Goal: Transaction & Acquisition: Purchase product/service

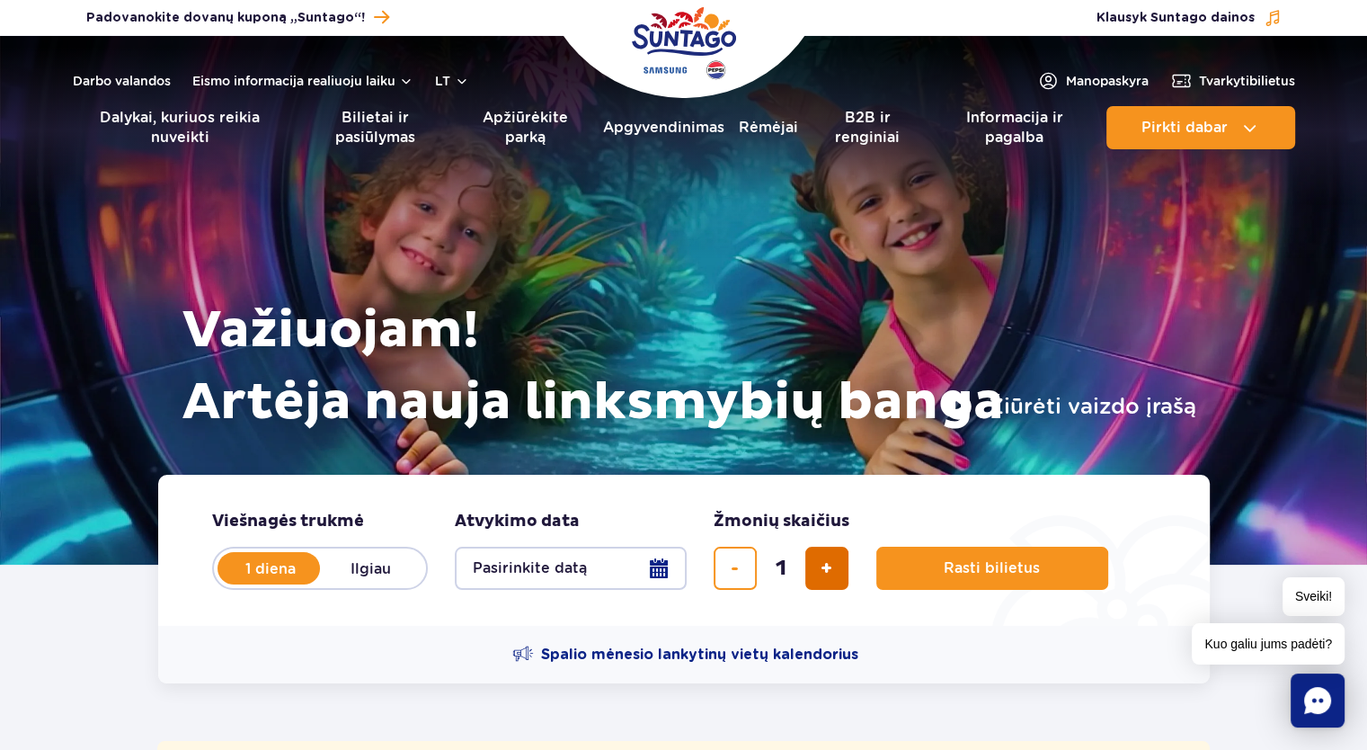
click at [827, 568] on span "pridėti bilietą" at bounding box center [827, 568] width 12 height 0
type input "2"
click at [658, 566] on button "Pasirinkite datą" at bounding box center [571, 567] width 232 height 43
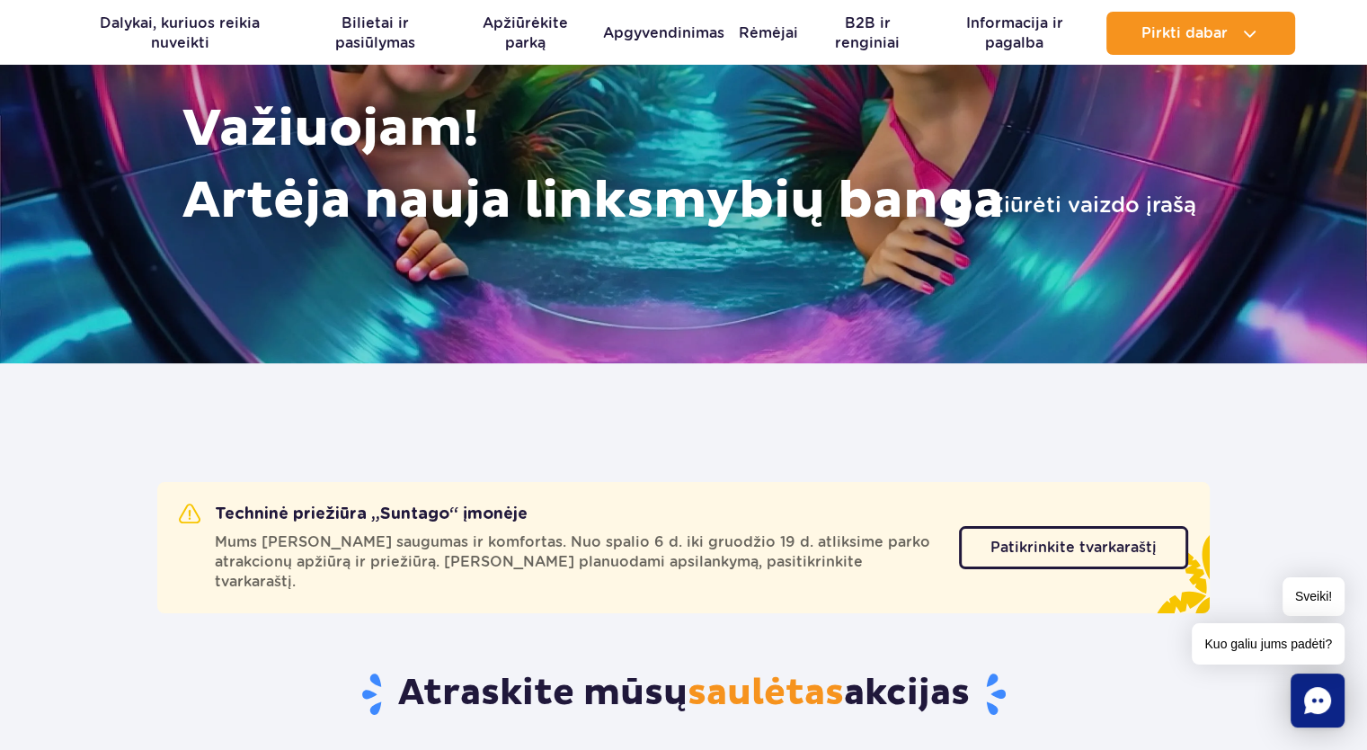
scroll to position [180, 0]
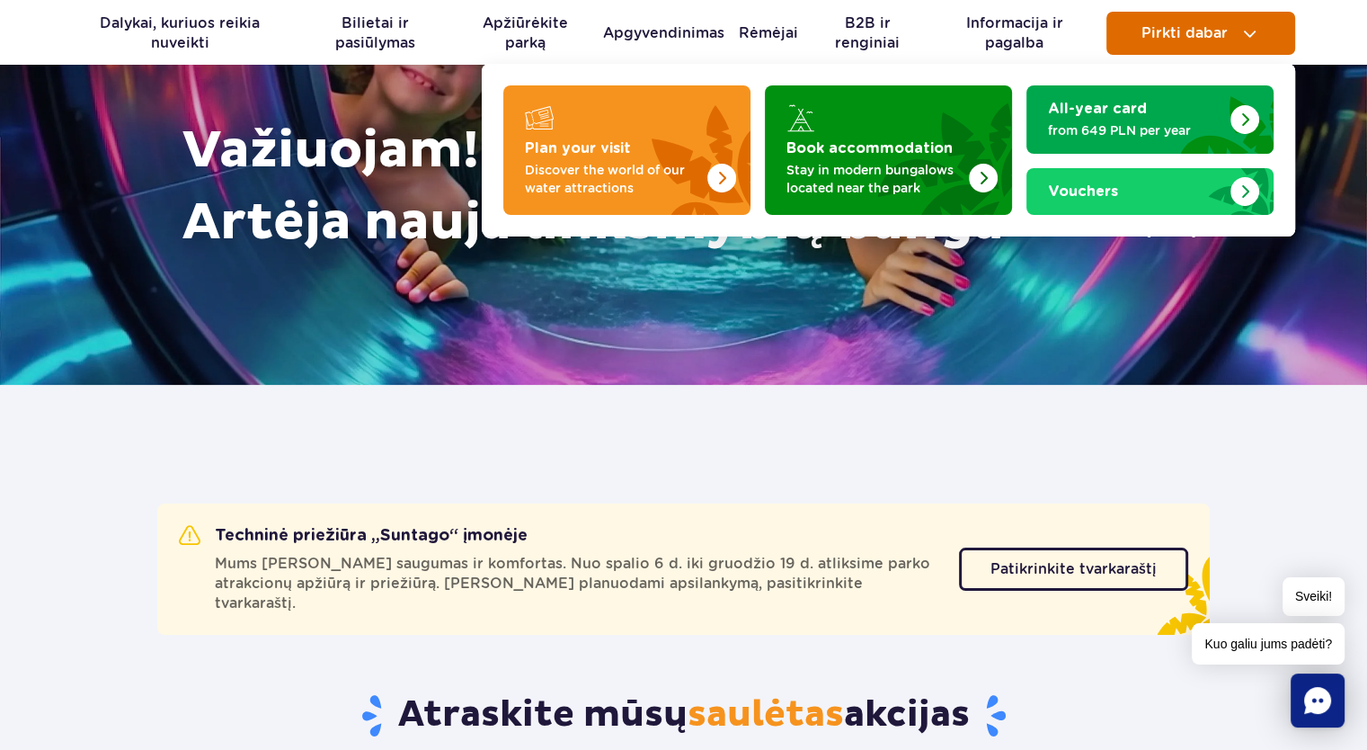
click at [1158, 41] on button "Pirkti dabar" at bounding box center [1200, 33] width 189 height 43
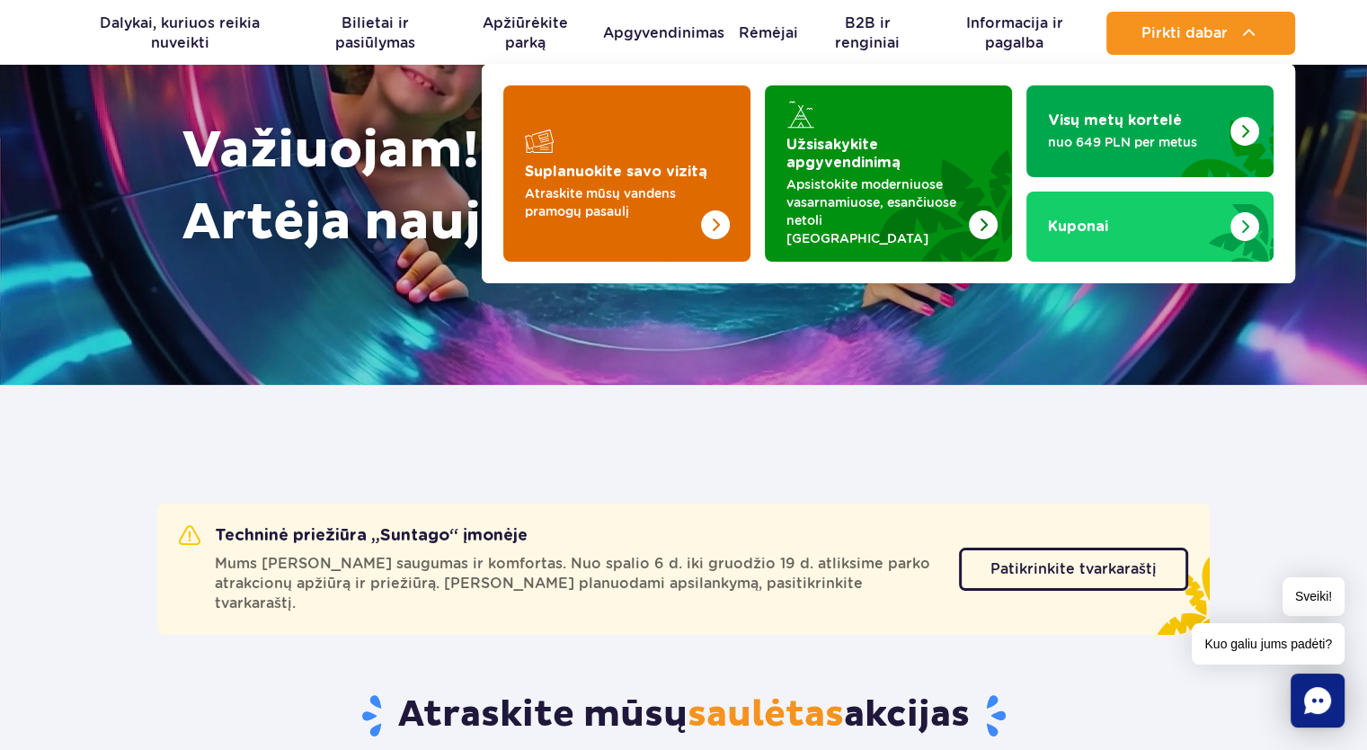
click at [579, 186] on font "Atraskite mūsų vandens pramogų pasaulį" at bounding box center [600, 202] width 151 height 32
click at [682, 144] on img "Suplanuokite savo vizitą" at bounding box center [679, 191] width 143 height 140
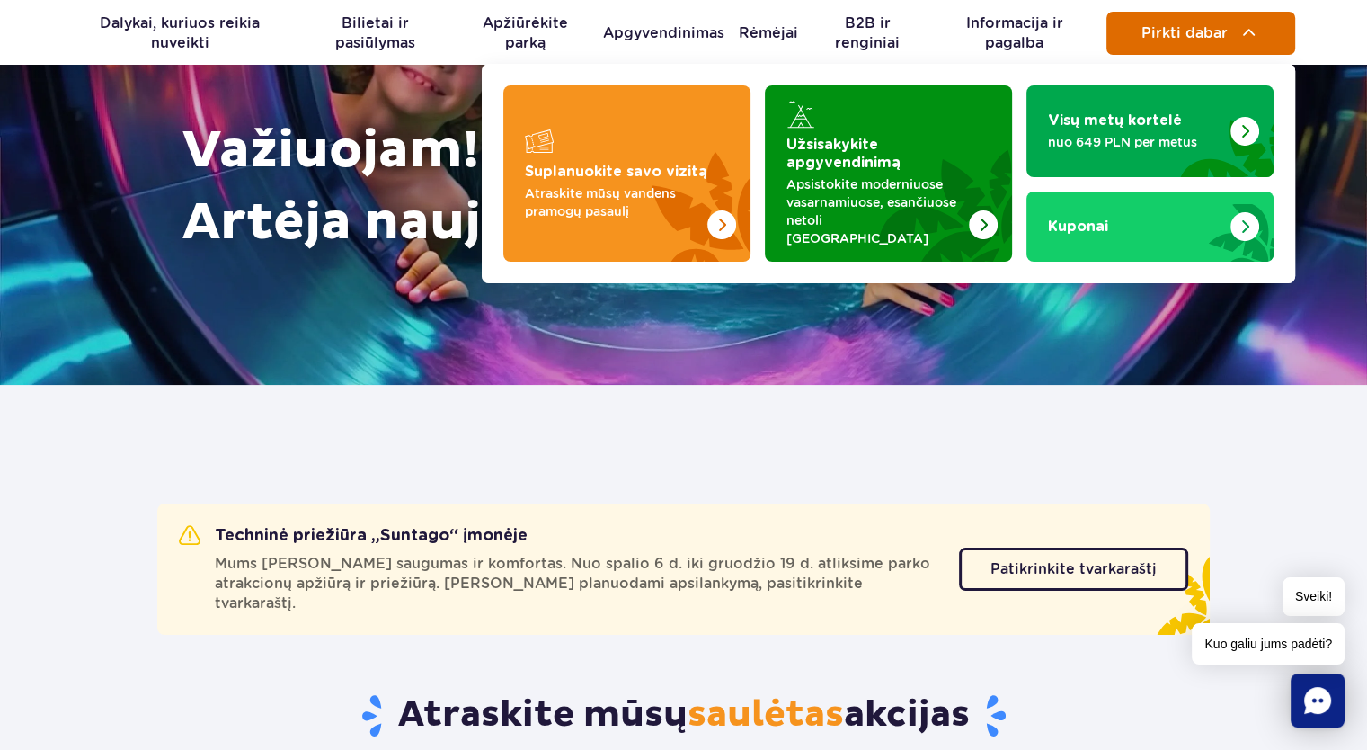
click at [1186, 46] on button "Pirkti dabar" at bounding box center [1200, 33] width 189 height 43
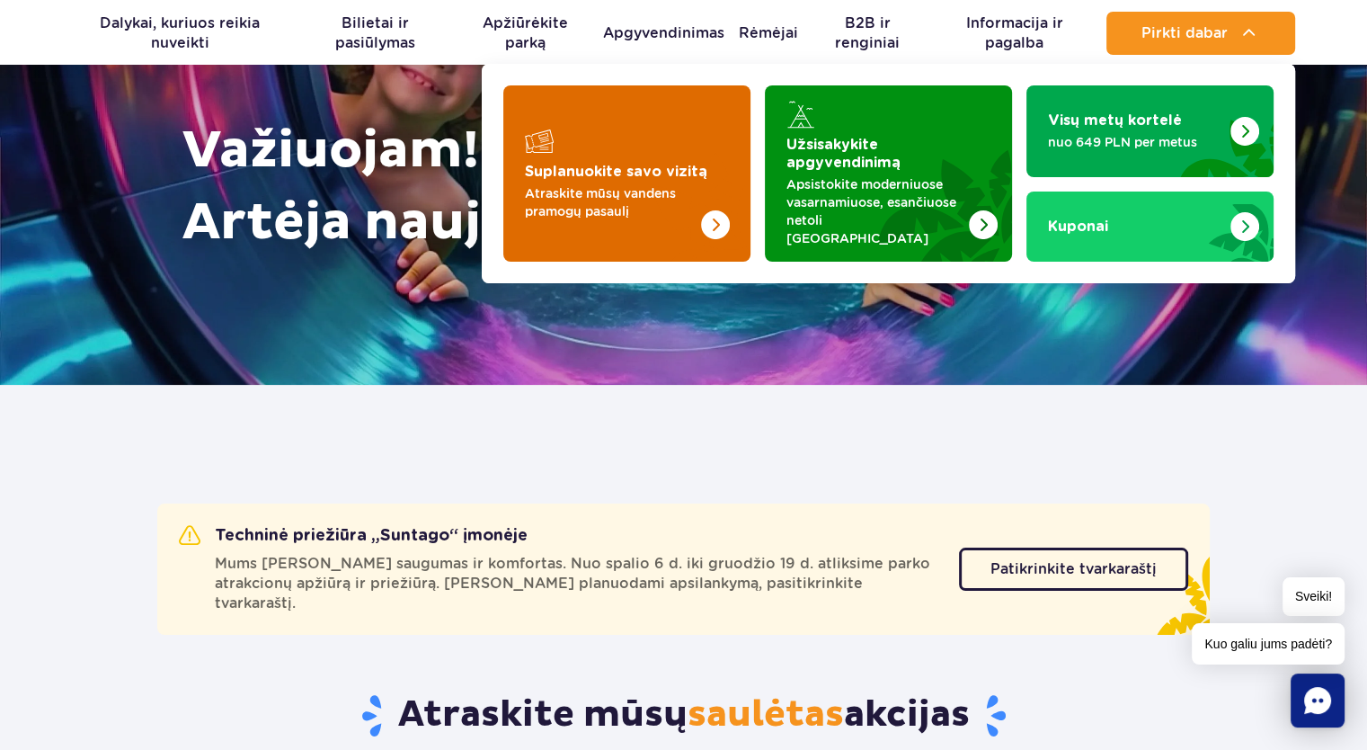
click at [621, 121] on img "Suplanuokite savo vizitą" at bounding box center [679, 191] width 143 height 140
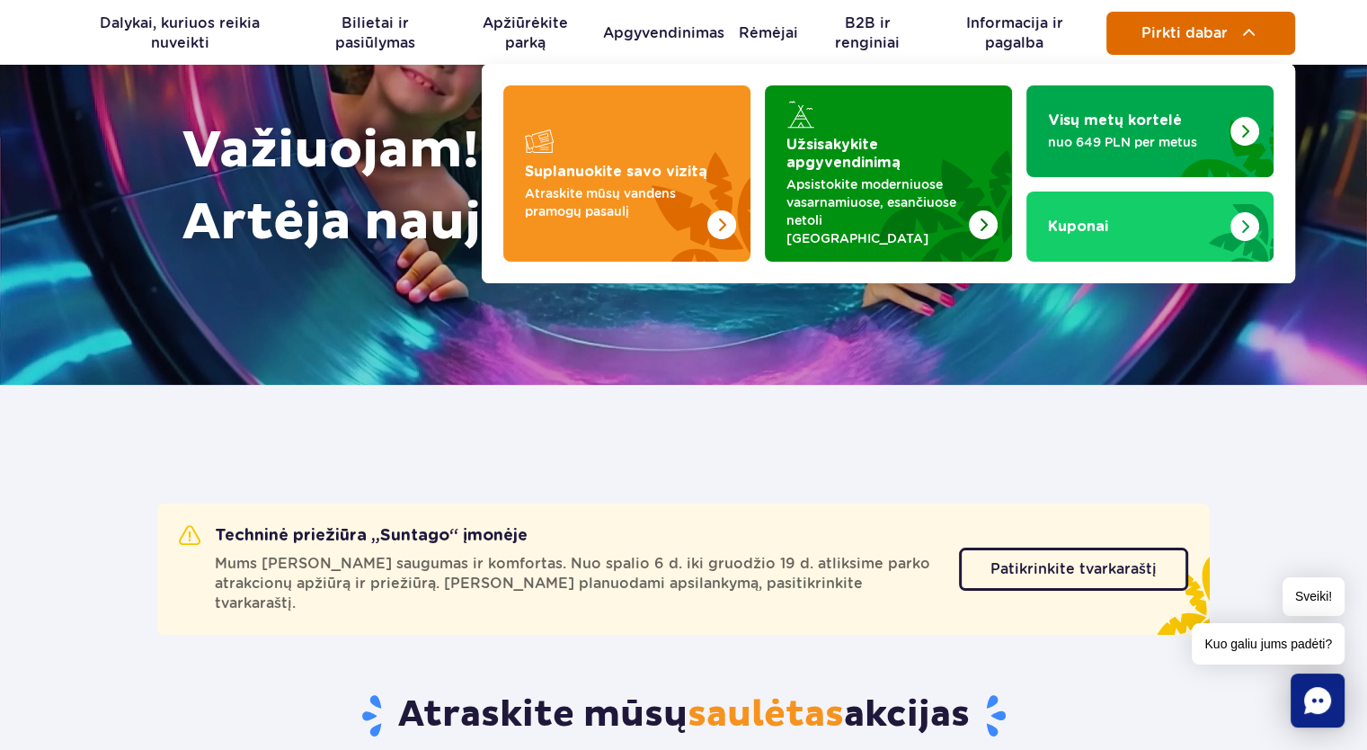
click at [1185, 35] on span "Pirkti dabar" at bounding box center [1184, 33] width 86 height 16
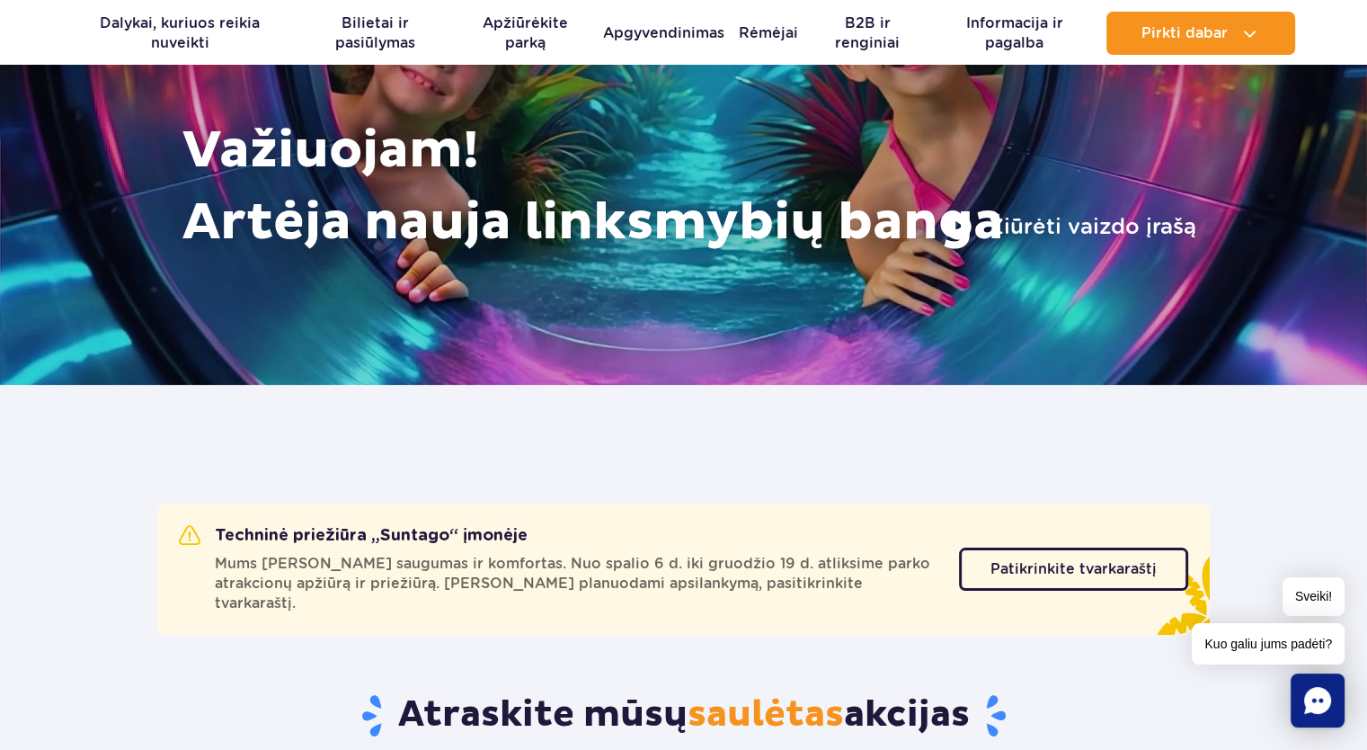
click at [446, 582] on font "Mums rūpi jūsų saugumas ir komfortas. Nuo spalio 6 d. iki gruodžio 19 d. atliks…" at bounding box center [572, 583] width 715 height 57
click at [1078, 563] on span "Patikrinkite tvarkaraštį" at bounding box center [1060, 569] width 166 height 14
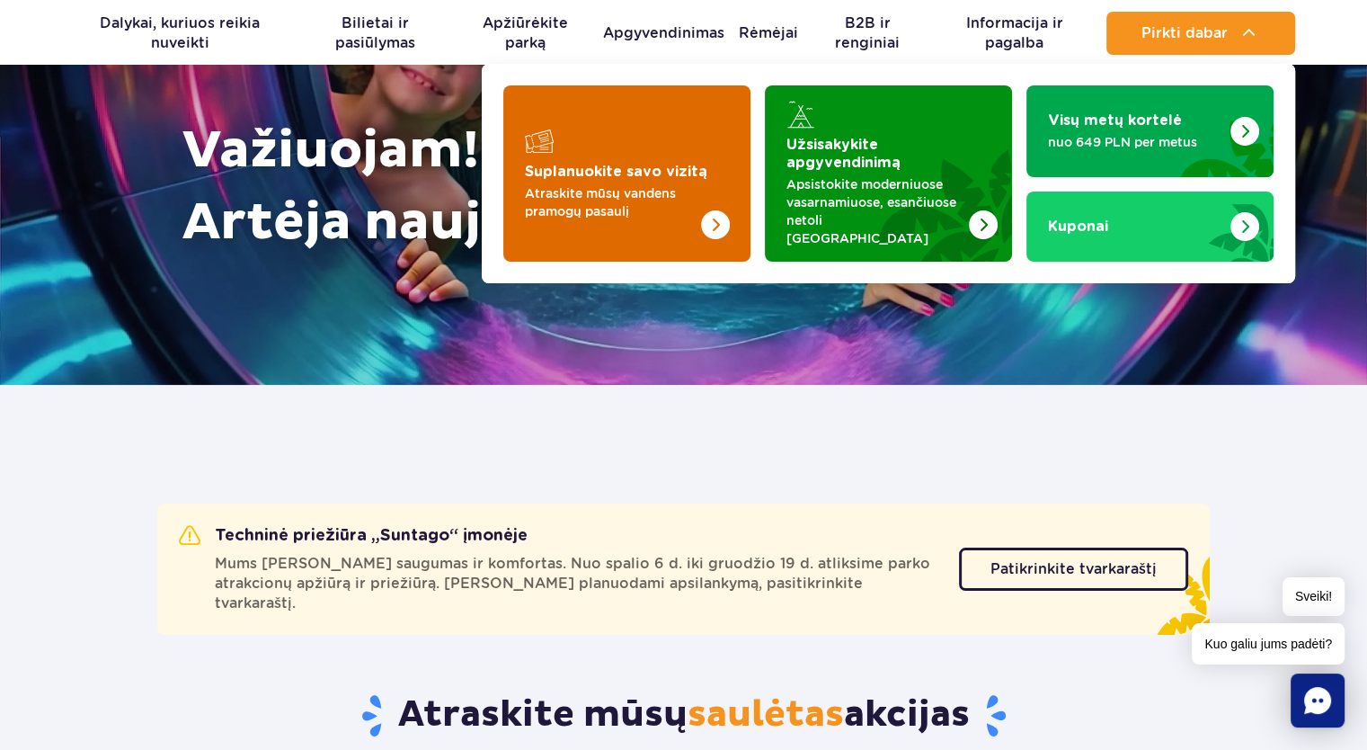
click at [604, 142] on div "Suplanuokite savo vizitą" at bounding box center [627, 141] width 204 height 29
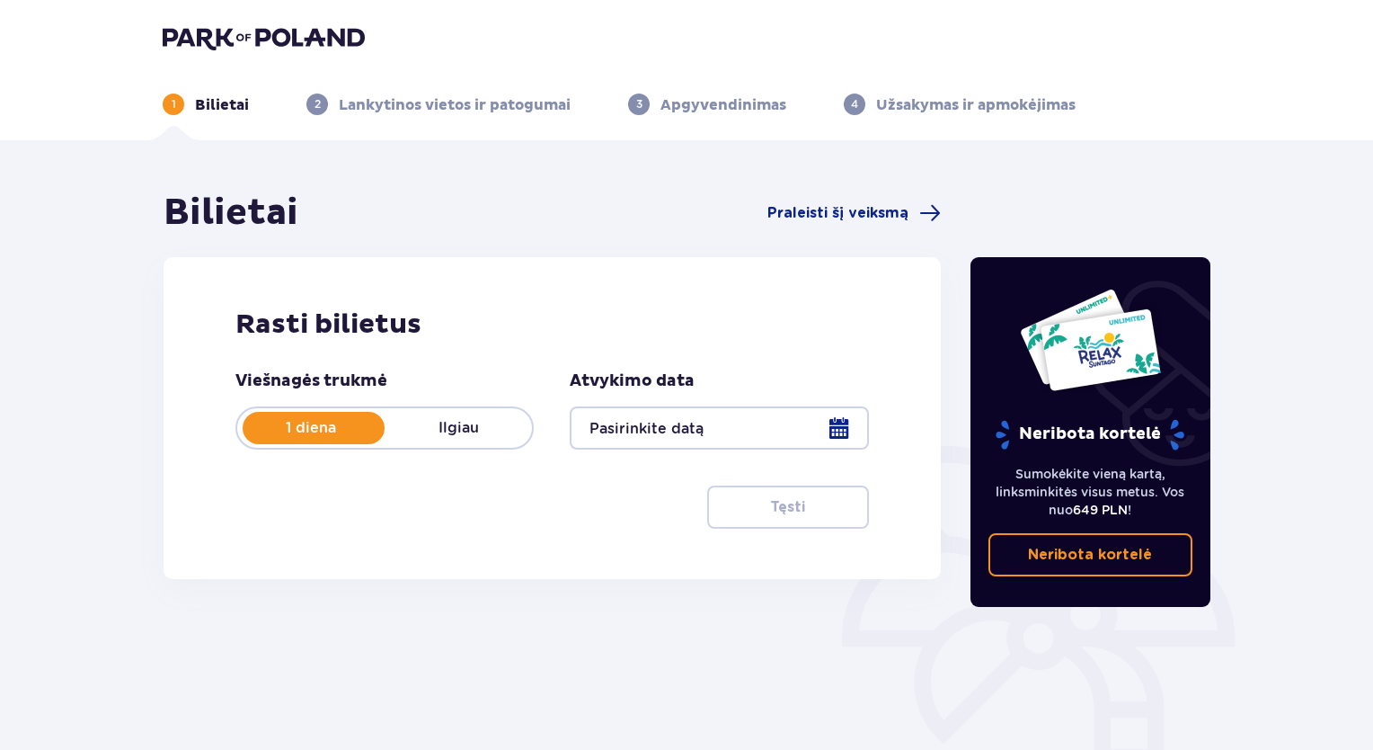
click at [836, 422] on div at bounding box center [719, 427] width 298 height 43
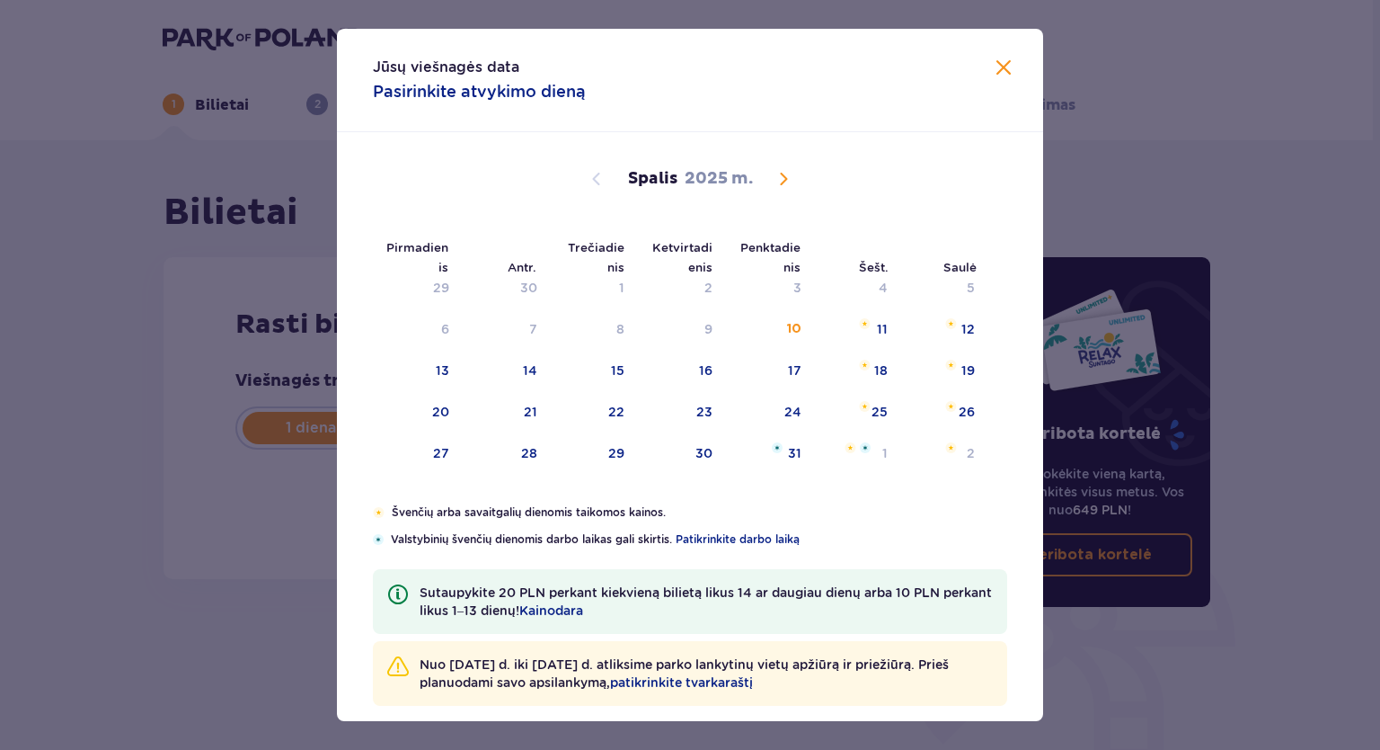
click at [782, 177] on span "Kitą mėnesį" at bounding box center [784, 179] width 22 height 22
click at [881, 293] on font "1" at bounding box center [883, 287] width 5 height 14
type input "[DATE]"
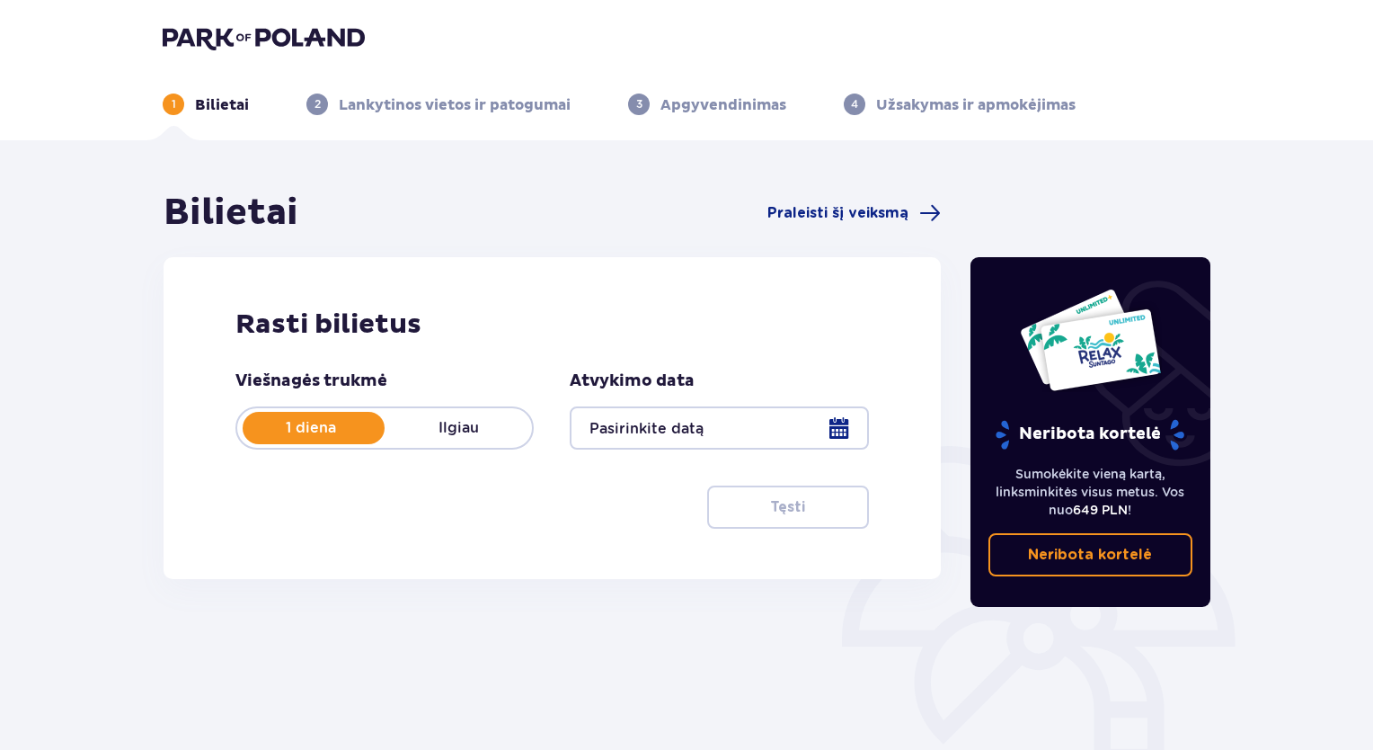
click at [841, 422] on div at bounding box center [719, 427] width 298 height 43
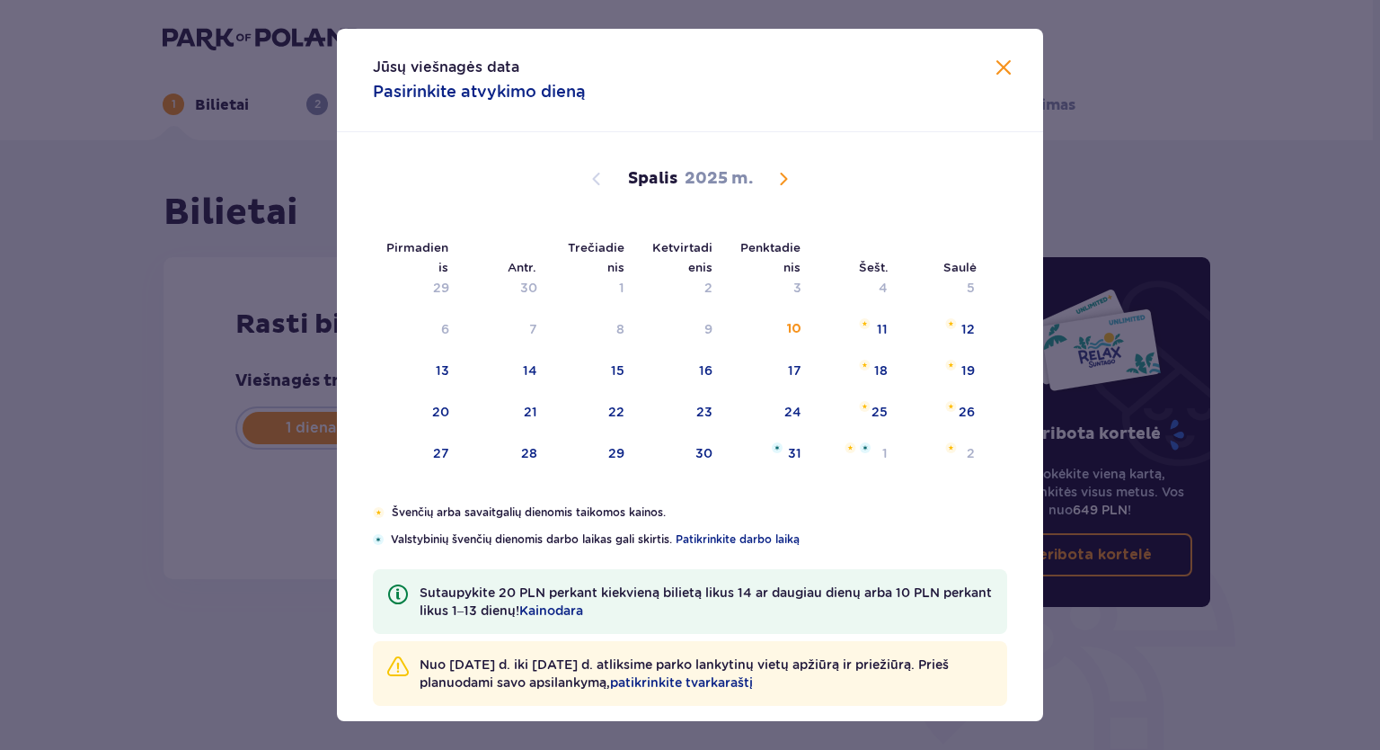
click at [788, 180] on span "Kitą mėnesį" at bounding box center [784, 179] width 22 height 22
click at [877, 281] on li "Šešt." at bounding box center [857, 266] width 88 height 40
click at [874, 284] on li "Šešt." at bounding box center [857, 266] width 88 height 40
click at [860, 293] on div "1" at bounding box center [855, 289] width 87 height 40
type input "[DATE]"
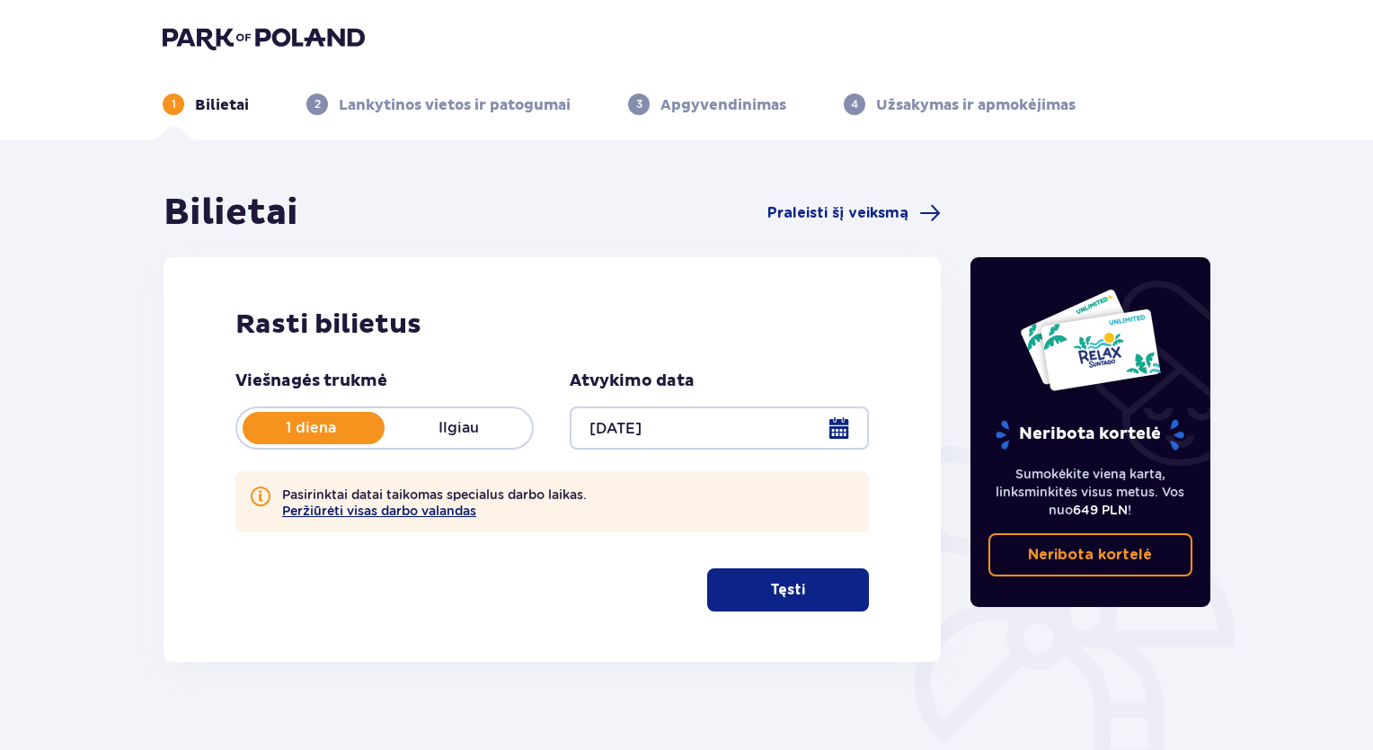
click at [405, 511] on font "Peržiūrėti visas darbo valandas" at bounding box center [379, 510] width 194 height 14
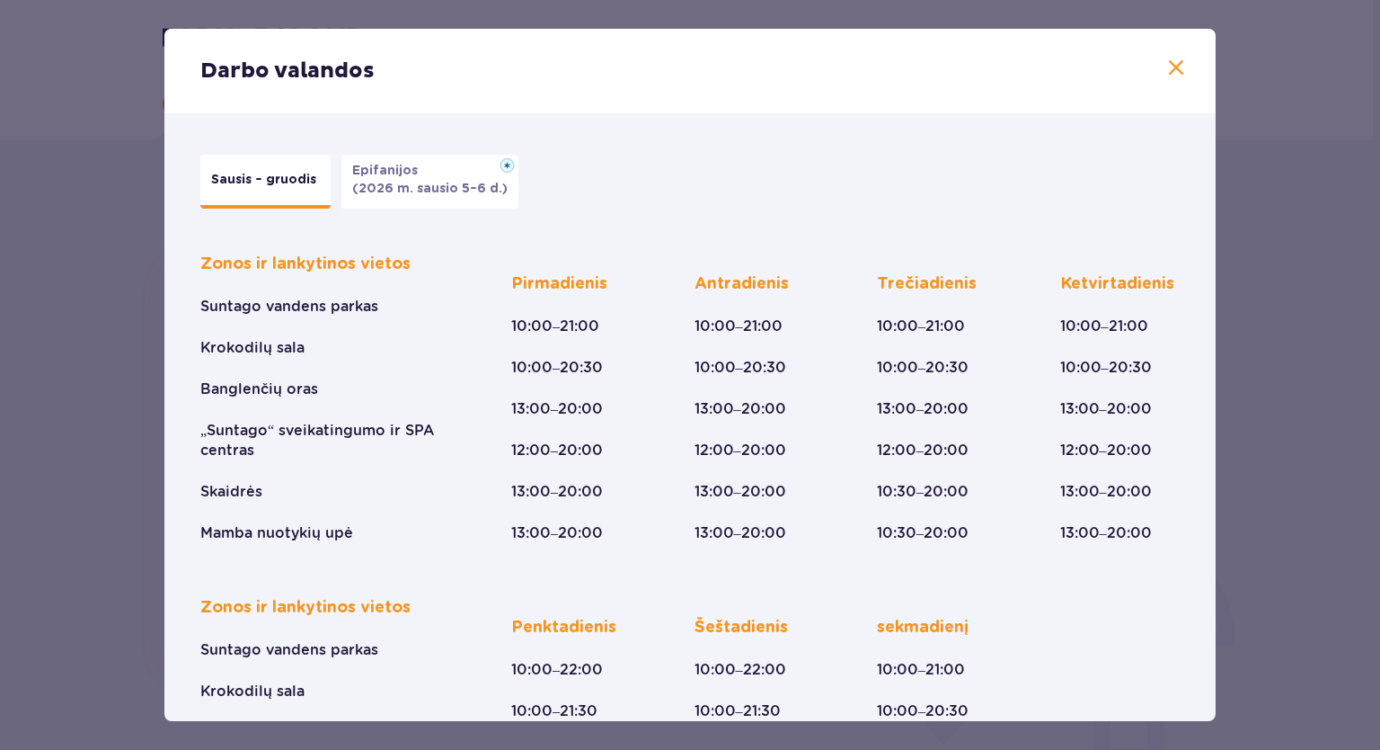
click at [1176, 63] on span at bounding box center [1177, 69] width 22 height 22
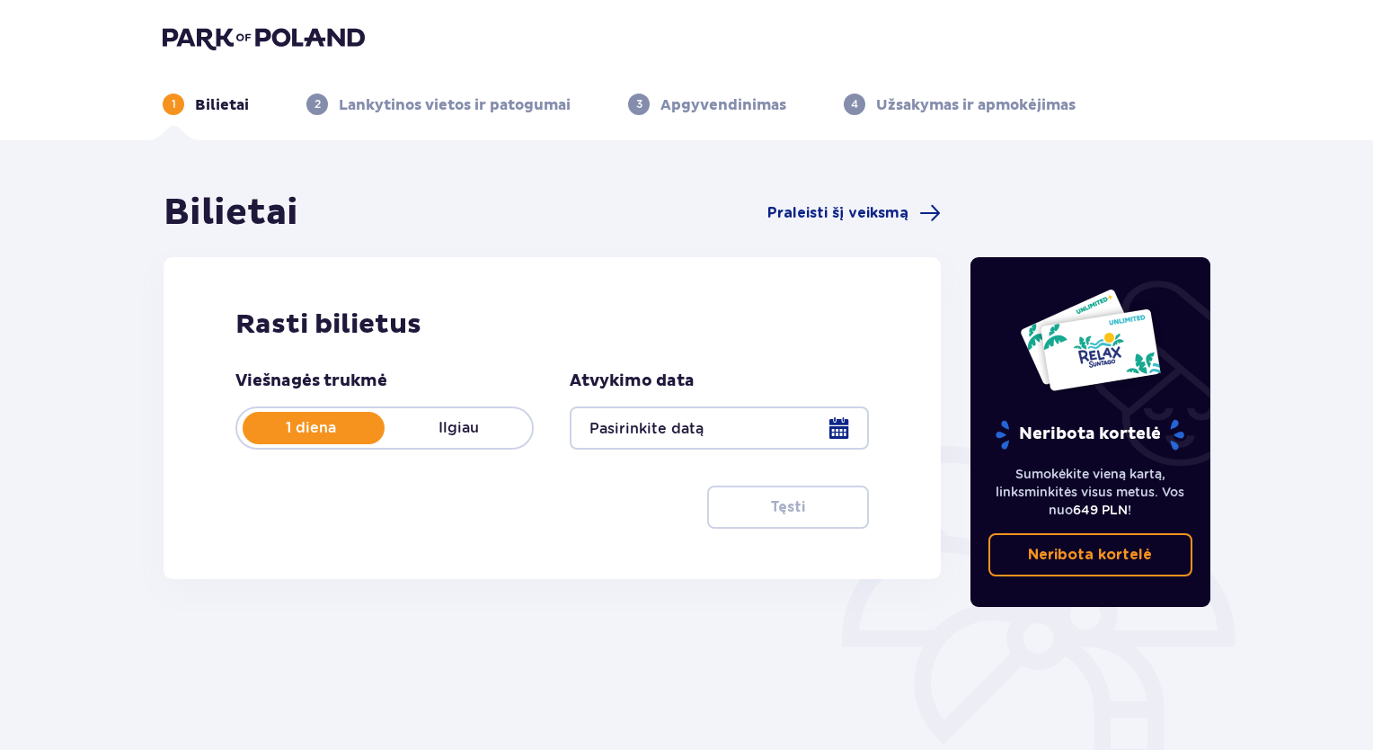
click at [823, 438] on div at bounding box center [719, 427] width 298 height 43
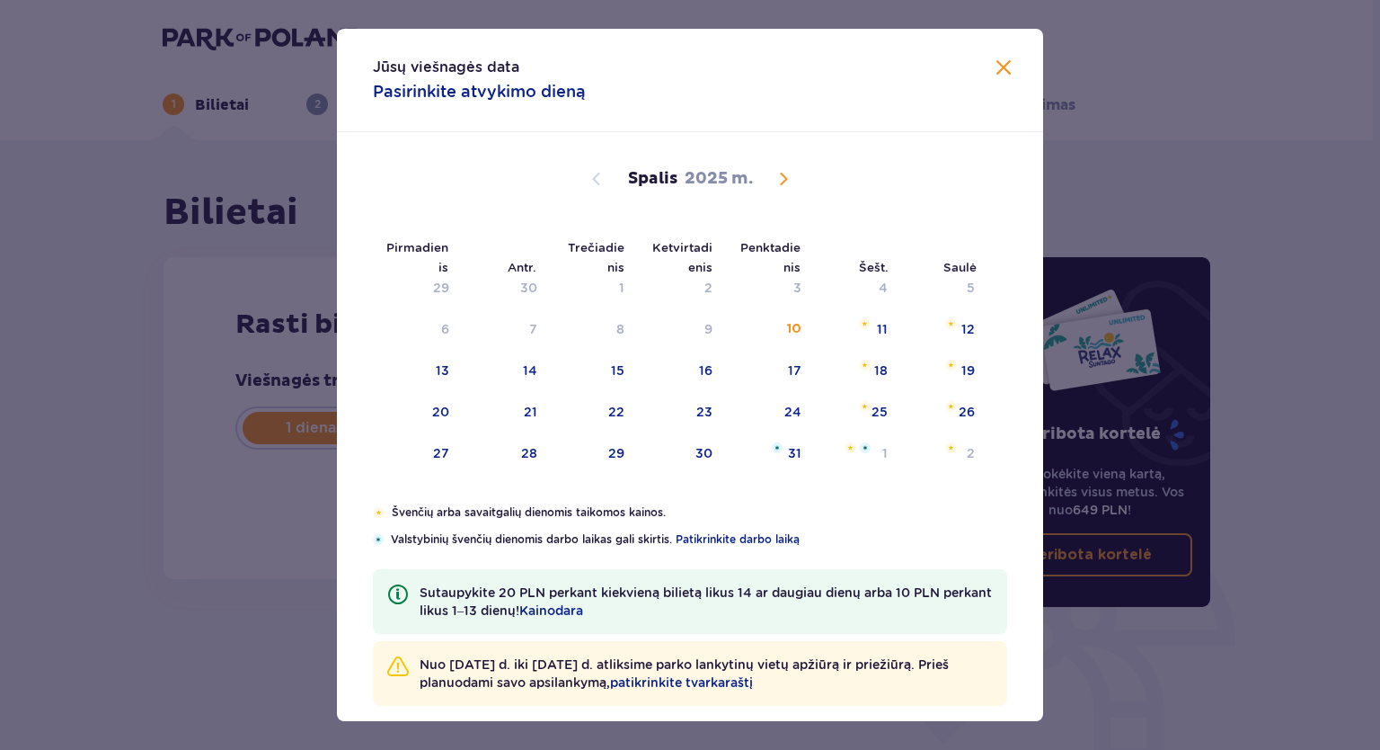
click at [783, 180] on span "Kitą mėnesį" at bounding box center [784, 179] width 22 height 22
click at [870, 287] on div "1" at bounding box center [855, 289] width 87 height 40
type input "01.11.25"
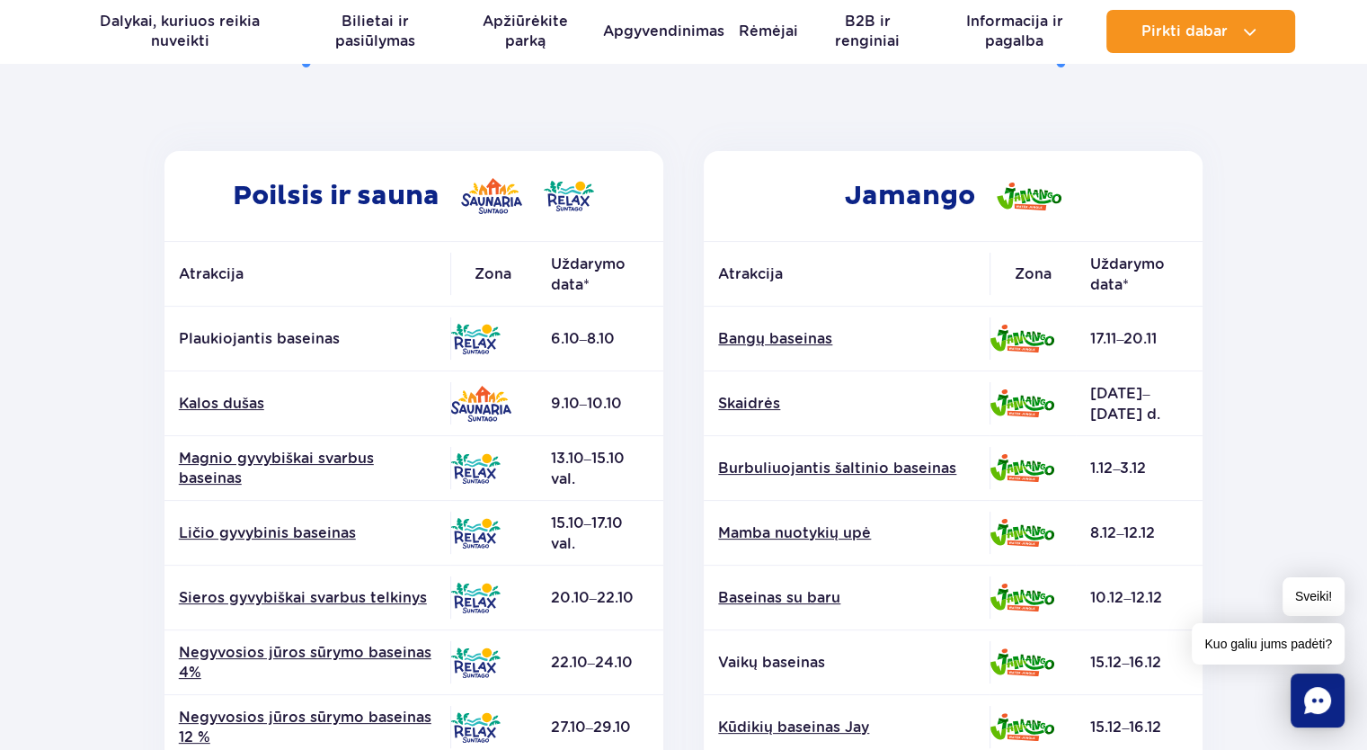
scroll to position [270, 0]
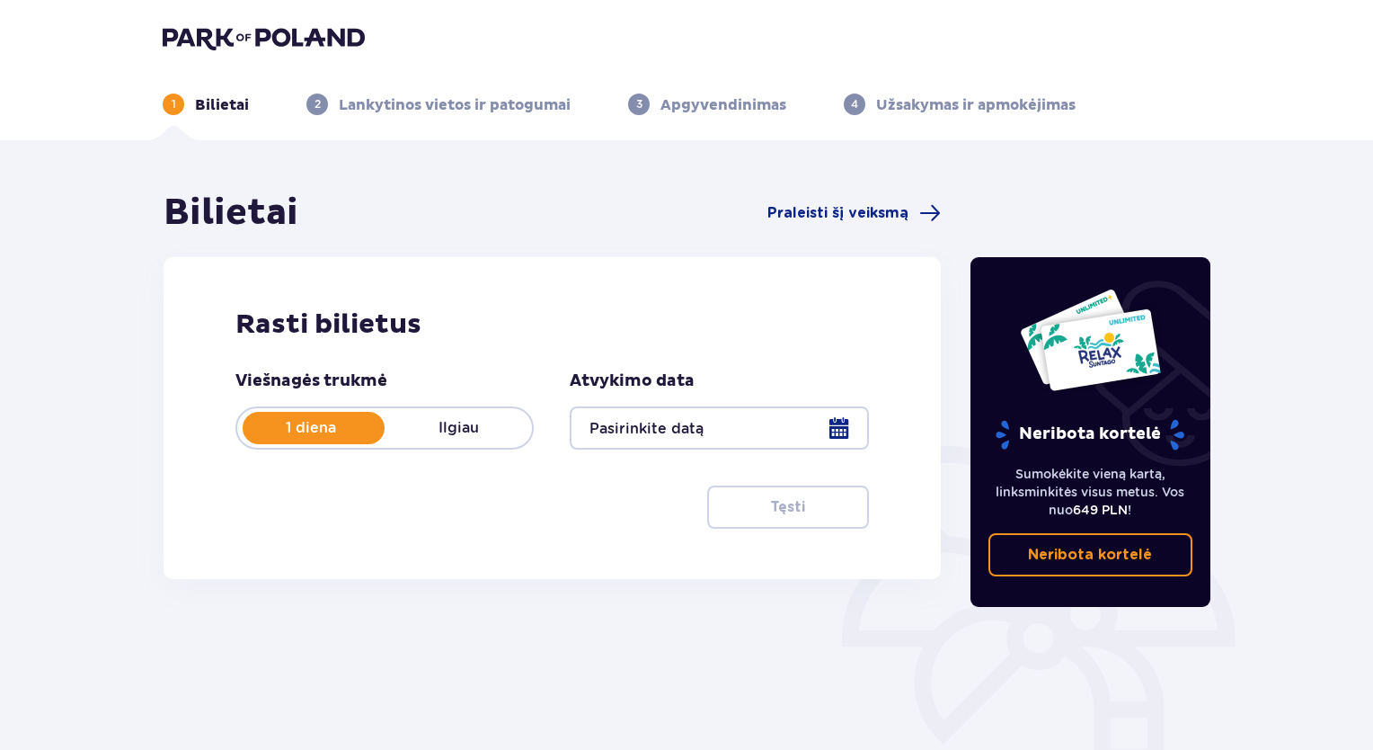
click at [838, 433] on div at bounding box center [719, 427] width 298 height 43
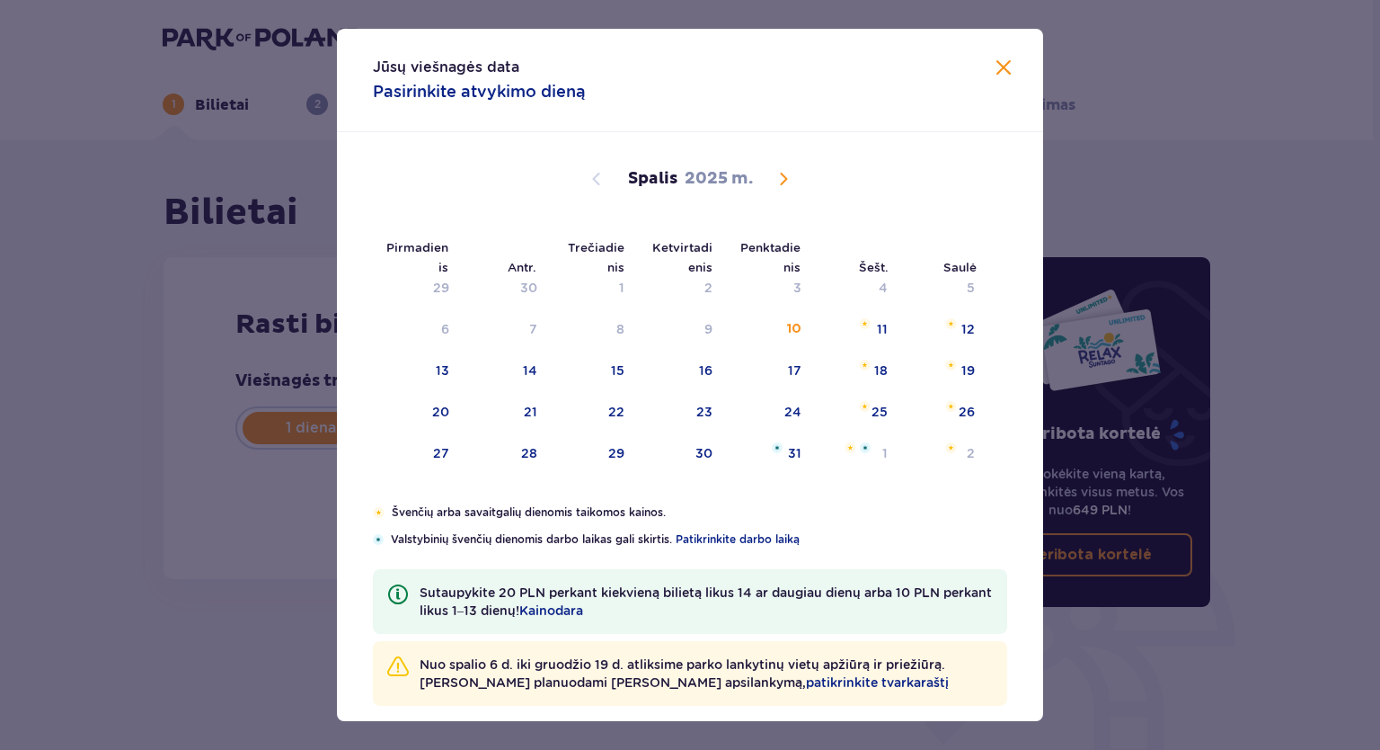
click at [784, 178] on span "Kitą mėnesį" at bounding box center [784, 179] width 22 height 22
click at [847, 296] on div "1" at bounding box center [855, 289] width 87 height 40
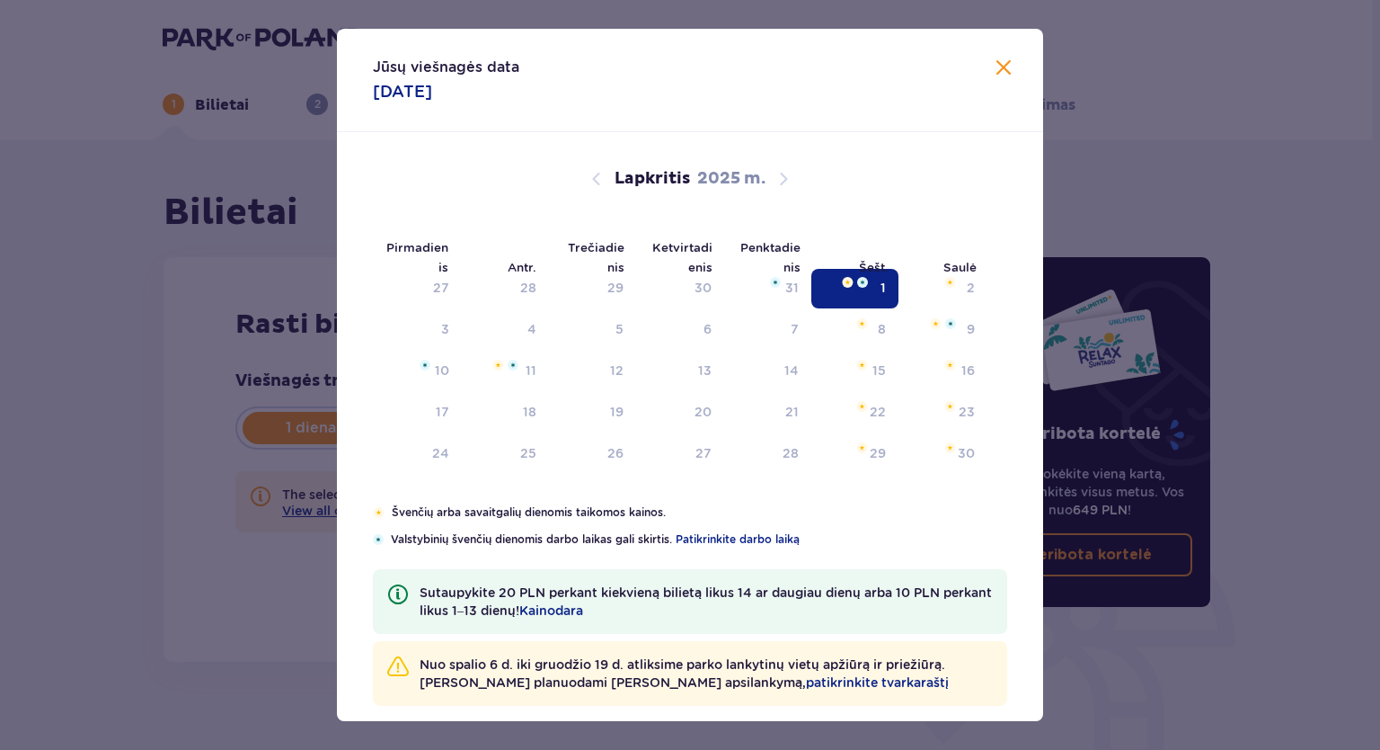
type input "[DATE]"
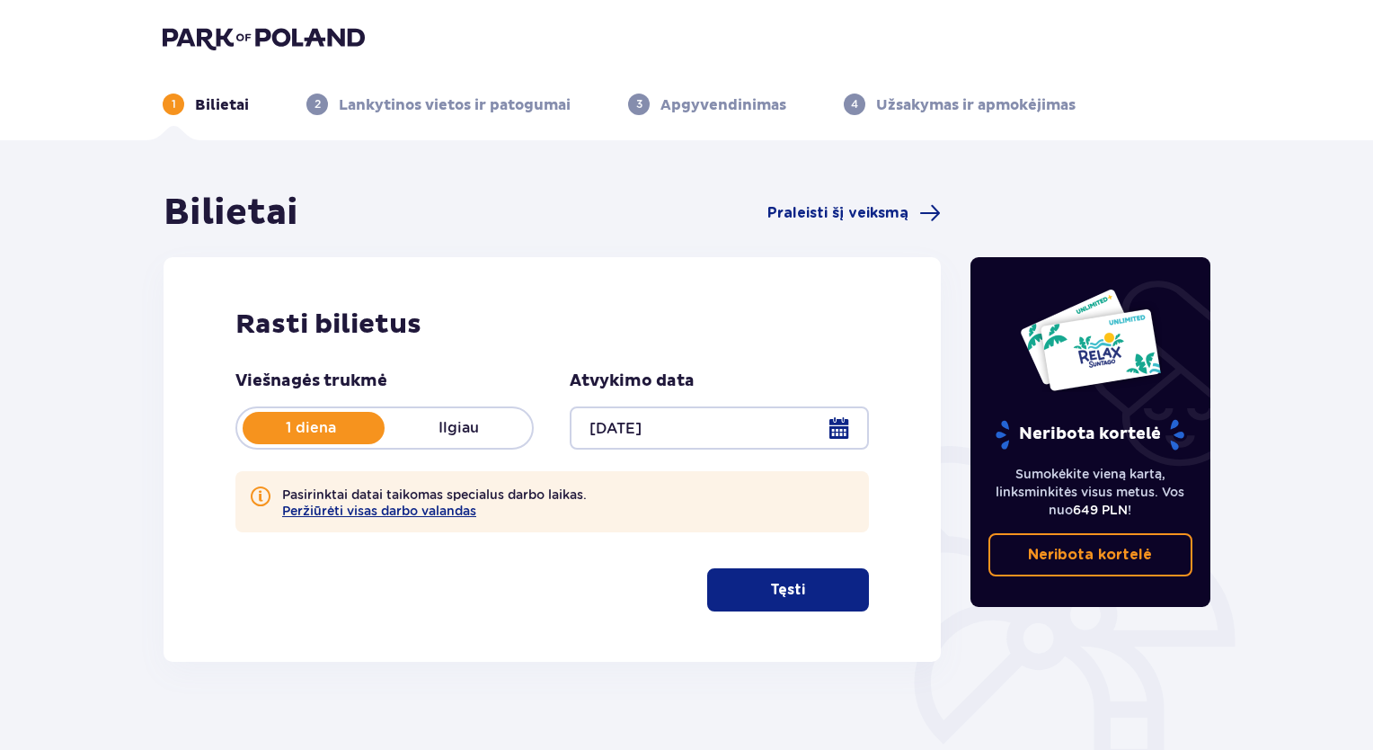
click at [755, 583] on button "Tęsti" at bounding box center [788, 589] width 162 height 43
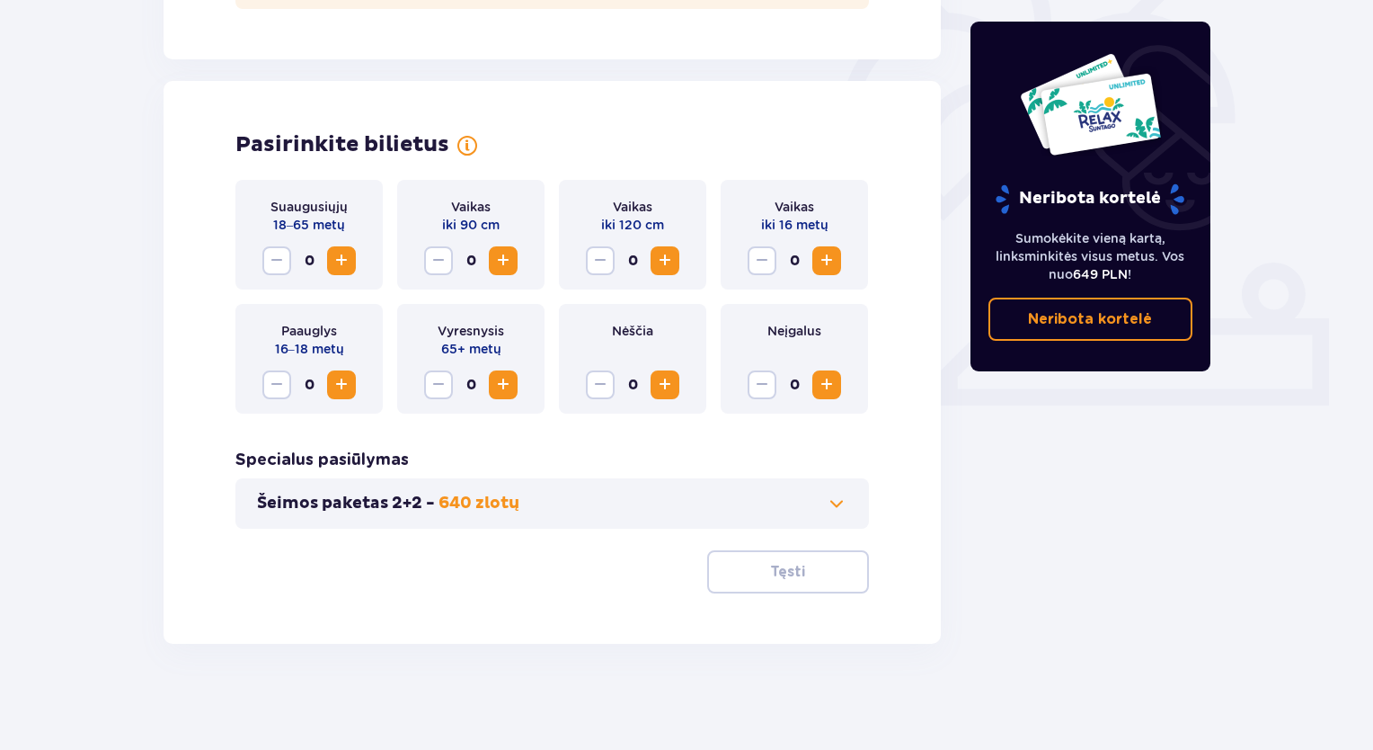
scroll to position [525, 0]
click at [340, 262] on span "Padidinti" at bounding box center [342, 259] width 22 height 22
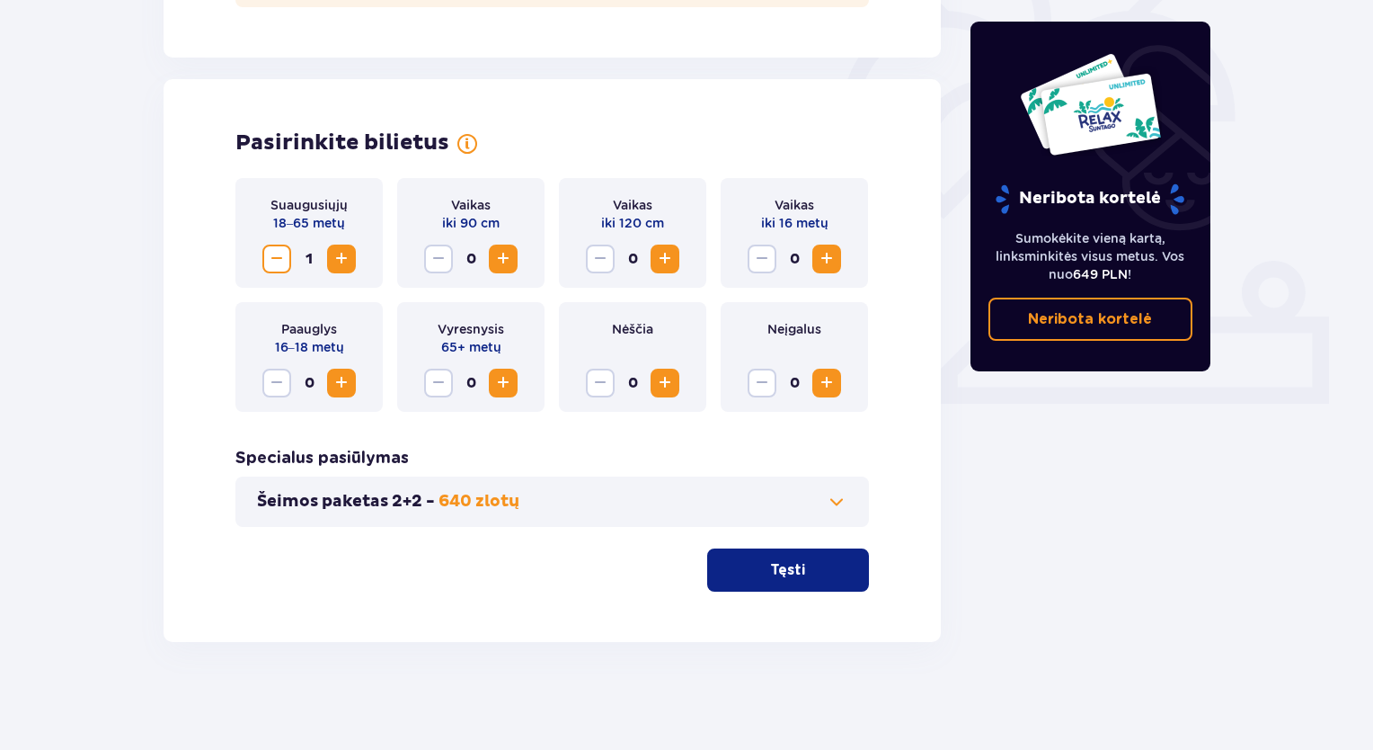
click at [340, 262] on span "Padidinti" at bounding box center [342, 259] width 22 height 22
click at [781, 578] on font "Tęsti" at bounding box center [787, 570] width 35 height 20
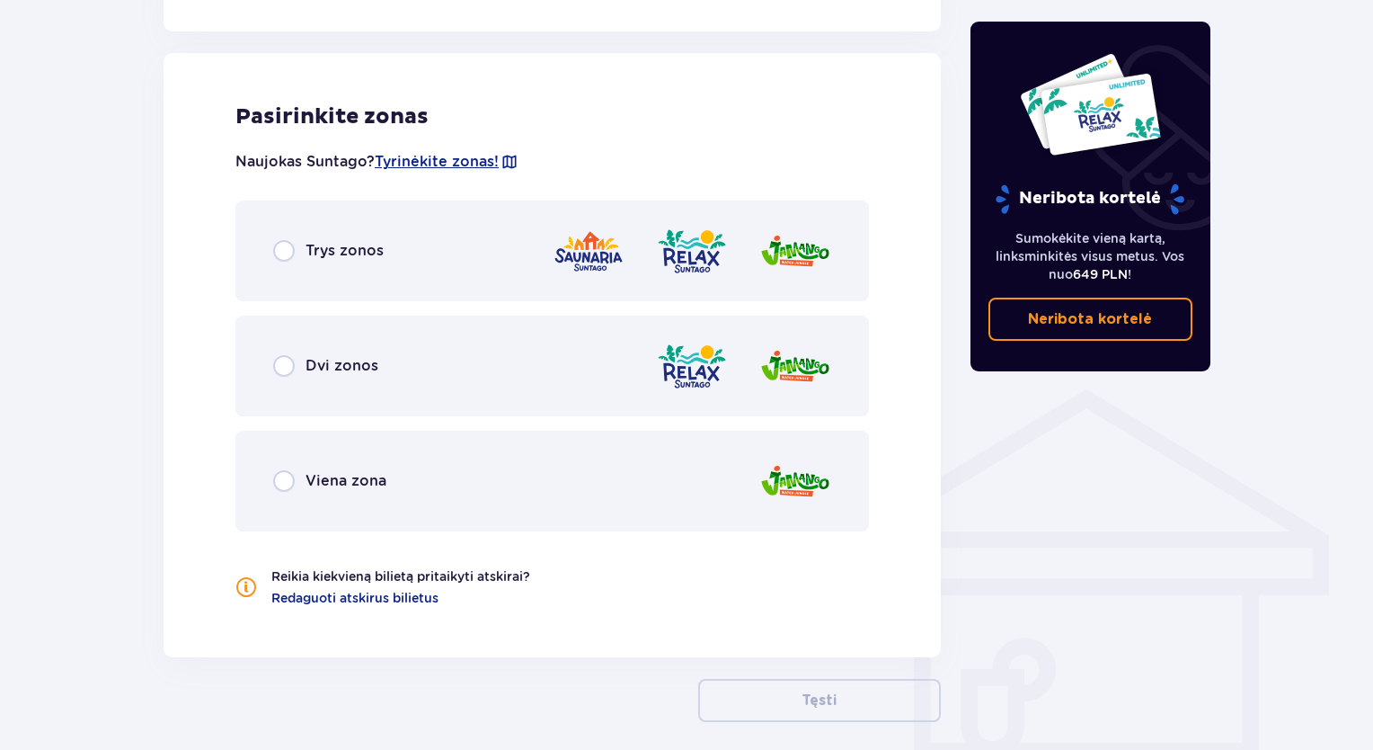
scroll to position [1081, 0]
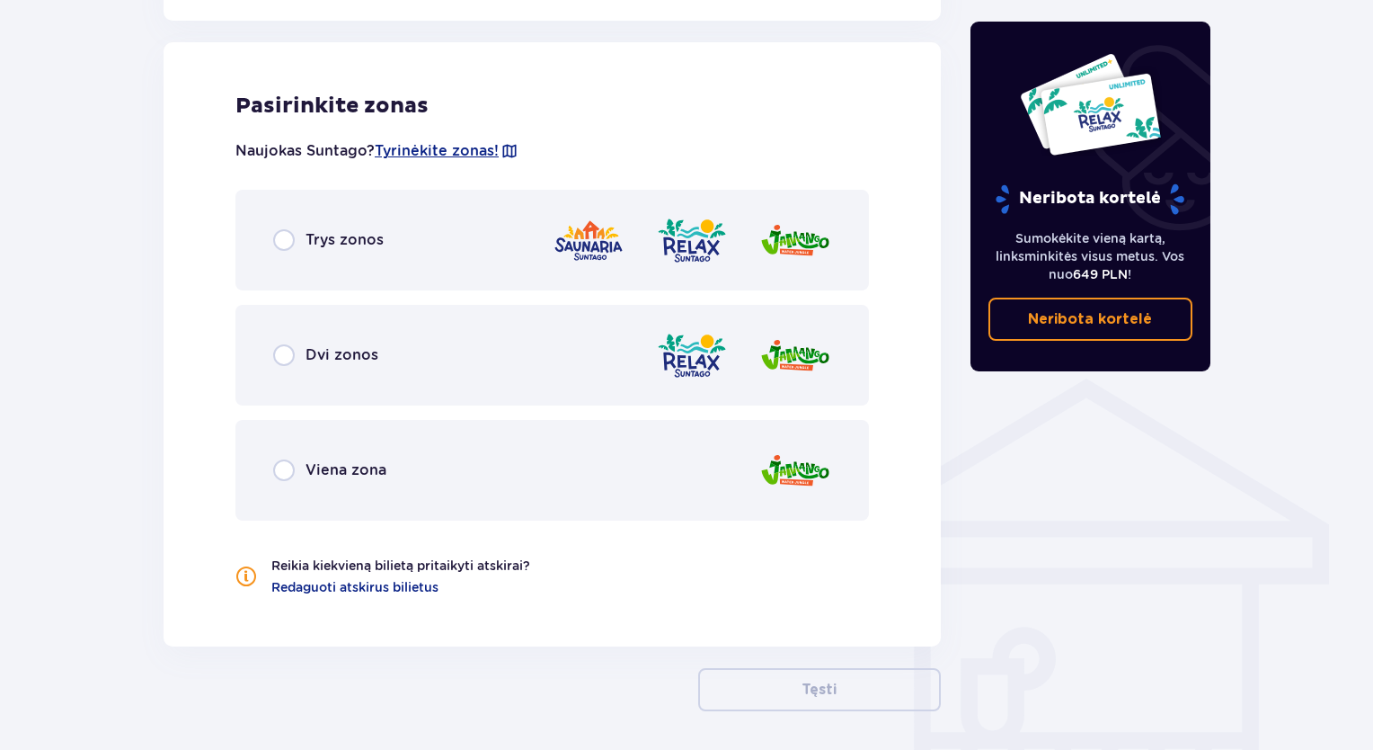
click at [288, 363] on input "radio" at bounding box center [284, 355] width 22 height 22
radio input "true"
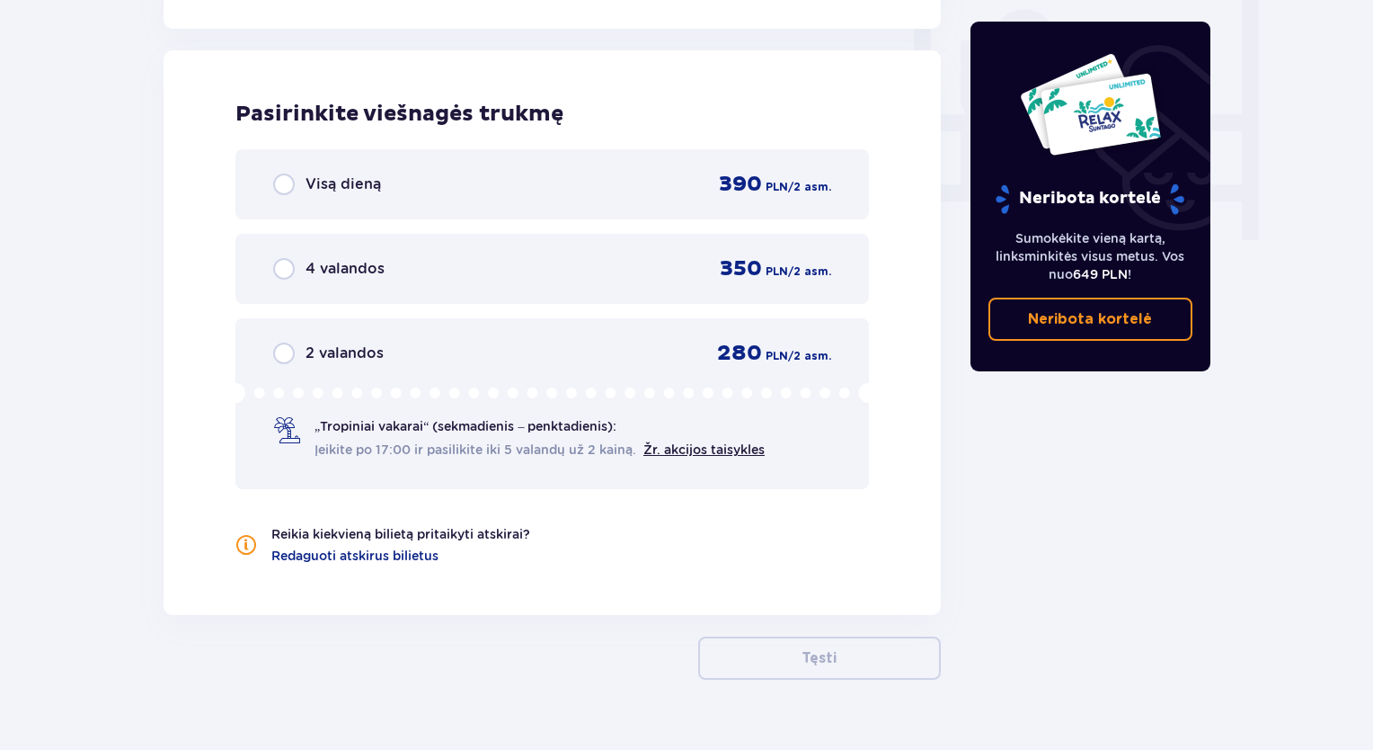
scroll to position [1707, 0]
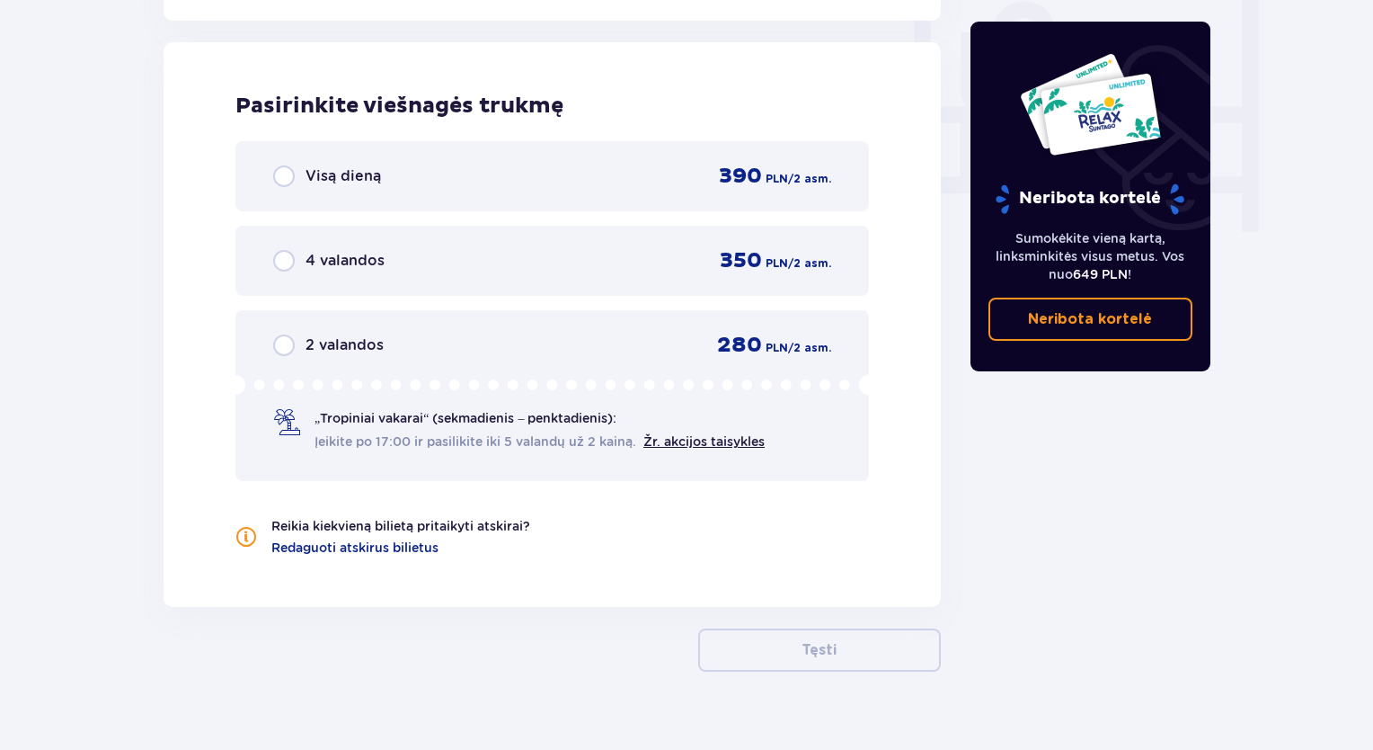
click at [284, 177] on input "radio" at bounding box center [284, 176] width 22 height 22
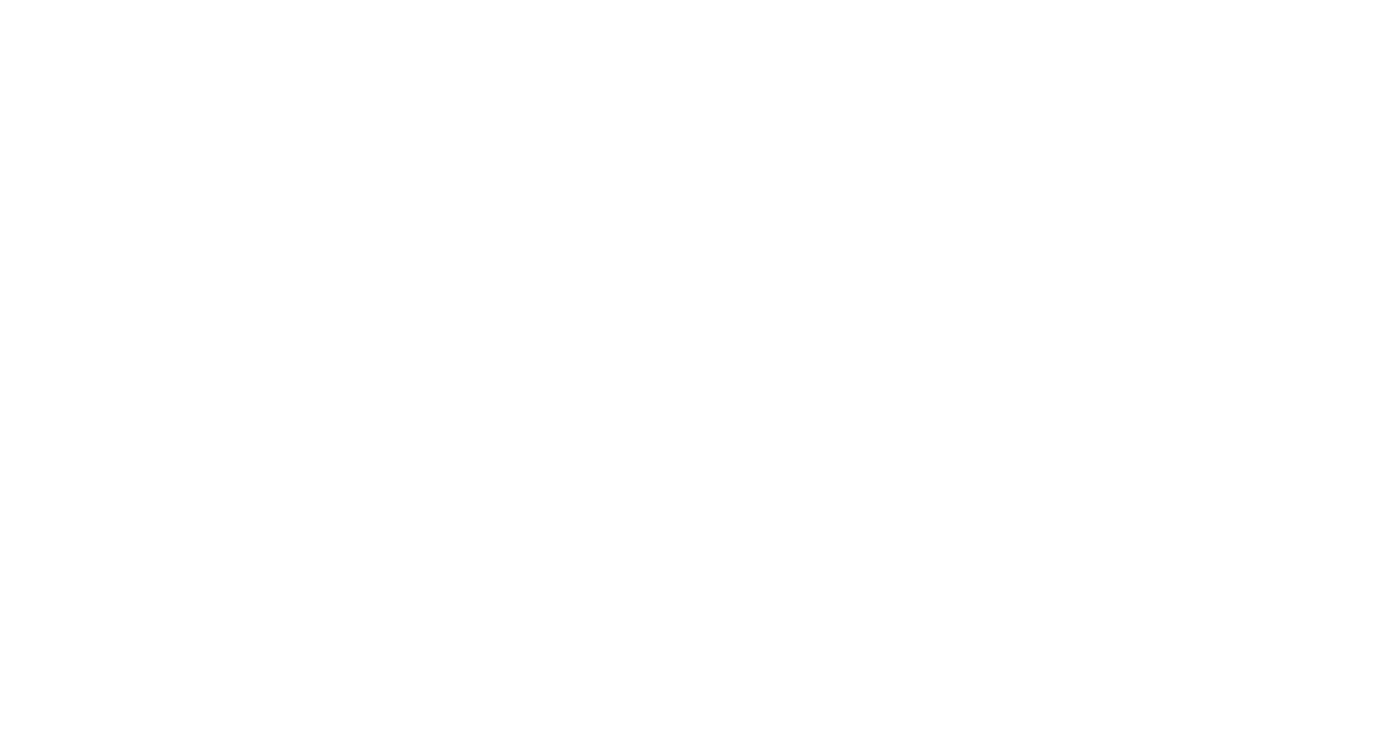
scroll to position [0, 0]
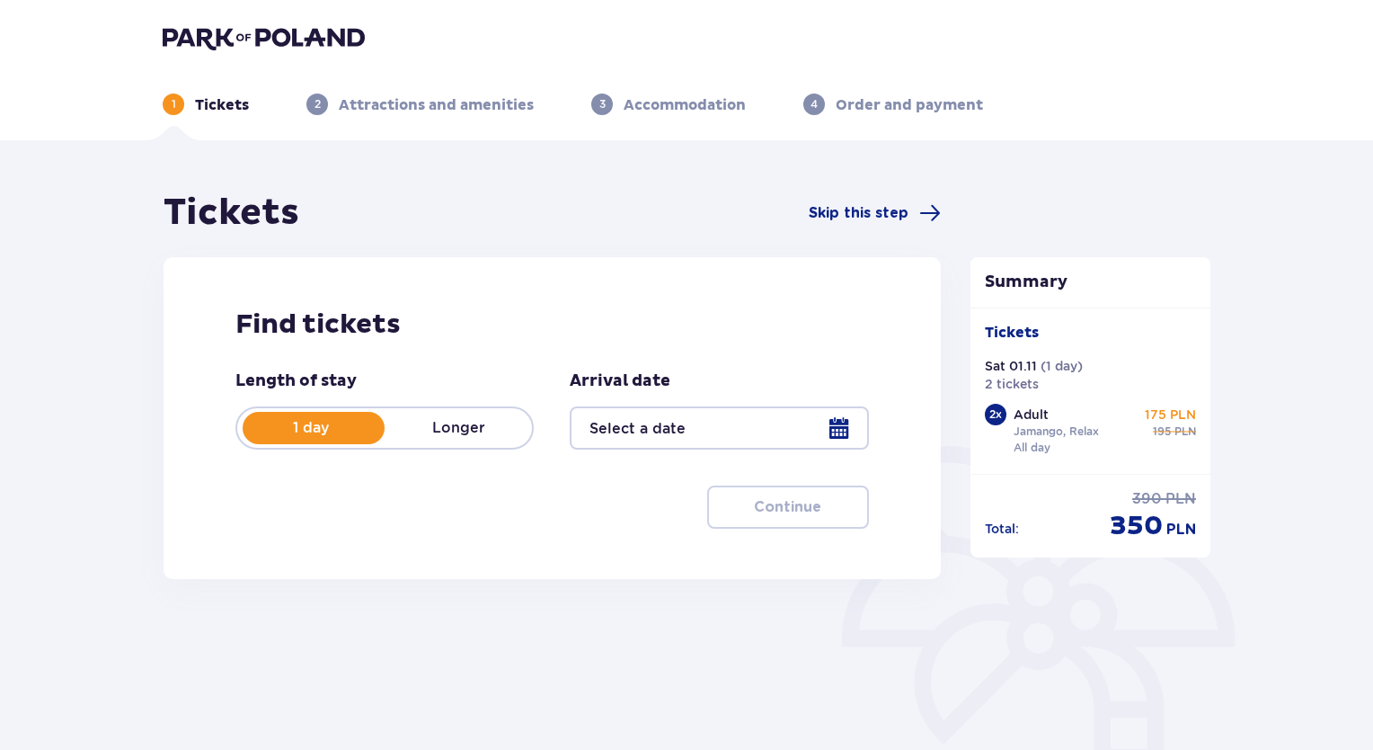
type input "01.11.25"
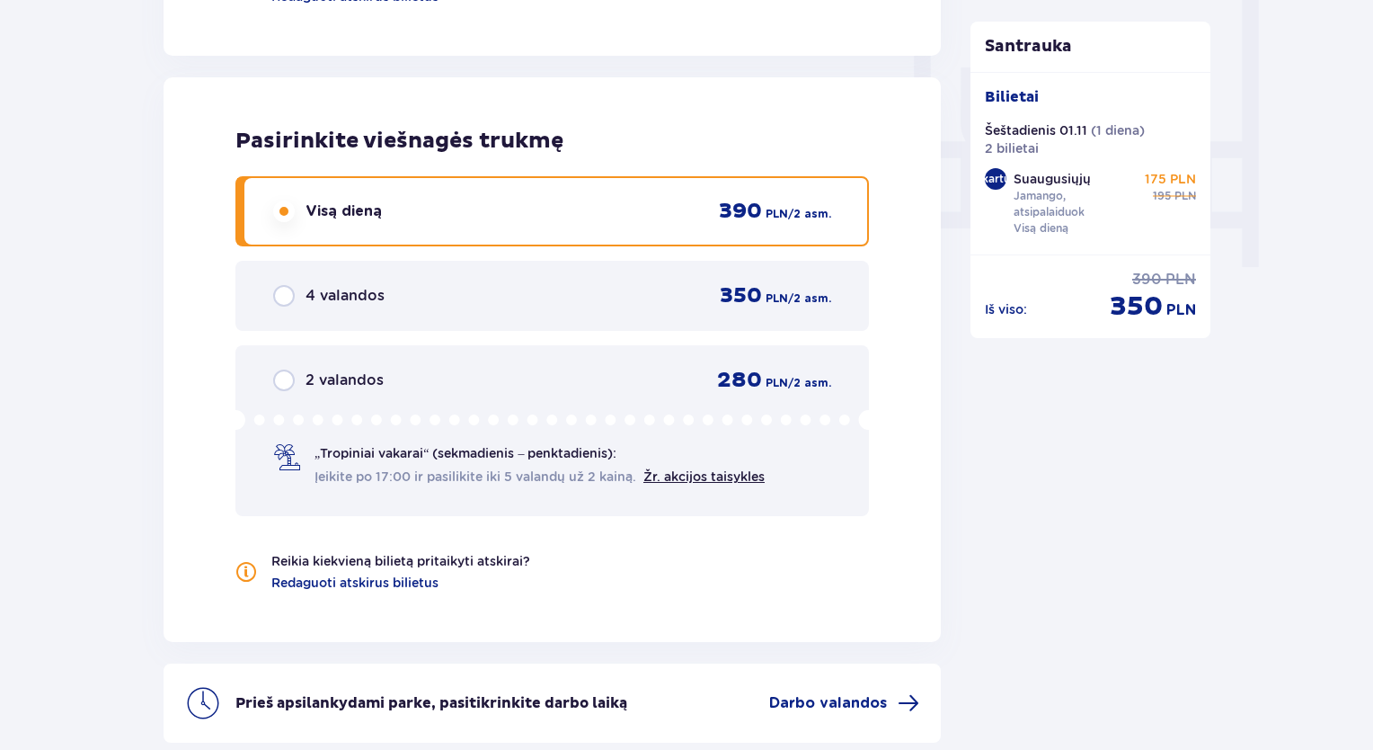
scroll to position [1836, 0]
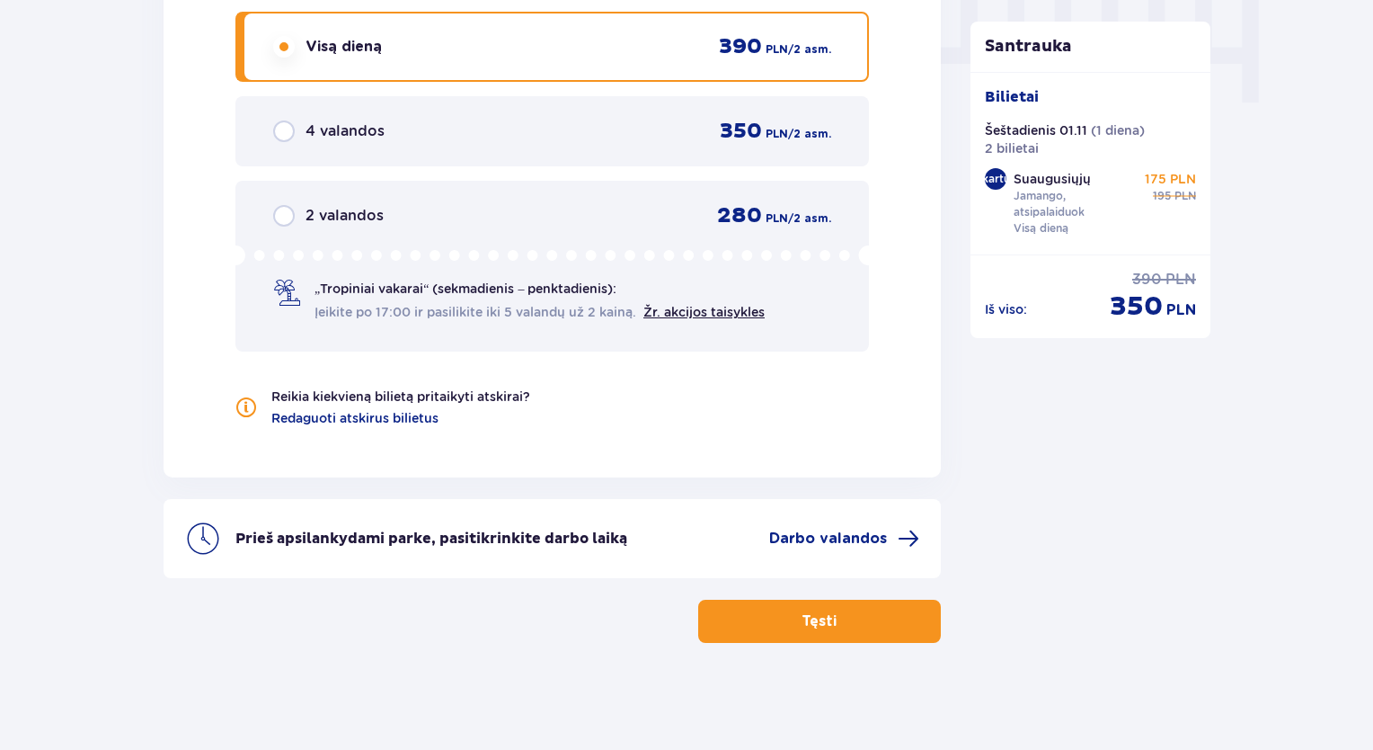
click at [781, 622] on button "Tęsti" at bounding box center [819, 620] width 243 height 43
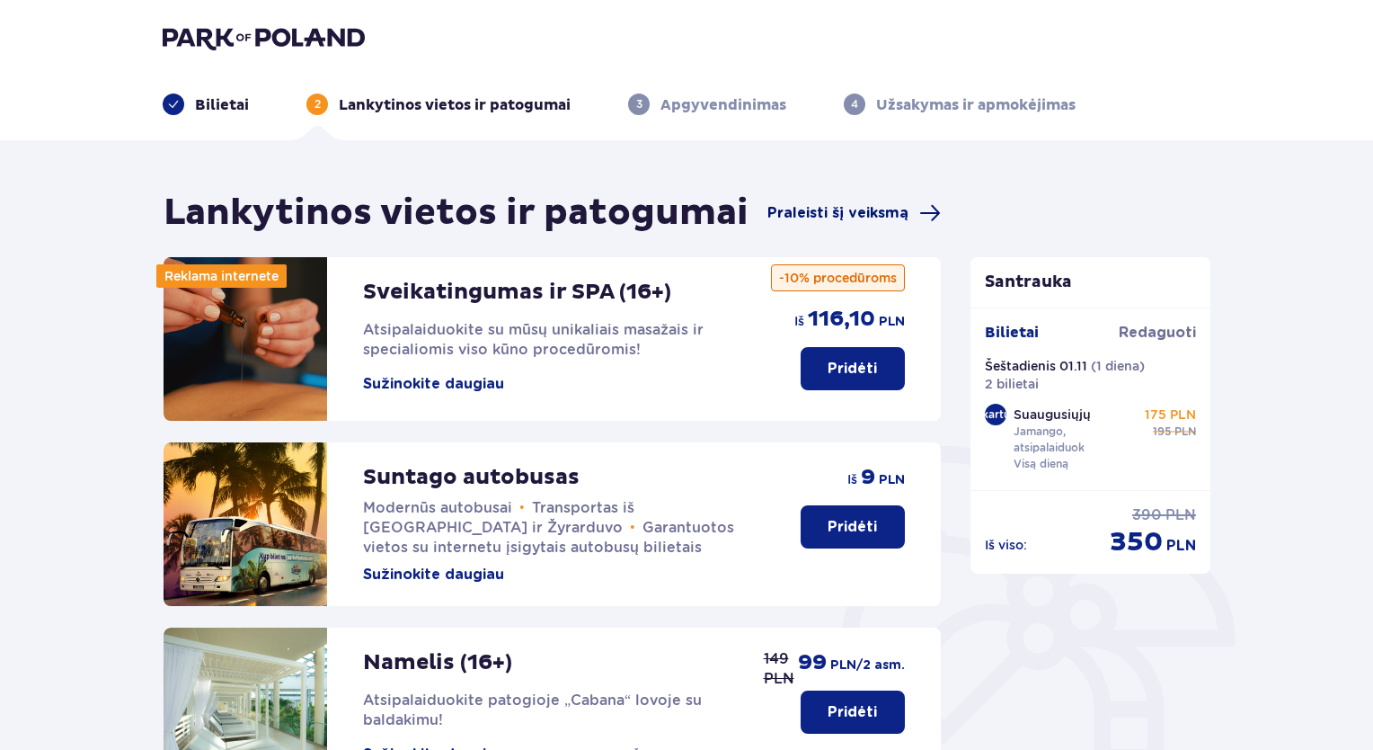
click at [812, 217] on font "Praleisti šį veiksmą" at bounding box center [838, 213] width 141 height 14
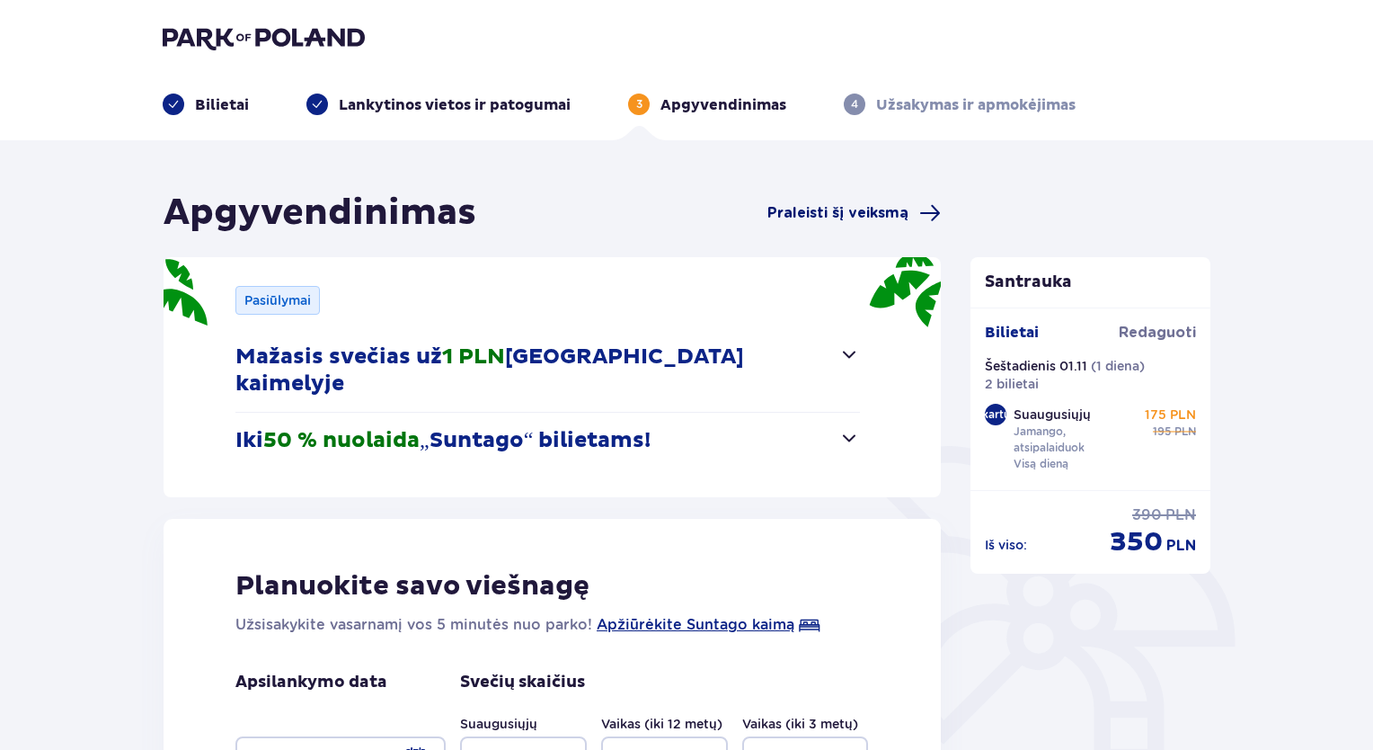
click at [850, 210] on font "Praleisti šį veiksmą" at bounding box center [838, 213] width 141 height 14
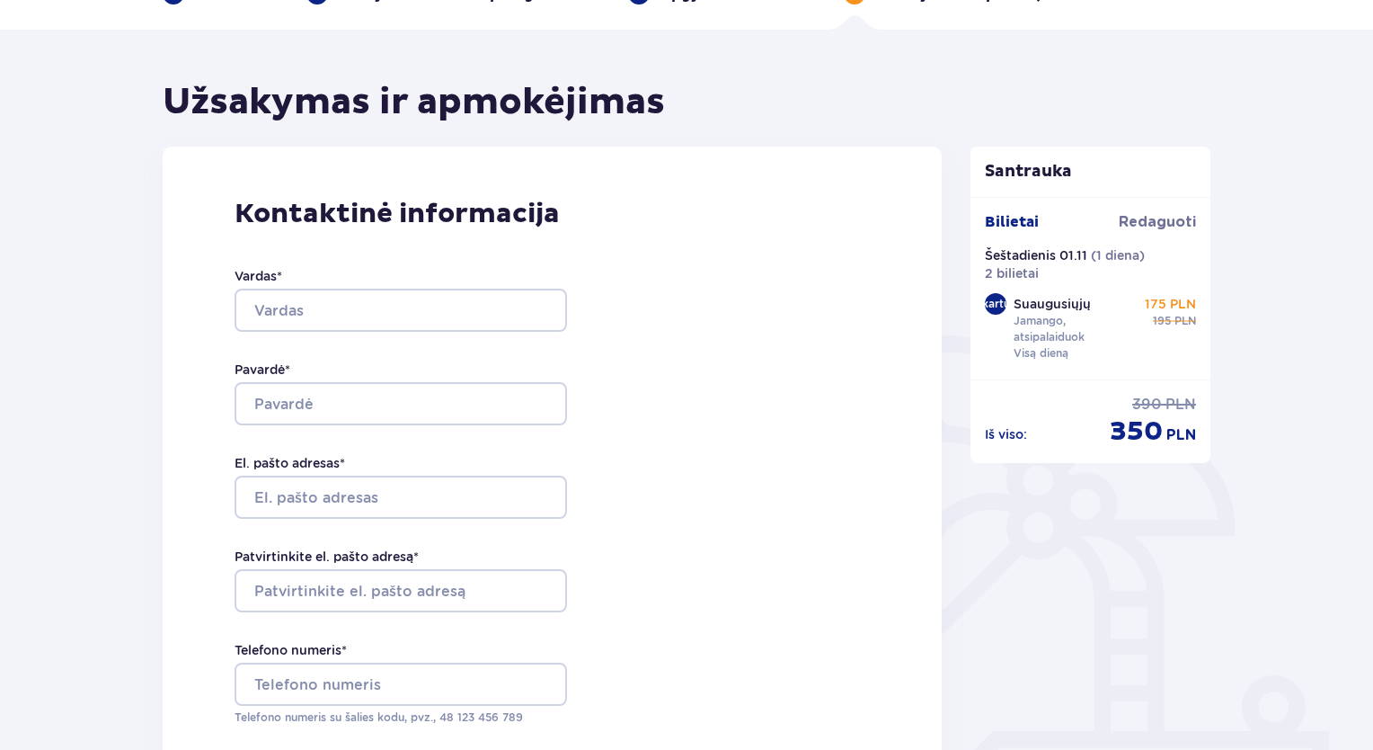
scroll to position [270, 0]
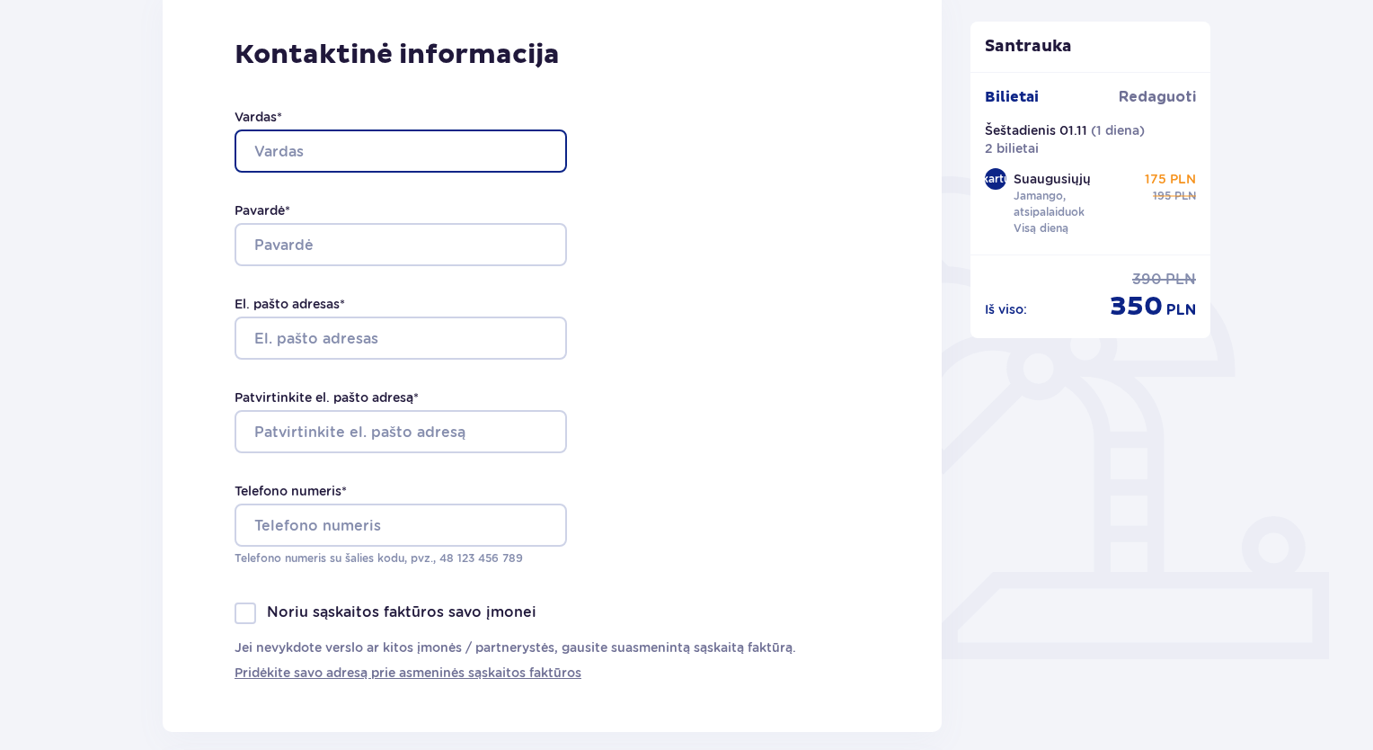
click at [252, 150] on input "Vardas *" at bounding box center [401, 150] width 333 height 43
type input "Vita"
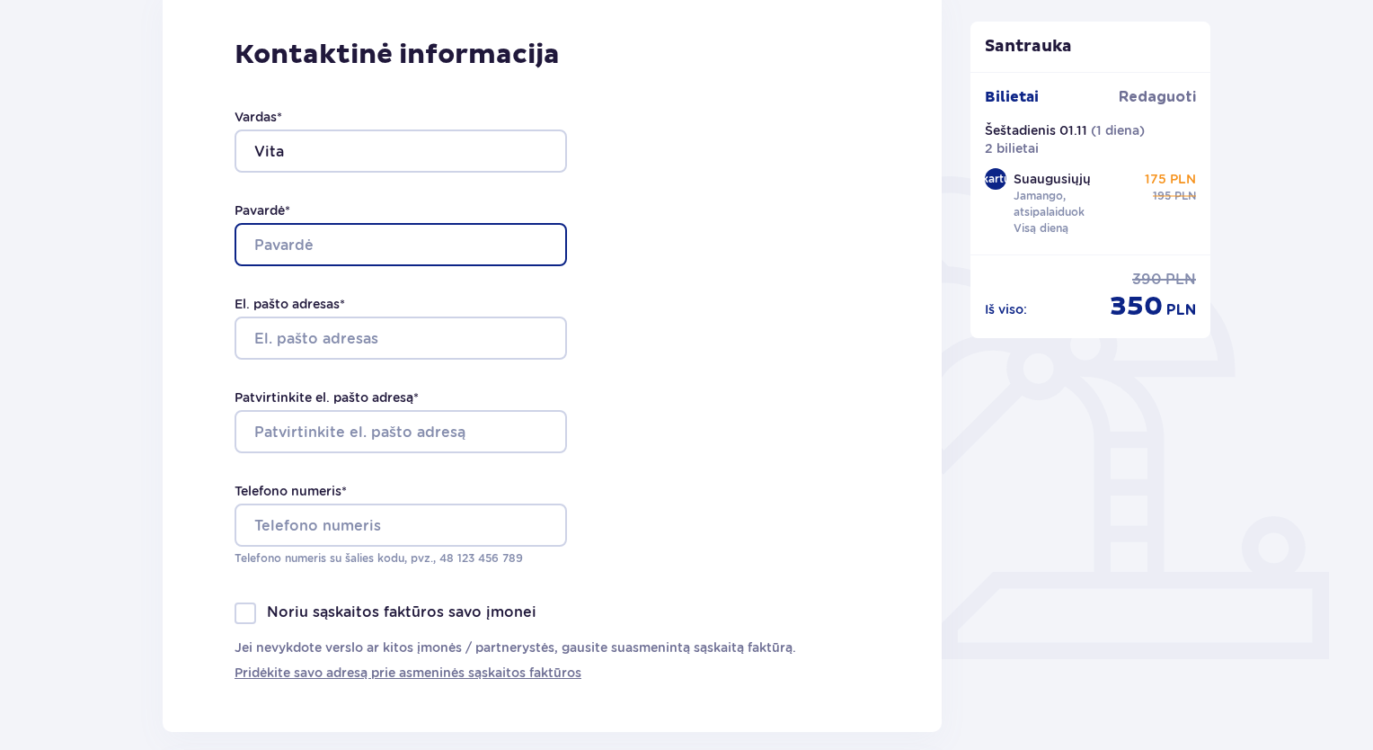
click at [280, 227] on input "Pavardė *" at bounding box center [401, 244] width 333 height 43
type input "Kazanavičienė"
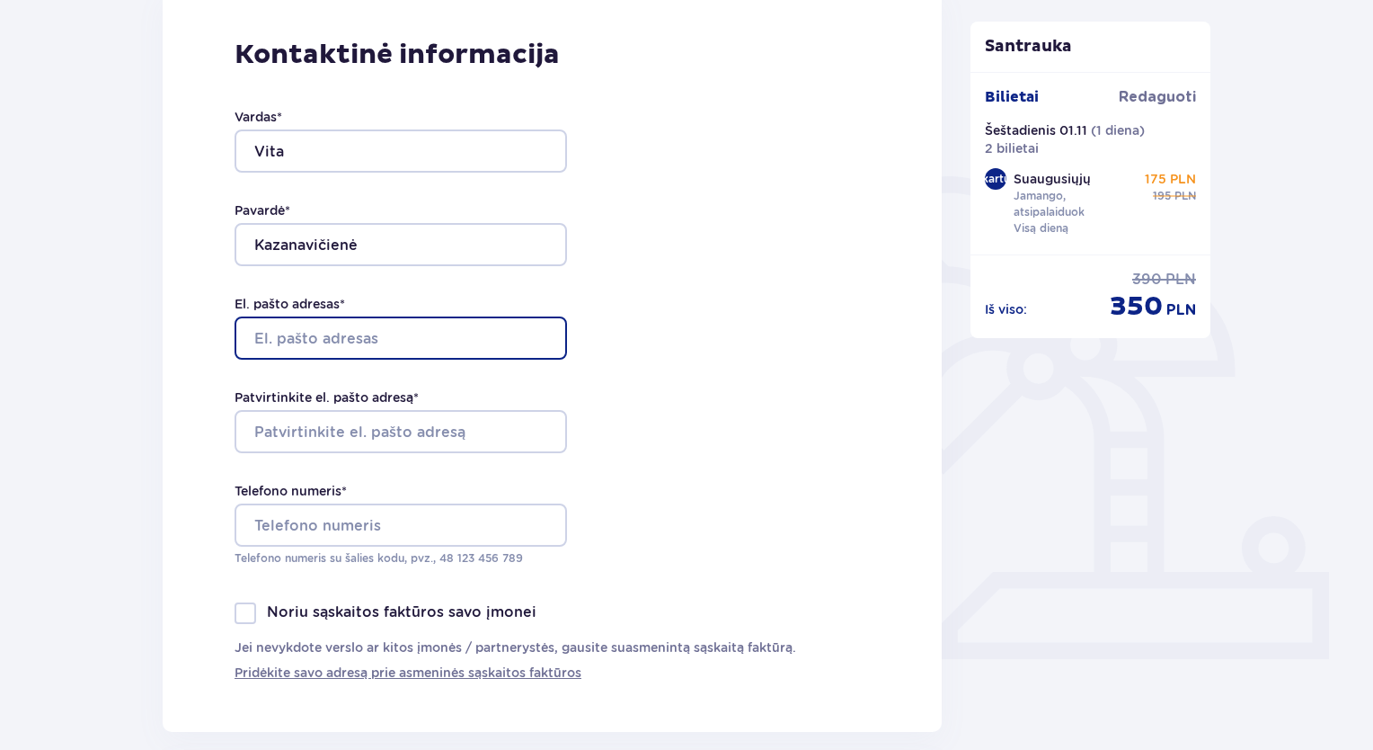
click at [295, 332] on input "El. pašto adresas *" at bounding box center [401, 337] width 333 height 43
type input "vita.kazanavi@gmail.com"
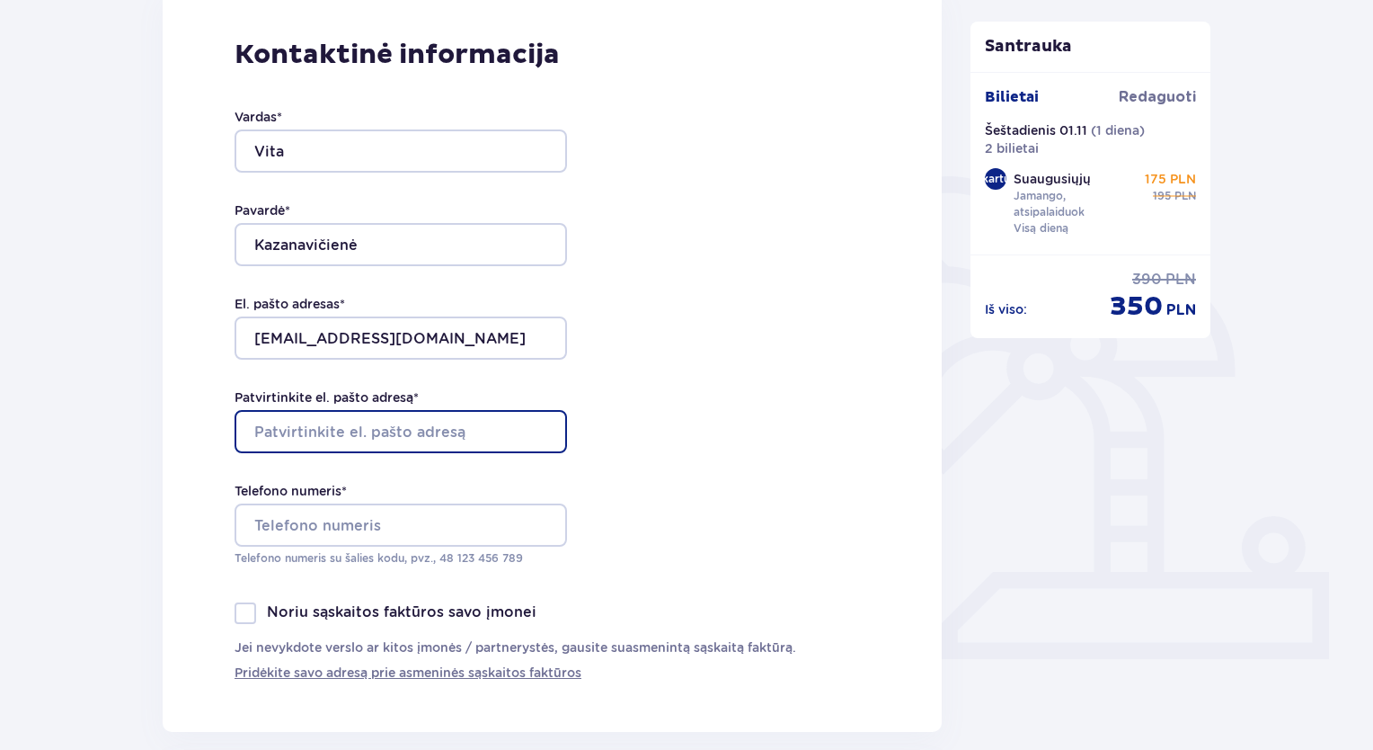
click at [298, 422] on input "Patvirtinkite el. pašto adresą *" at bounding box center [401, 431] width 333 height 43
type input "vita.kazanavi@gmail.com"
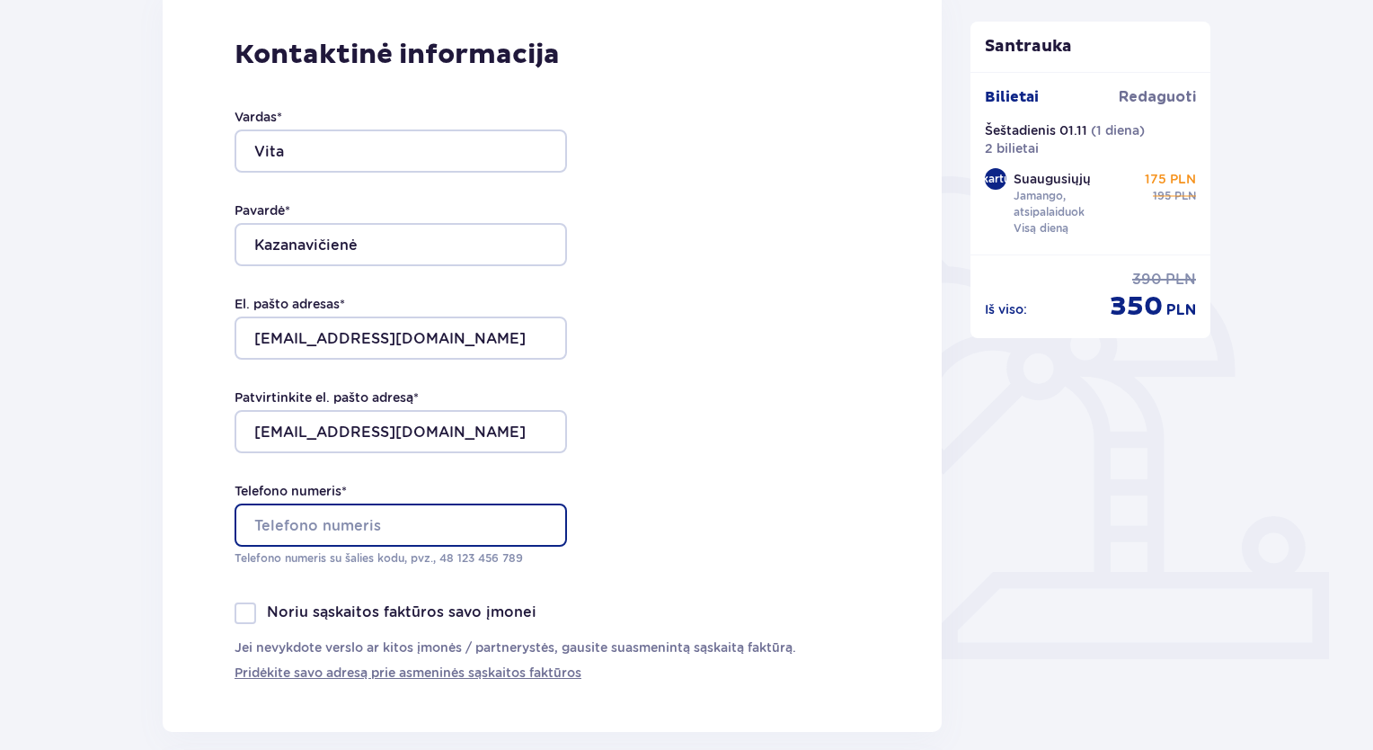
click at [329, 524] on input "Telefono numeris *" at bounding box center [401, 524] width 333 height 43
type input "+37064046631"
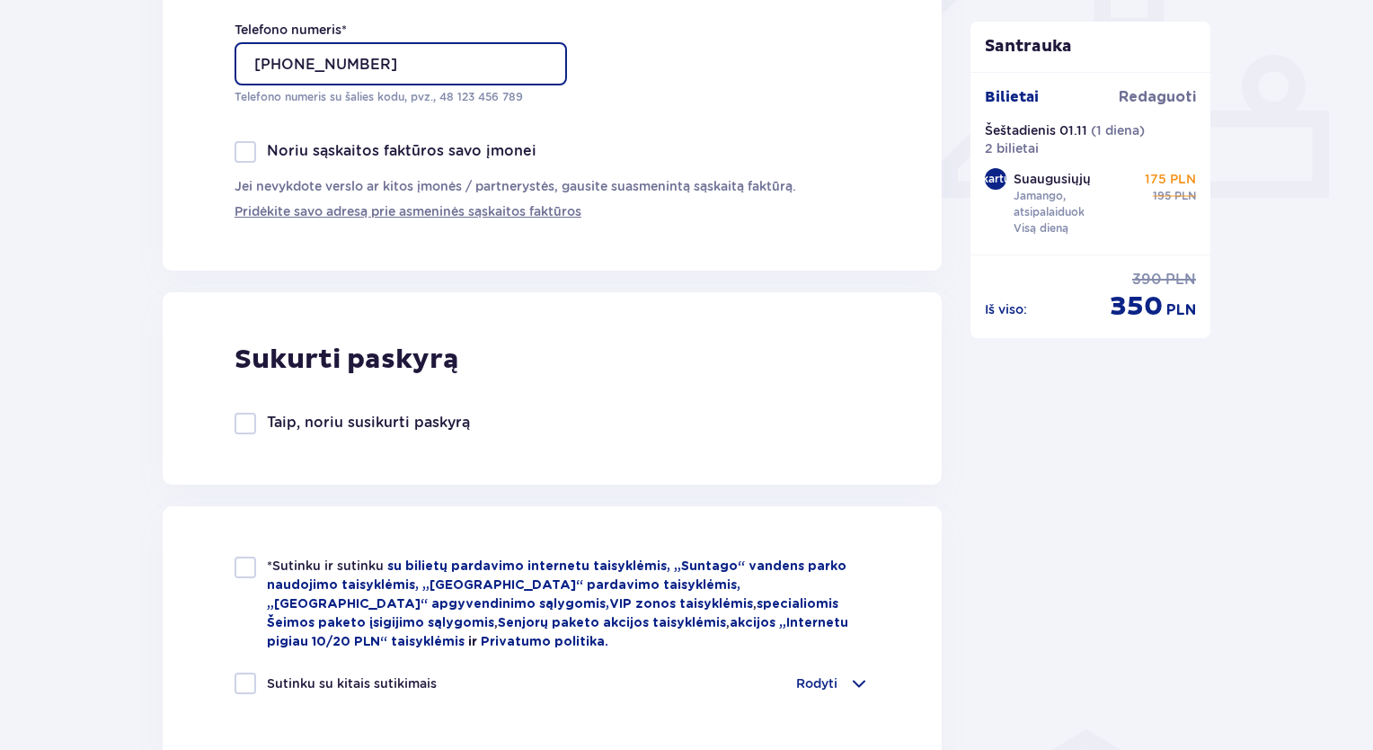
scroll to position [809, 0]
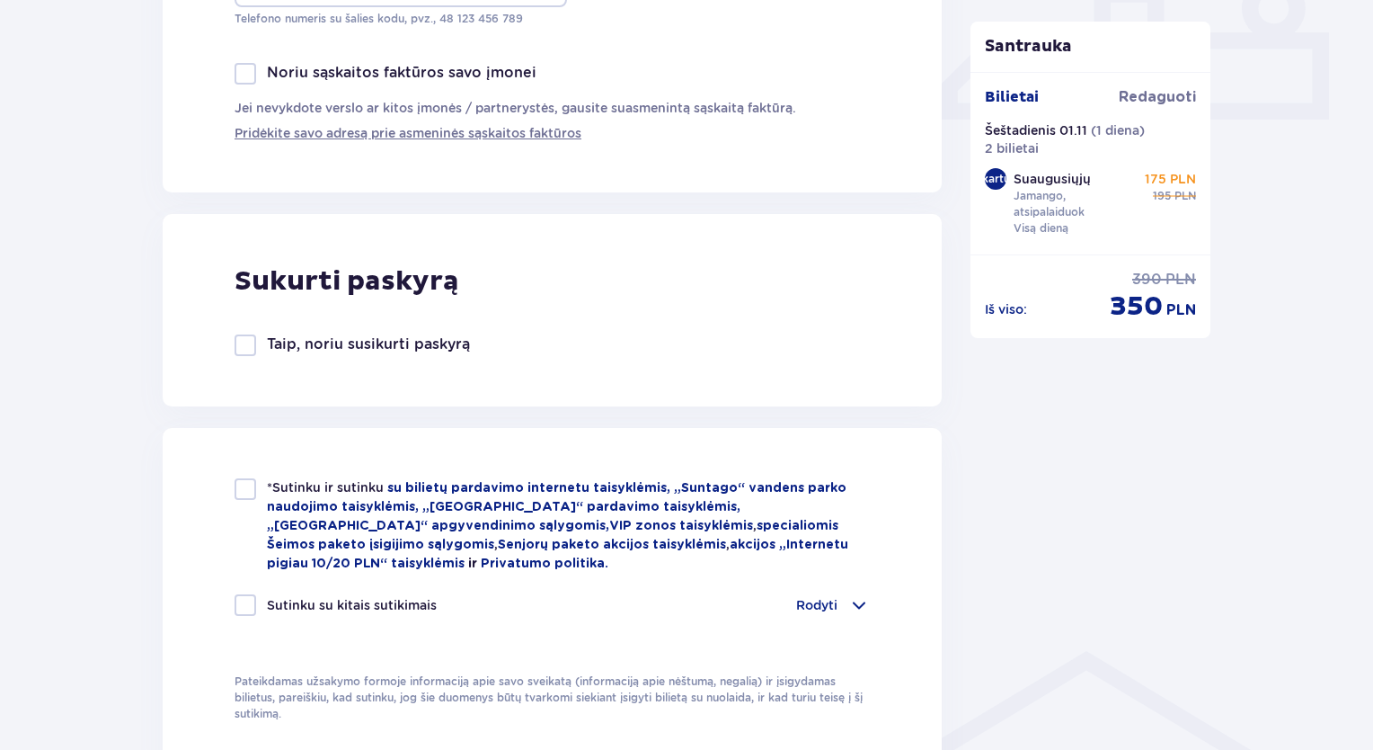
click at [245, 489] on div at bounding box center [246, 489] width 22 height 22
checkbox input "true"
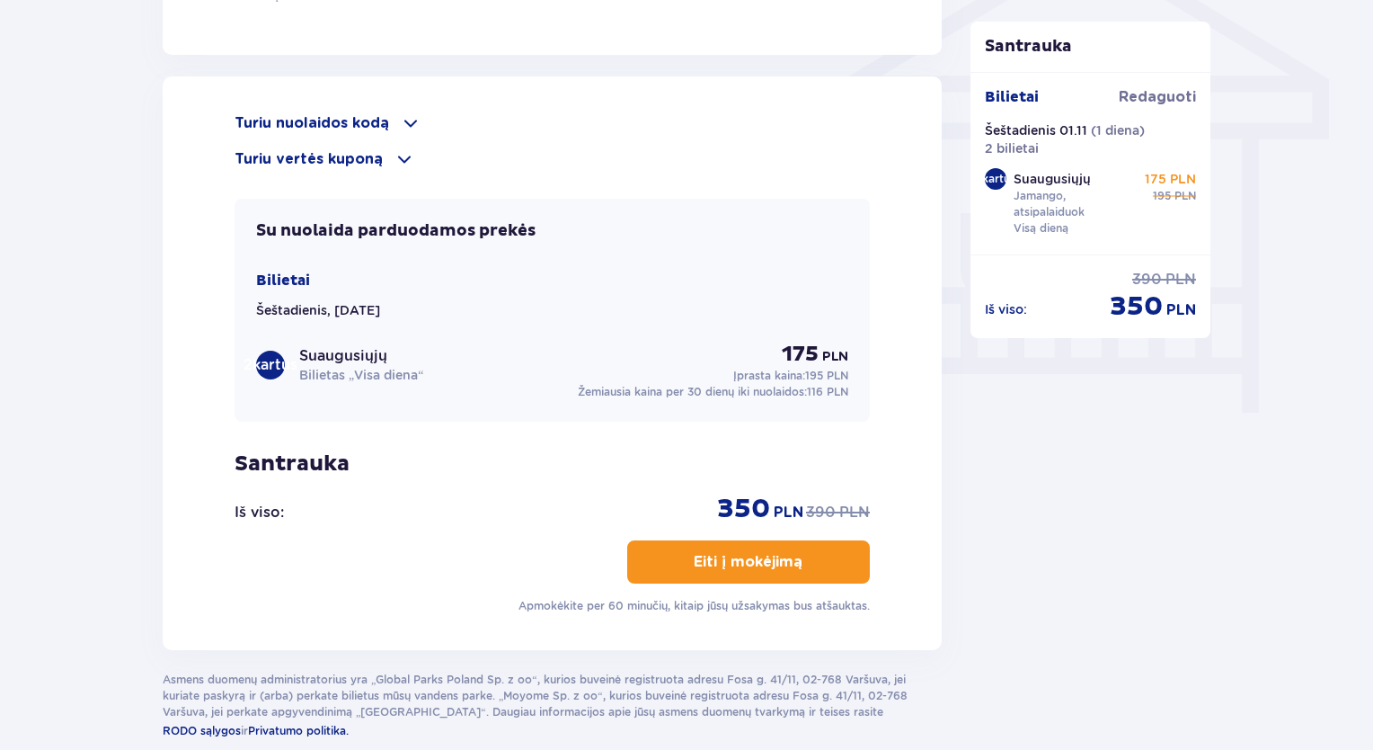
scroll to position [1528, 0]
click at [737, 538] on button "Eiti į mokėjimą" at bounding box center [748, 559] width 243 height 43
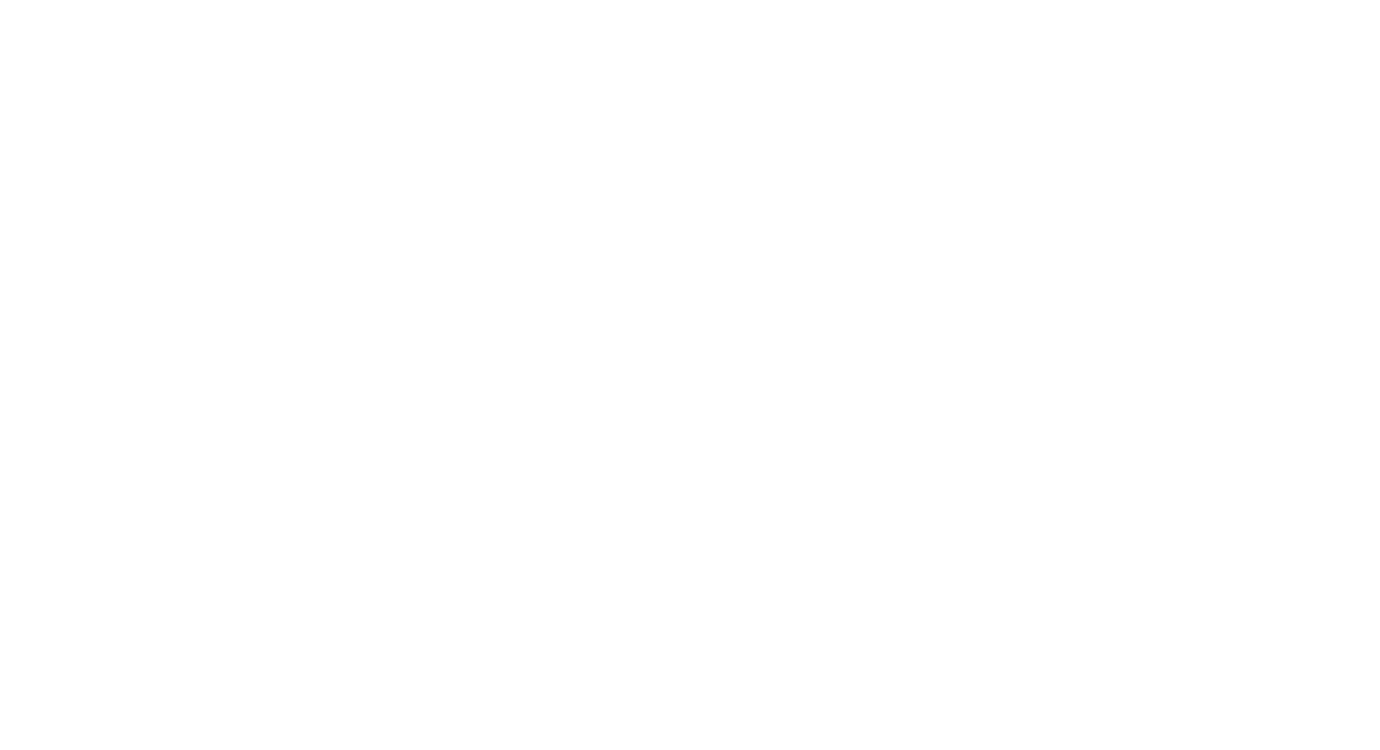
scroll to position [0, 0]
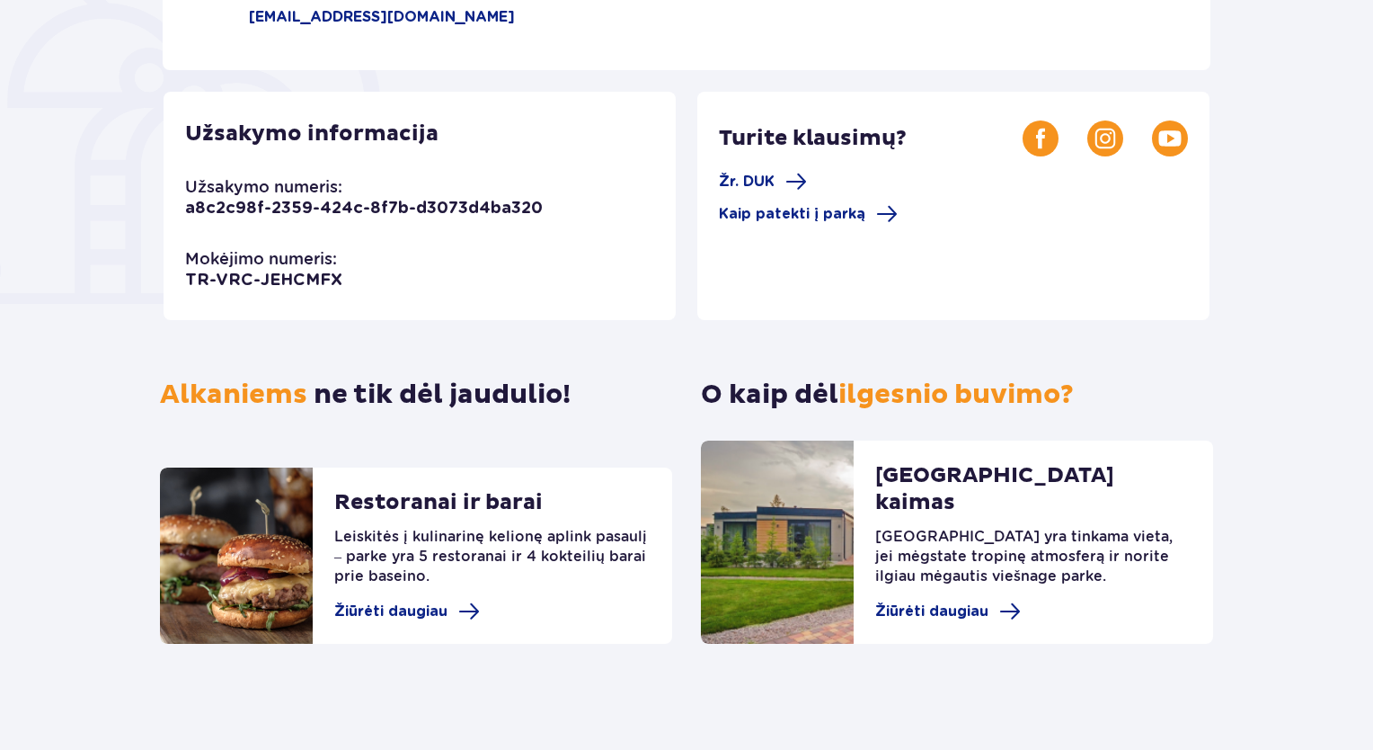
scroll to position [448, 0]
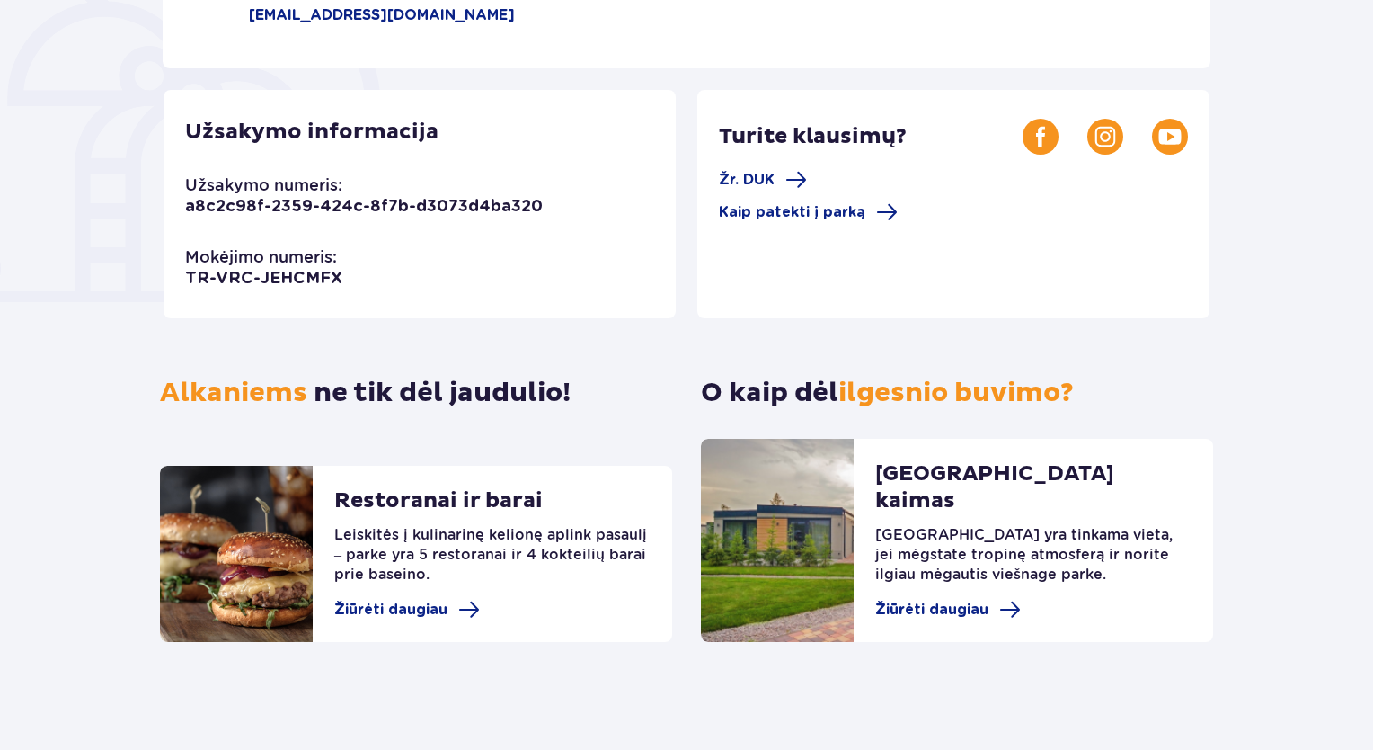
click at [280, 282] on font "TR-VRC-JEHCMFX" at bounding box center [263, 279] width 157 height 16
click at [273, 209] on font "a8c2c98f-2359-424c-8f7b-d3073d4ba320" at bounding box center [364, 207] width 358 height 16
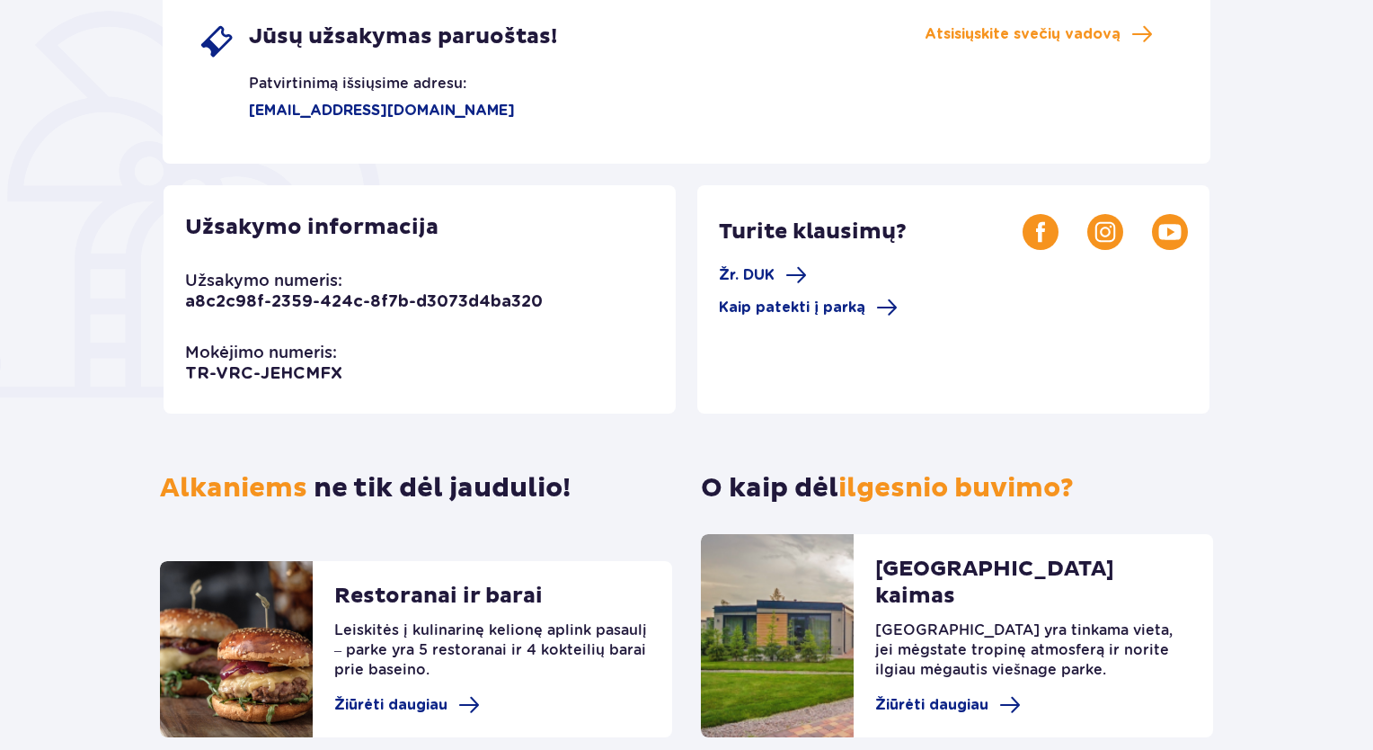
scroll to position [178, 0]
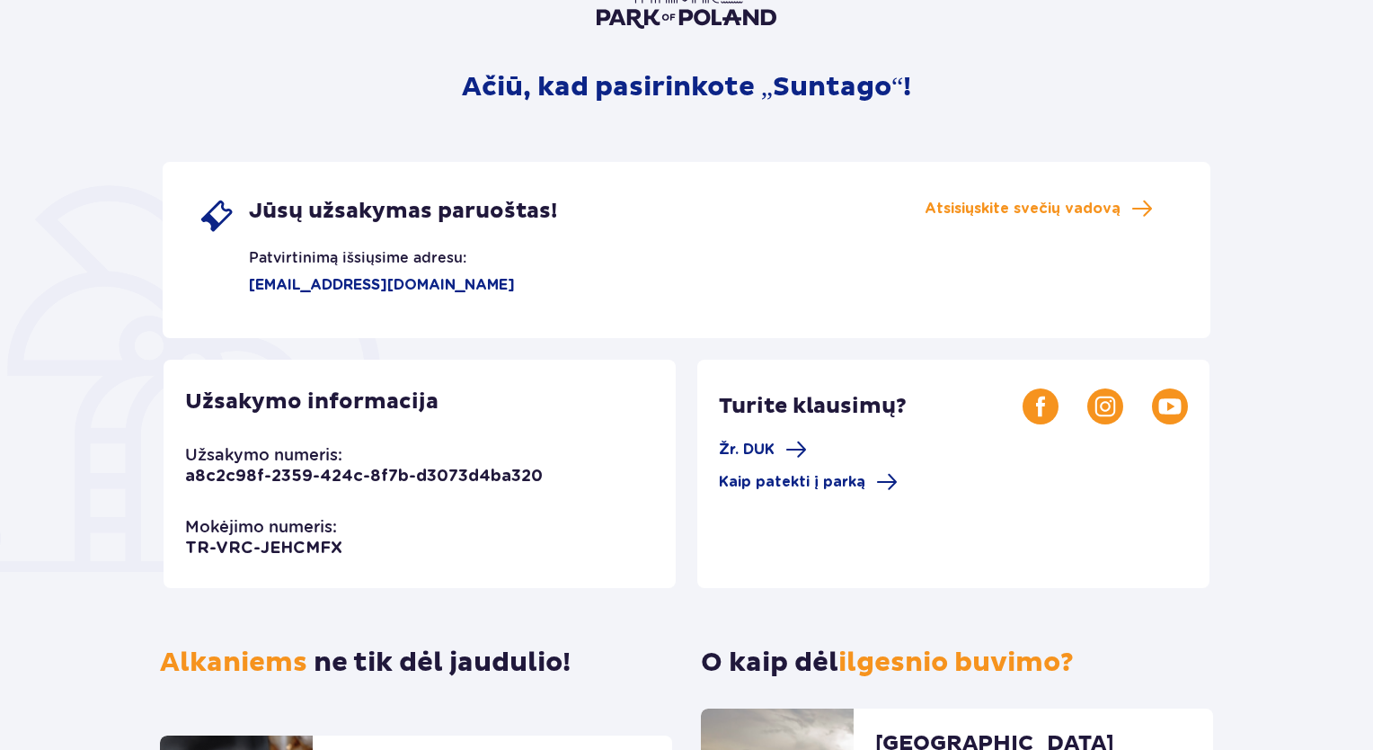
click at [327, 204] on font "Jūsų užsakymas paruoštas!" at bounding box center [403, 211] width 308 height 27
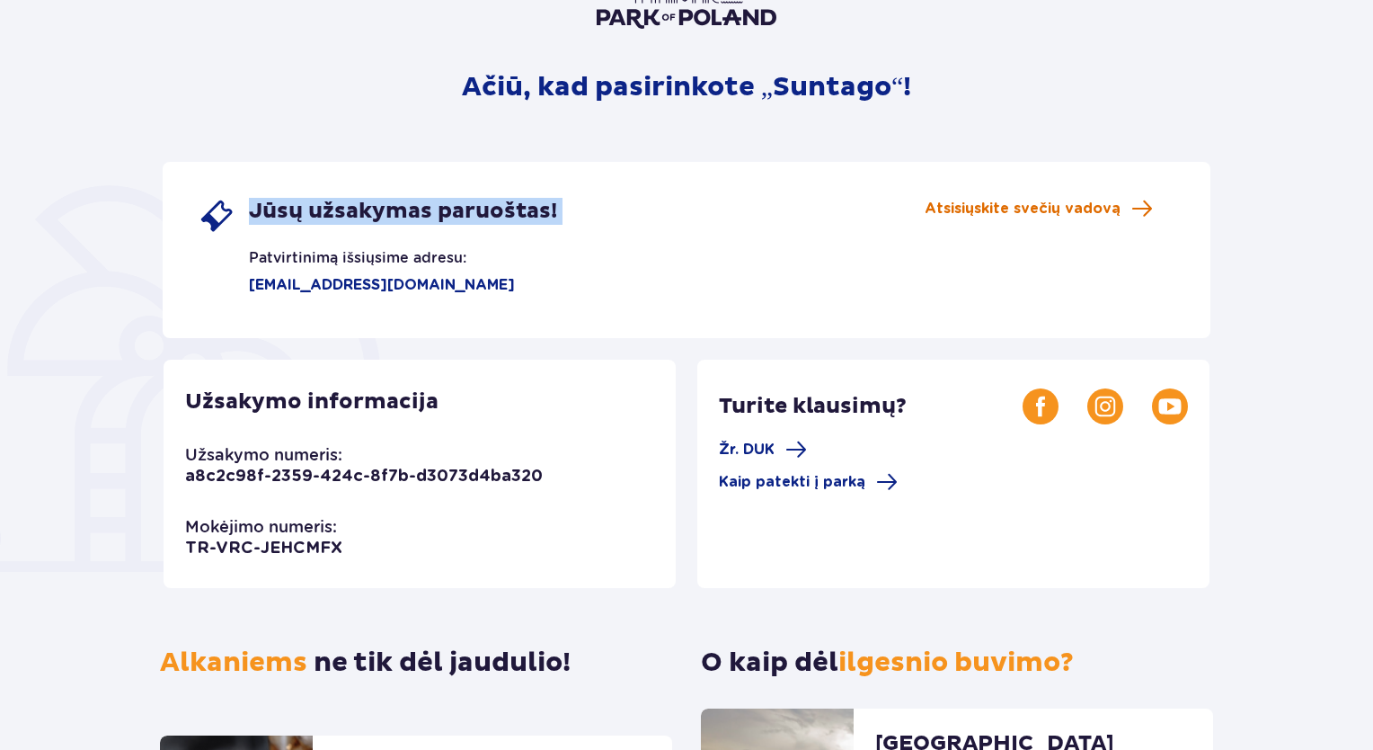
click at [981, 209] on font "Atsisiųskite svečių vadovą" at bounding box center [1023, 208] width 196 height 14
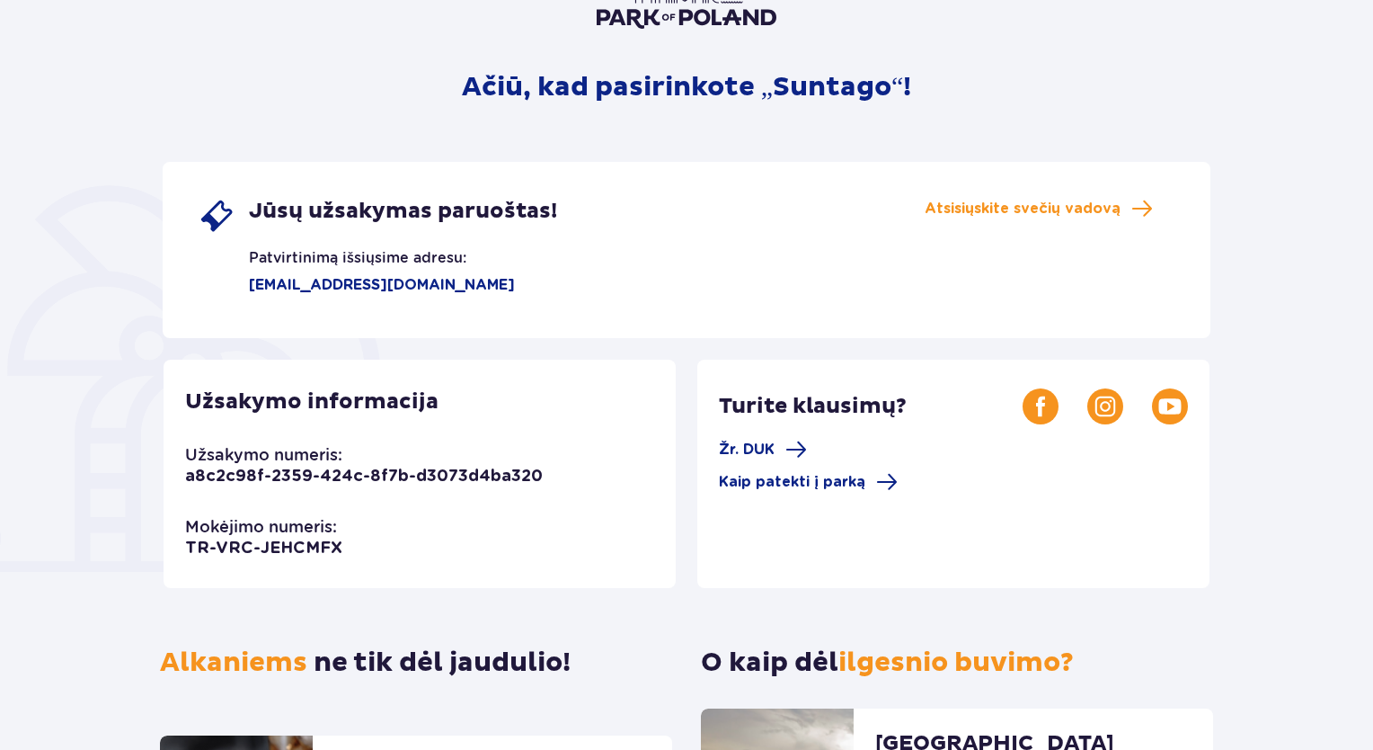
click at [215, 96] on div "Ačiū, kad pasirinkote „Suntago“! Jūsų užsakymas paruoštas! Patvirtinimą išsiųsi…" at bounding box center [687, 438] width 1048 height 945
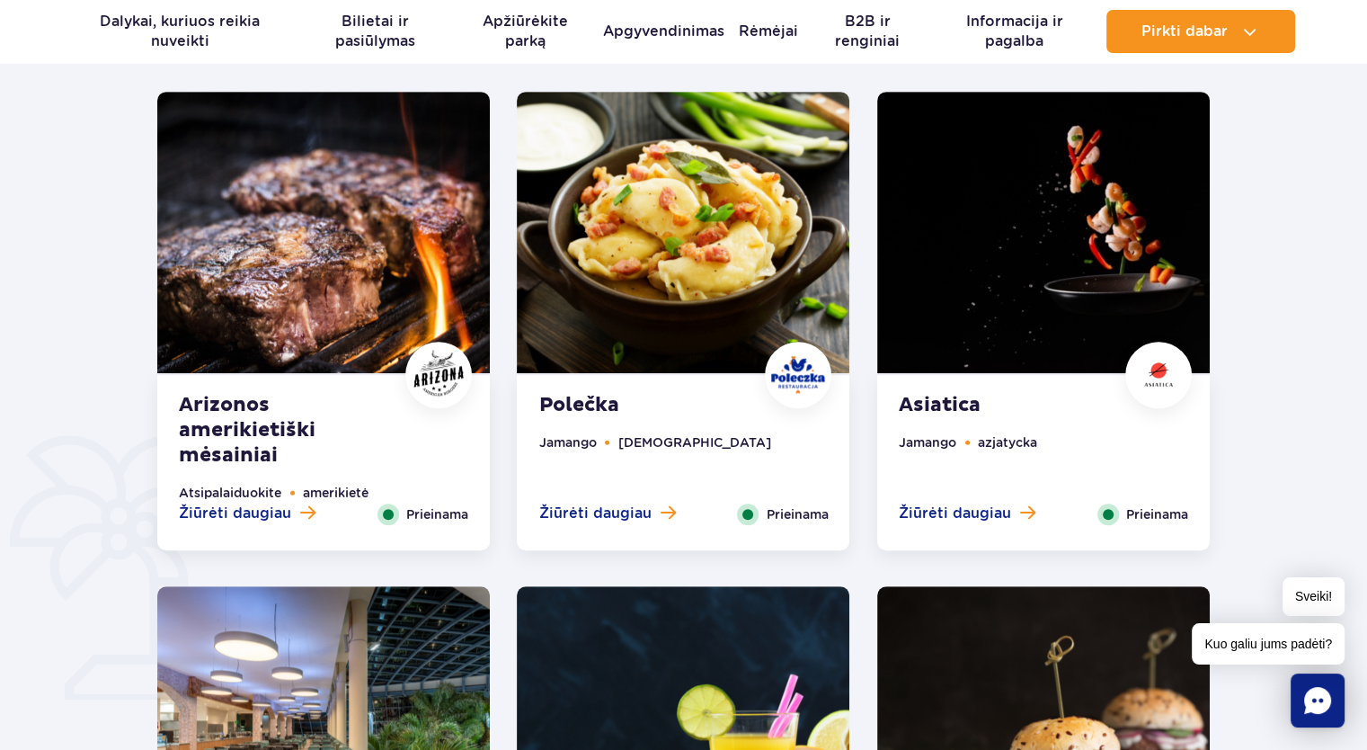
scroll to position [899, 0]
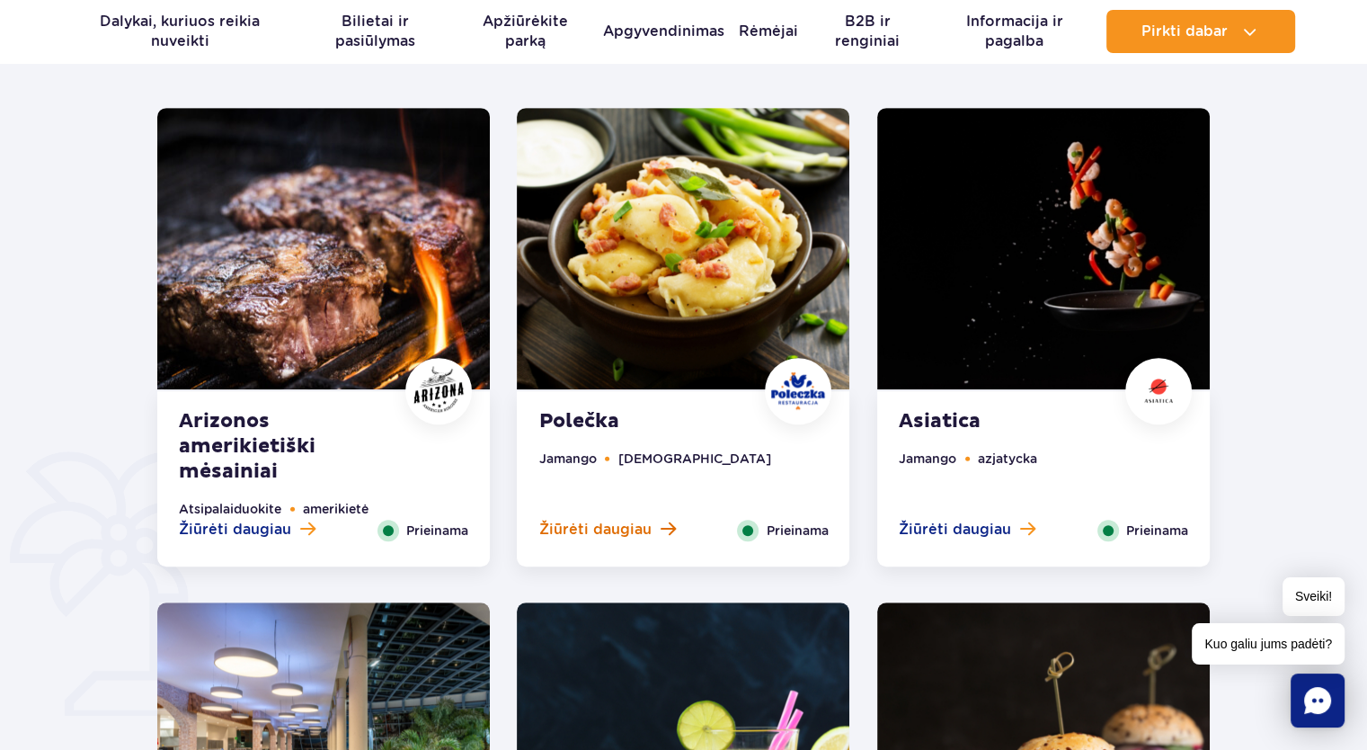
click at [626, 537] on font "Žiūrėti daugiau" at bounding box center [594, 528] width 112 height 17
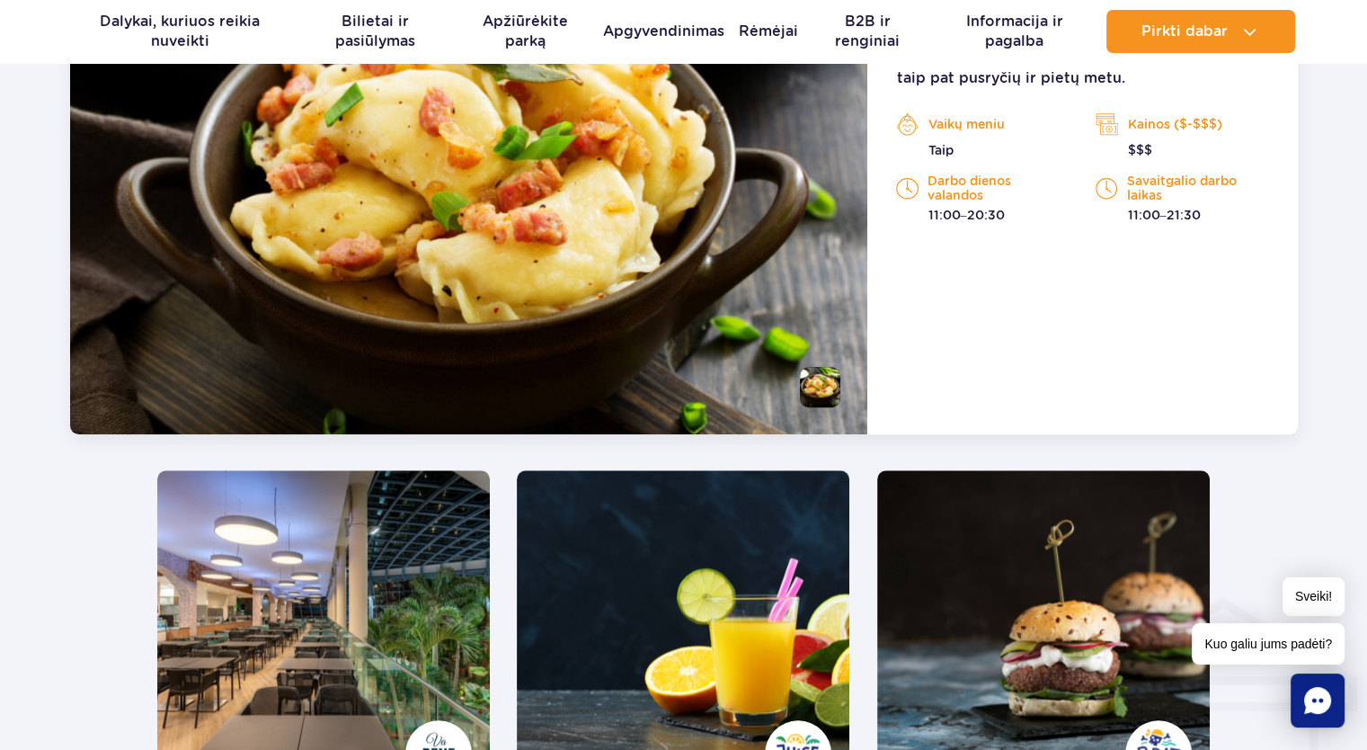
scroll to position [1308, 0]
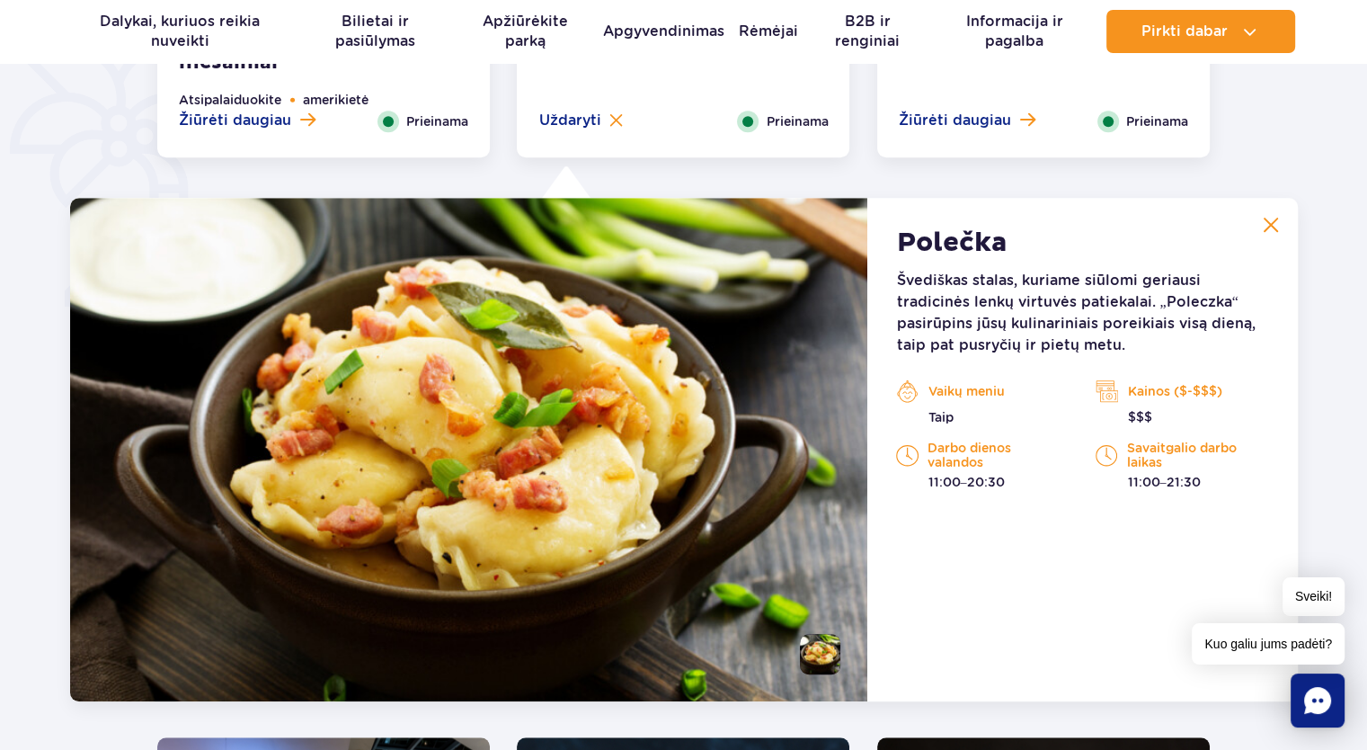
click at [707, 465] on img at bounding box center [469, 449] width 798 height 503
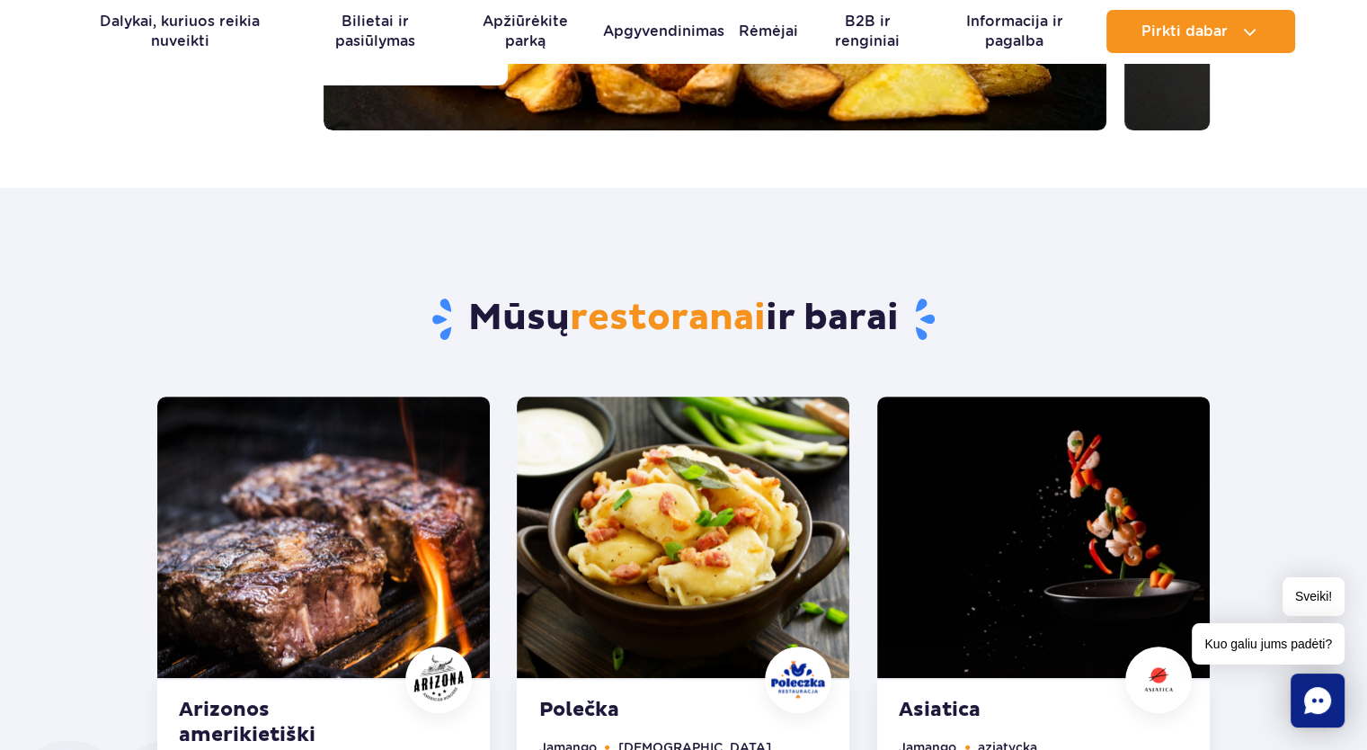
scroll to position [319, 0]
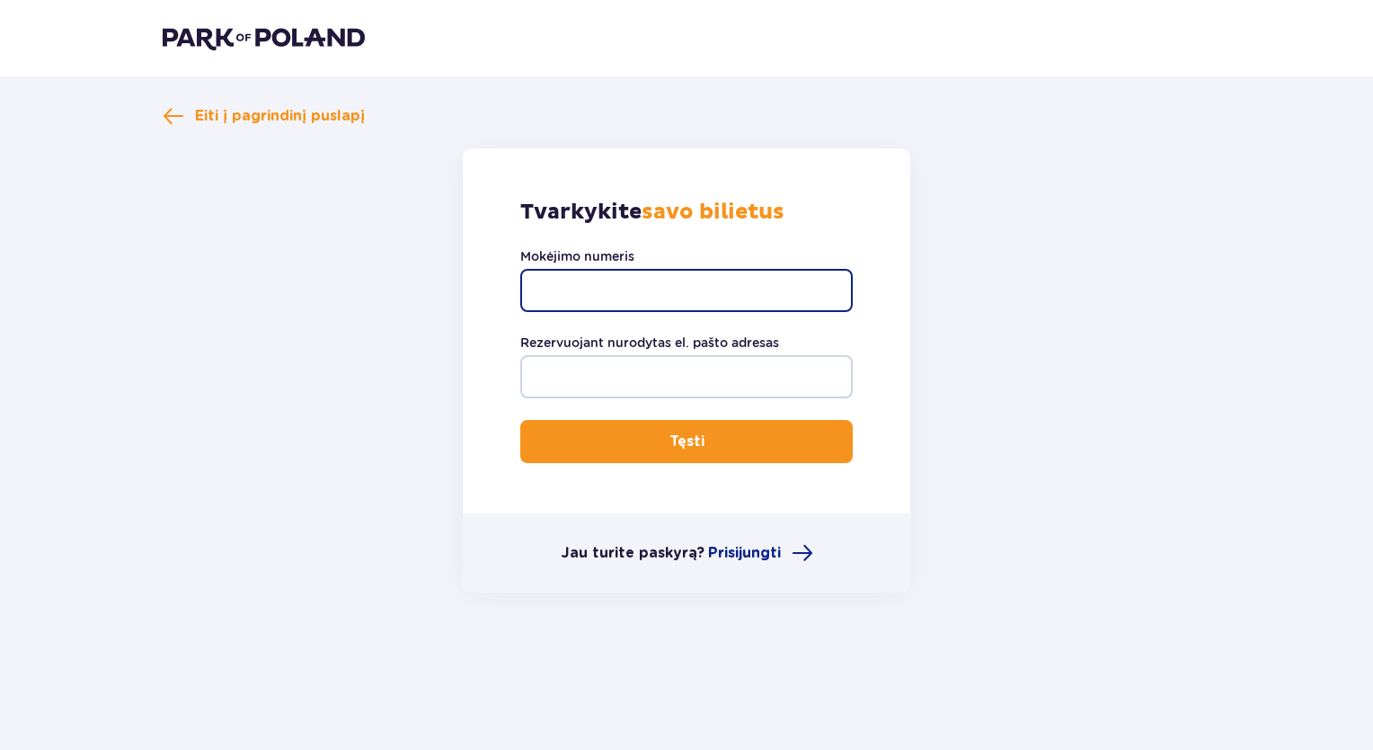
click at [555, 292] on input "Mokėjimo numeris" at bounding box center [686, 290] width 333 height 43
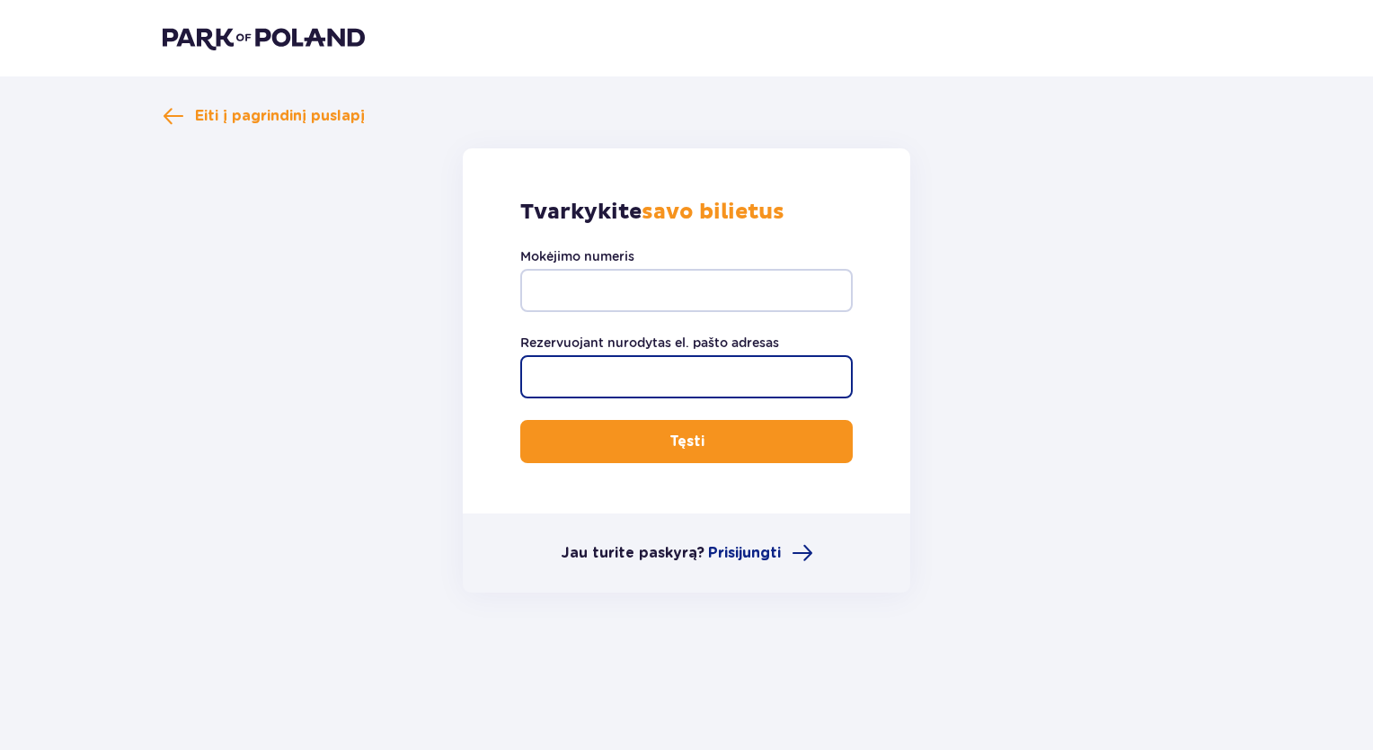
click at [543, 384] on input "Rezervuojant nurodytas el. pašto adresas" at bounding box center [686, 376] width 333 height 43
click at [538, 267] on div "Mokėjimo numeris" at bounding box center [686, 279] width 333 height 65
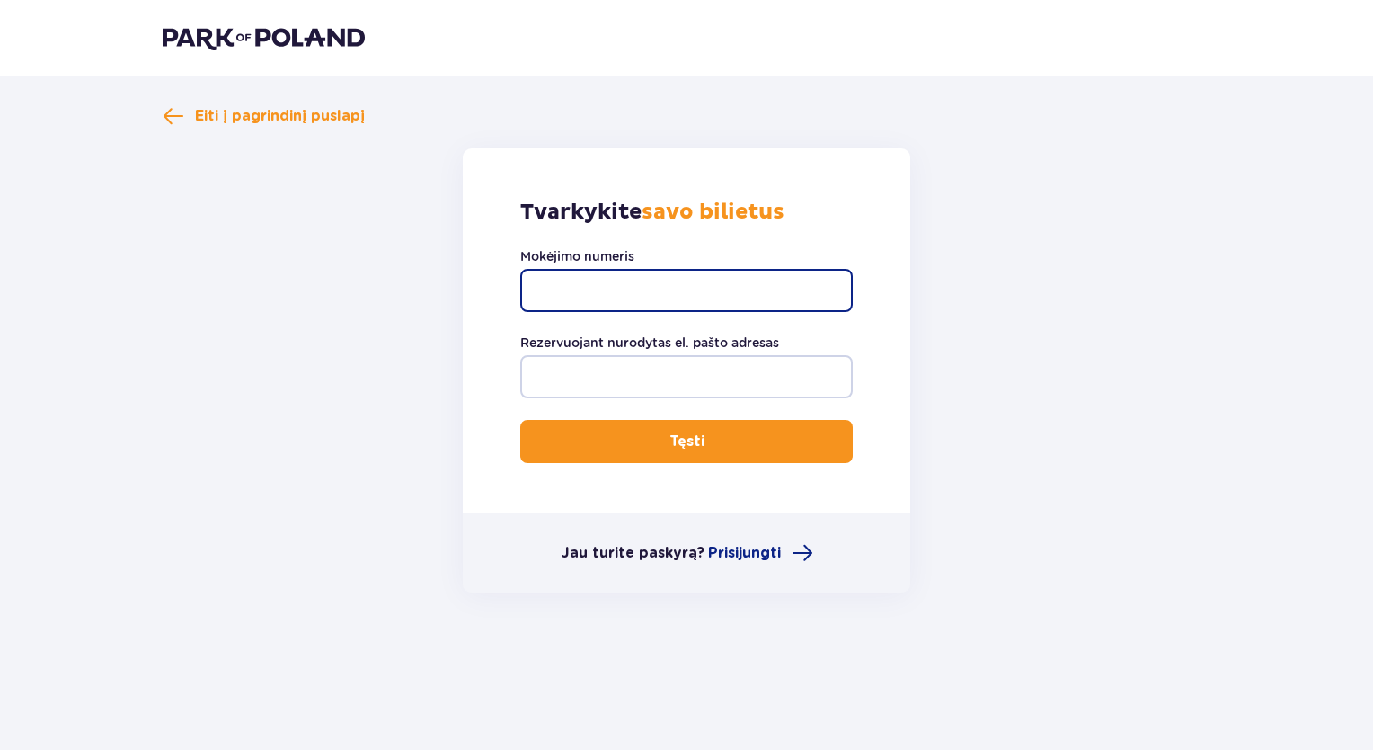
click at [619, 306] on input "Mokėjimo numeris" at bounding box center [686, 290] width 333 height 43
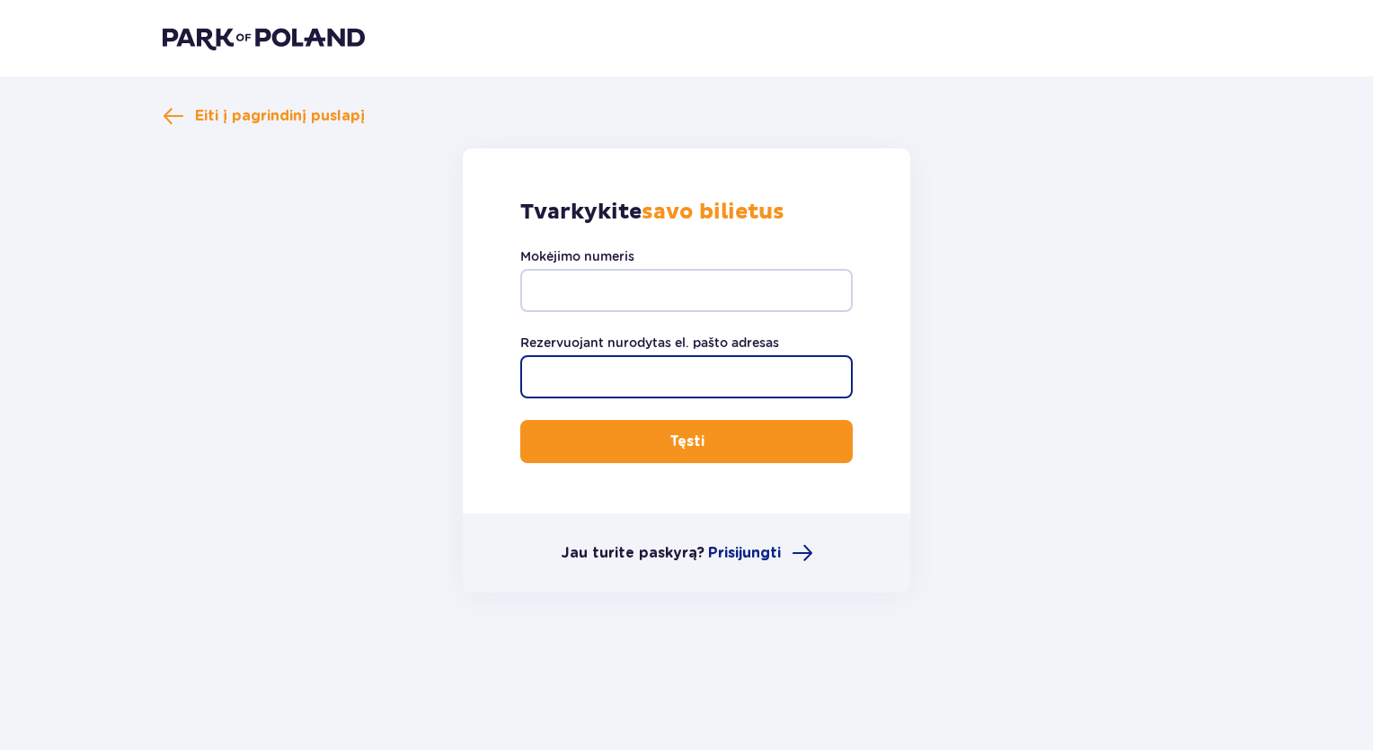
click at [579, 378] on input "Rezervuojant nurodytas el. pašto adresas" at bounding box center [686, 376] width 333 height 43
type input "vita.kazanavi@gmail.com"
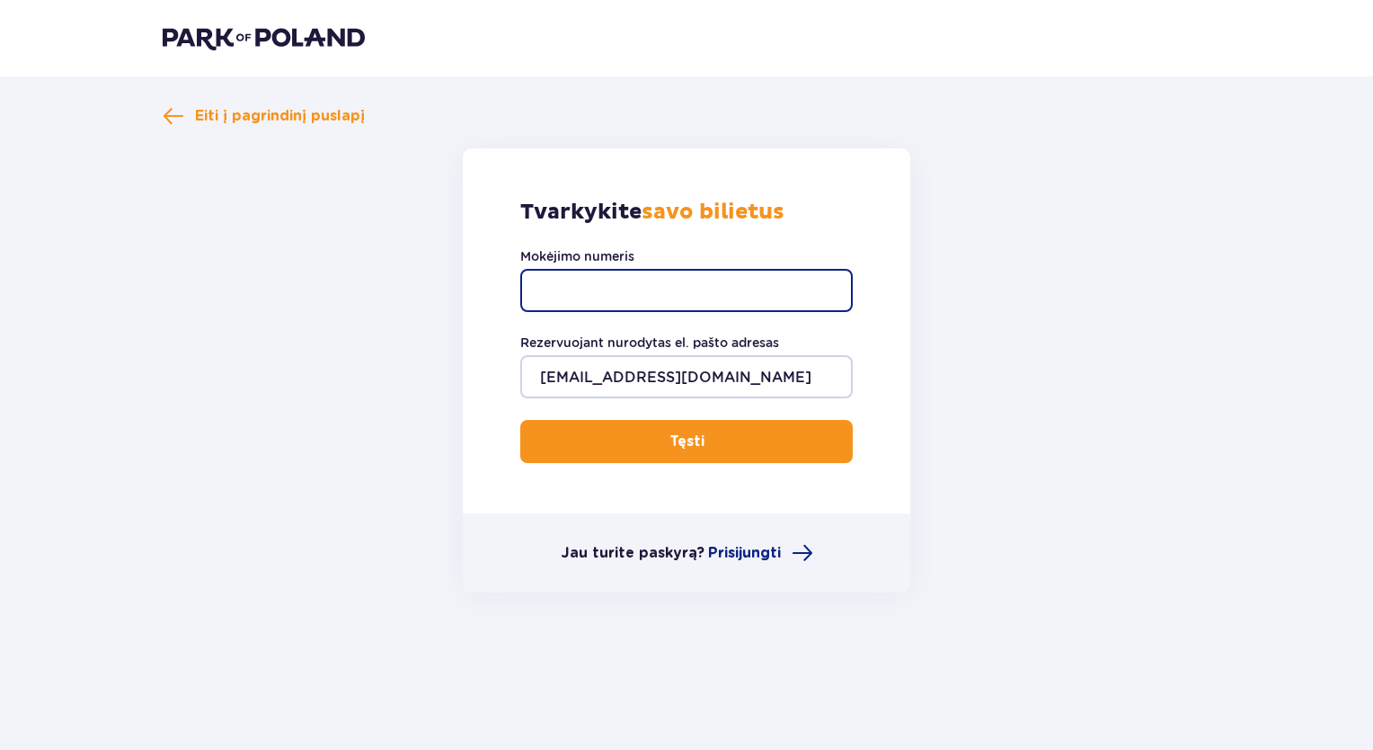
click at [575, 290] on input "Mokėjimo numeris" at bounding box center [686, 290] width 333 height 43
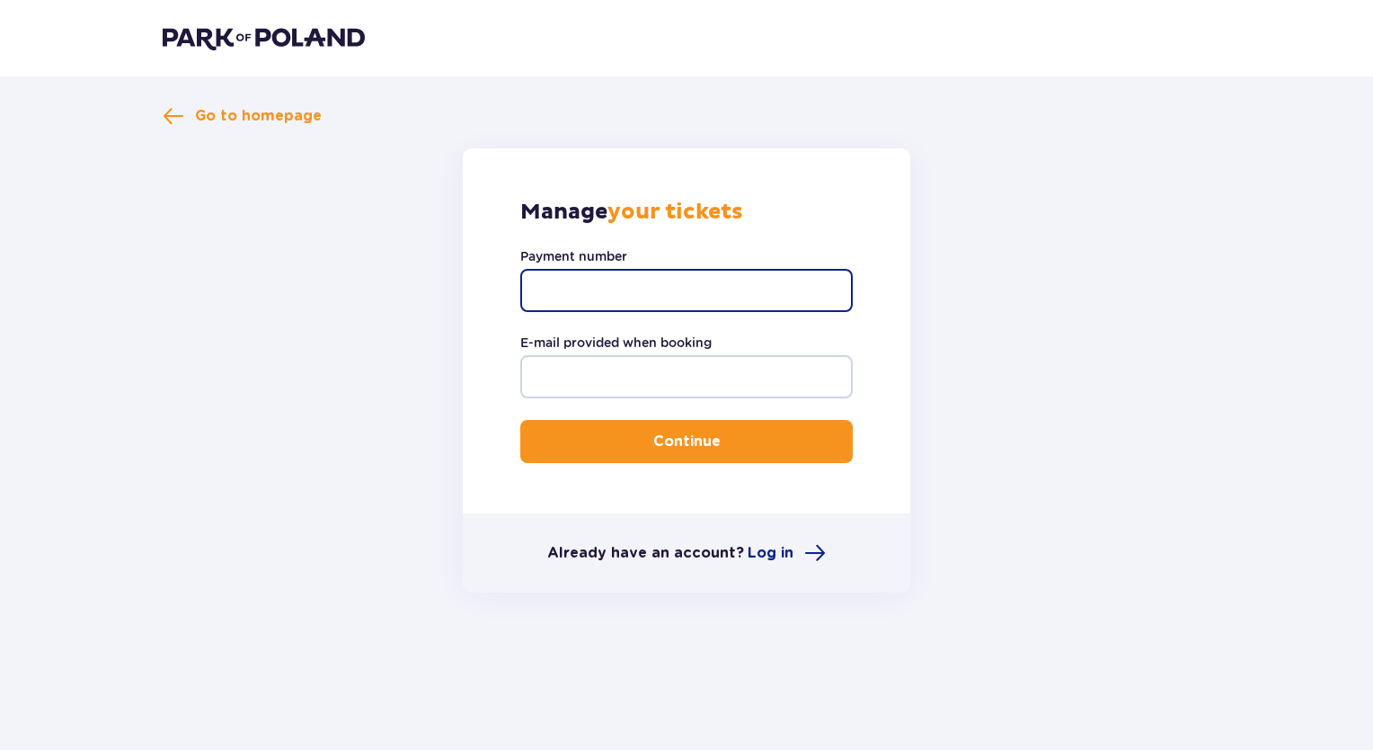
click at [603, 284] on input "Payment number" at bounding box center [686, 290] width 333 height 43
type input "TR-VRC-JEHCMFX"
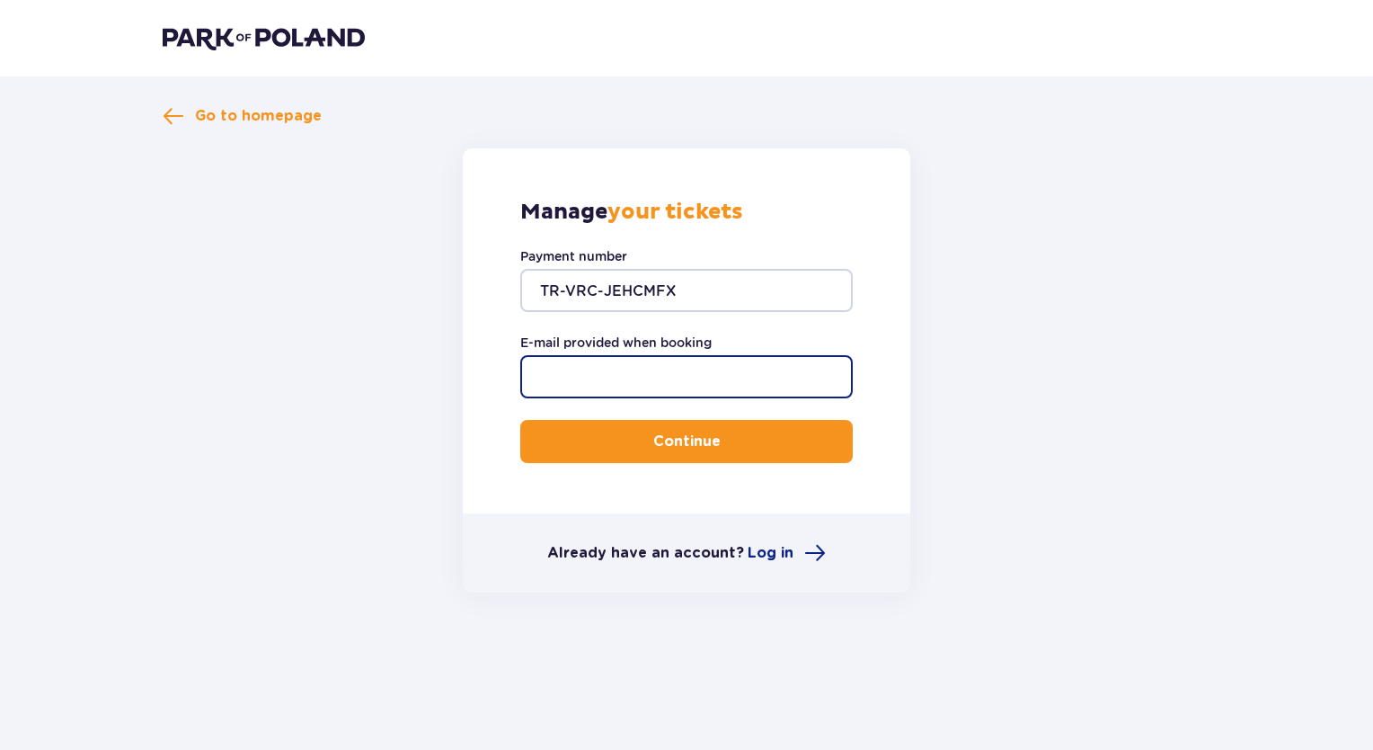
click at [558, 393] on input "E-mail provided when booking" at bounding box center [686, 376] width 333 height 43
type input "[EMAIL_ADDRESS][DOMAIN_NAME]"
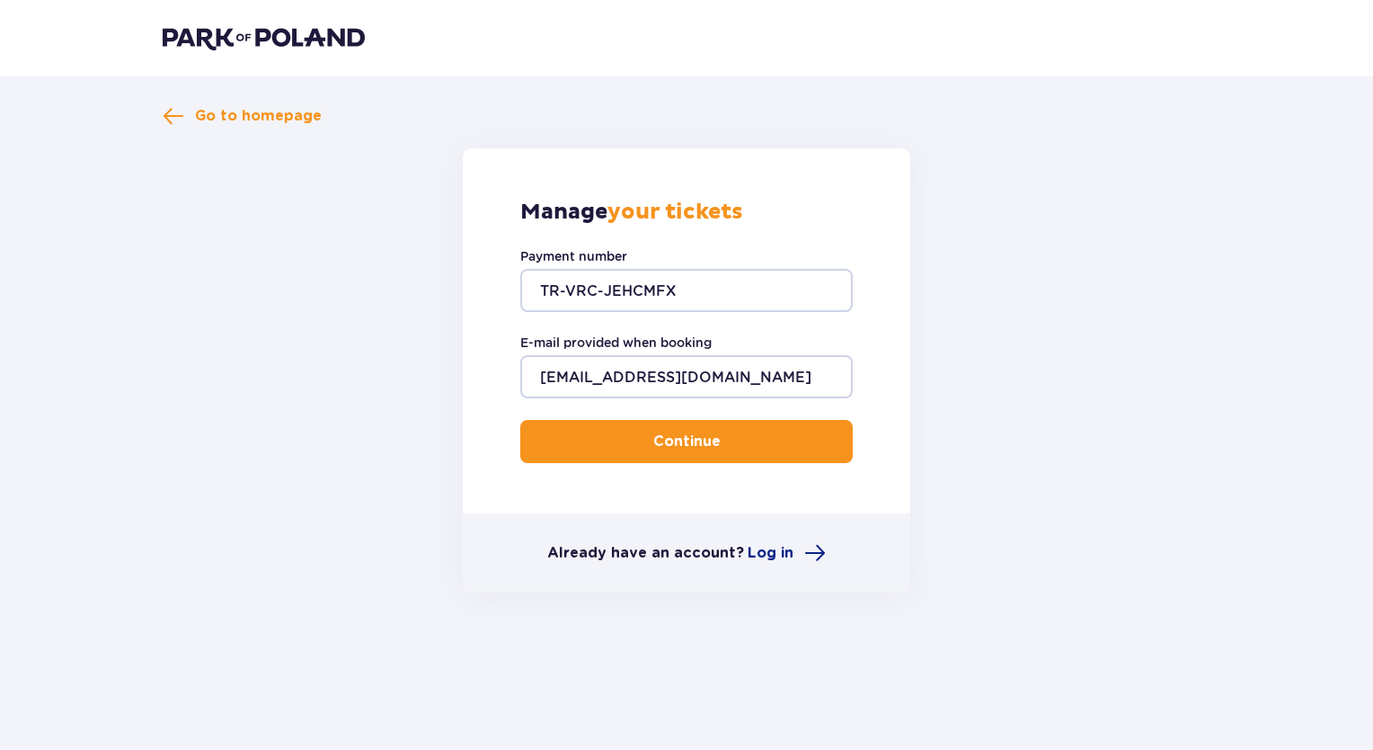
click at [653, 442] on p "Continue" at bounding box center [686, 441] width 67 height 20
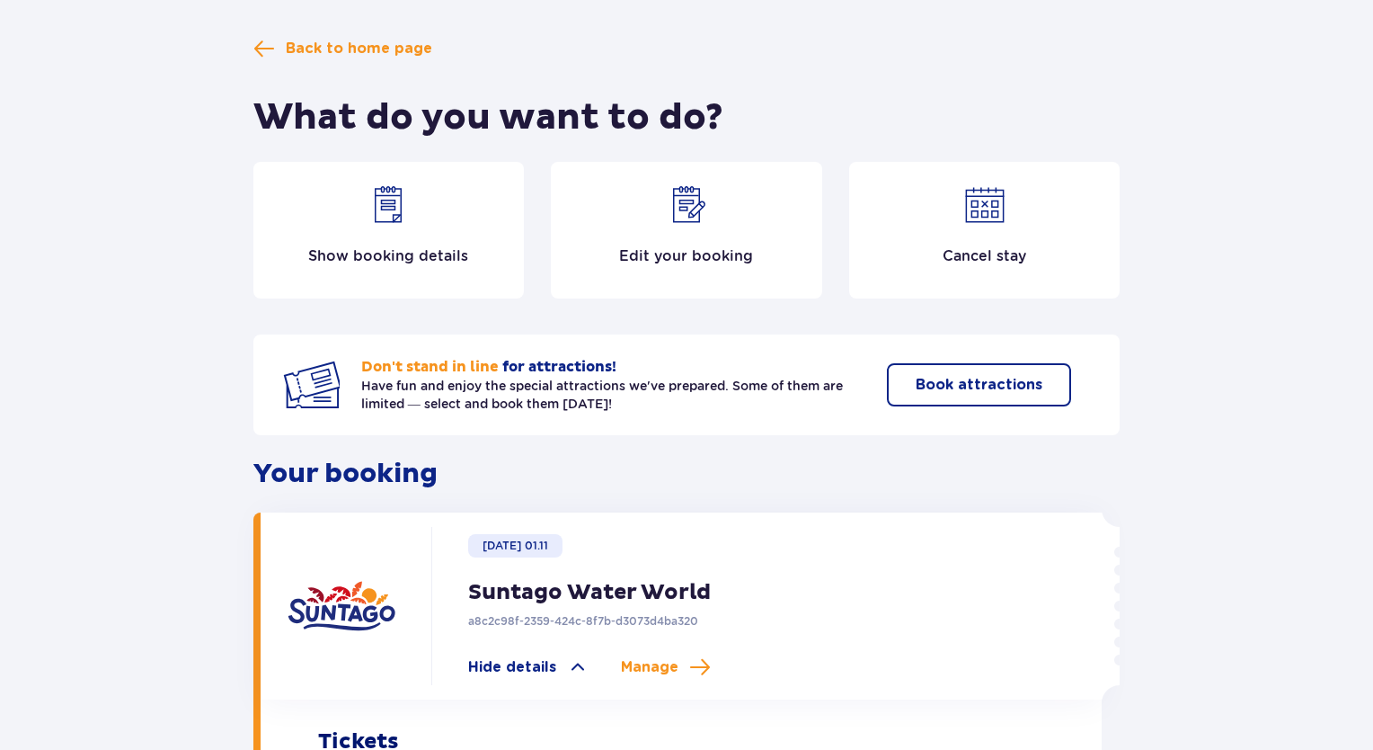
scroll to position [90, 0]
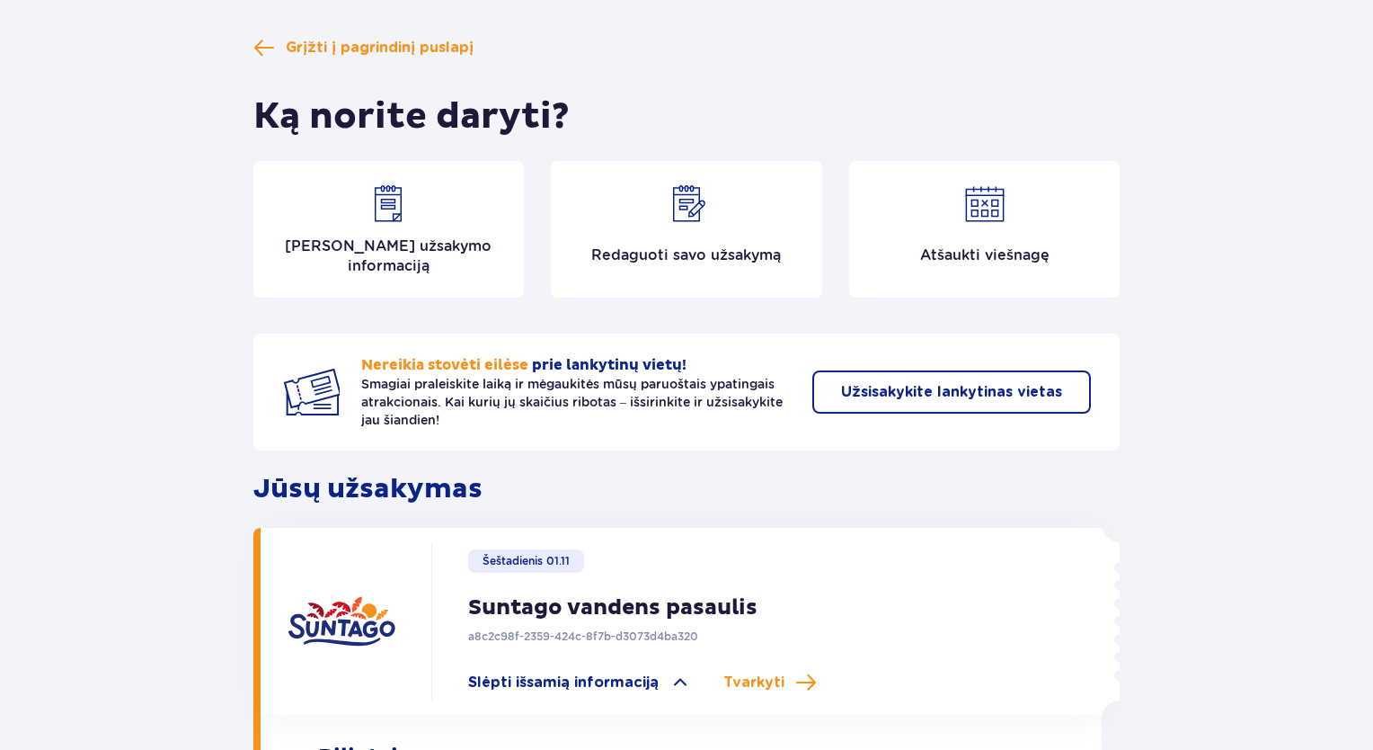
click at [2, 244] on div "Grįžti į pagrindinį puslapį Ką norite daryti? Rodyti užsakymo informaciją Redag…" at bounding box center [686, 681] width 1373 height 1389
click at [984, 191] on img at bounding box center [984, 203] width 43 height 43
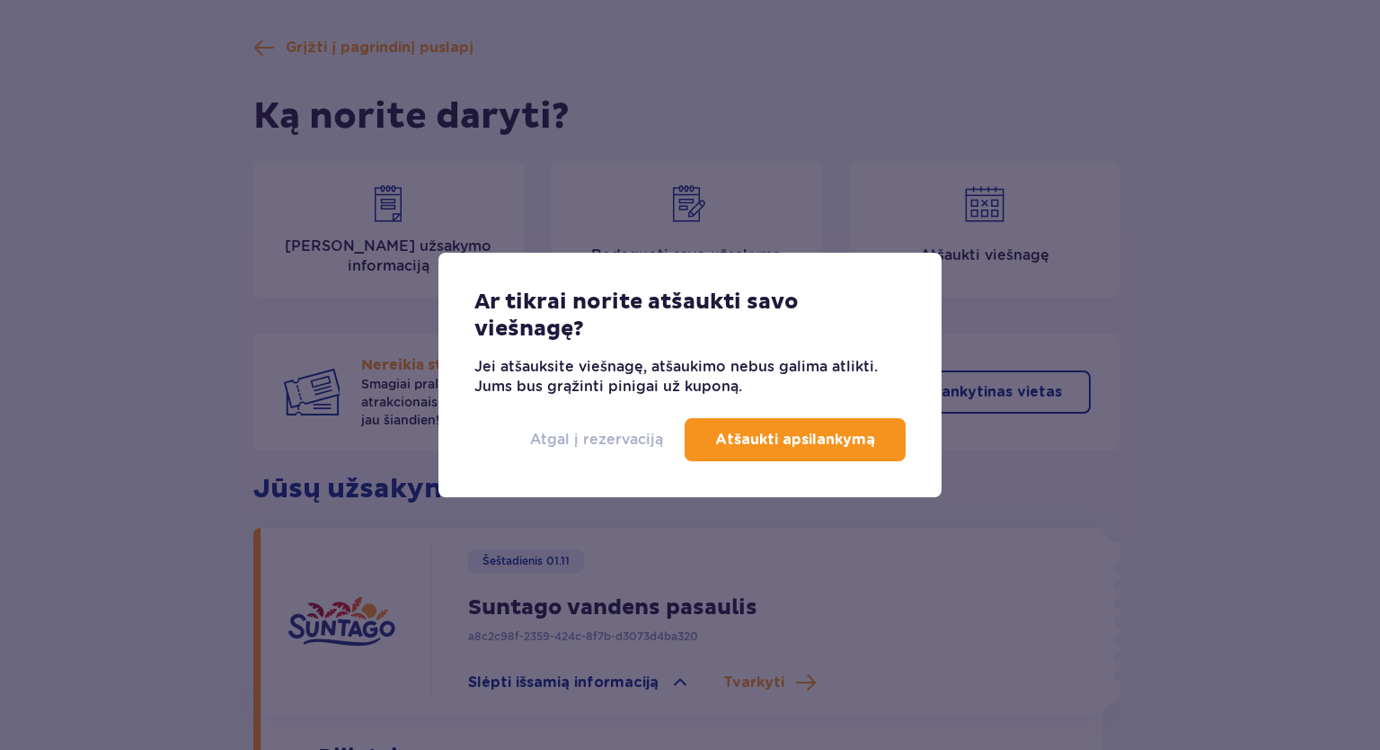
click at [578, 443] on font "Atgal į rezervaciją" at bounding box center [596, 438] width 133 height 17
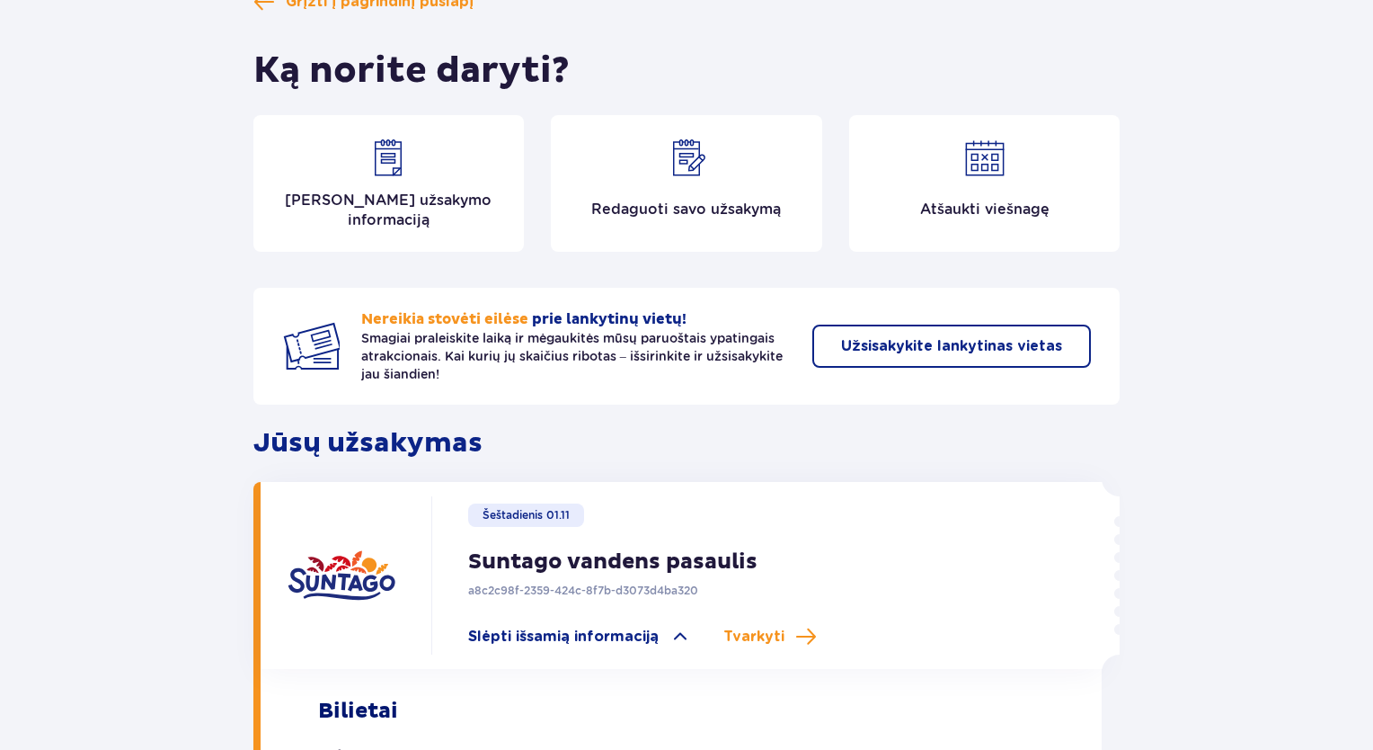
scroll to position [180, 0]
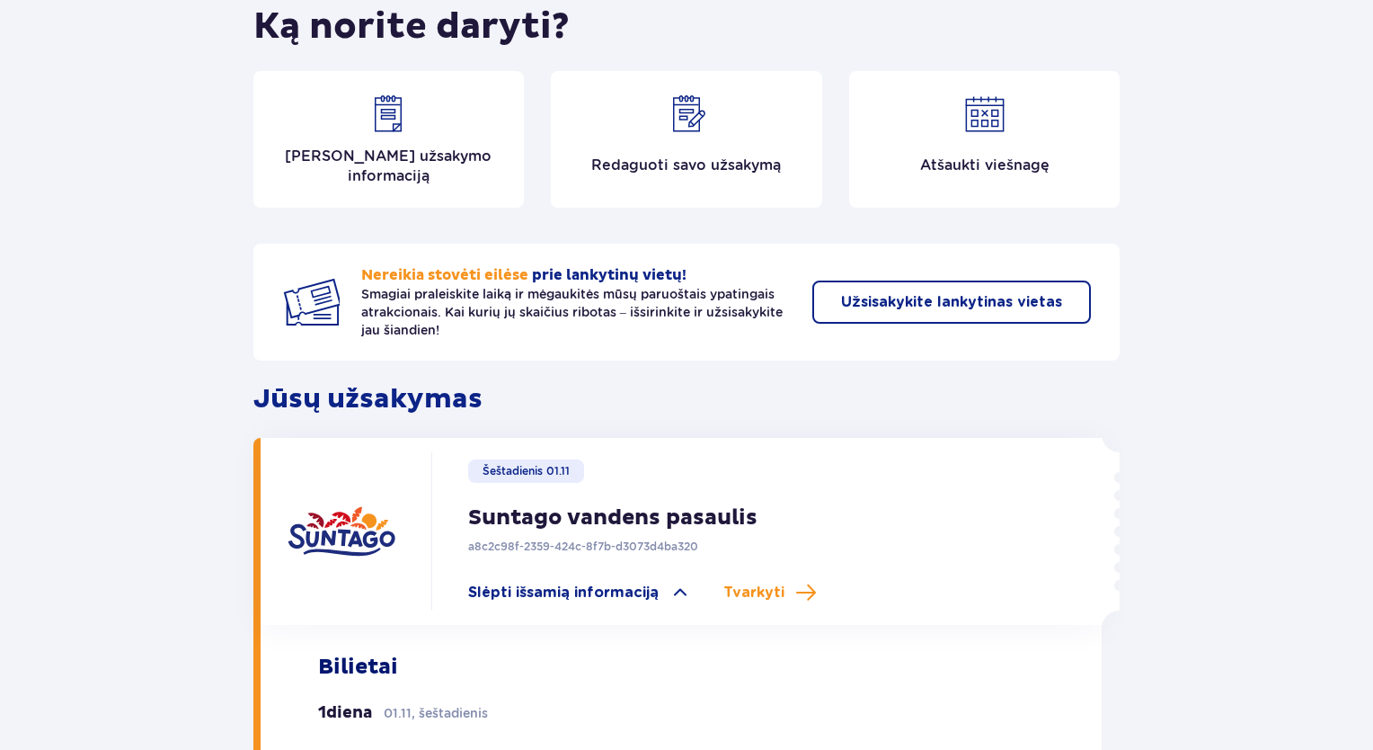
click at [697, 314] on font "Smagiai praleiskite laiką ir mėgaukitės mūsų paruoštais ypatingais atrakcionais…" at bounding box center [572, 312] width 422 height 50
click at [705, 311] on font "Smagiai praleiskite laiką ir mėgaukitės mūsų paruoštais ypatingais atrakcionais…" at bounding box center [572, 312] width 422 height 50
click at [707, 310] on font "Smagiai praleiskite laiką ir mėgaukitės mūsų paruoštais ypatingais atrakcionais…" at bounding box center [572, 312] width 422 height 50
click at [708, 308] on font "Smagiai praleiskite laiką ir mėgaukitės mūsų paruoštais ypatingais atrakcionais…" at bounding box center [572, 312] width 422 height 50
click at [939, 296] on font "Užsisakykite lankytinas vietas" at bounding box center [951, 302] width 221 height 14
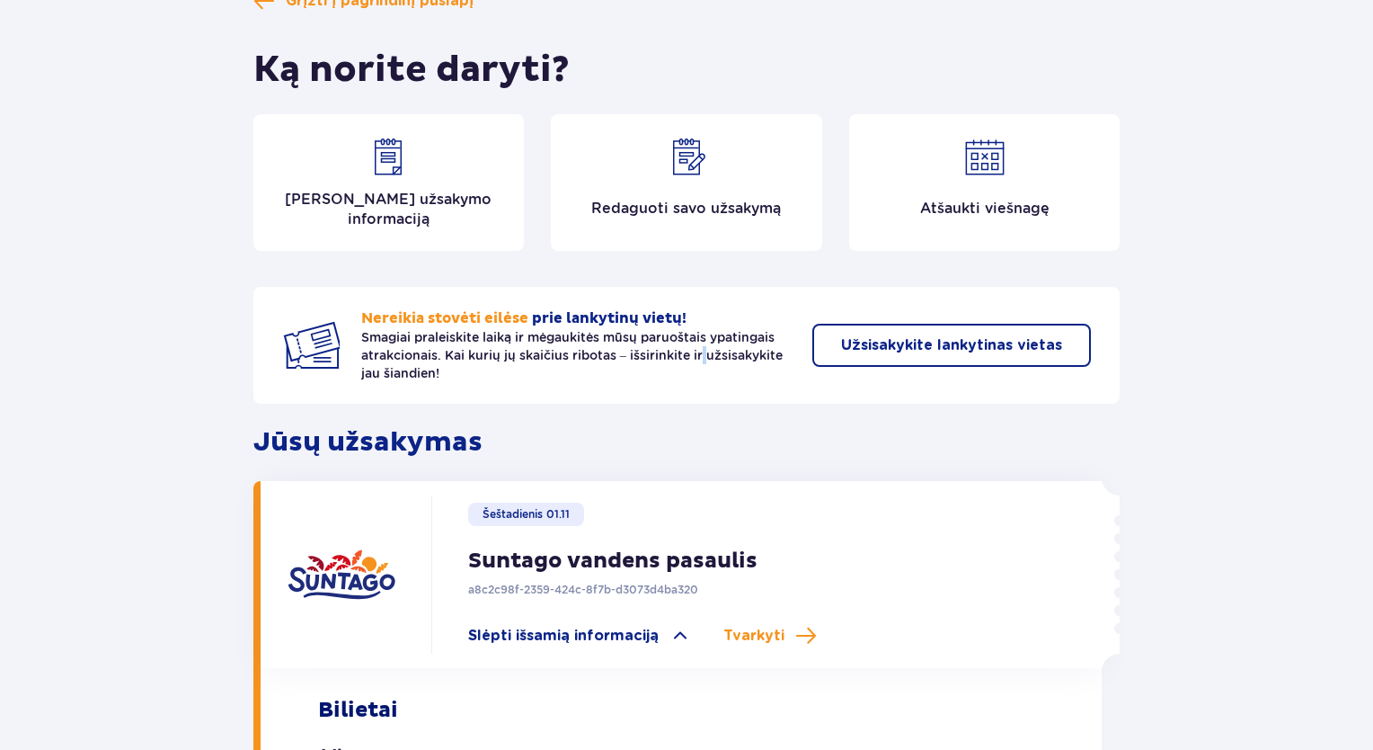
scroll to position [0, 0]
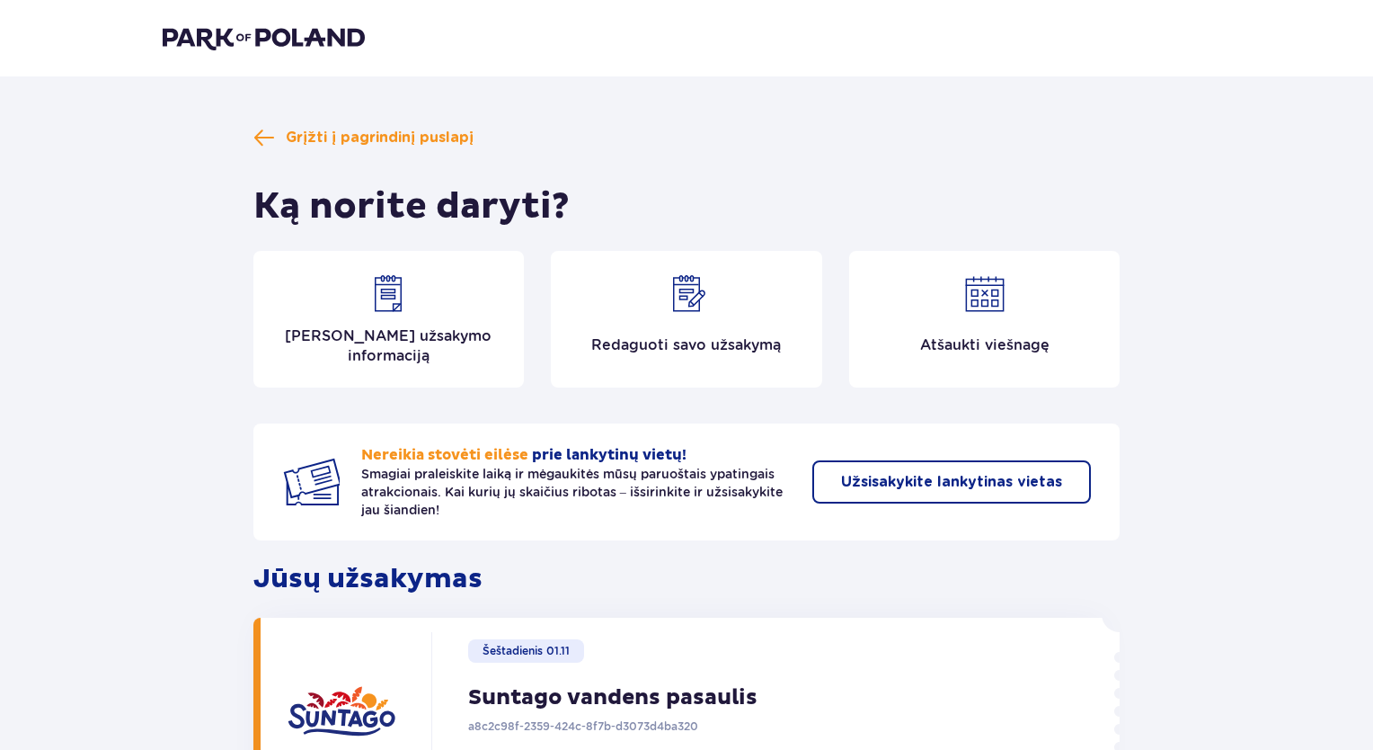
click at [667, 351] on font "Redaguoti savo užsakymą" at bounding box center [686, 344] width 190 height 17
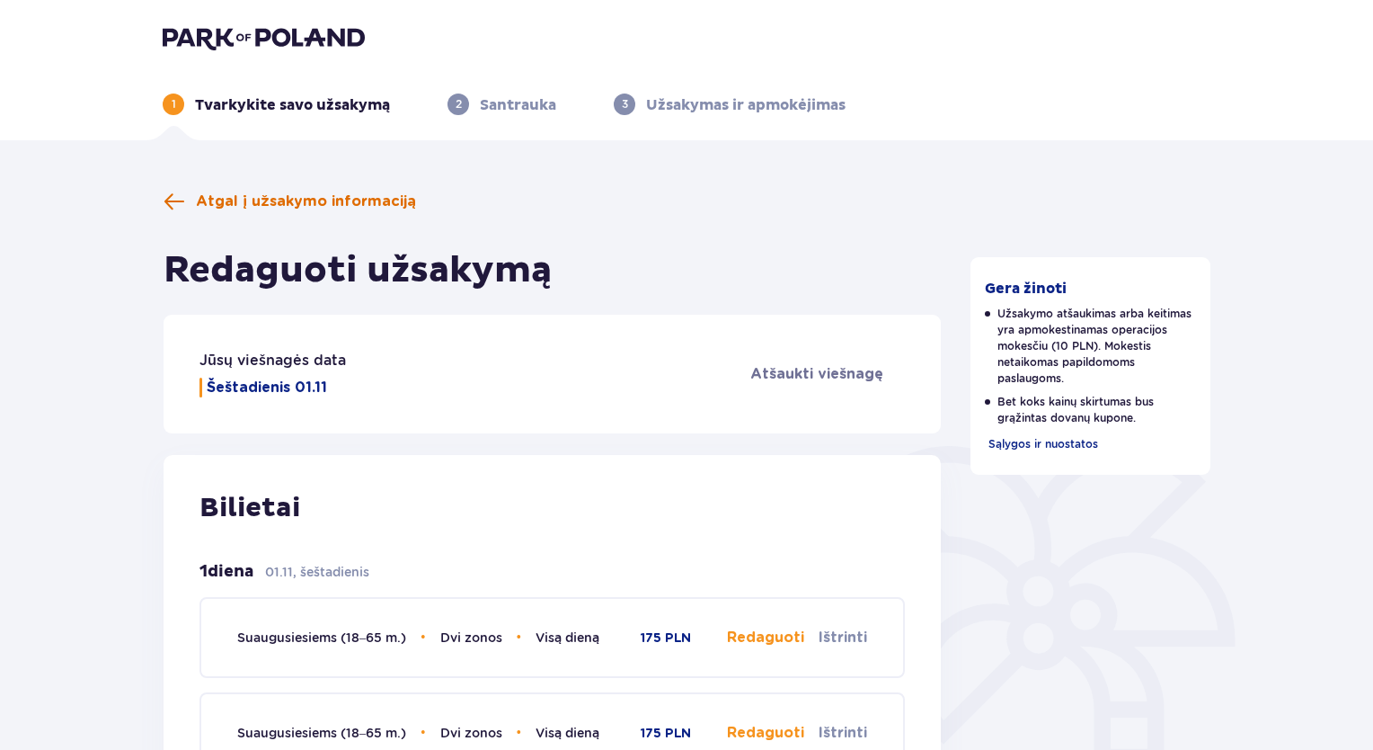
click at [165, 207] on span at bounding box center [175, 202] width 22 height 22
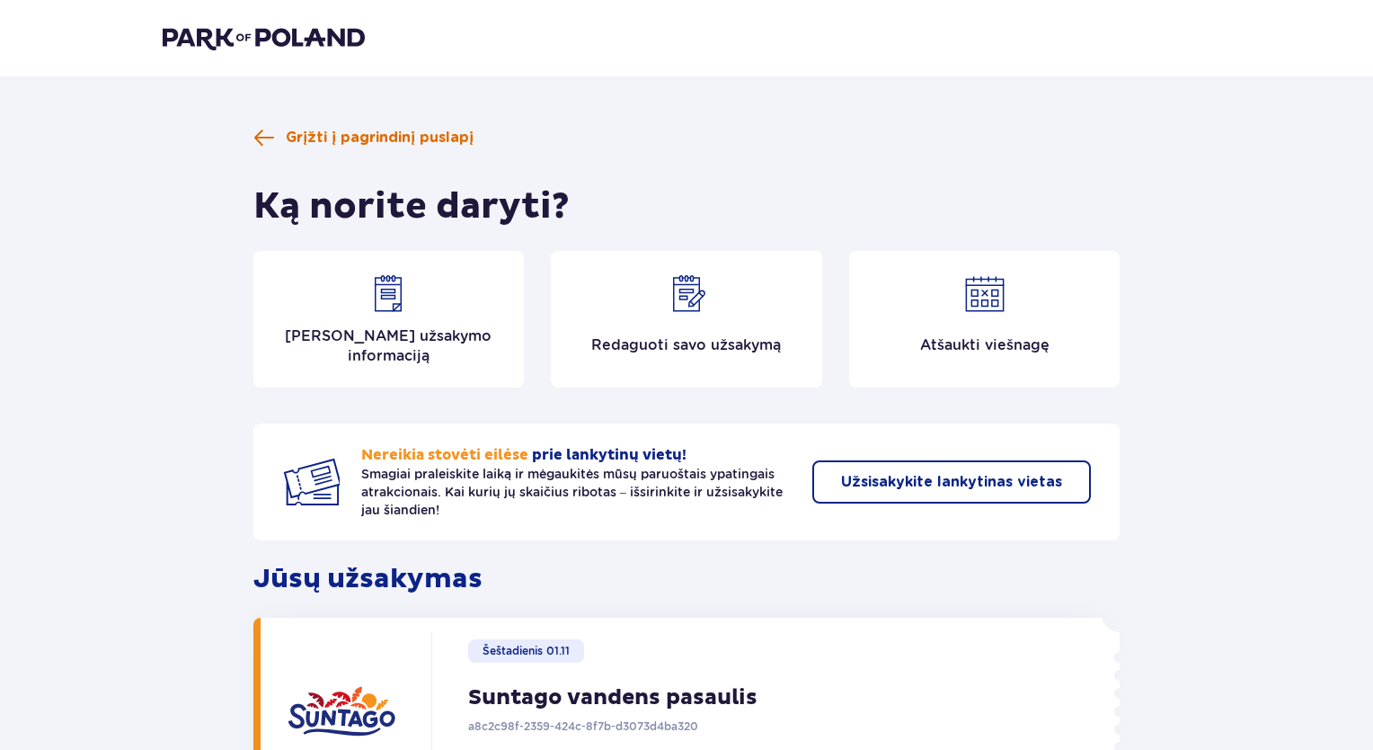
click at [260, 146] on span at bounding box center [264, 138] width 22 height 22
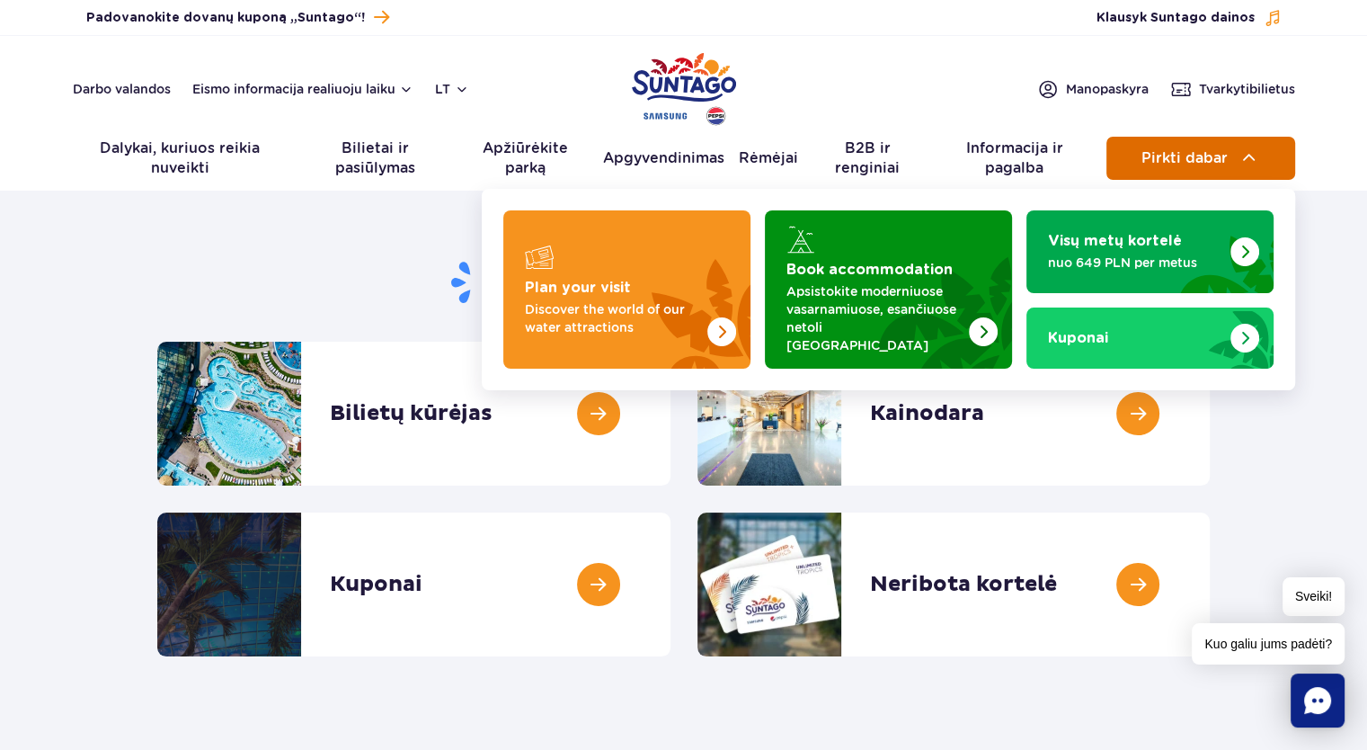
click at [1194, 154] on span "Pirkti dabar" at bounding box center [1184, 158] width 86 height 16
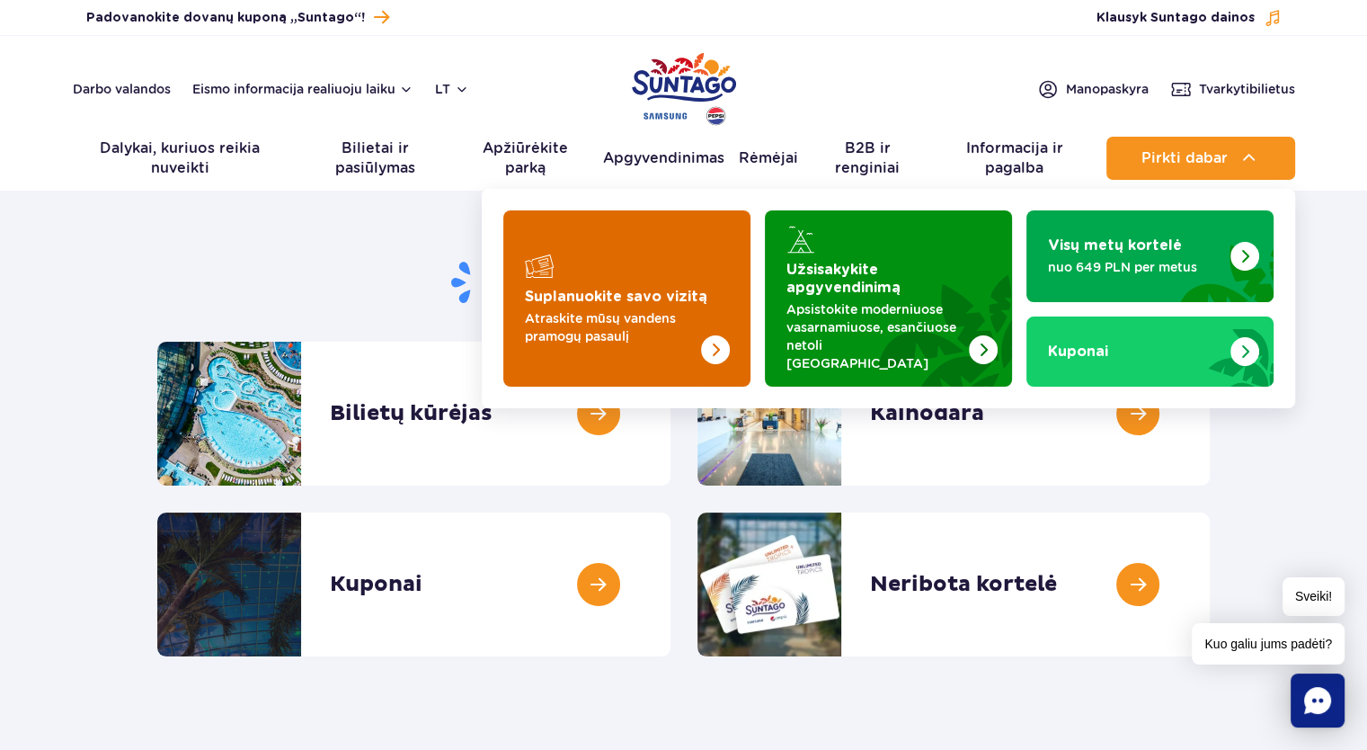
click at [597, 267] on div "Suplanuokite savo vizitą" at bounding box center [627, 266] width 204 height 29
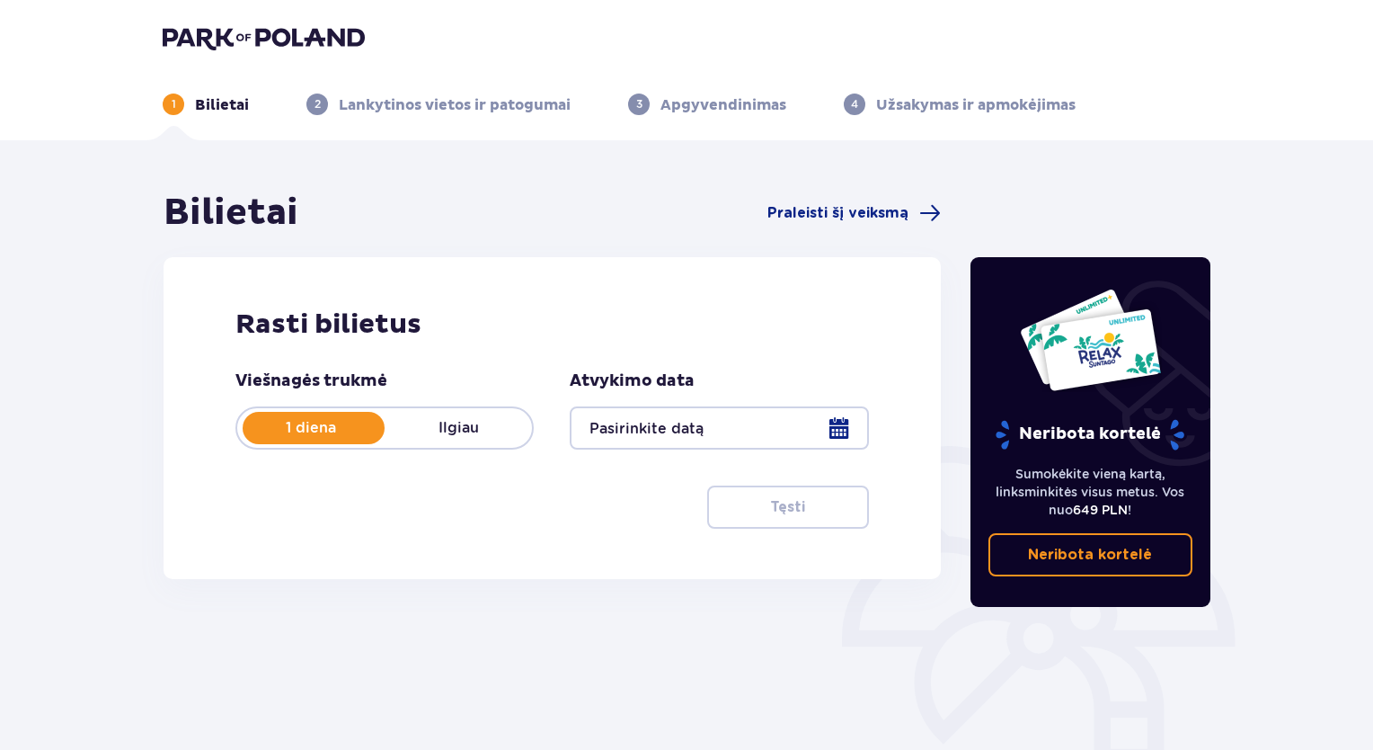
click at [838, 438] on div at bounding box center [719, 427] width 298 height 43
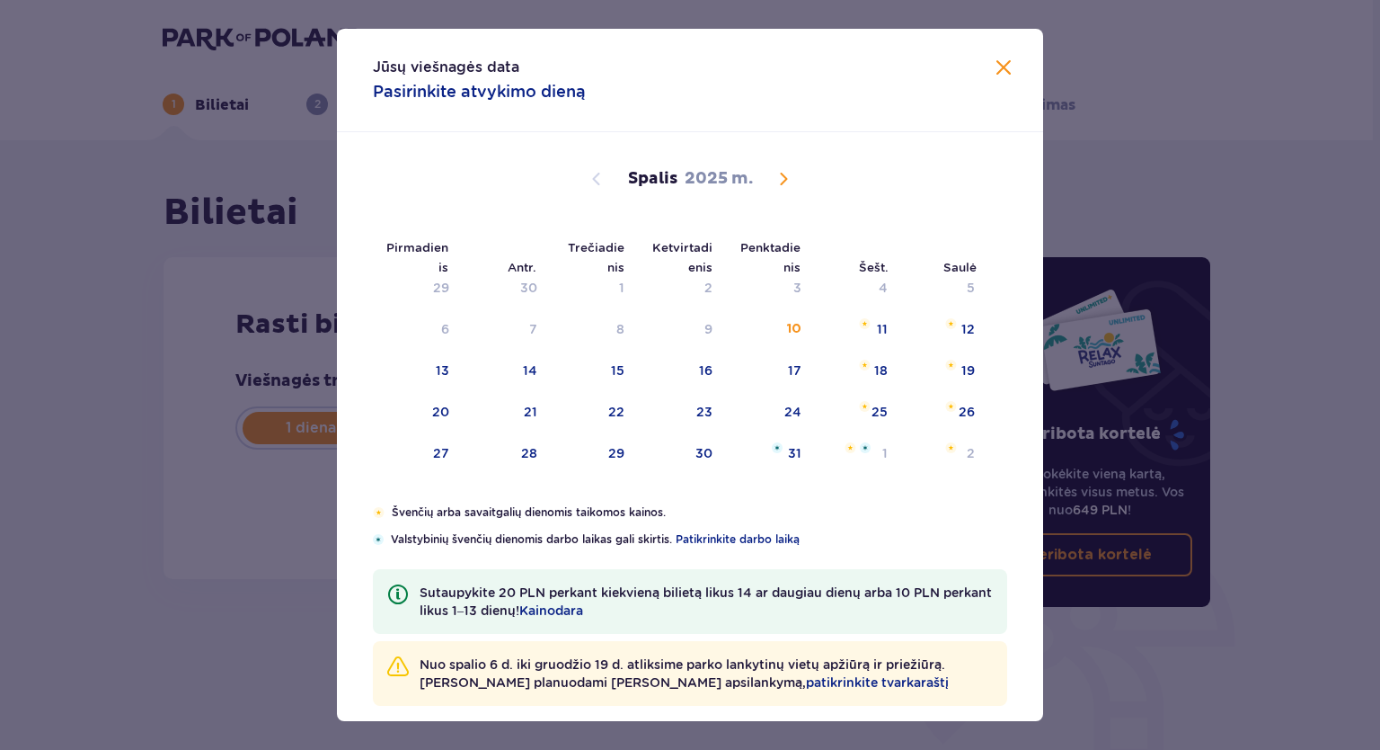
click at [780, 179] on span "Kitą mėnesį" at bounding box center [784, 179] width 22 height 22
drag, startPoint x: 847, startPoint y: 288, endPoint x: 820, endPoint y: 303, distance: 30.6
click at [847, 288] on div "1" at bounding box center [855, 289] width 87 height 40
type input "[DATE]"
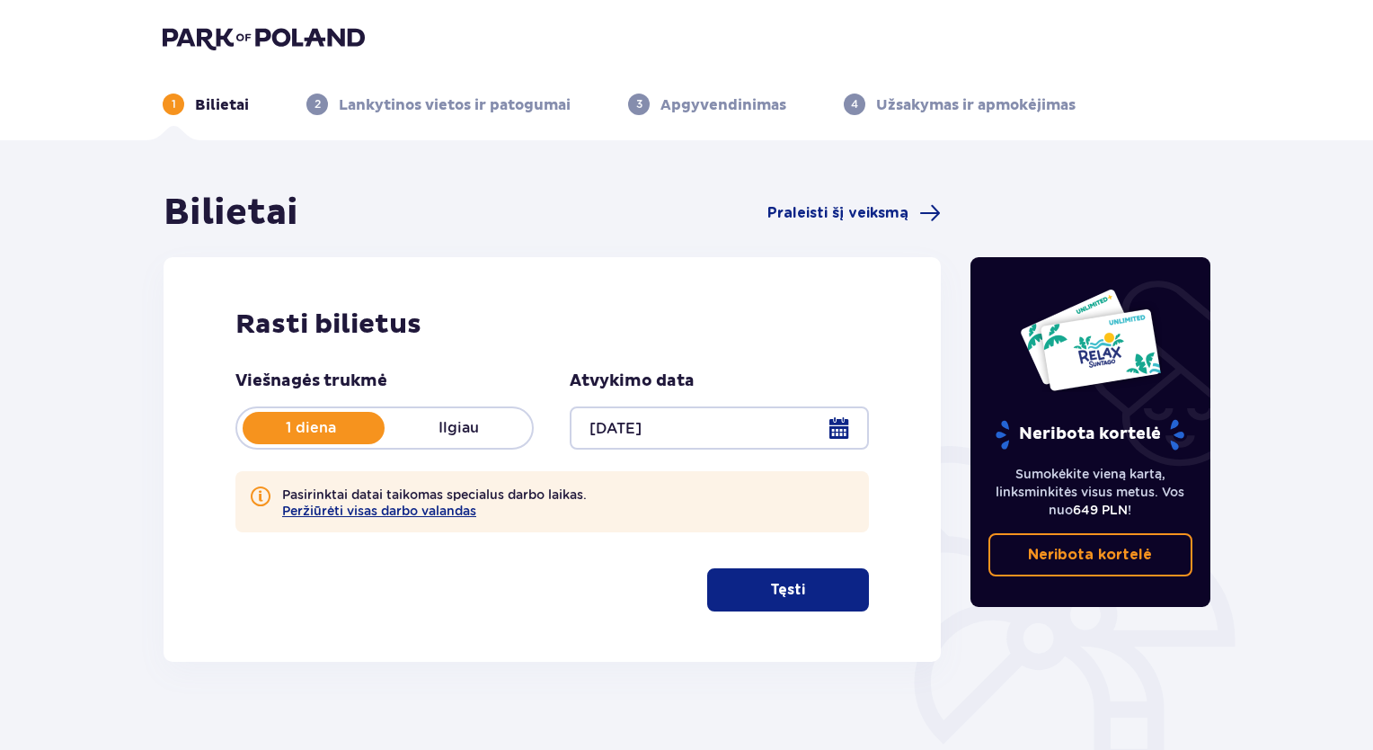
click at [778, 587] on font "Tęsti" at bounding box center [787, 589] width 35 height 14
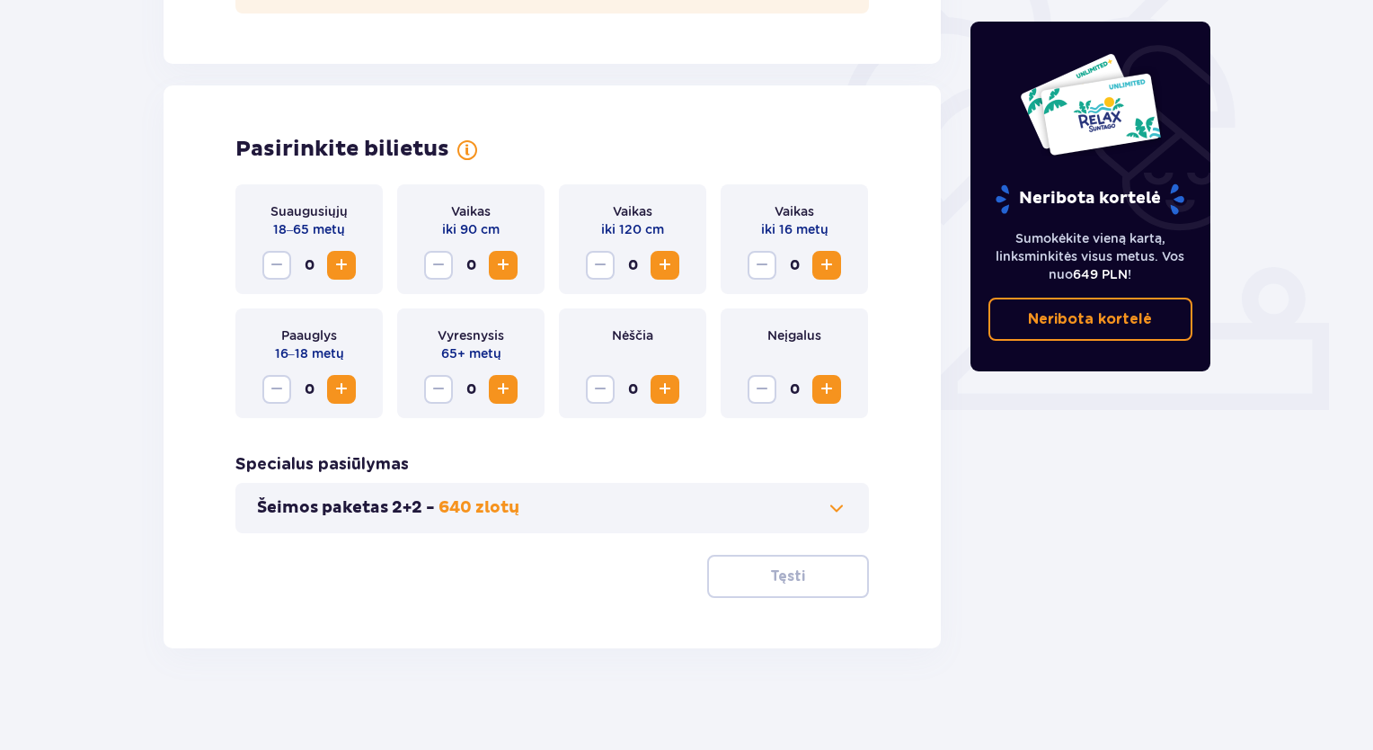
scroll to position [525, 0]
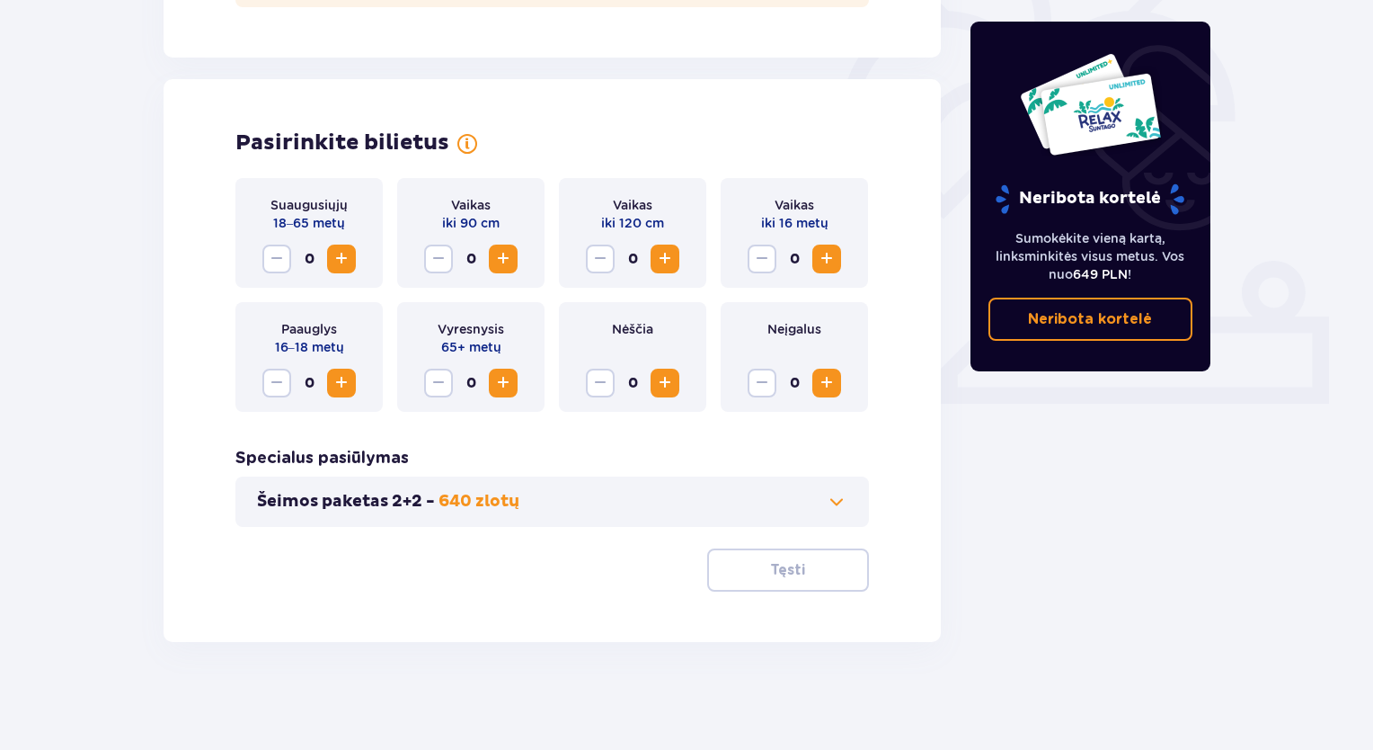
click at [335, 254] on span "Padidinti" at bounding box center [342, 259] width 22 height 22
click at [821, 267] on span "Padidinti" at bounding box center [827, 259] width 22 height 22
click at [776, 560] on font "Tęsti" at bounding box center [787, 570] width 35 height 20
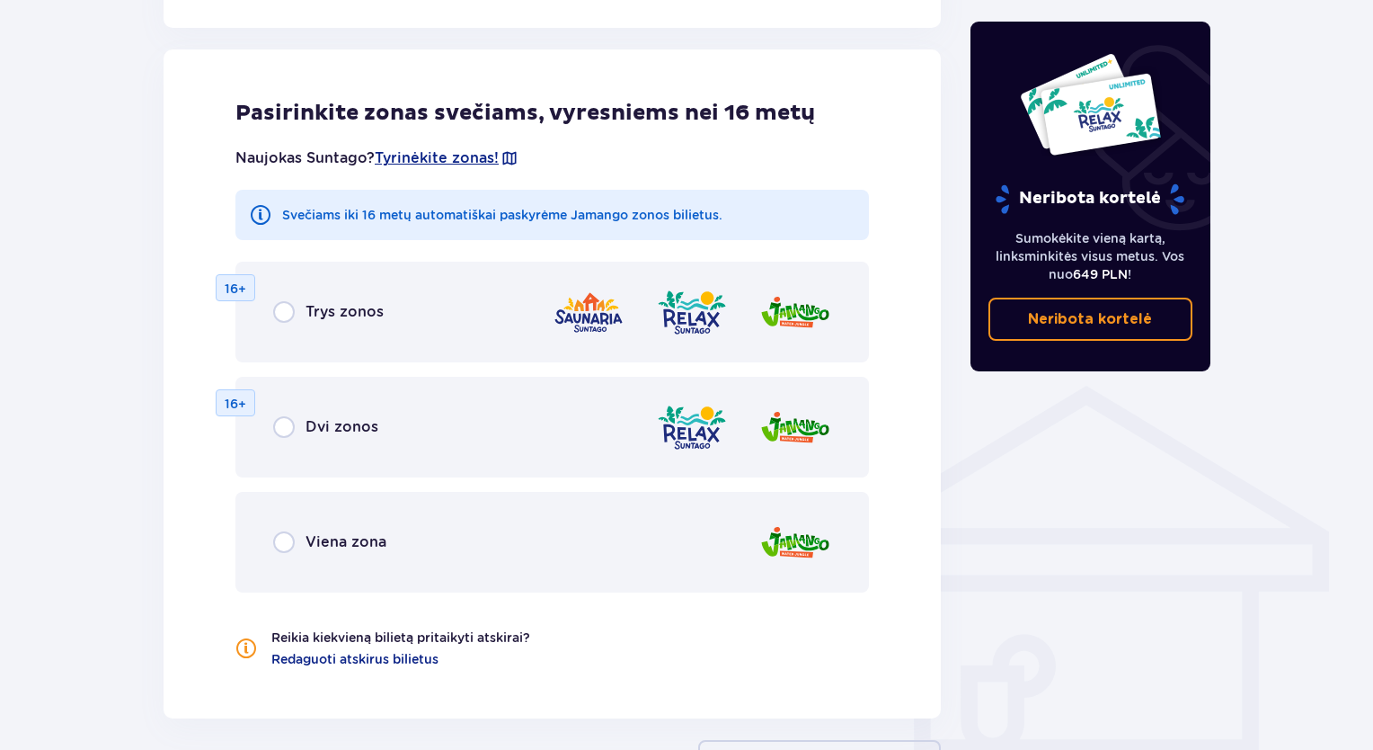
scroll to position [1081, 0]
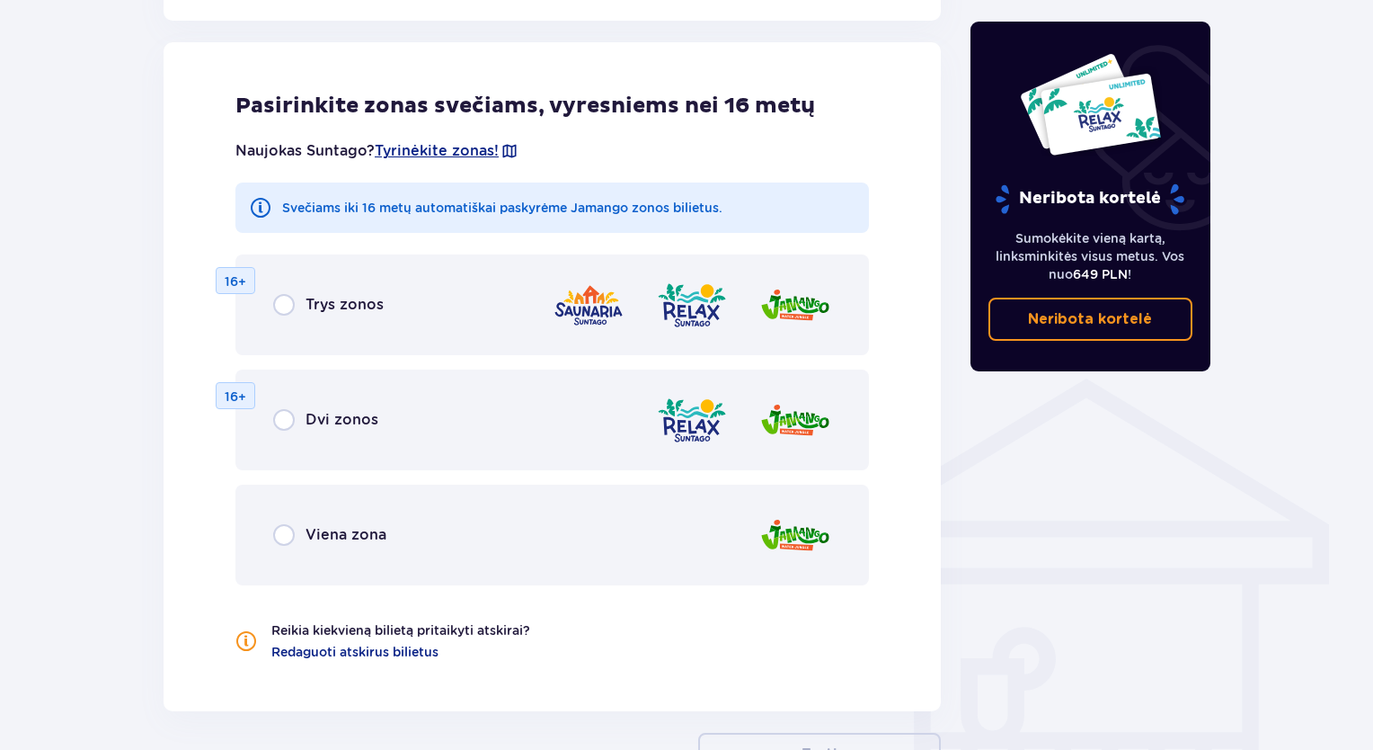
click at [289, 419] on input "radio" at bounding box center [284, 420] width 22 height 22
radio input "true"
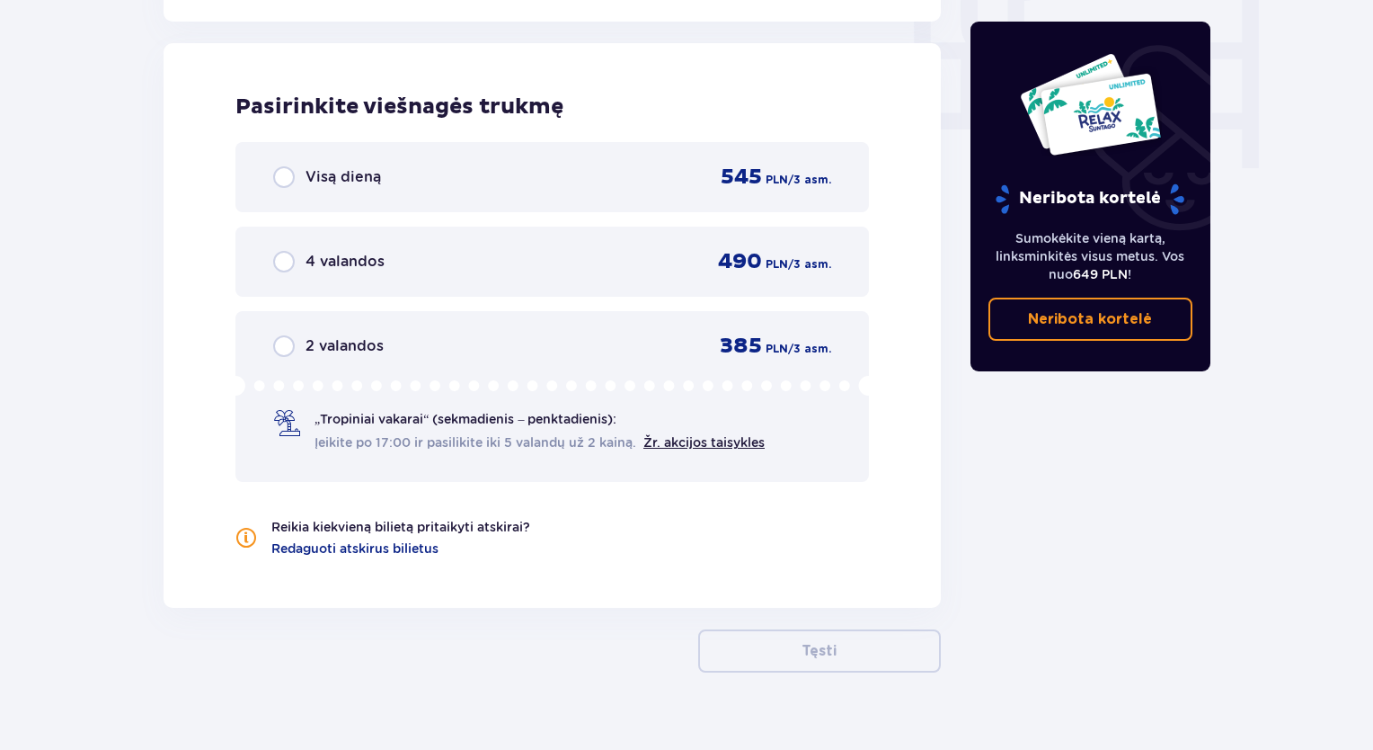
scroll to position [1771, 0]
click at [283, 179] on input "radio" at bounding box center [284, 176] width 22 height 22
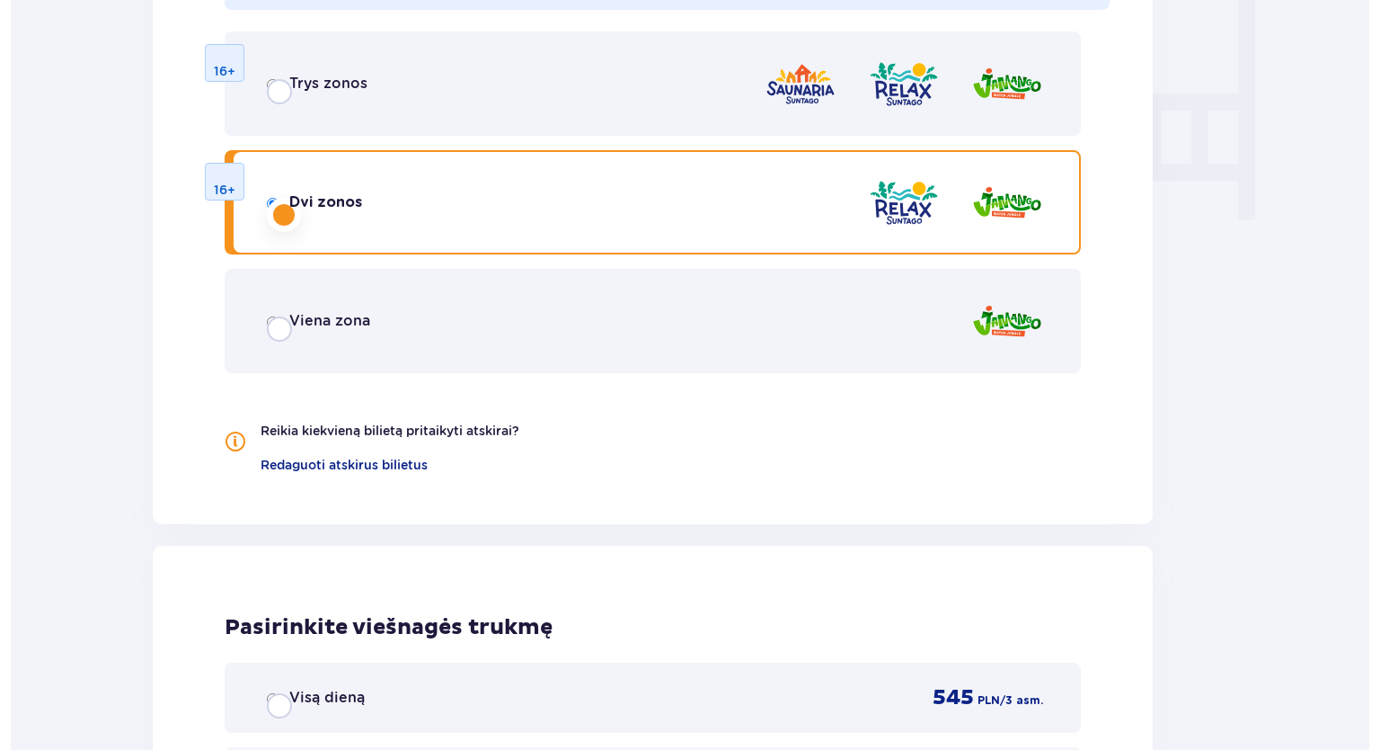
scroll to position [0, 0]
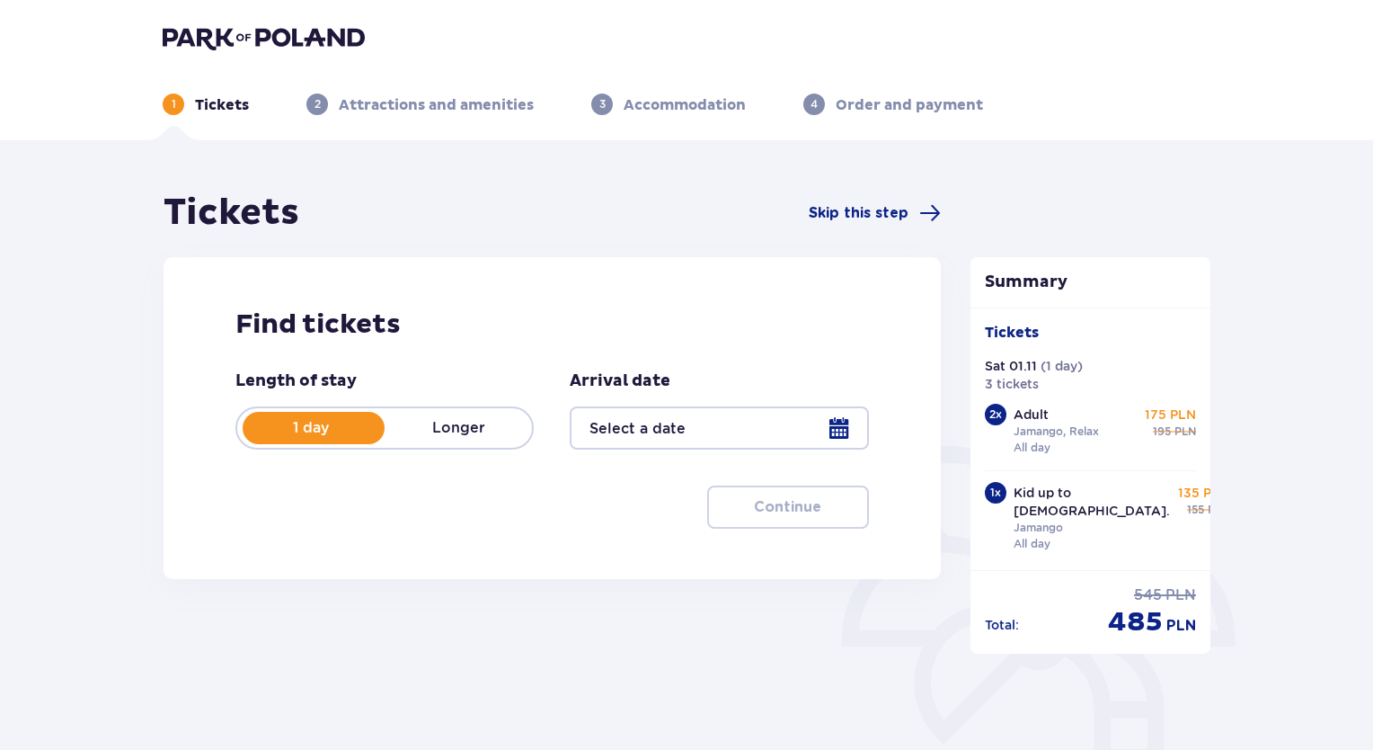
type input "[DATE]"
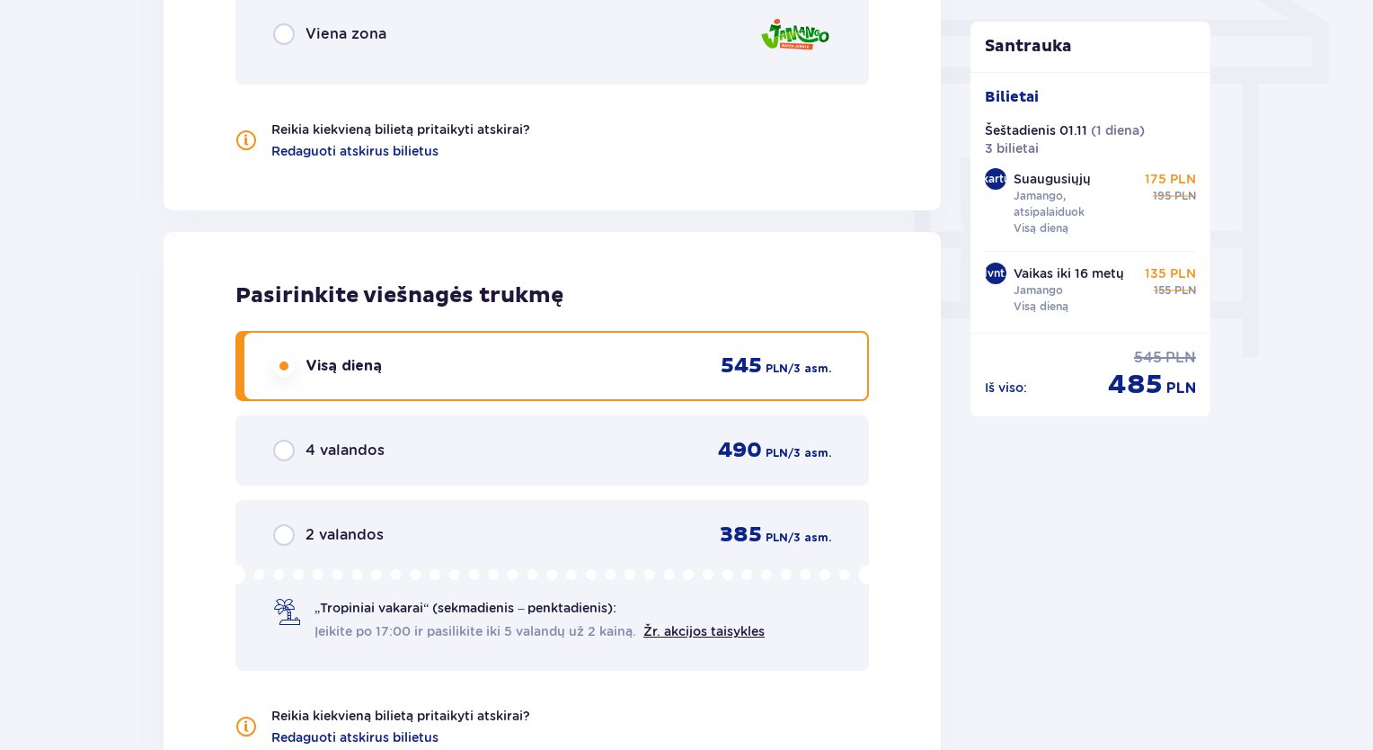
scroll to position [1887, 0]
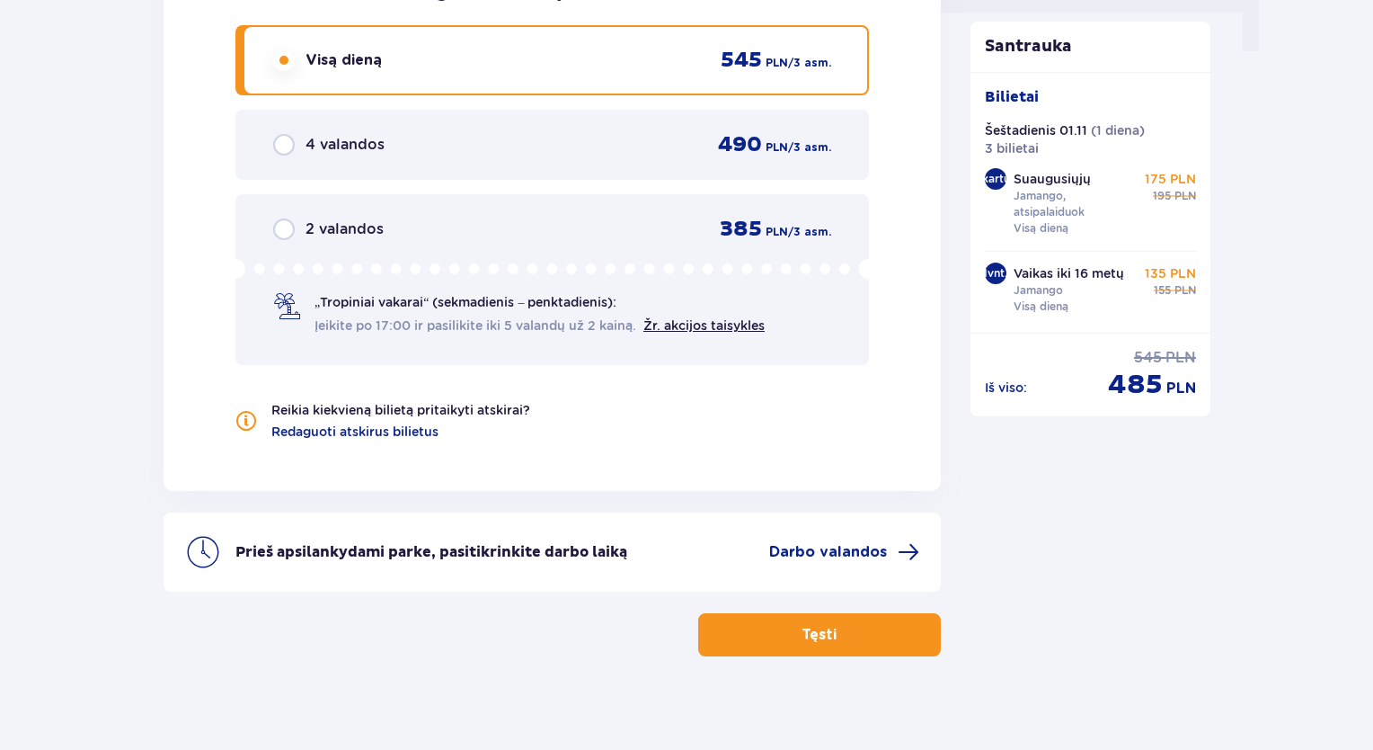
drag, startPoint x: 829, startPoint y: 624, endPoint x: 0, endPoint y: 569, distance: 830.4
click at [830, 624] on span "button" at bounding box center [841, 635] width 22 height 22
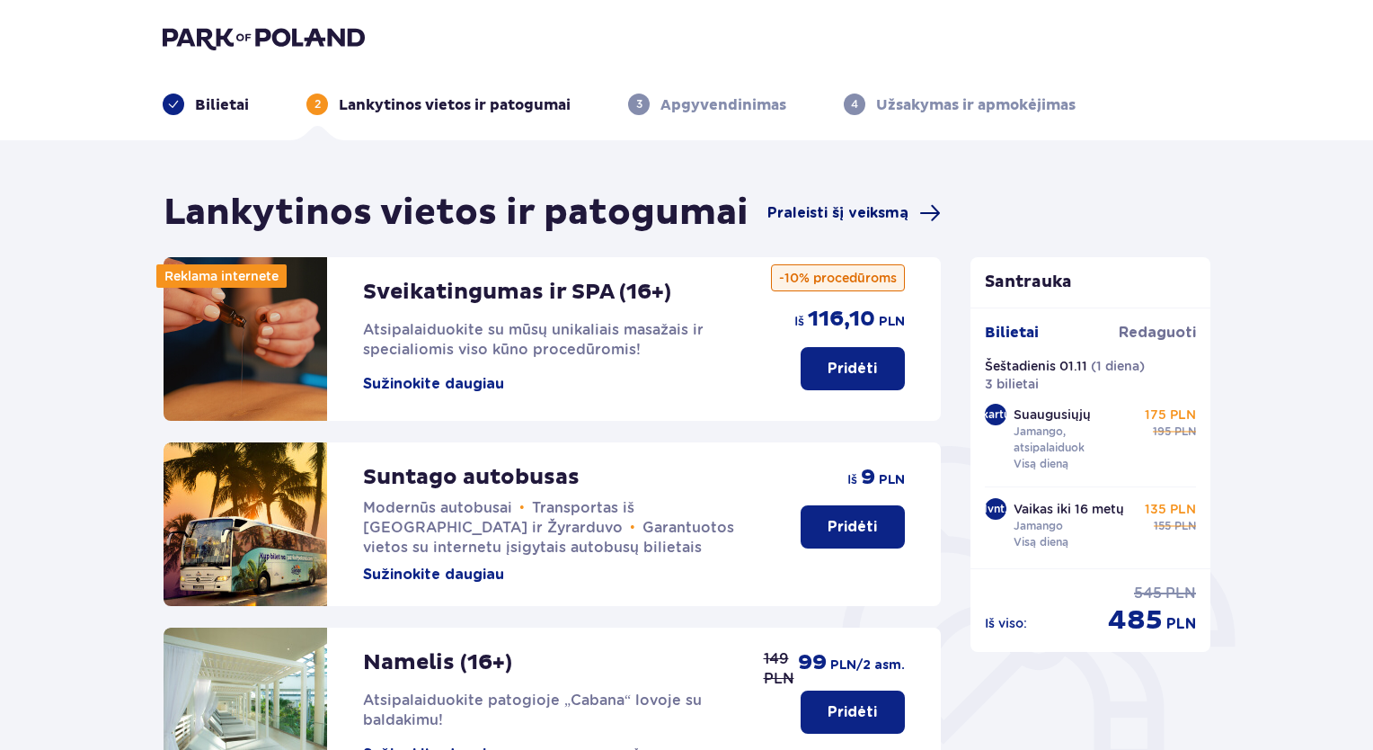
click at [830, 220] on font "Praleisti šį veiksmą" at bounding box center [838, 213] width 141 height 14
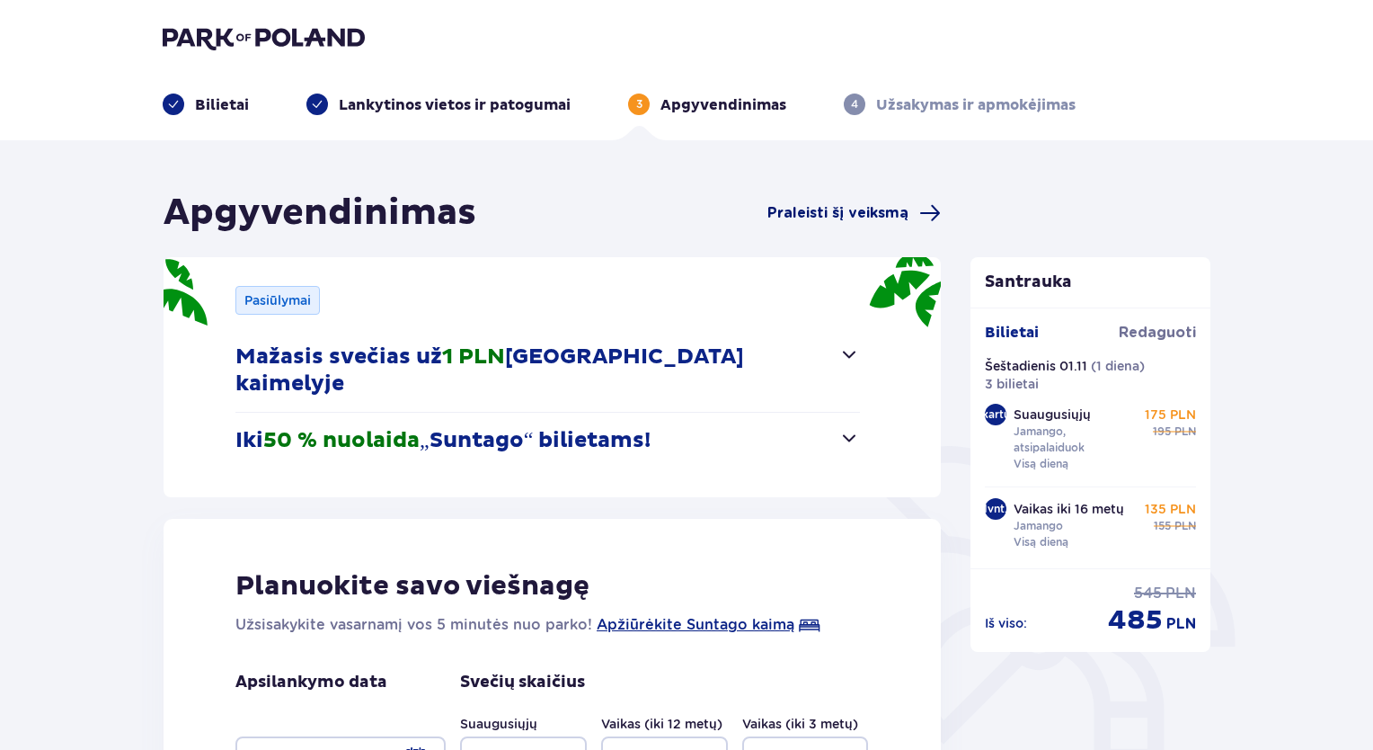
click at [808, 211] on font "Praleisti šį veiksmą" at bounding box center [838, 213] width 141 height 14
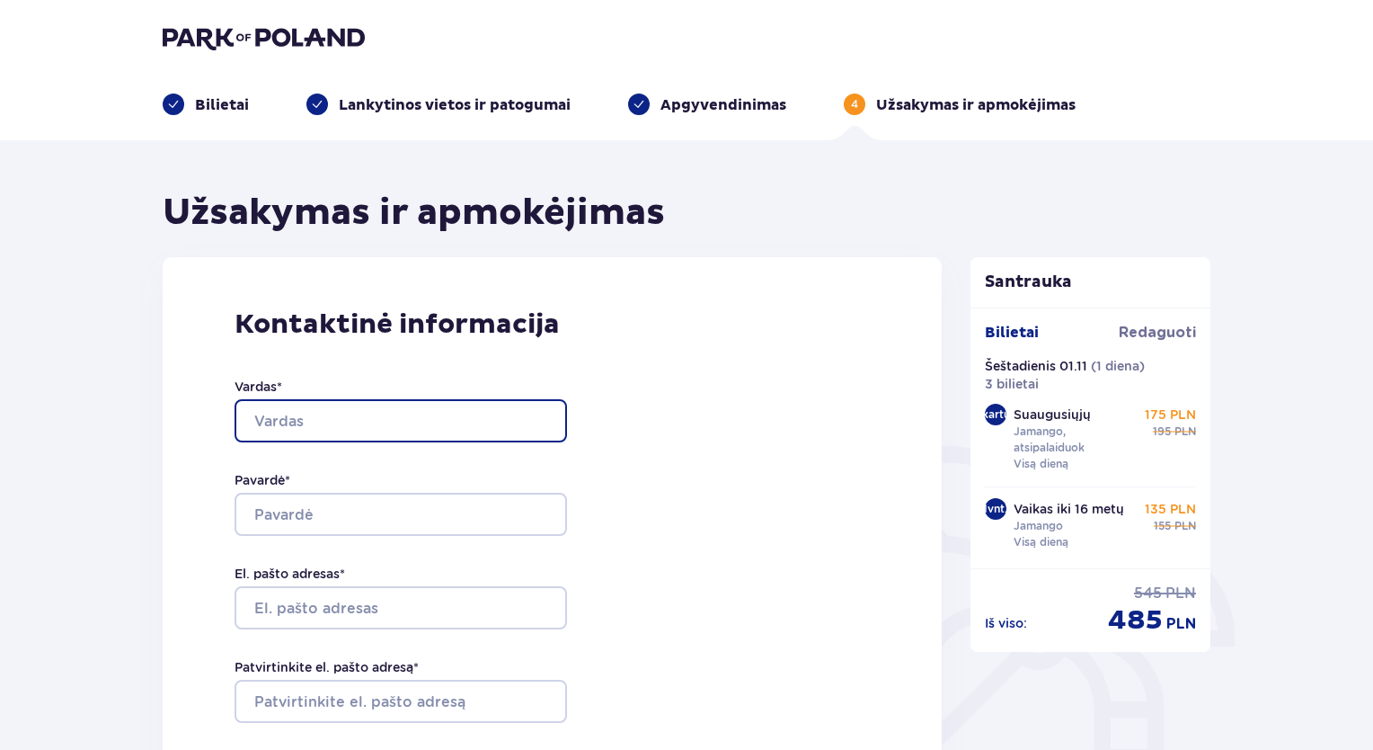
click at [309, 422] on input "Vardas *" at bounding box center [401, 420] width 333 height 43
type input "Vita"
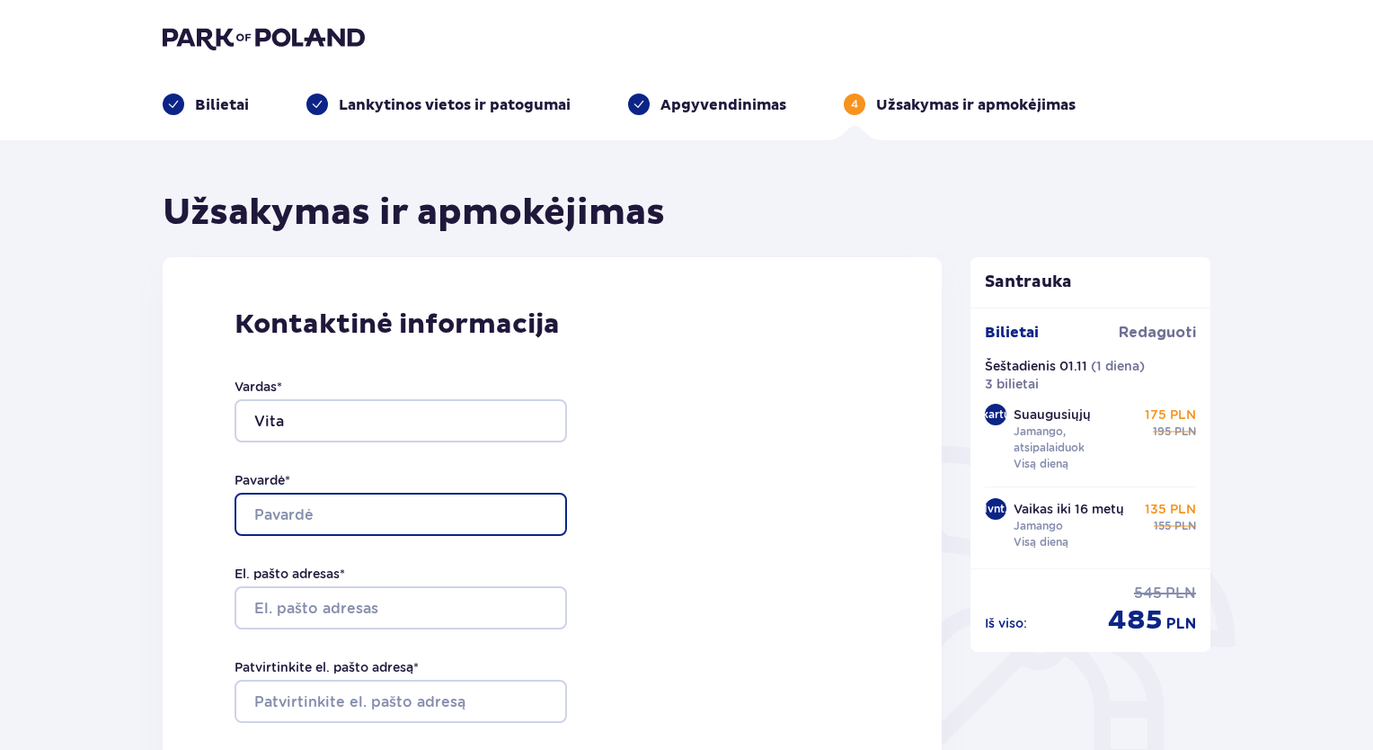
click at [324, 511] on input "Pavardė *" at bounding box center [401, 513] width 333 height 43
type input "Kazanavičienė"
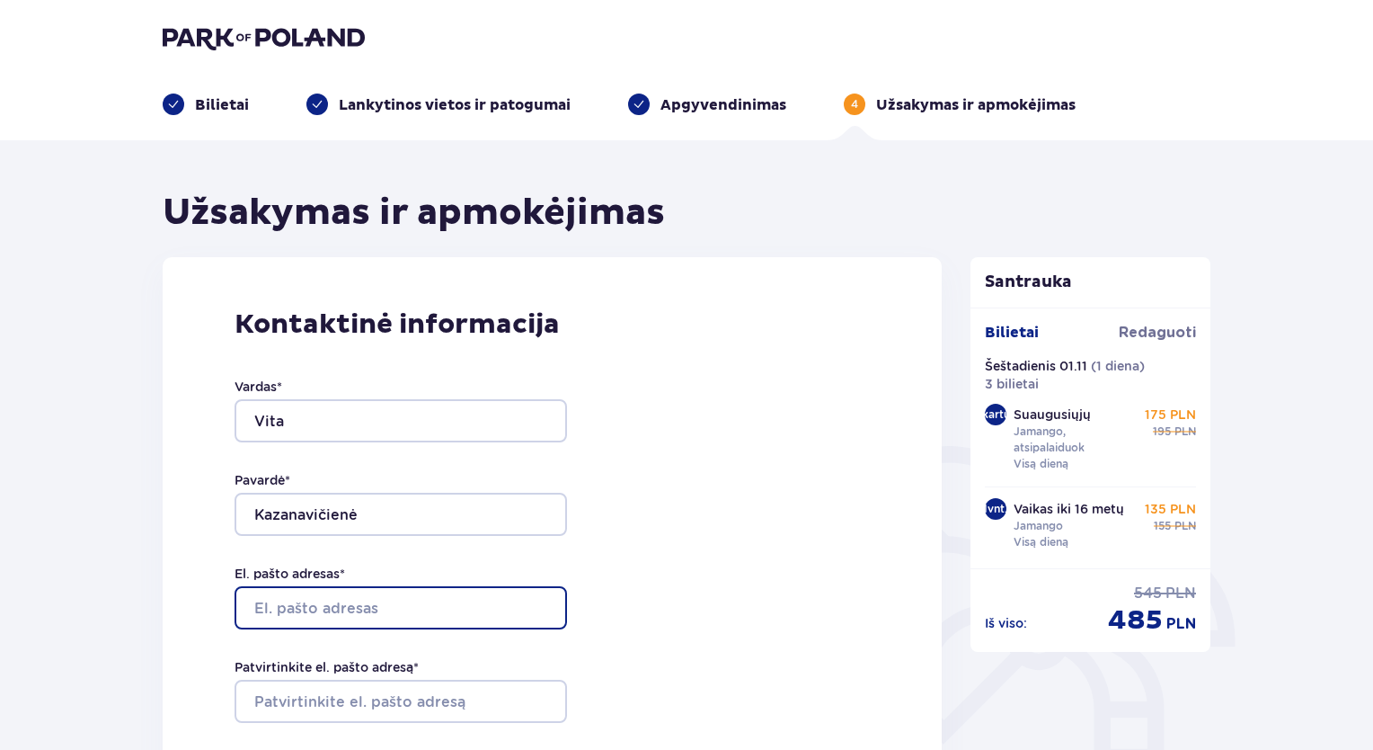
click at [298, 608] on input "El. pašto adresas *" at bounding box center [401, 607] width 333 height 43
click at [374, 613] on input "El. pašto adresas *" at bounding box center [401, 607] width 333 height 43
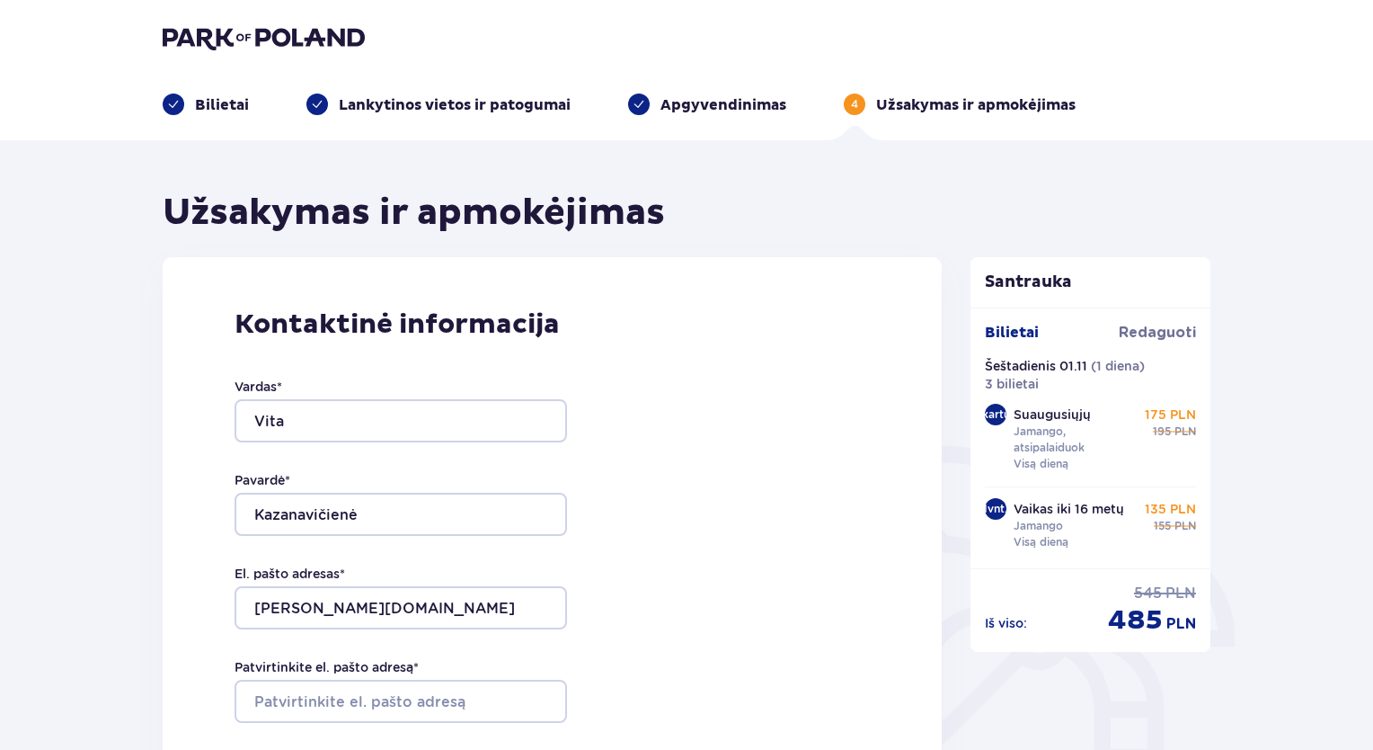
click at [759, 550] on div "Kontaktinė informacija Vardas * Vita Pavardė * Kazanavičienė El. pašto adresas …" at bounding box center [552, 629] width 779 height 744
click at [384, 616] on input "modesta.ma" at bounding box center [401, 607] width 333 height 43
drag, startPoint x: 490, startPoint y: 605, endPoint x: 220, endPoint y: 620, distance: 270.0
click at [227, 609] on div "Kontaktinė informacija Vardas * Vita Pavardė * Kazanavičienė El. pašto adresas …" at bounding box center [552, 629] width 779 height 744
type input "modesta.maroziene@gmail.com"
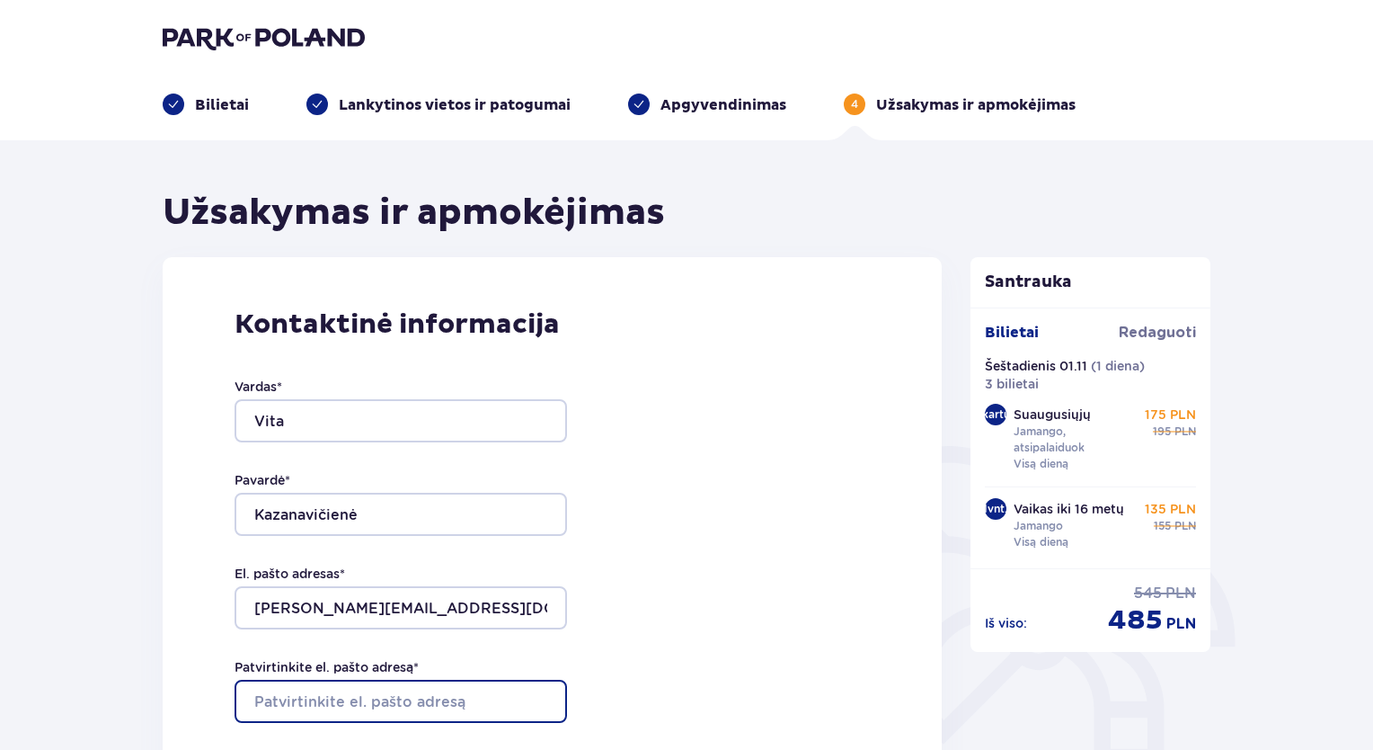
click at [346, 690] on input "Patvirtinkite el. pašto adresą *" at bounding box center [401, 700] width 333 height 43
paste input "modesta.maroziene@gmail.com"
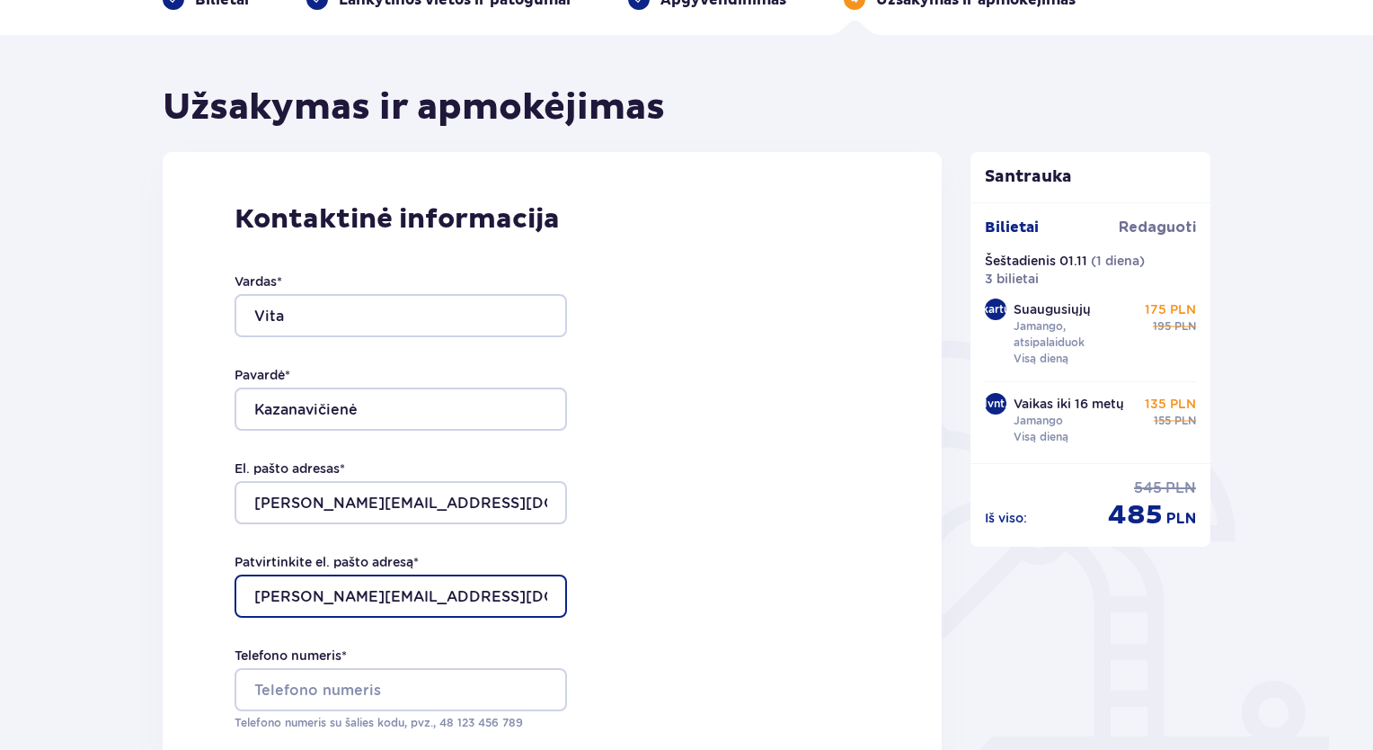
scroll to position [270, 0]
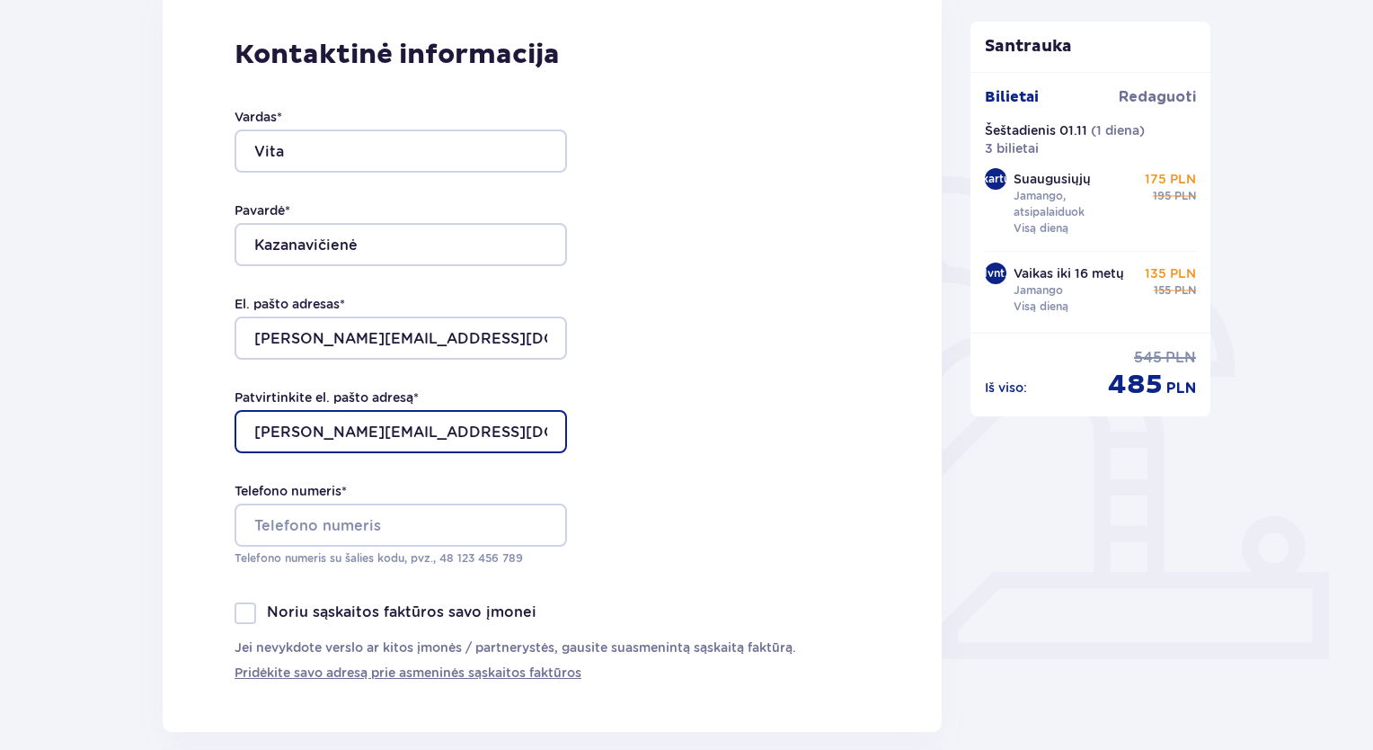
type input "modesta.maroziene@gmail.com"
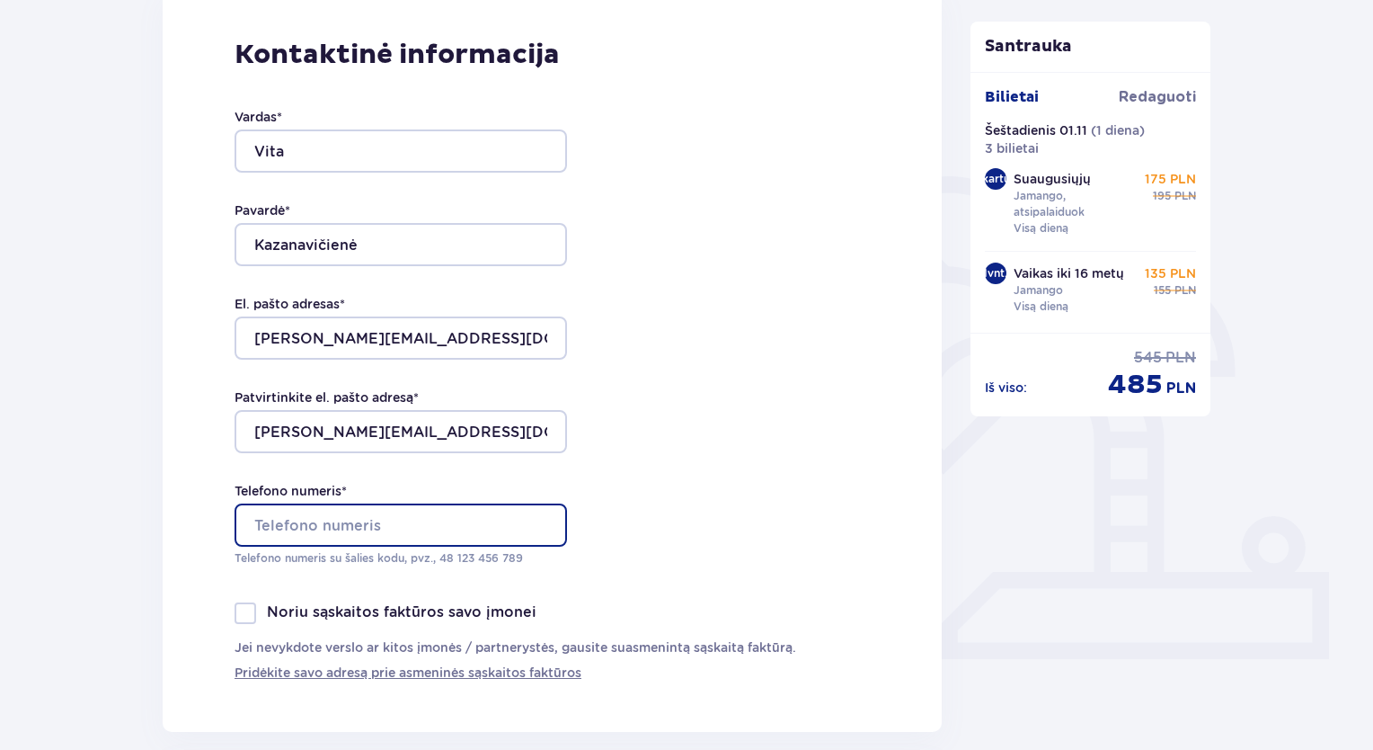
click at [340, 526] on input "Telefono numeris *" at bounding box center [401, 524] width 333 height 43
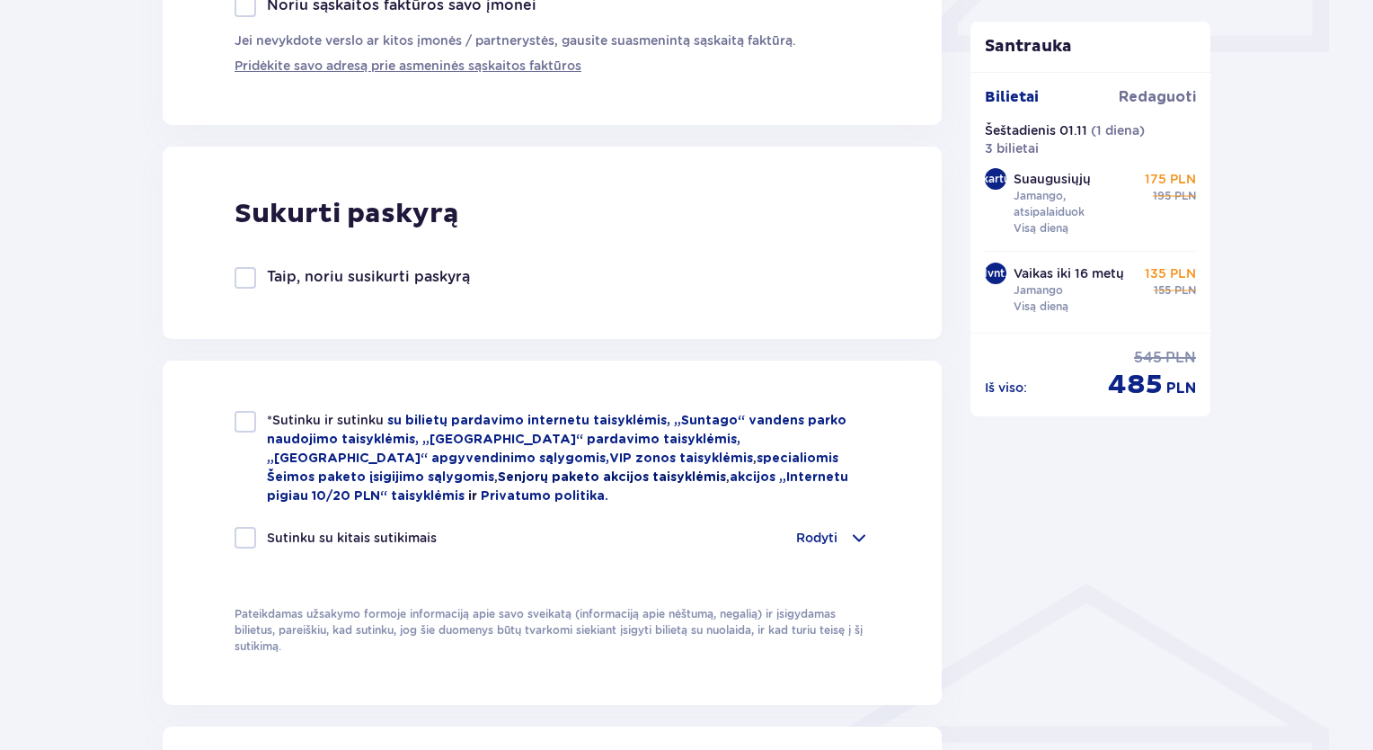
scroll to position [899, 0]
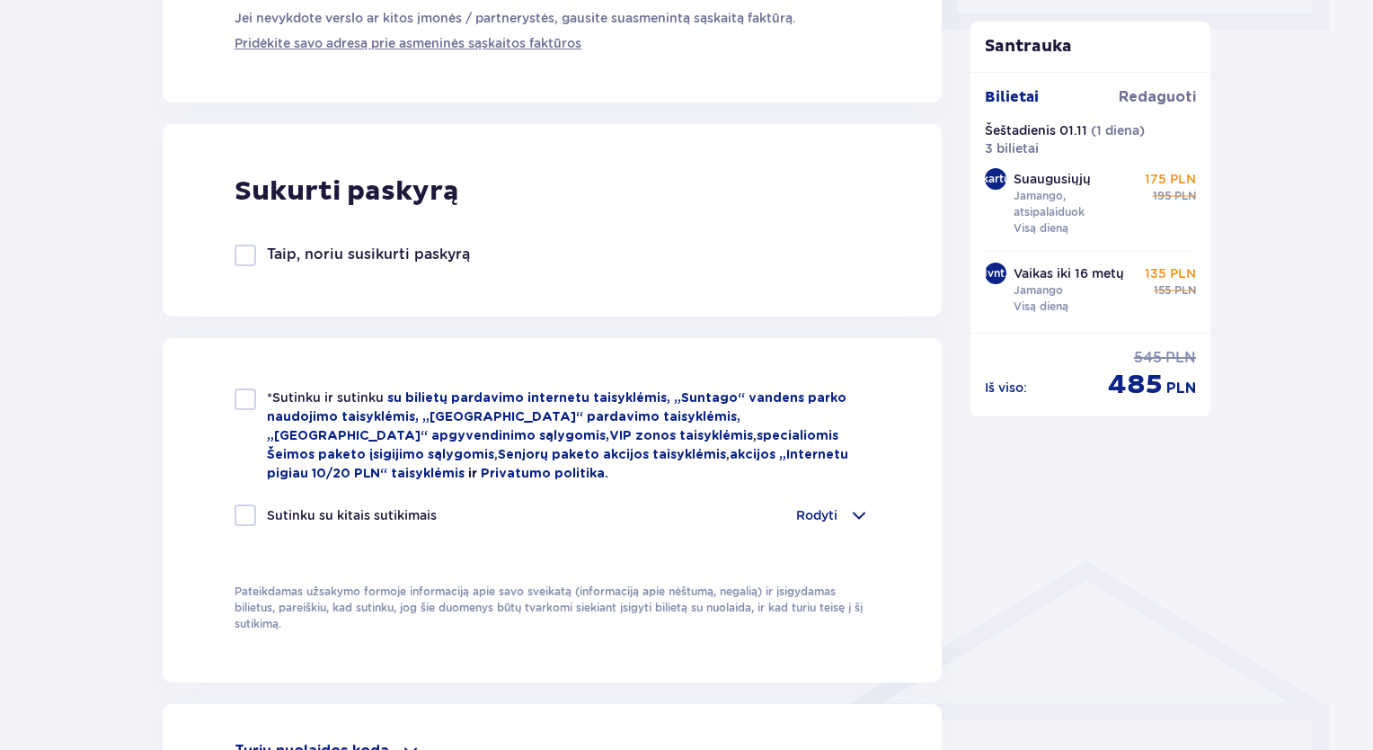
type input "+37060380507"
click at [255, 393] on div at bounding box center [246, 399] width 22 height 22
checkbox input "true"
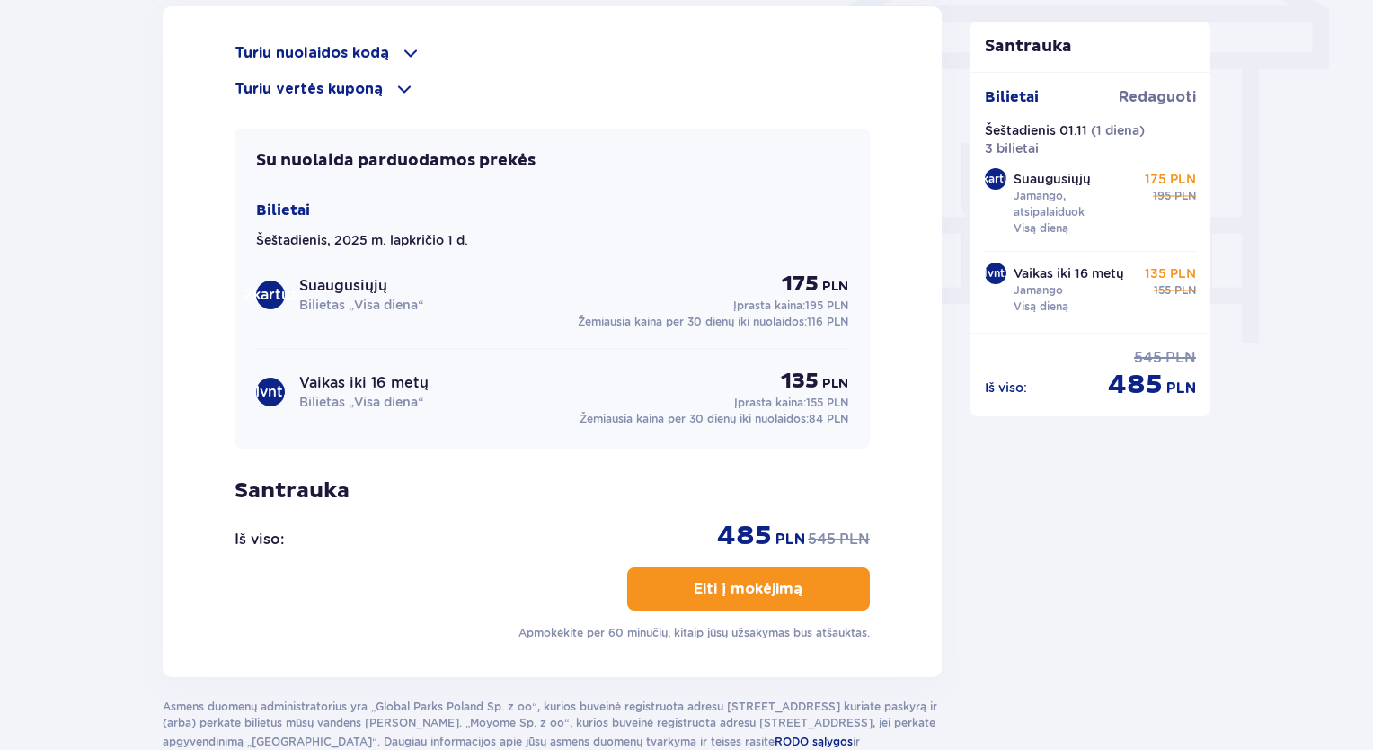
scroll to position [1618, 0]
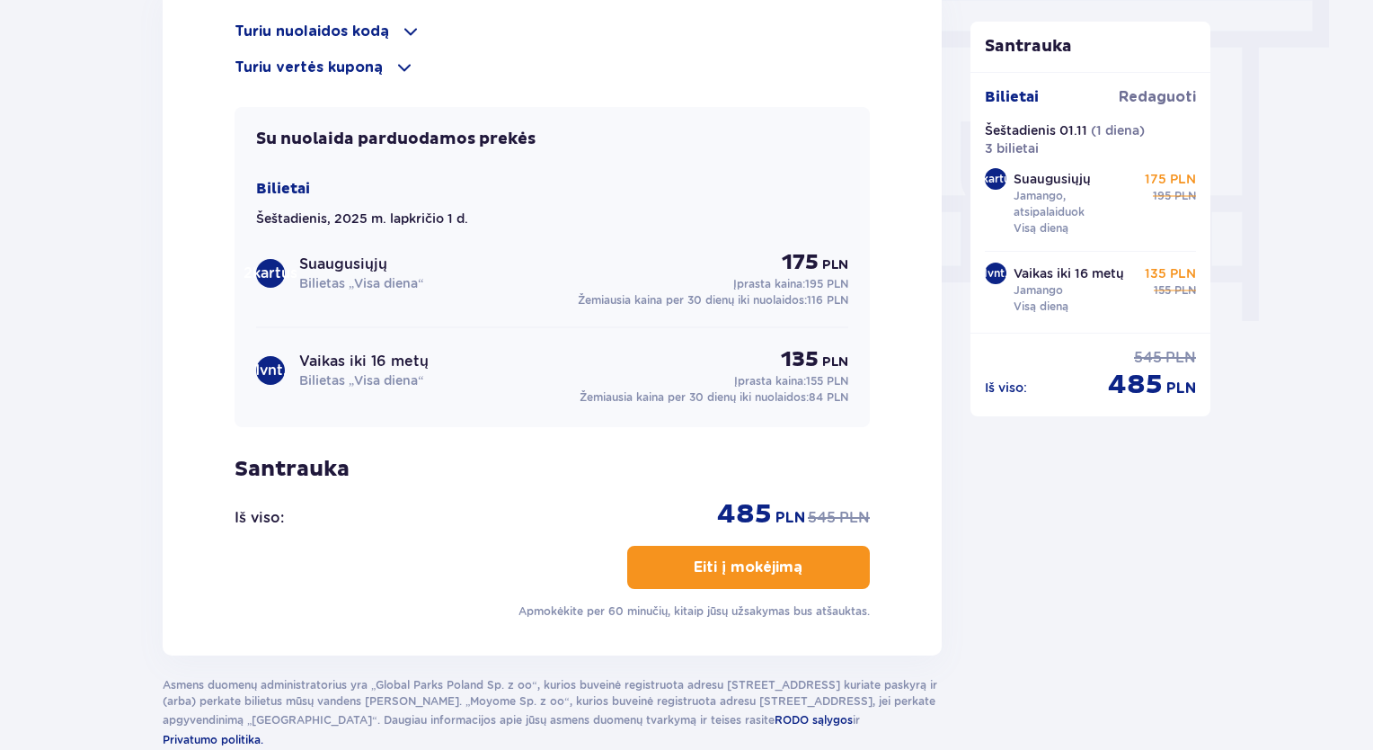
click at [747, 560] on font "Eiti į mokėjimą" at bounding box center [748, 567] width 109 height 14
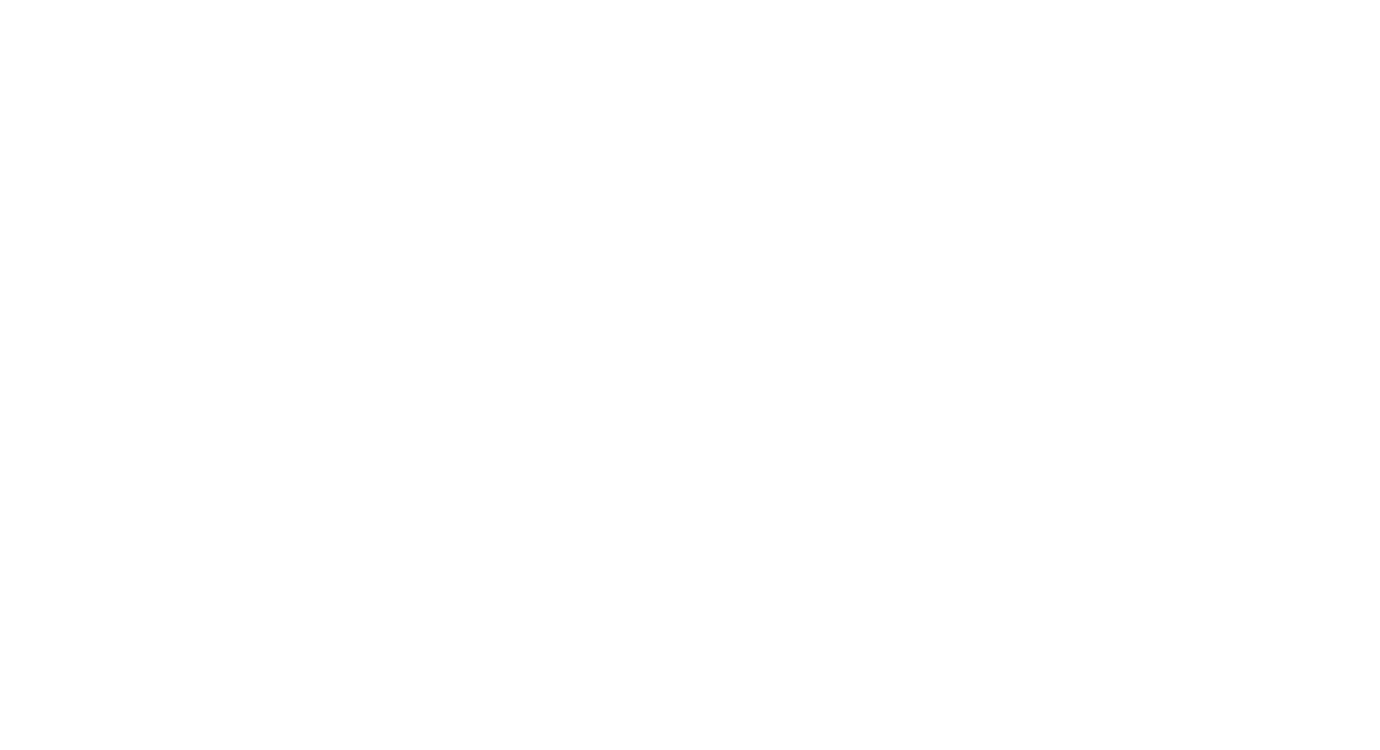
scroll to position [0, 0]
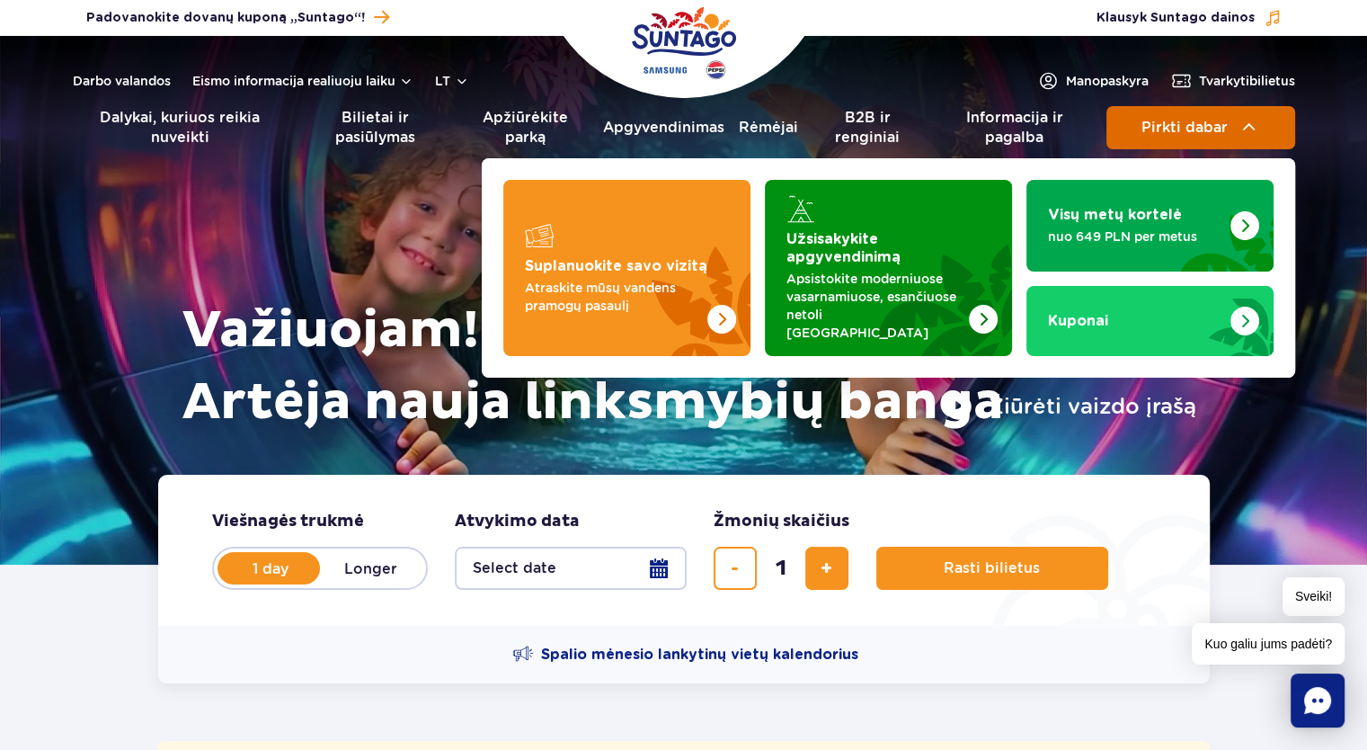
click at [1191, 121] on span "Pirkti dabar" at bounding box center [1184, 128] width 86 height 16
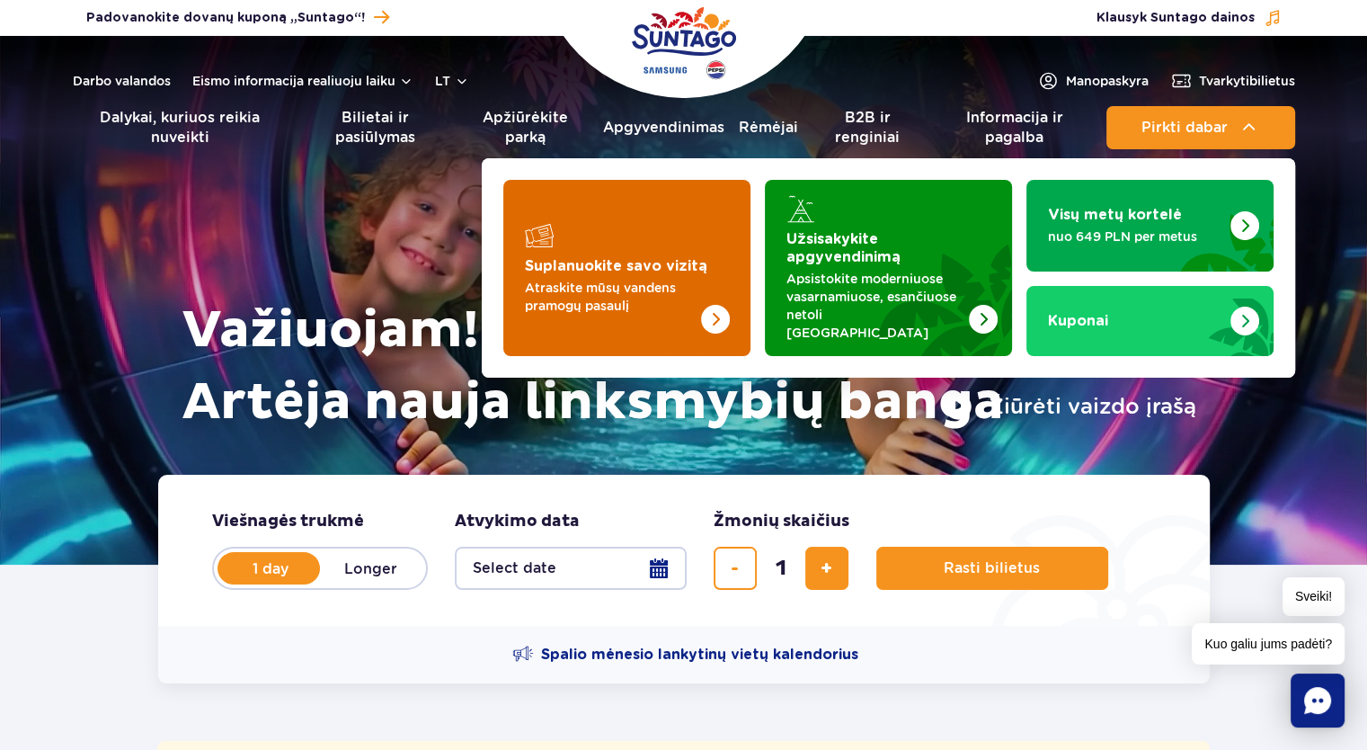
click at [664, 234] on img "Suplanuokite savo vizitą" at bounding box center [679, 286] width 143 height 140
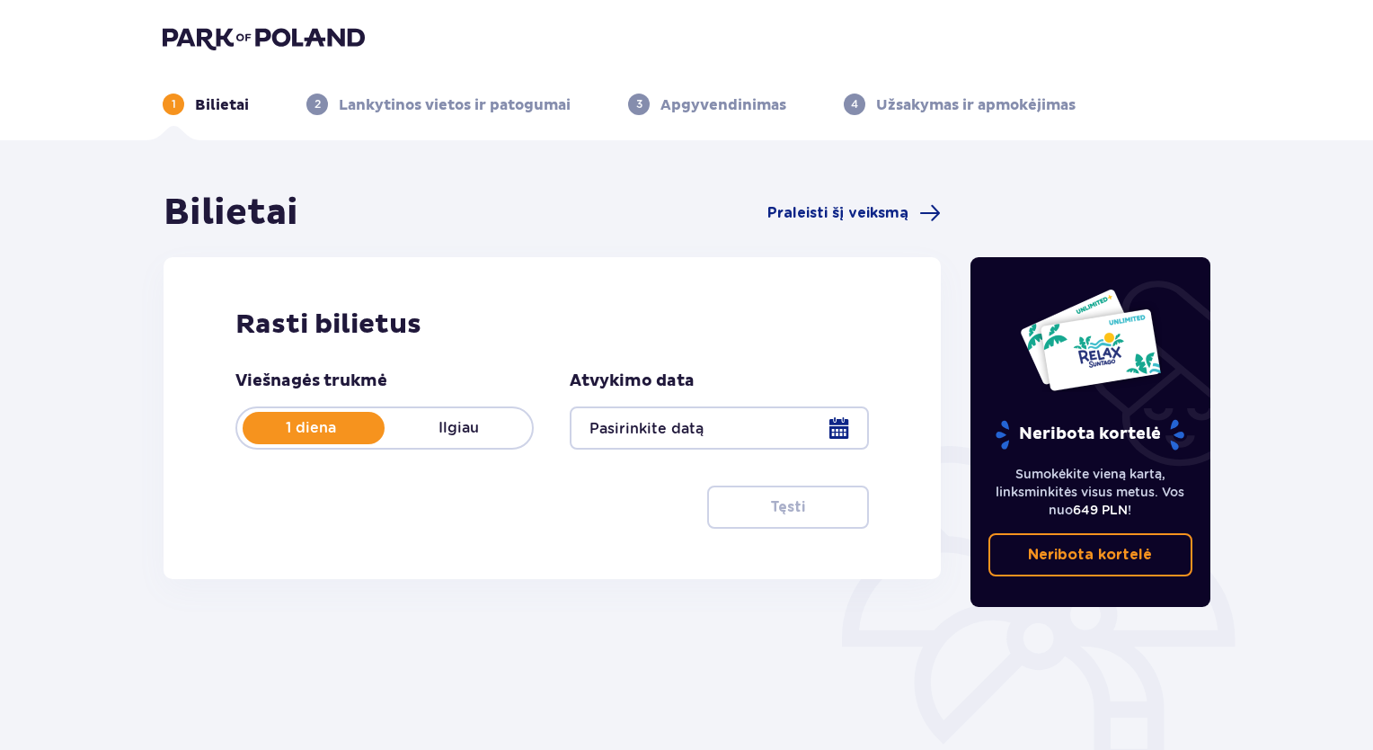
click at [837, 430] on div at bounding box center [719, 427] width 298 height 43
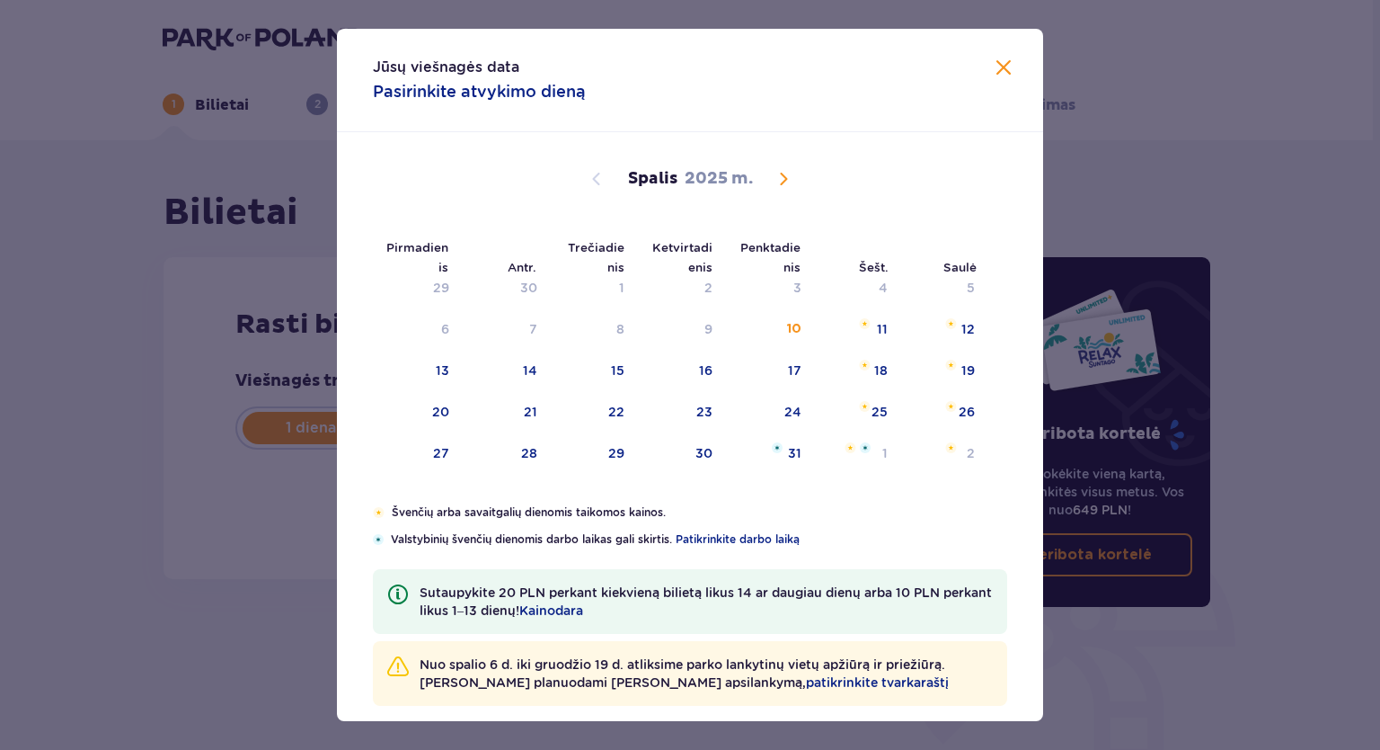
click at [776, 185] on span "Kitą mėnesį" at bounding box center [784, 179] width 22 height 22
click at [868, 288] on div "1" at bounding box center [855, 289] width 87 height 40
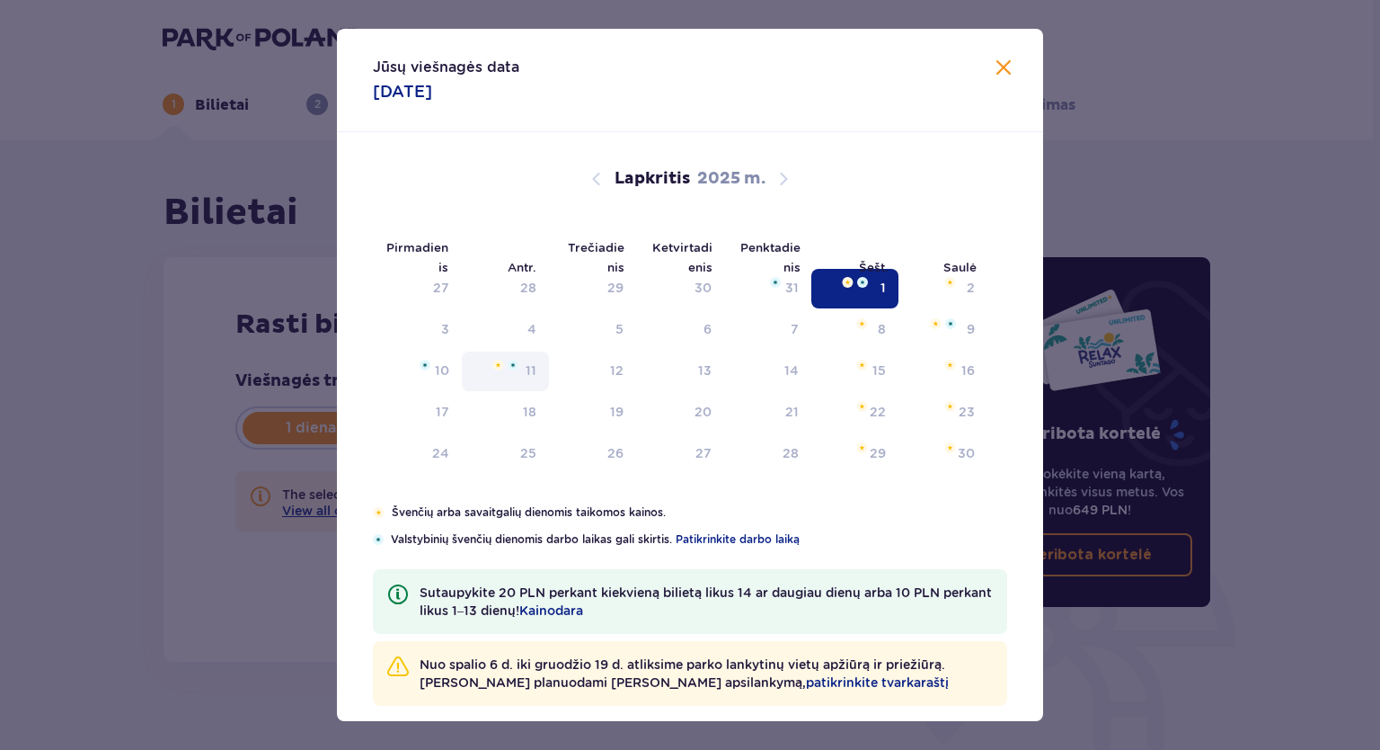
type input "[DATE]"
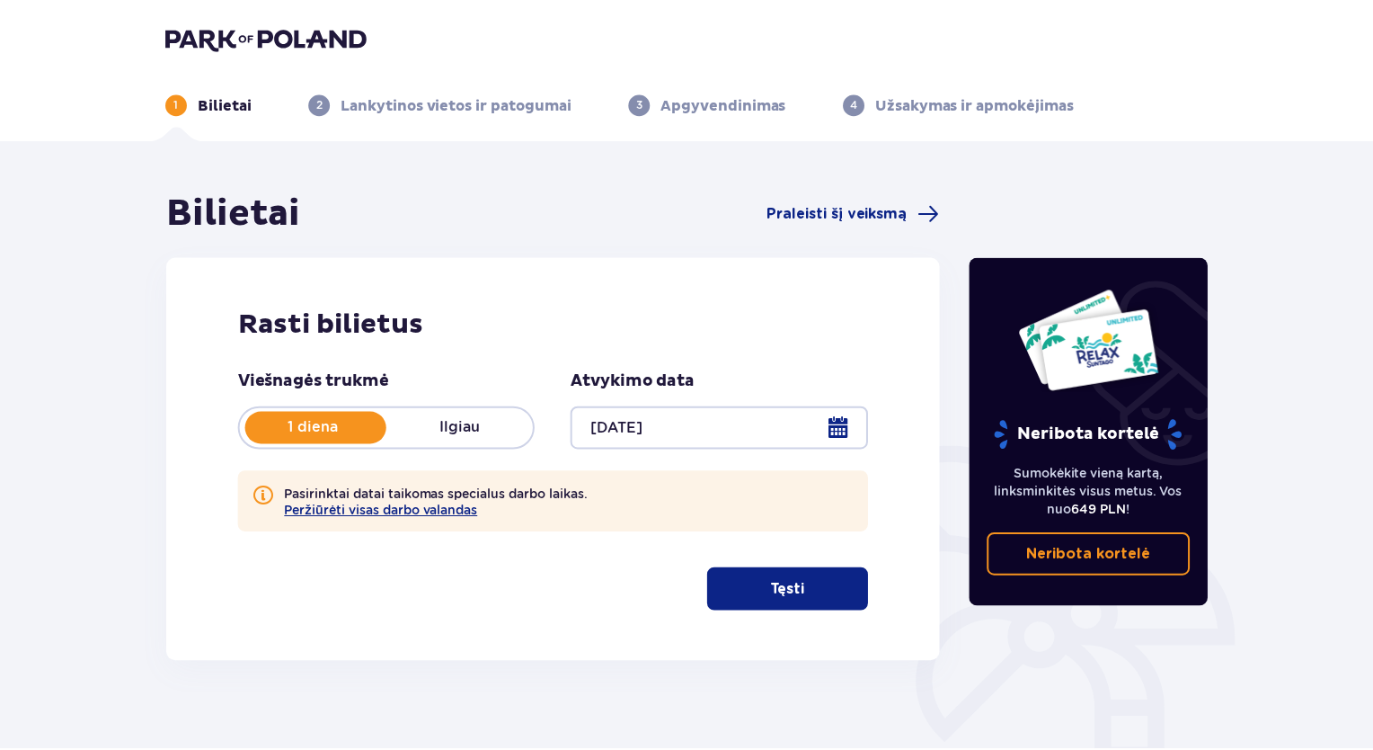
scroll to position [180, 0]
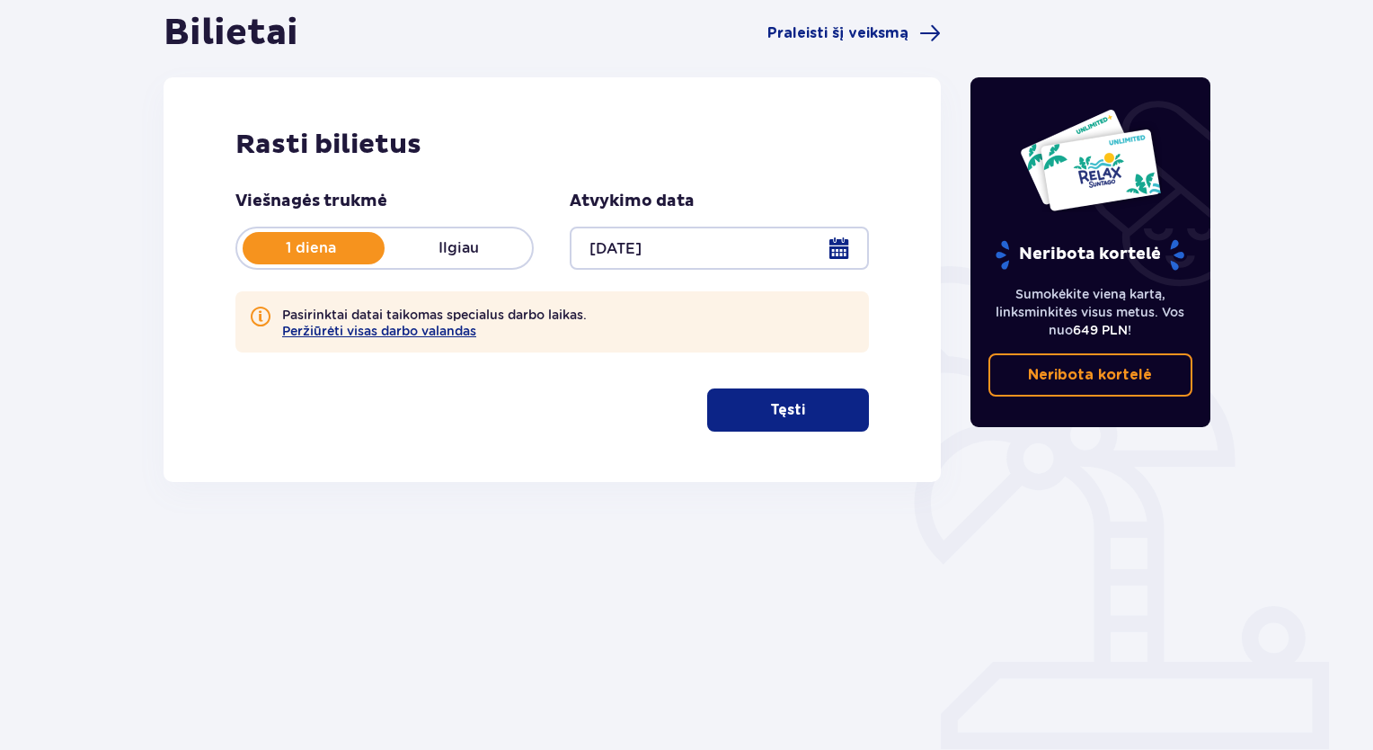
click at [827, 410] on button "Tęsti" at bounding box center [788, 409] width 162 height 43
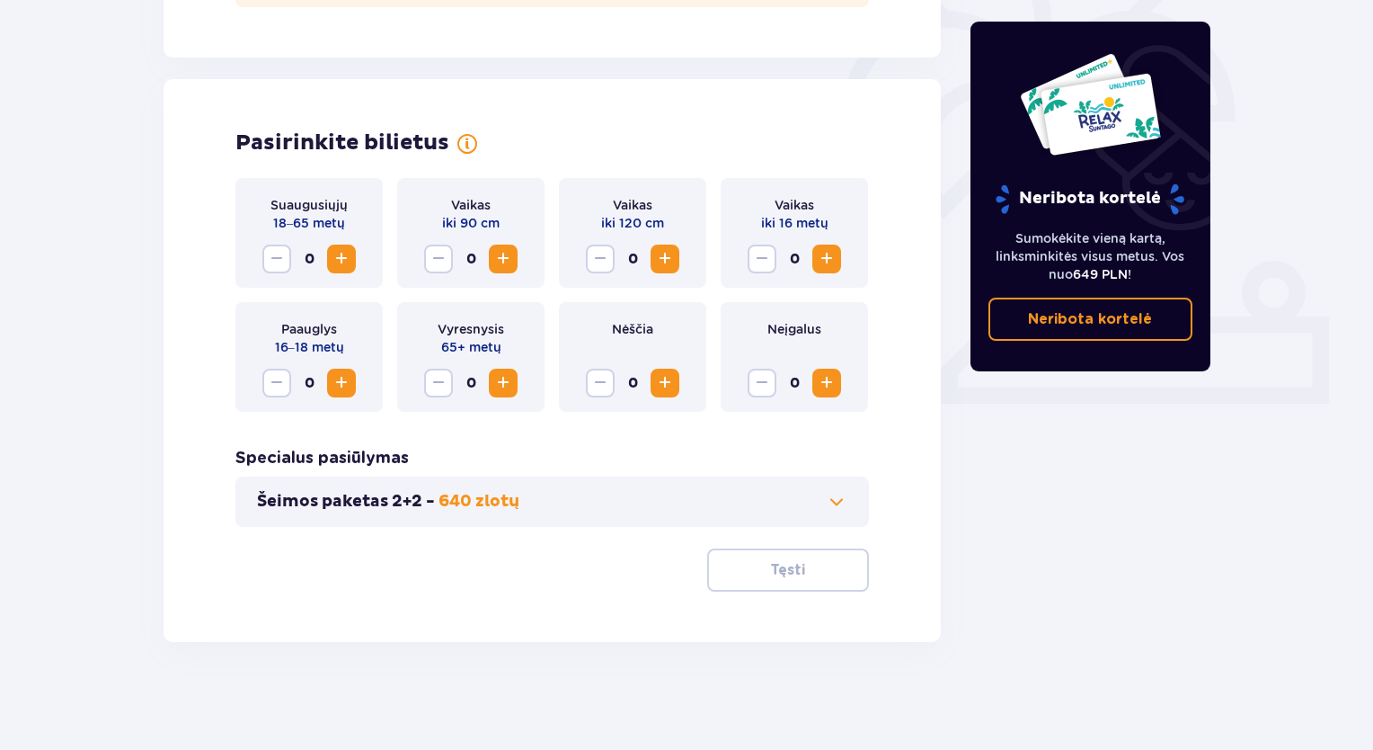
scroll to position [525, 0]
click at [342, 258] on span "Padidinti" at bounding box center [342, 259] width 22 height 22
click at [777, 576] on font "Tęsti" at bounding box center [787, 570] width 35 height 14
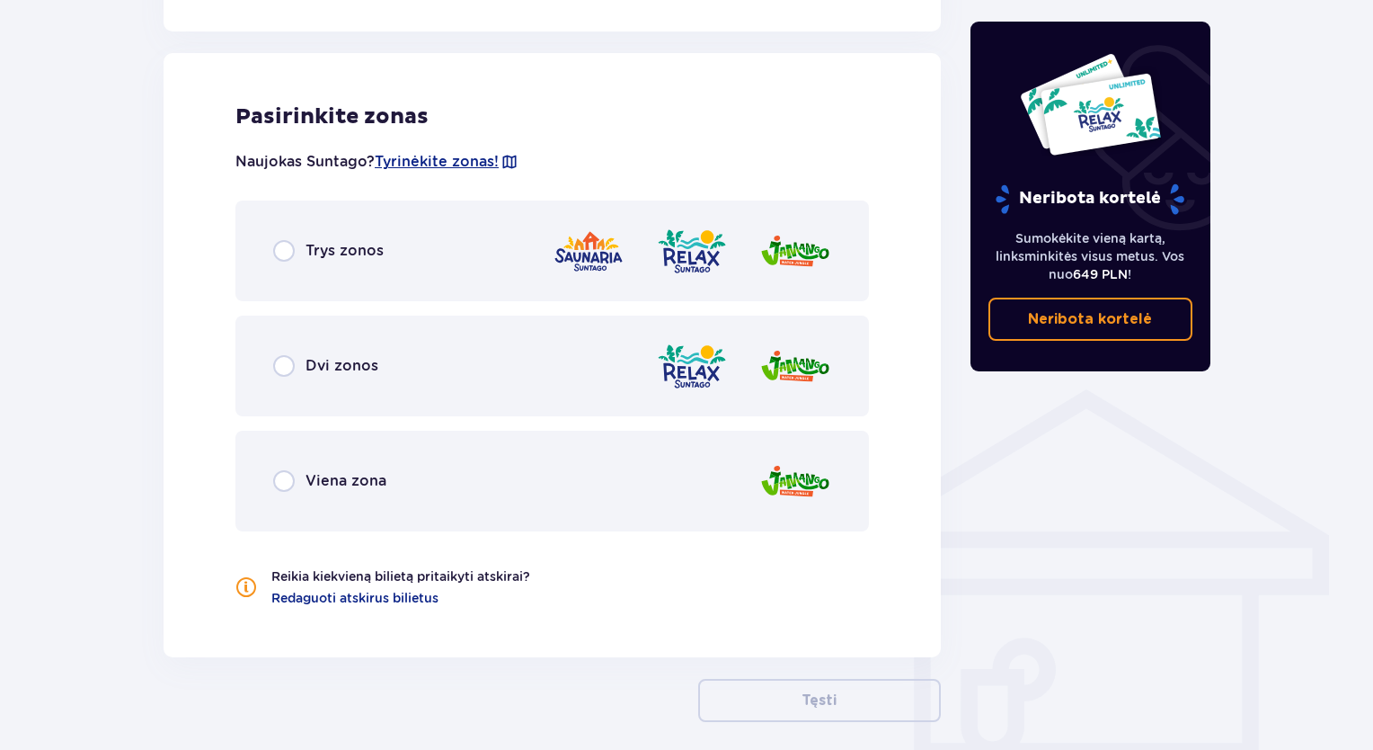
scroll to position [1081, 0]
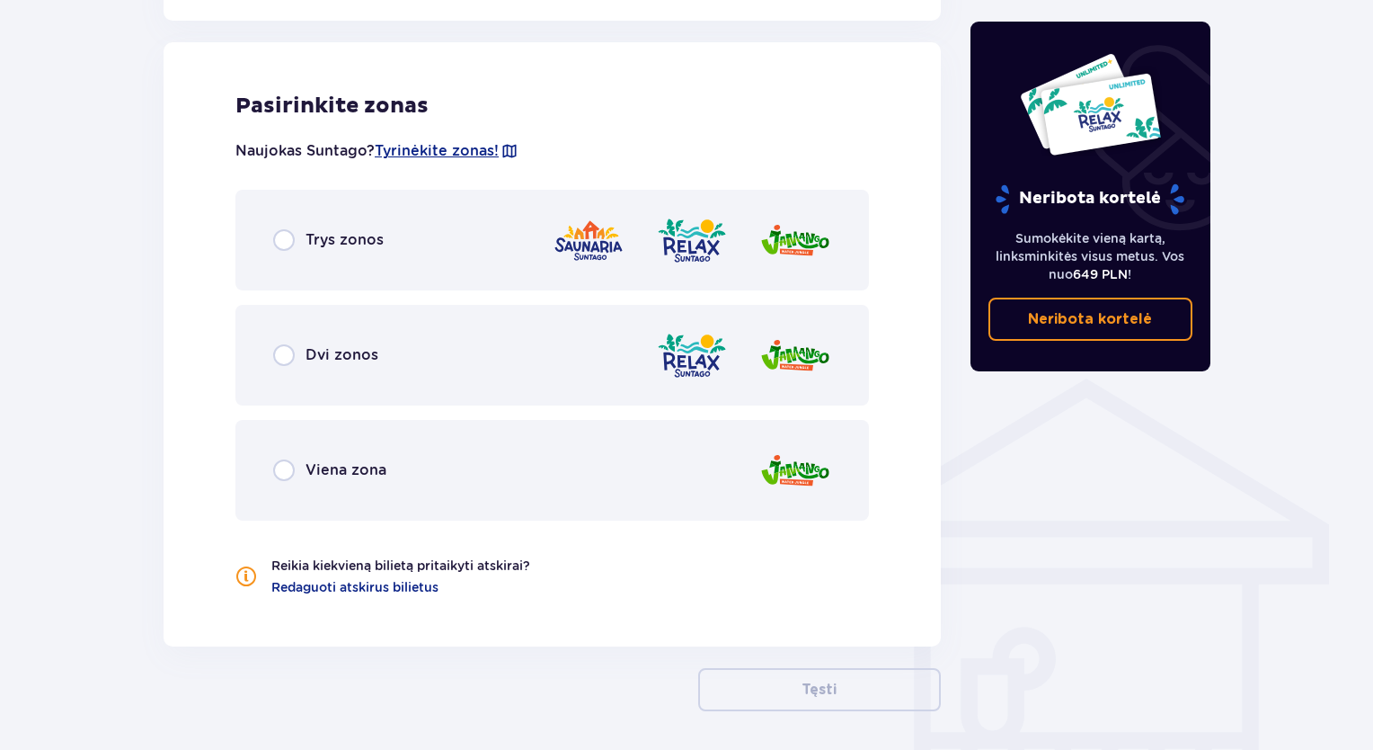
click at [288, 353] on input "radio" at bounding box center [284, 355] width 22 height 22
radio input "true"
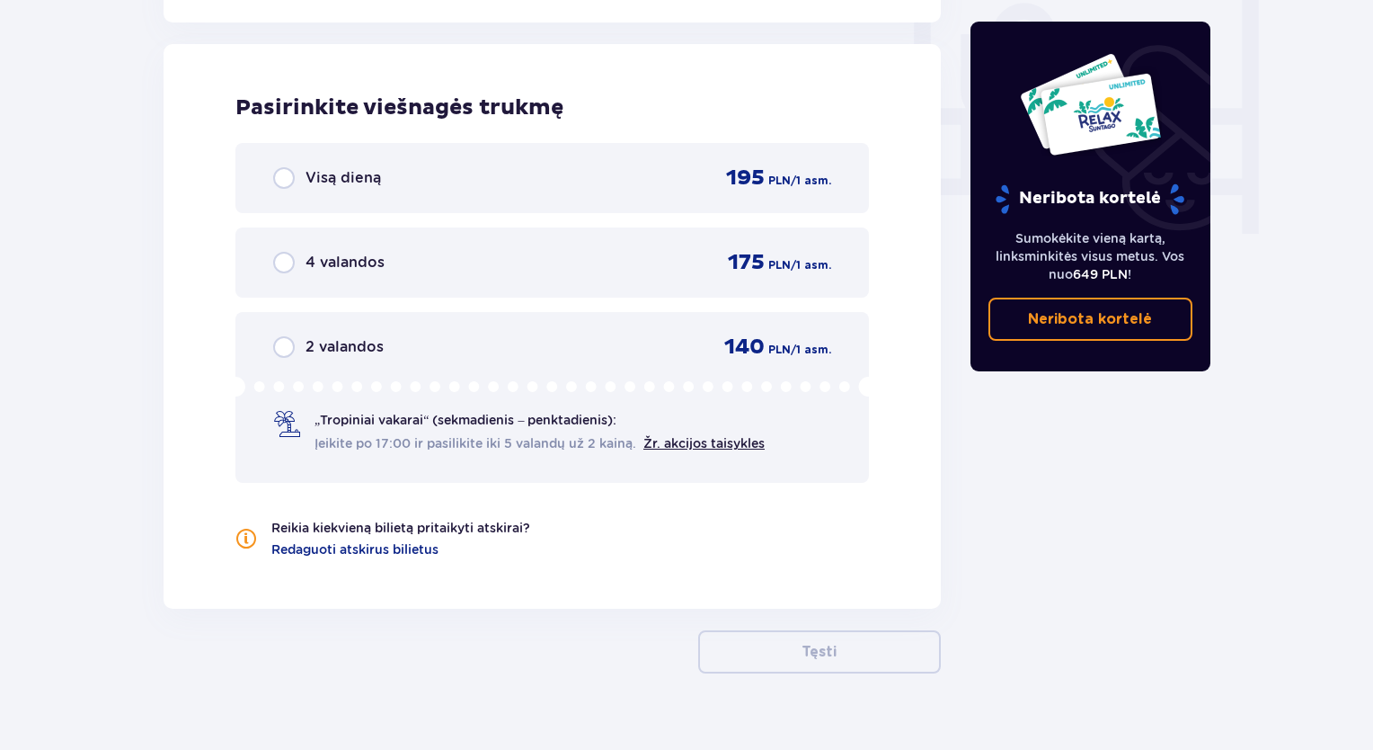
scroll to position [1707, 0]
click at [282, 175] on input "radio" at bounding box center [284, 176] width 22 height 22
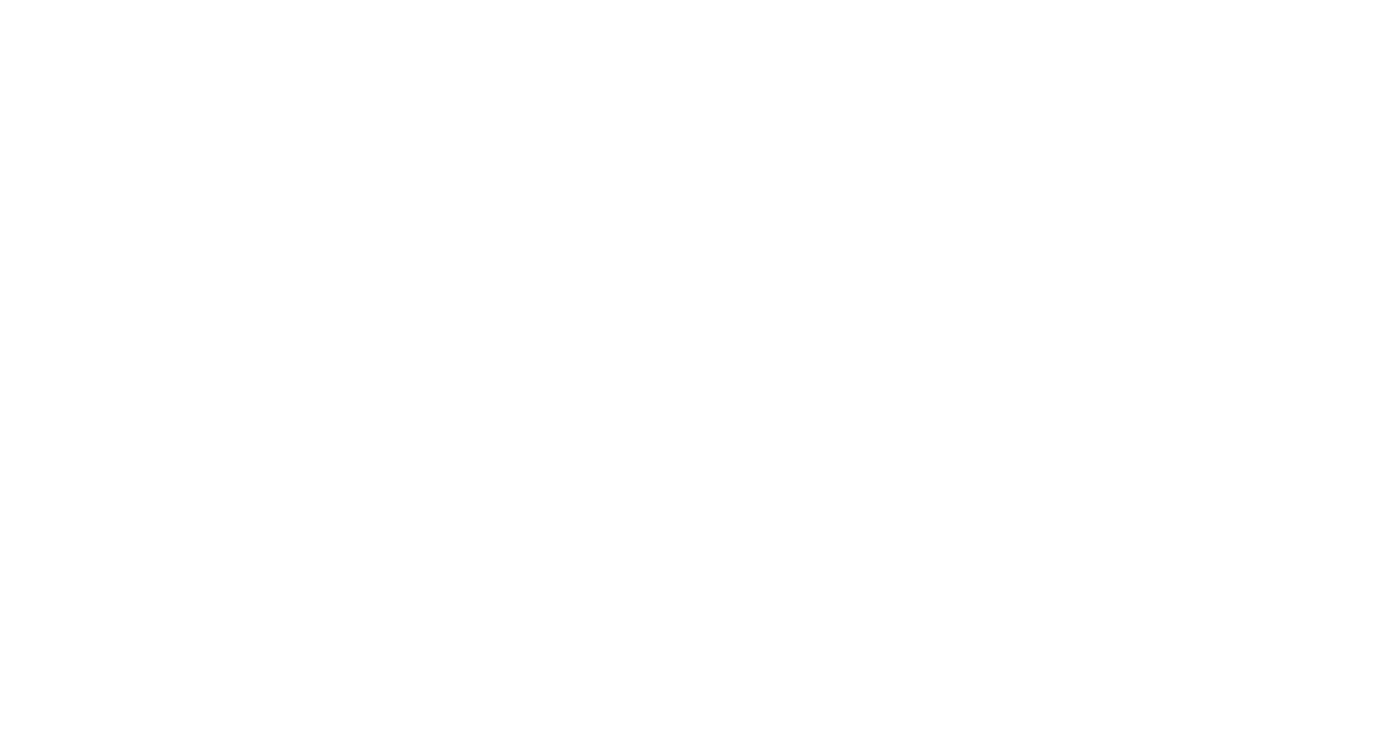
scroll to position [0, 0]
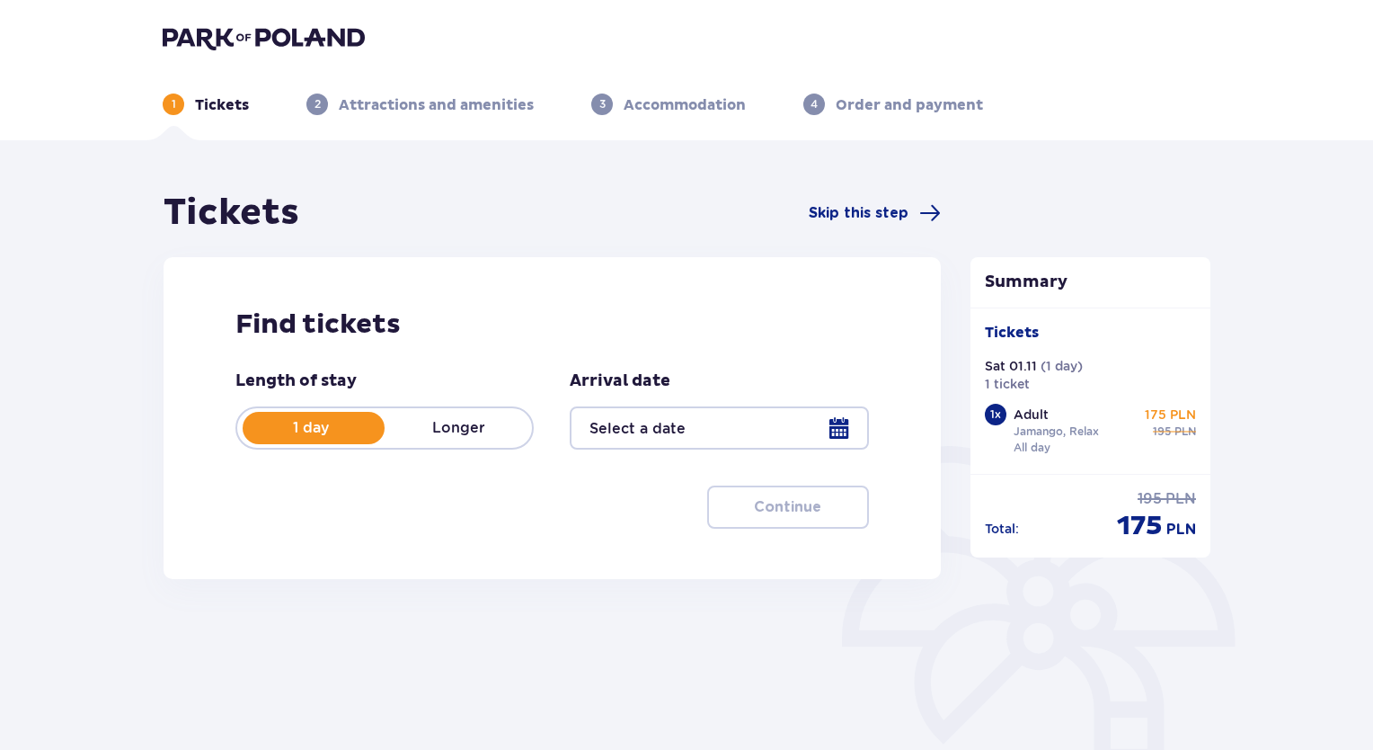
type input "01.11.25"
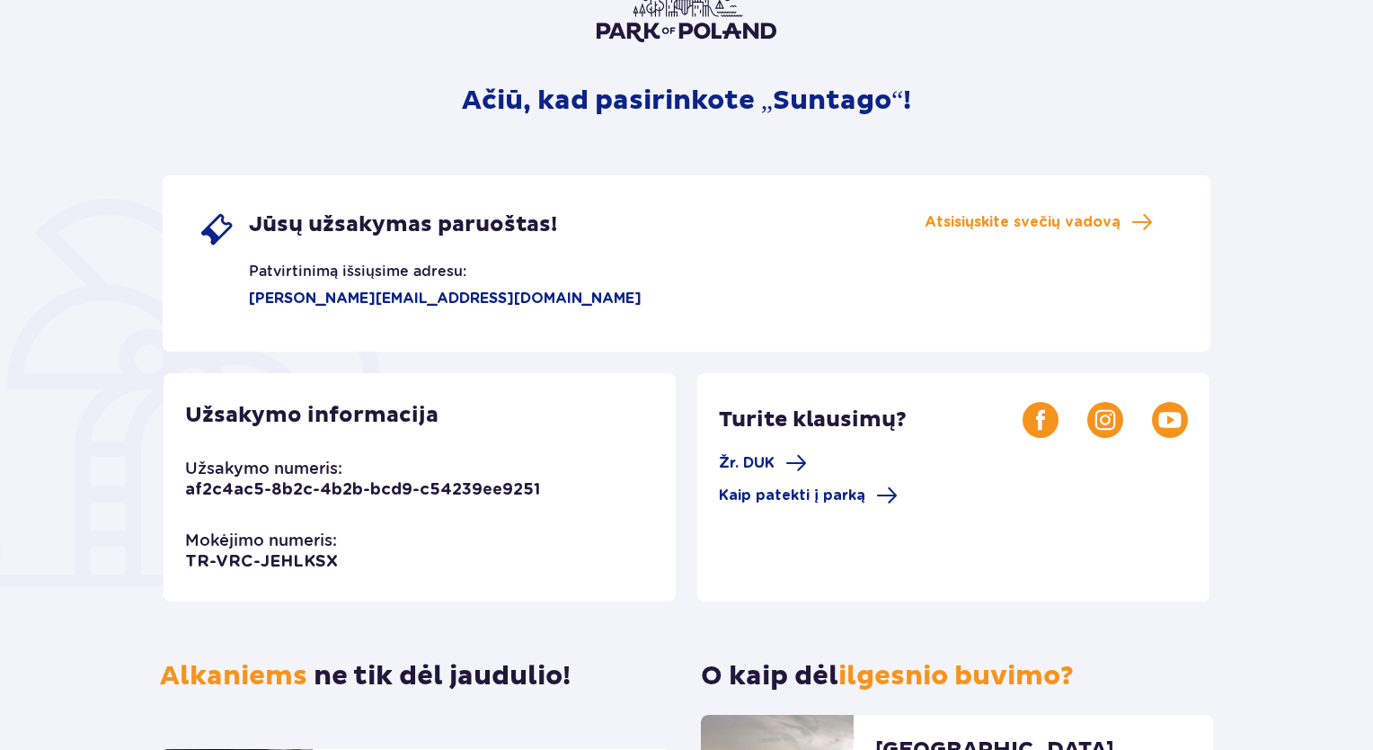
scroll to position [180, 0]
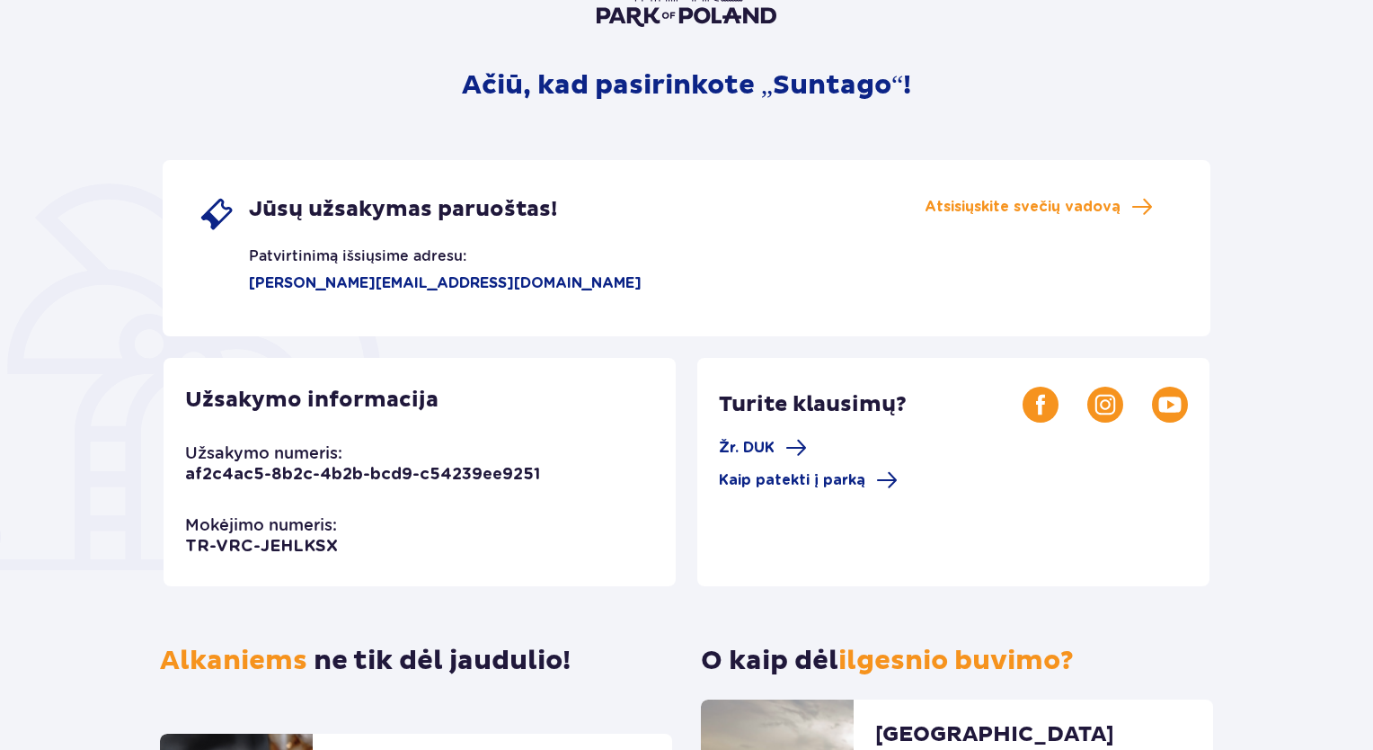
click at [282, 477] on font "af2c4ac5-8b2c-4b2b-bcd9-c54239ee9251" at bounding box center [362, 474] width 355 height 16
click at [290, 548] on font "TR-VRC-JEHLKSX" at bounding box center [261, 546] width 153 height 16
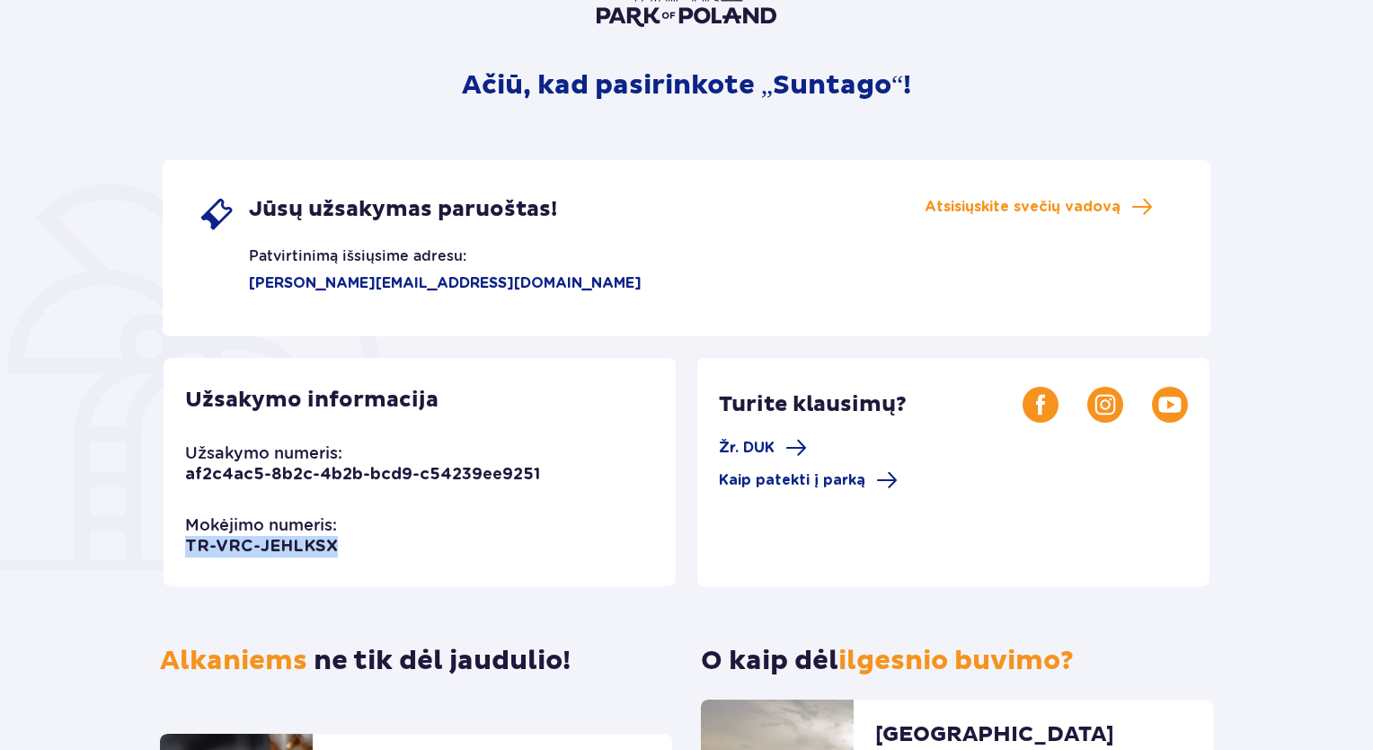
click at [290, 548] on font "TR-VRC-JEHLKSX" at bounding box center [261, 546] width 153 height 16
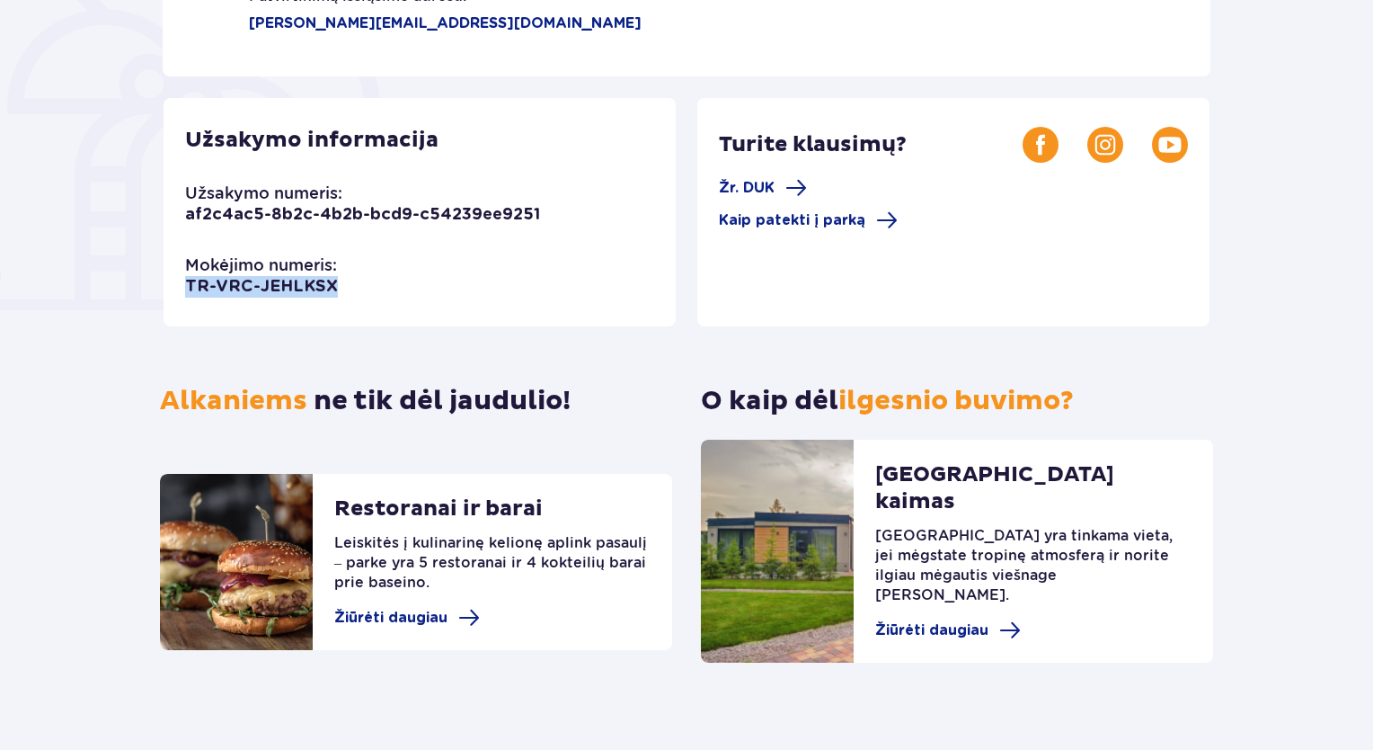
scroll to position [448, 0]
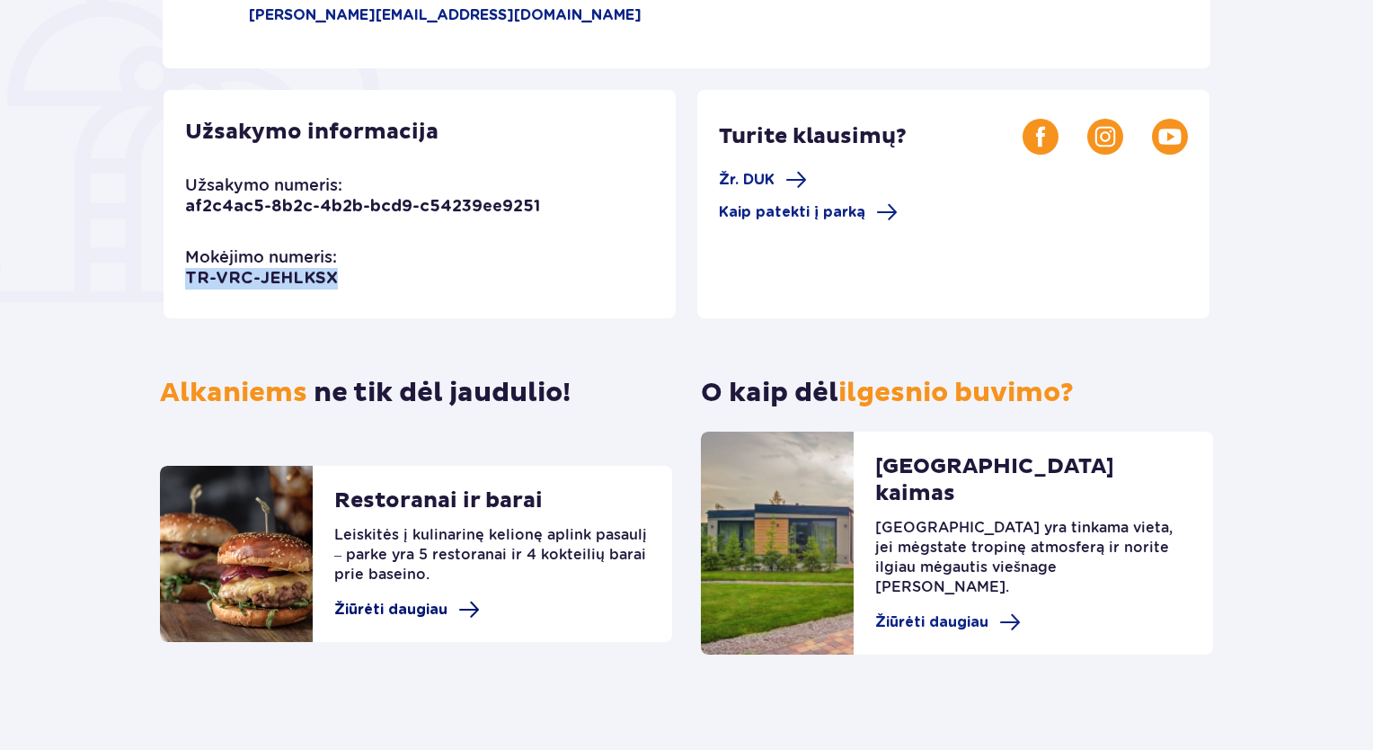
click at [405, 611] on font "Žiūrėti daugiau" at bounding box center [390, 609] width 113 height 14
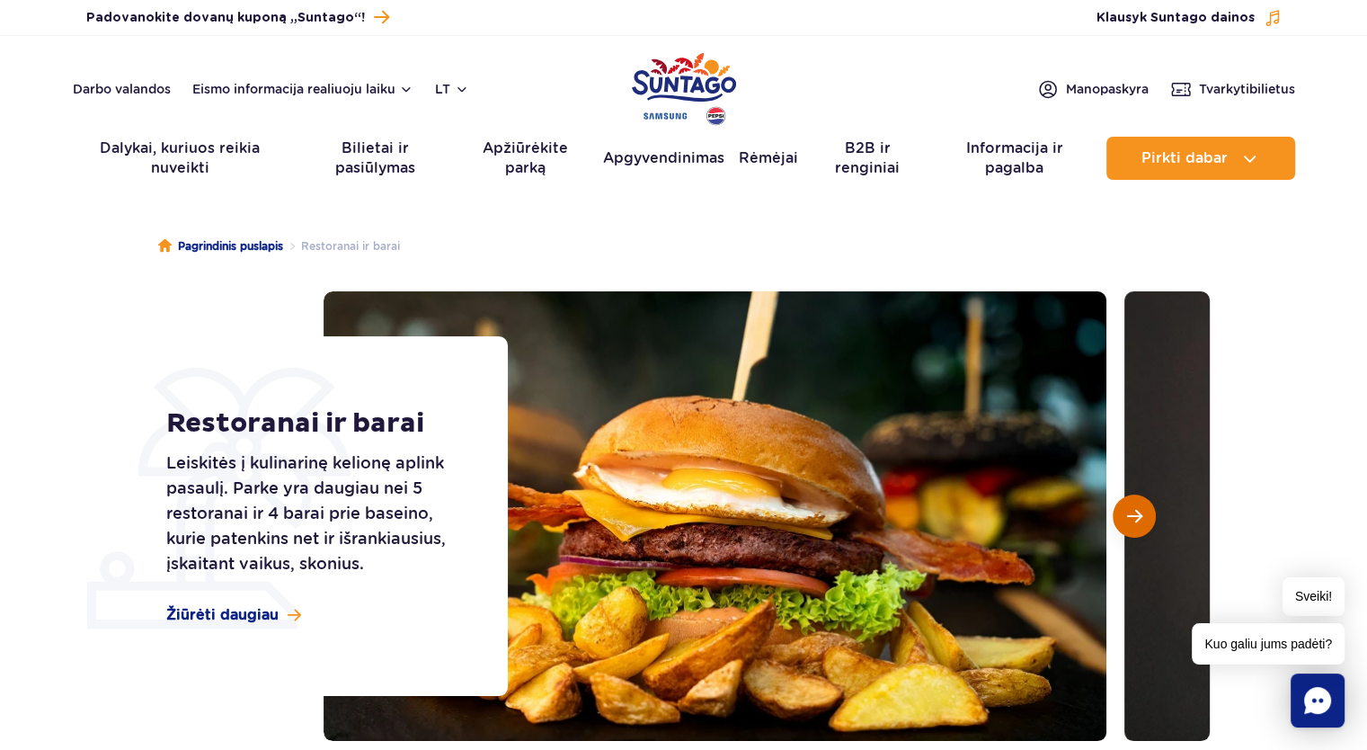
click at [1129, 529] on button "Kita skaidrė" at bounding box center [1134, 515] width 43 height 43
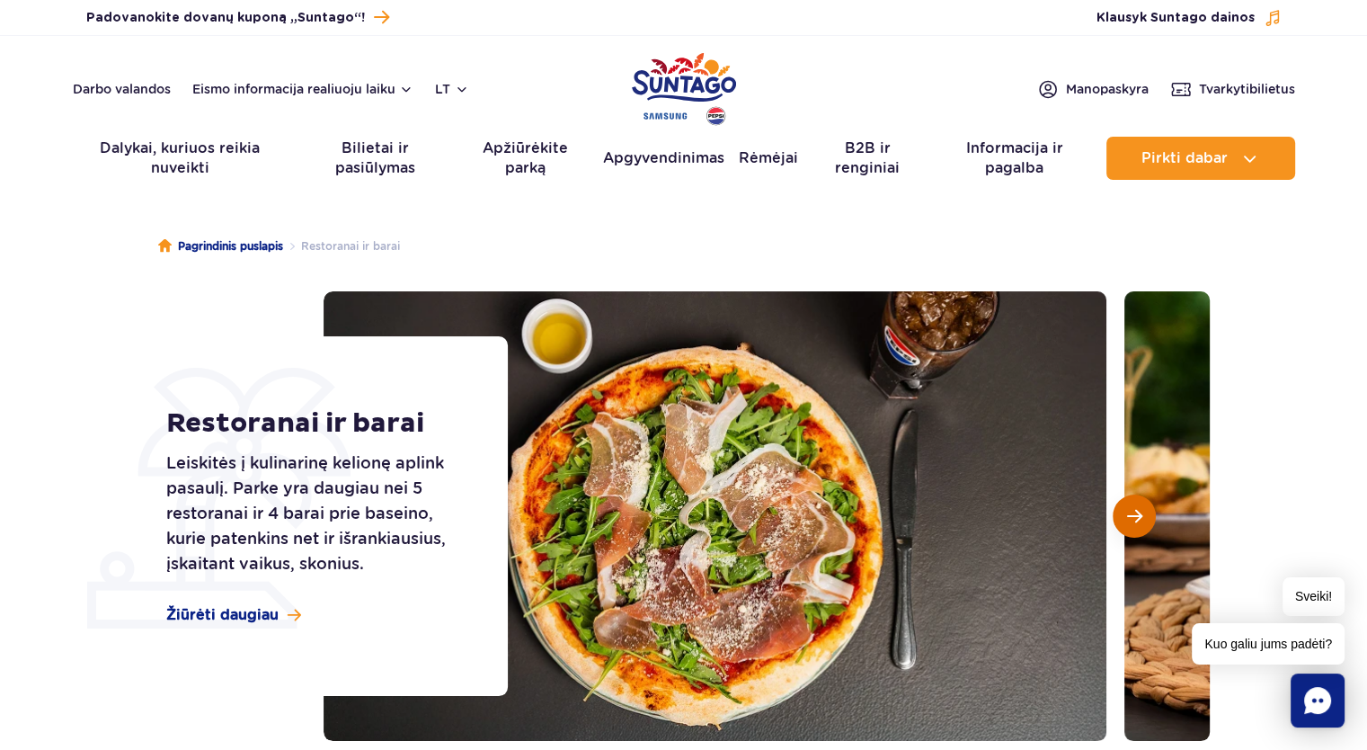
click at [1137, 523] on button "Kita skaidrė" at bounding box center [1134, 515] width 43 height 43
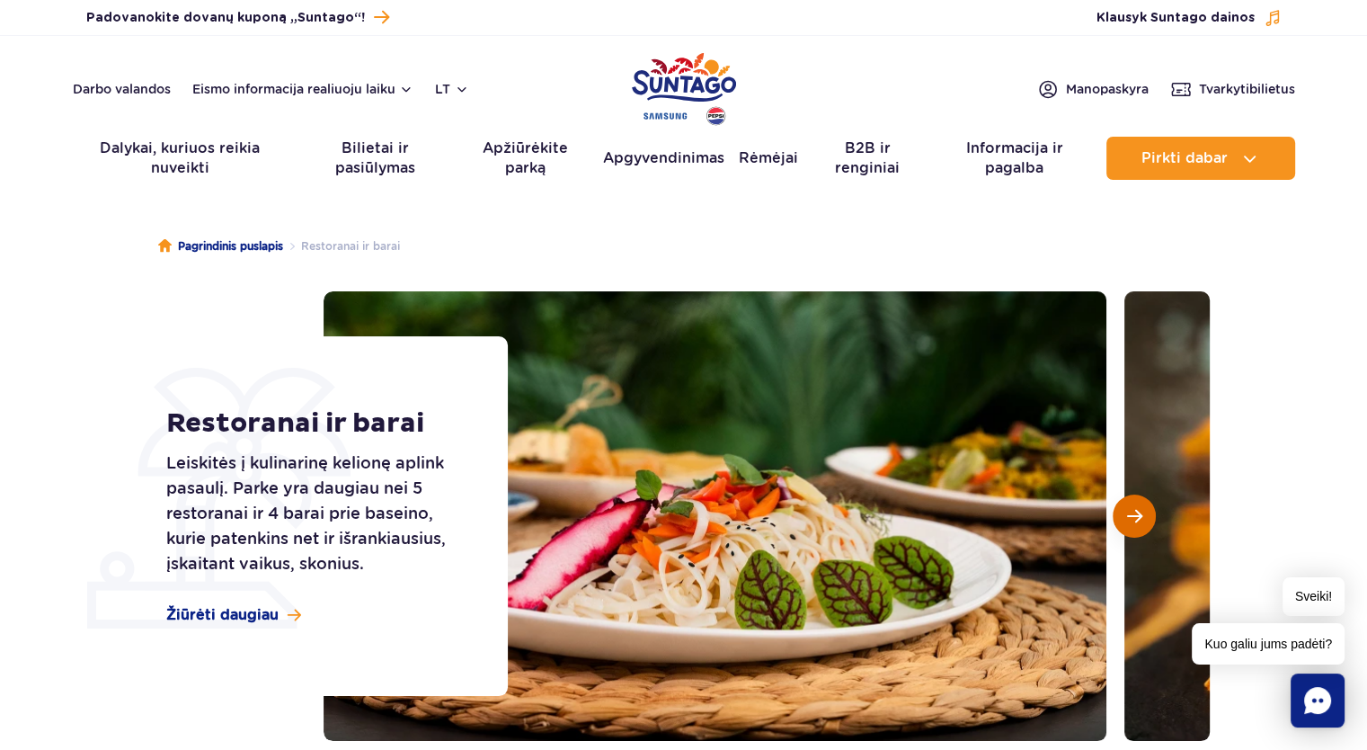
click at [1138, 523] on span "Kita skaidrė" at bounding box center [1134, 516] width 15 height 16
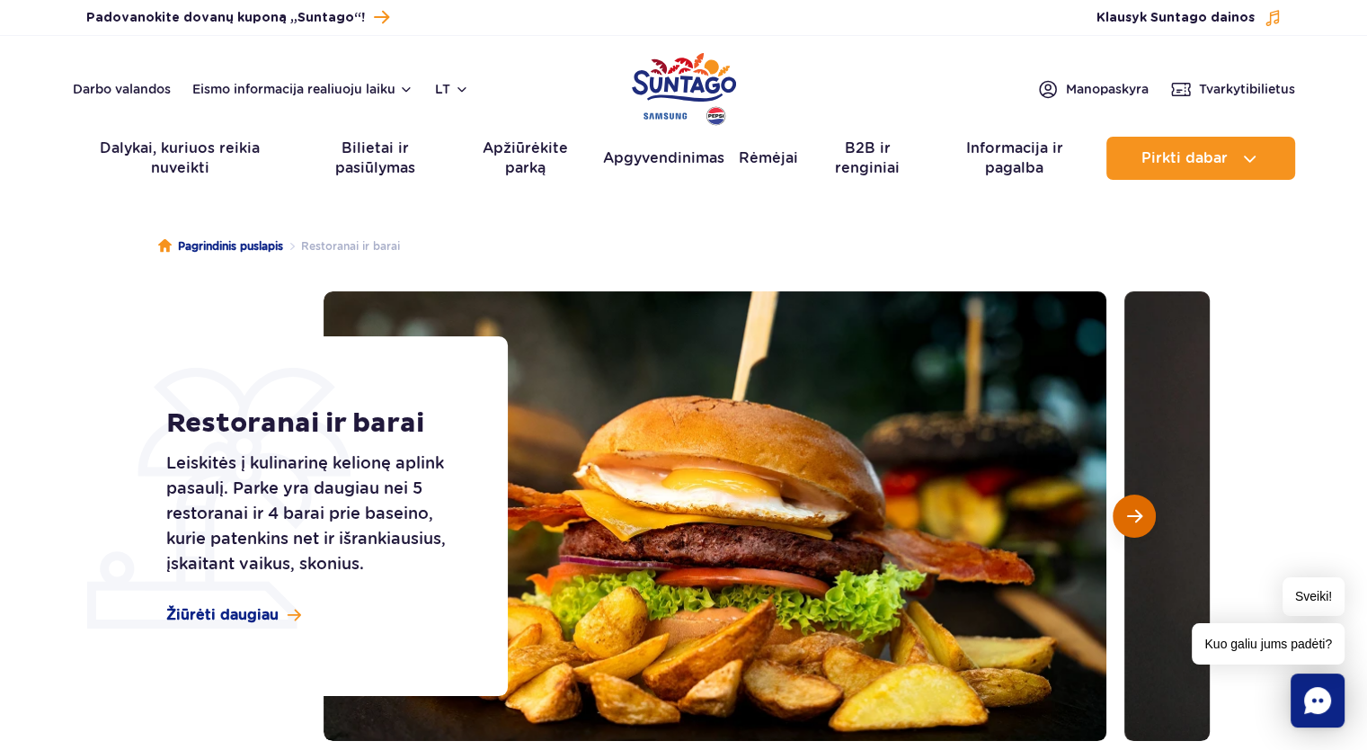
click at [1138, 523] on span "Kita skaidrė" at bounding box center [1134, 516] width 15 height 16
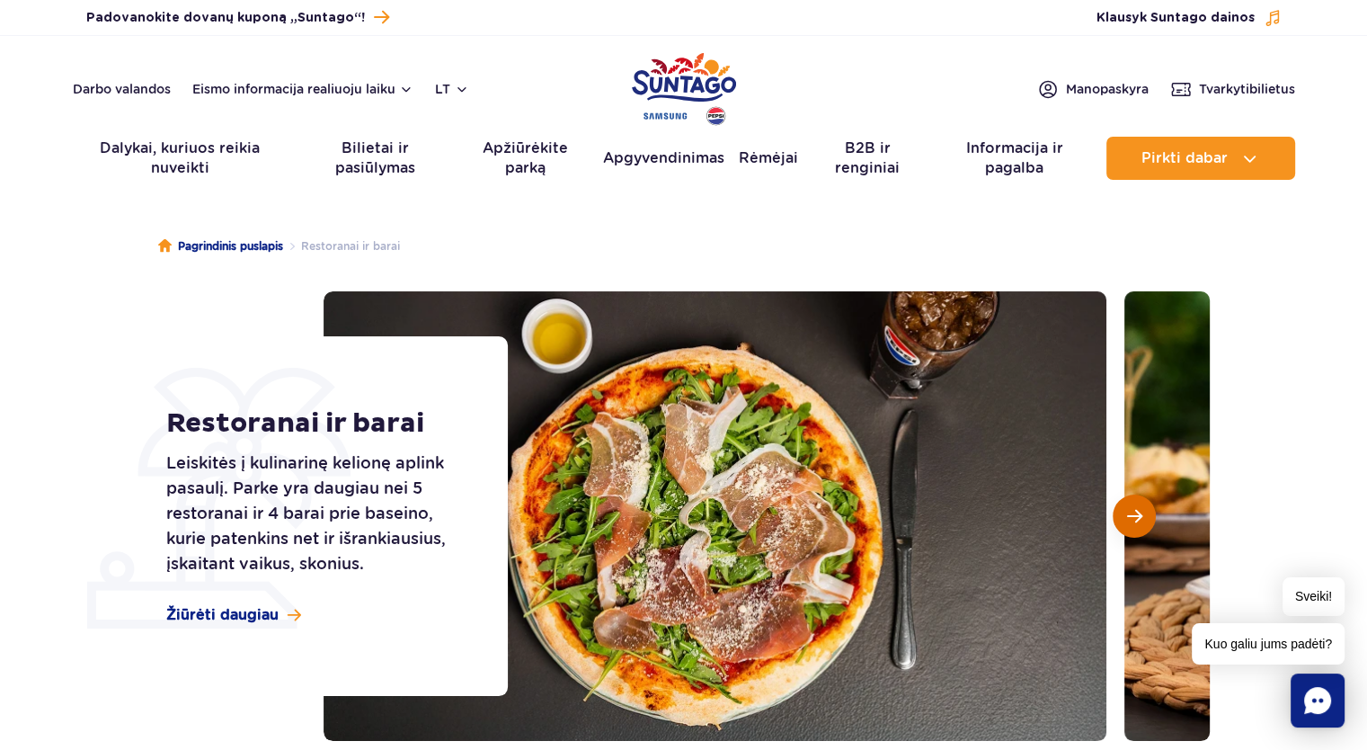
click at [1138, 523] on span "Kita skaidrė" at bounding box center [1134, 516] width 15 height 16
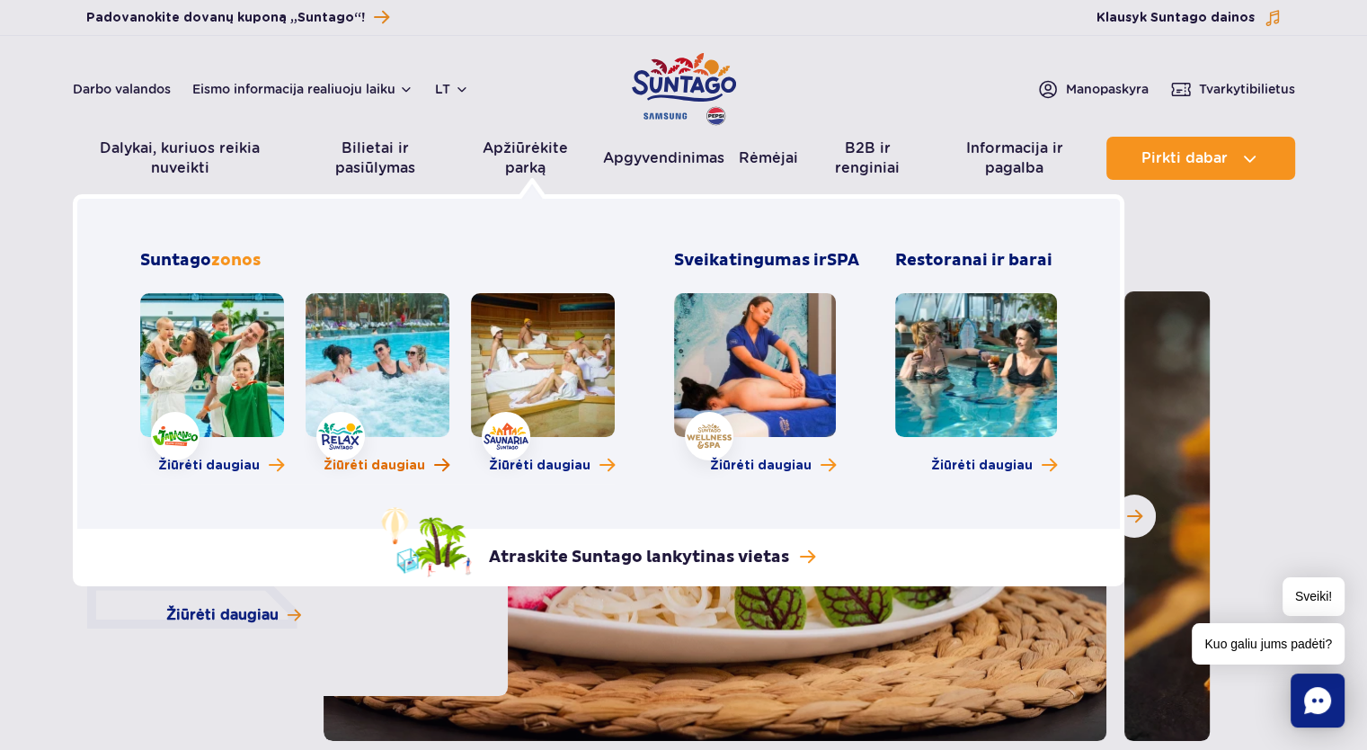
click at [370, 462] on font "Žiūrėti daugiau" at bounding box center [375, 465] width 102 height 13
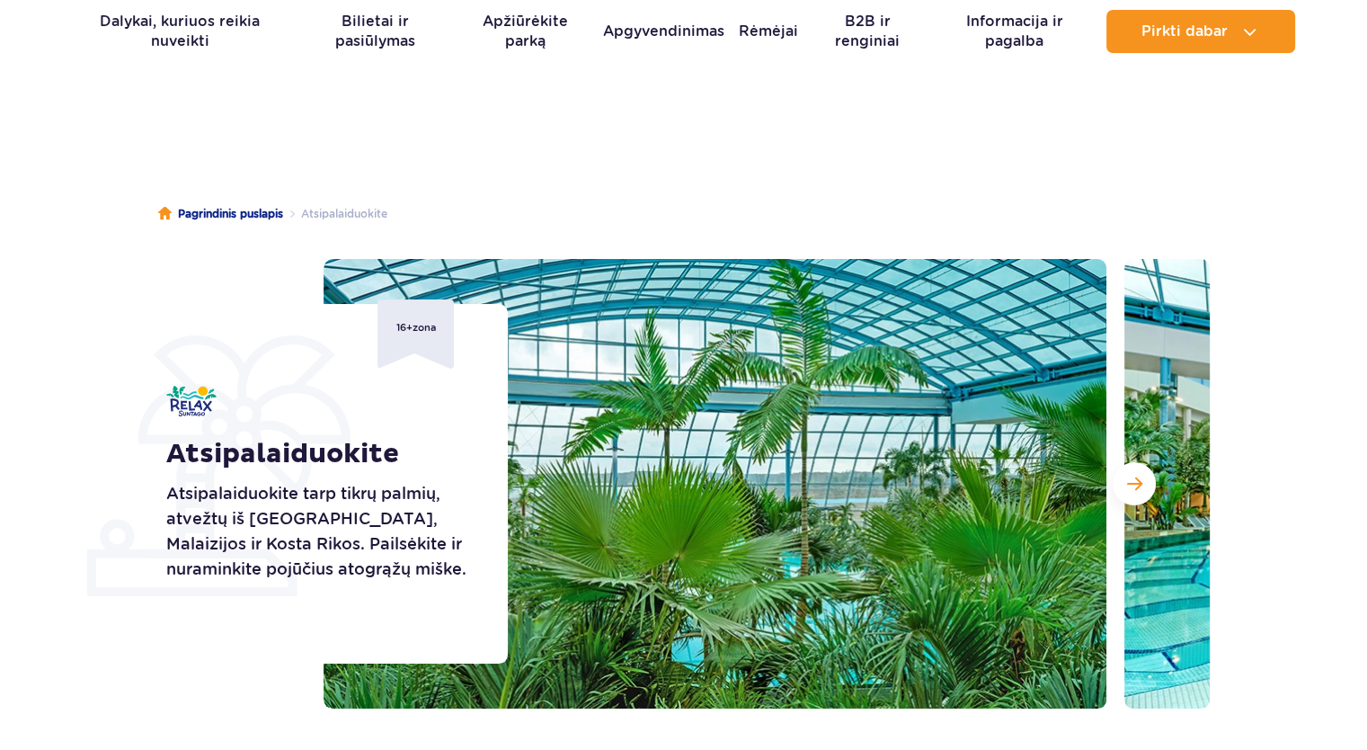
scroll to position [90, 0]
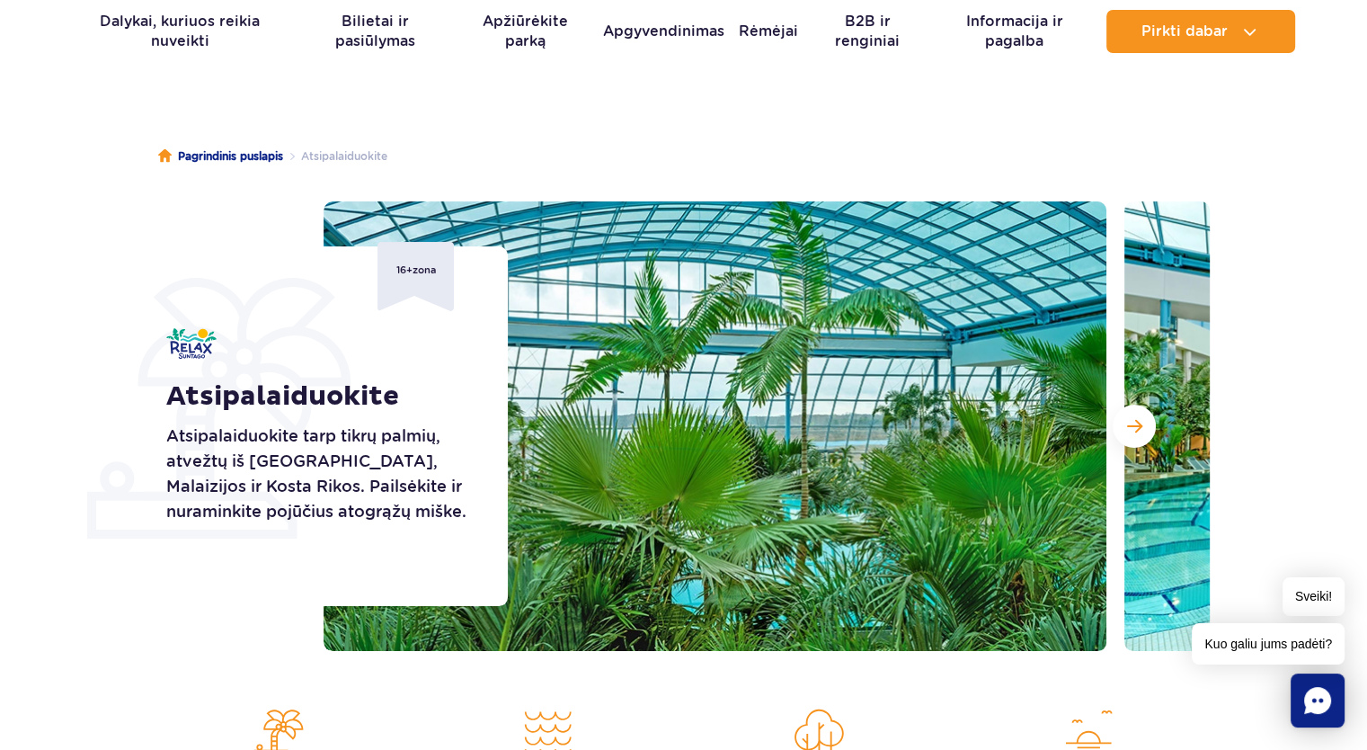
click at [302, 467] on font "Atsipalaiduokite tarp tikrų palmių, atvežtų iš [GEOGRAPHIC_DATA], Malaizijos ir…" at bounding box center [316, 473] width 300 height 94
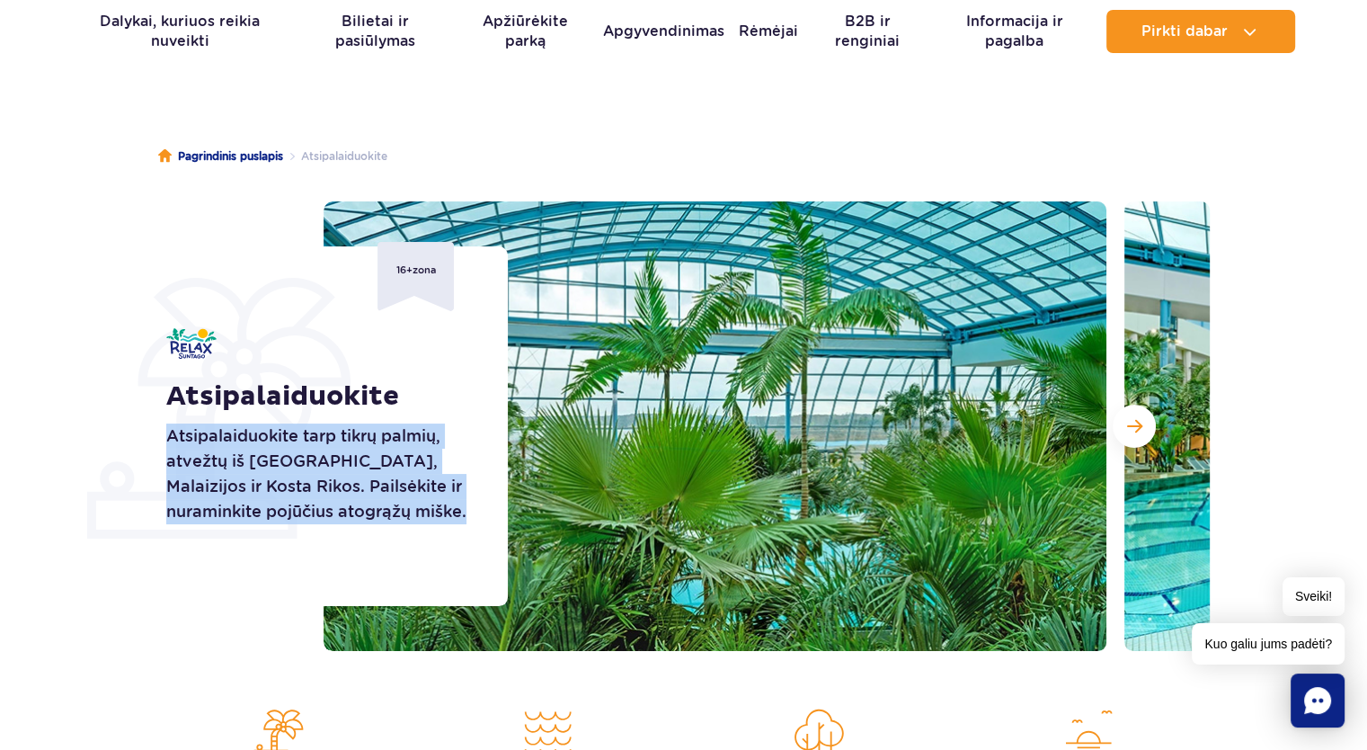
click at [302, 467] on font "Atsipalaiduokite tarp tikrų palmių, atvežtų iš [GEOGRAPHIC_DATA], Malaizijos ir…" at bounding box center [316, 473] width 300 height 94
click at [298, 490] on font "Atsipalaiduokite tarp tikrų palmių, atvežtų iš [GEOGRAPHIC_DATA], Malaizijos ir…" at bounding box center [316, 473] width 300 height 94
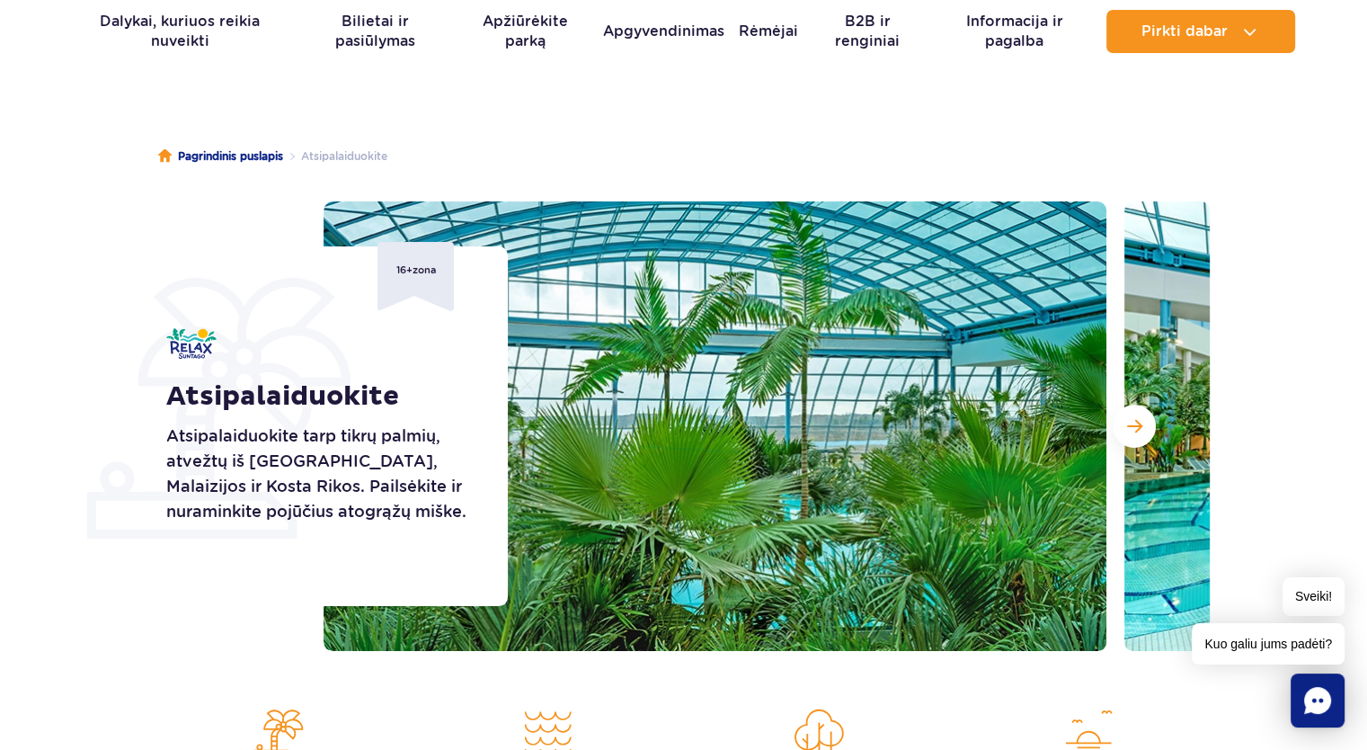
click at [1147, 432] on button "Kita skaidrė" at bounding box center [1134, 425] width 43 height 43
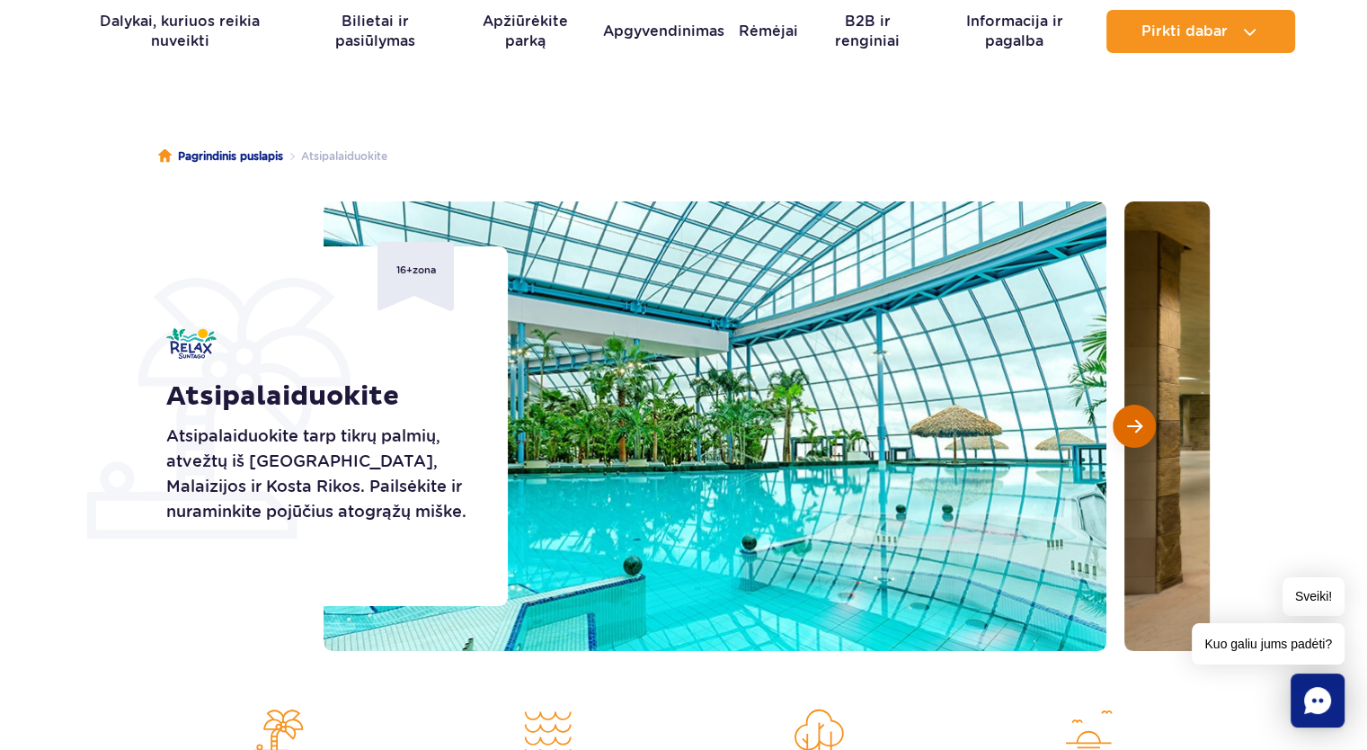
click at [1148, 432] on button "Kita skaidrė" at bounding box center [1134, 425] width 43 height 43
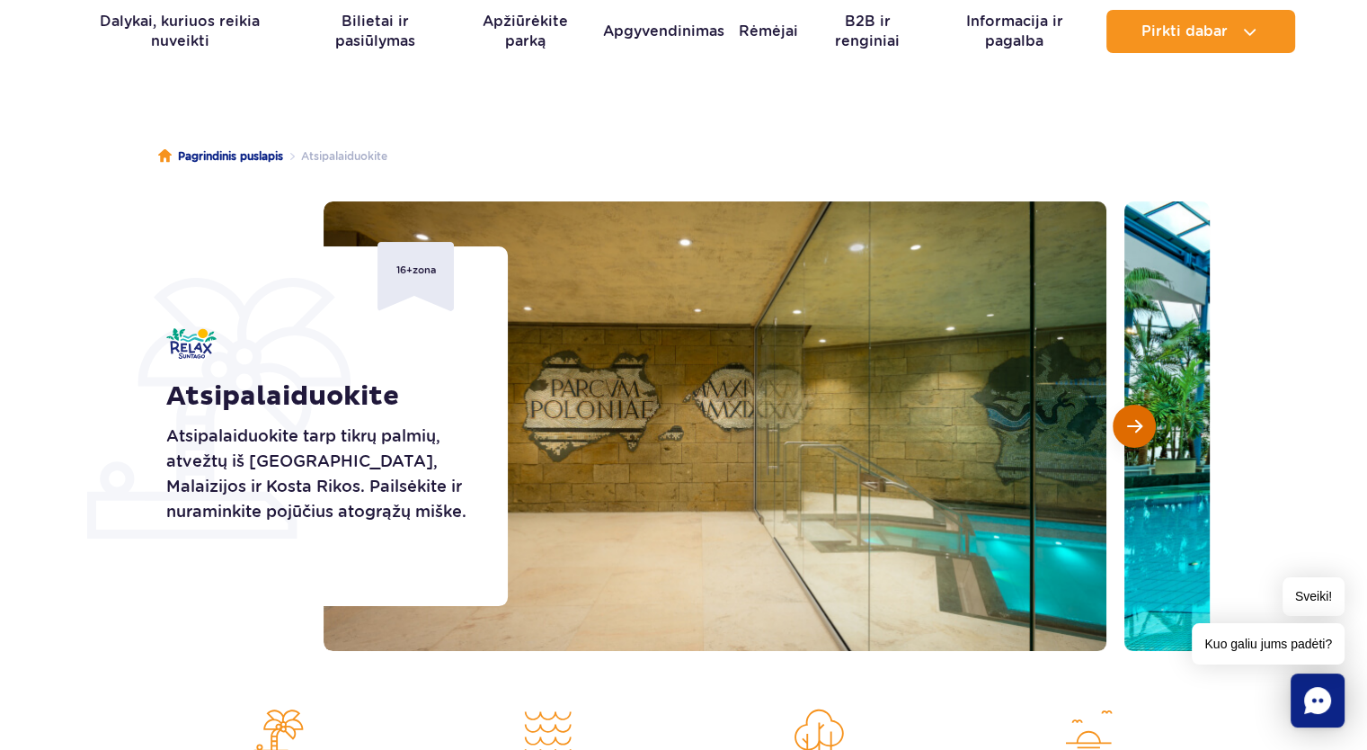
click at [1148, 432] on button "Kita skaidrė" at bounding box center [1134, 425] width 43 height 43
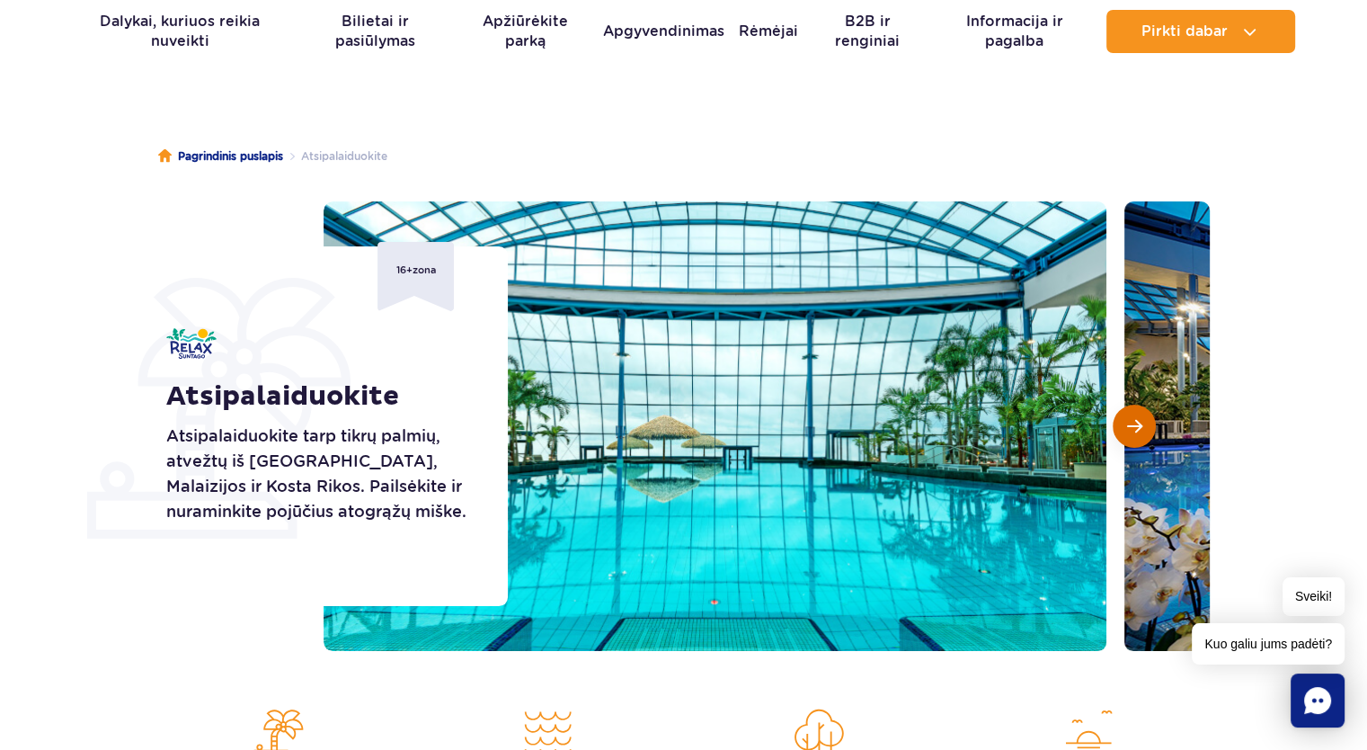
click at [1149, 432] on button "Kita skaidrė" at bounding box center [1134, 425] width 43 height 43
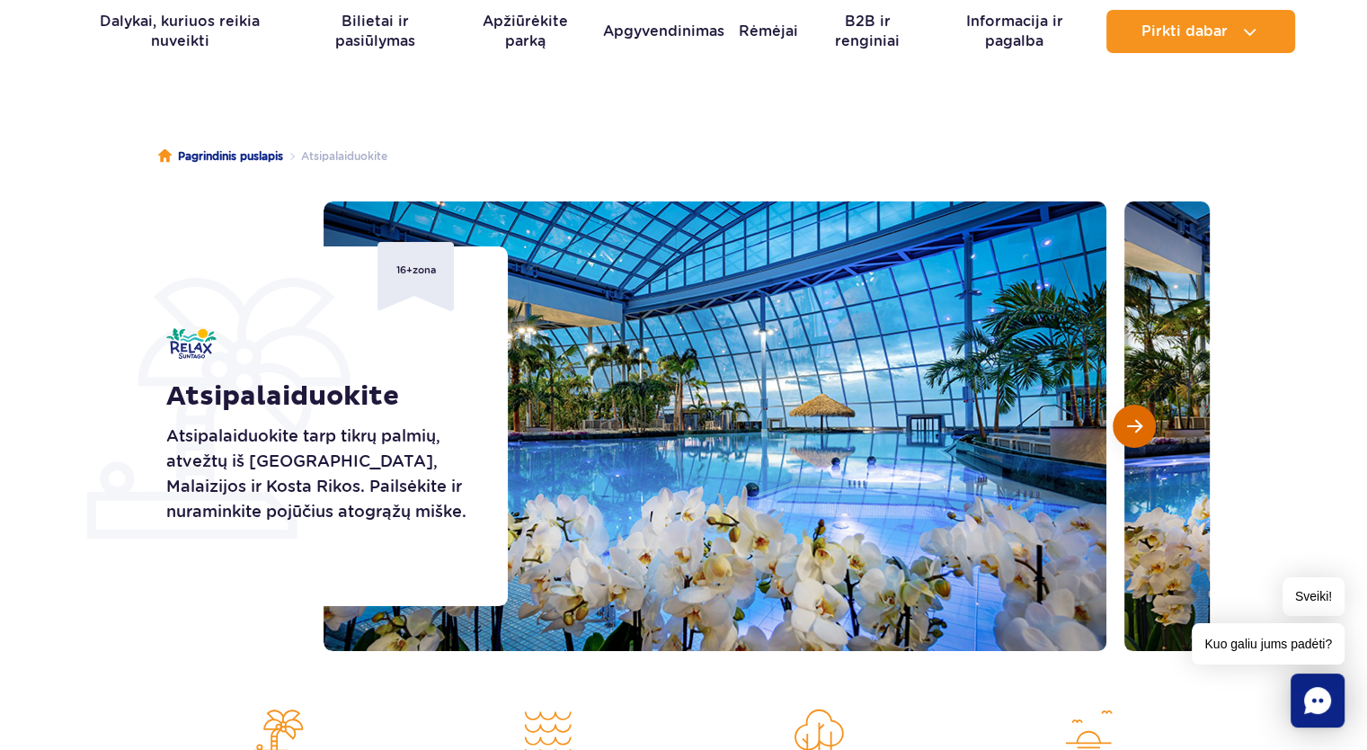
click at [1146, 432] on button "Kita skaidrė" at bounding box center [1134, 425] width 43 height 43
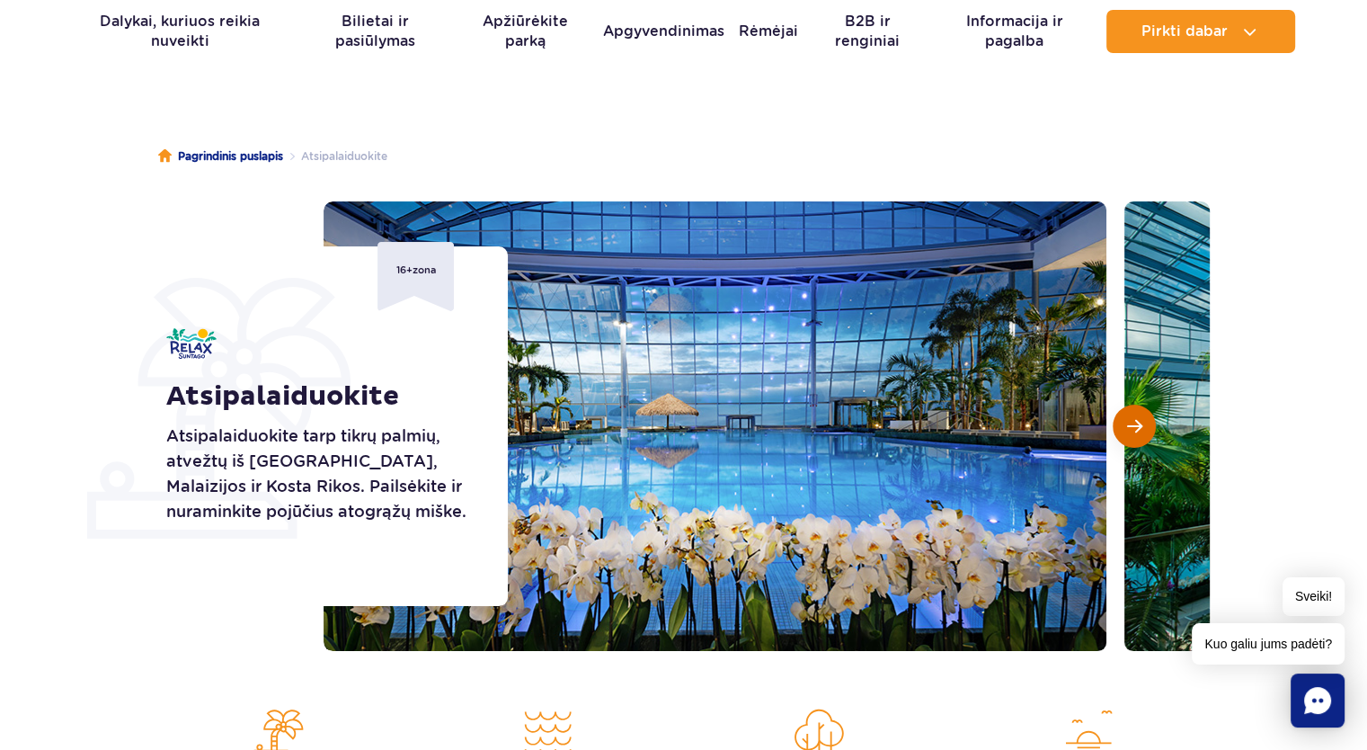
click at [1152, 429] on button "Kita skaidrė" at bounding box center [1134, 425] width 43 height 43
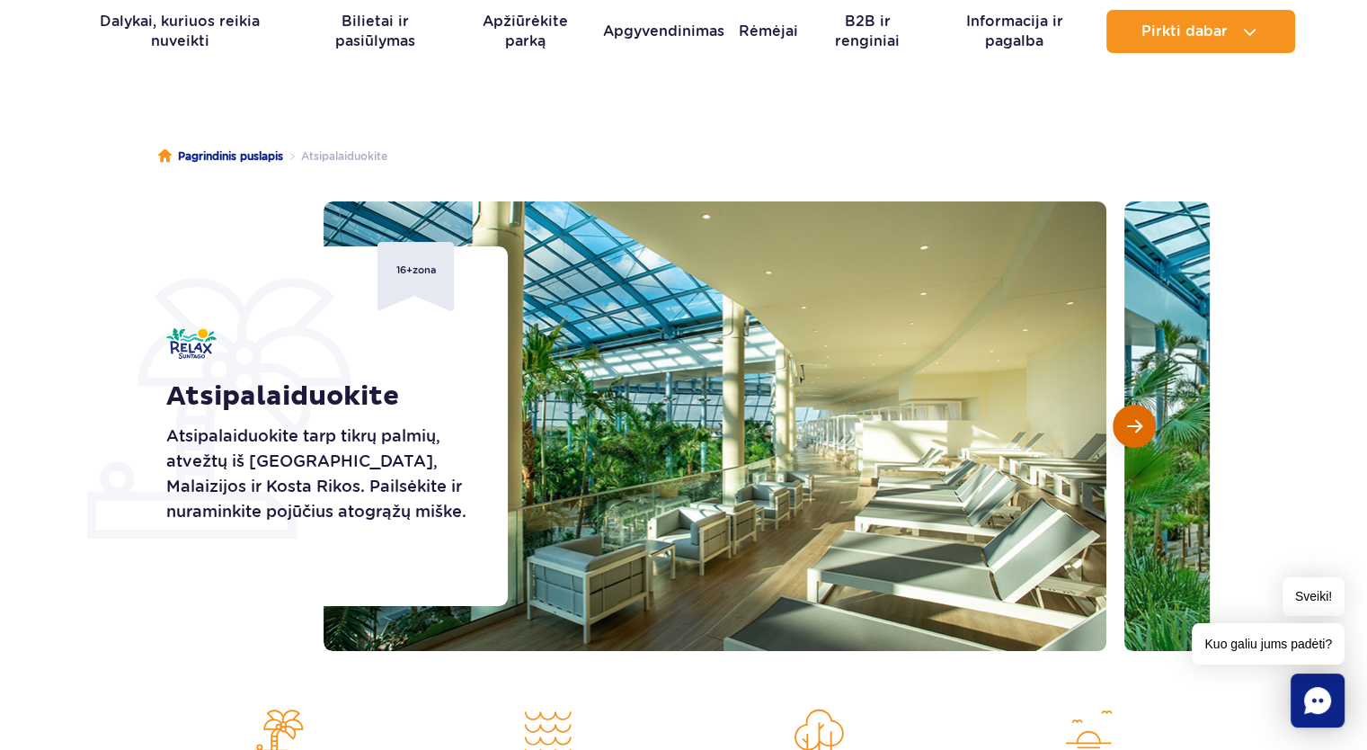
click at [1147, 436] on button "Kita skaidrė" at bounding box center [1134, 425] width 43 height 43
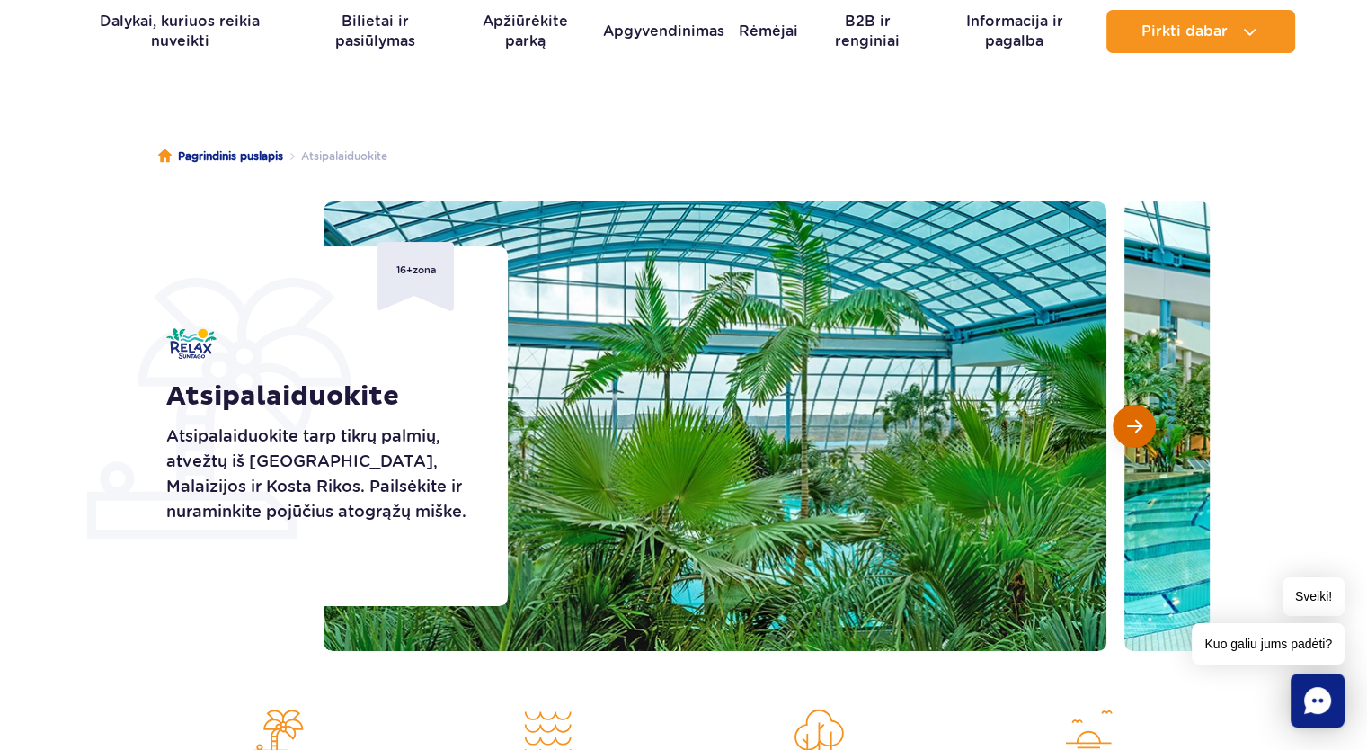
click at [1150, 432] on button "Kita skaidrė" at bounding box center [1134, 425] width 43 height 43
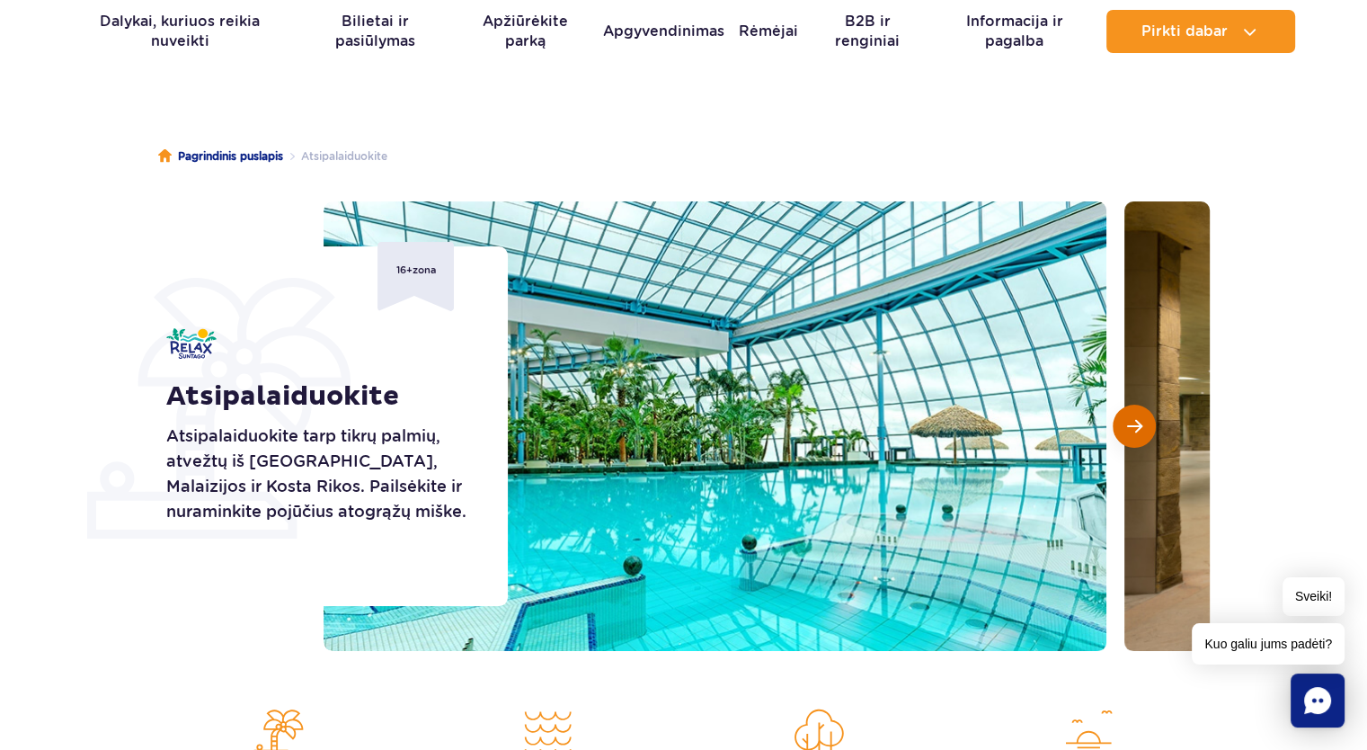
click at [1150, 432] on button "Kita skaidrė" at bounding box center [1134, 425] width 43 height 43
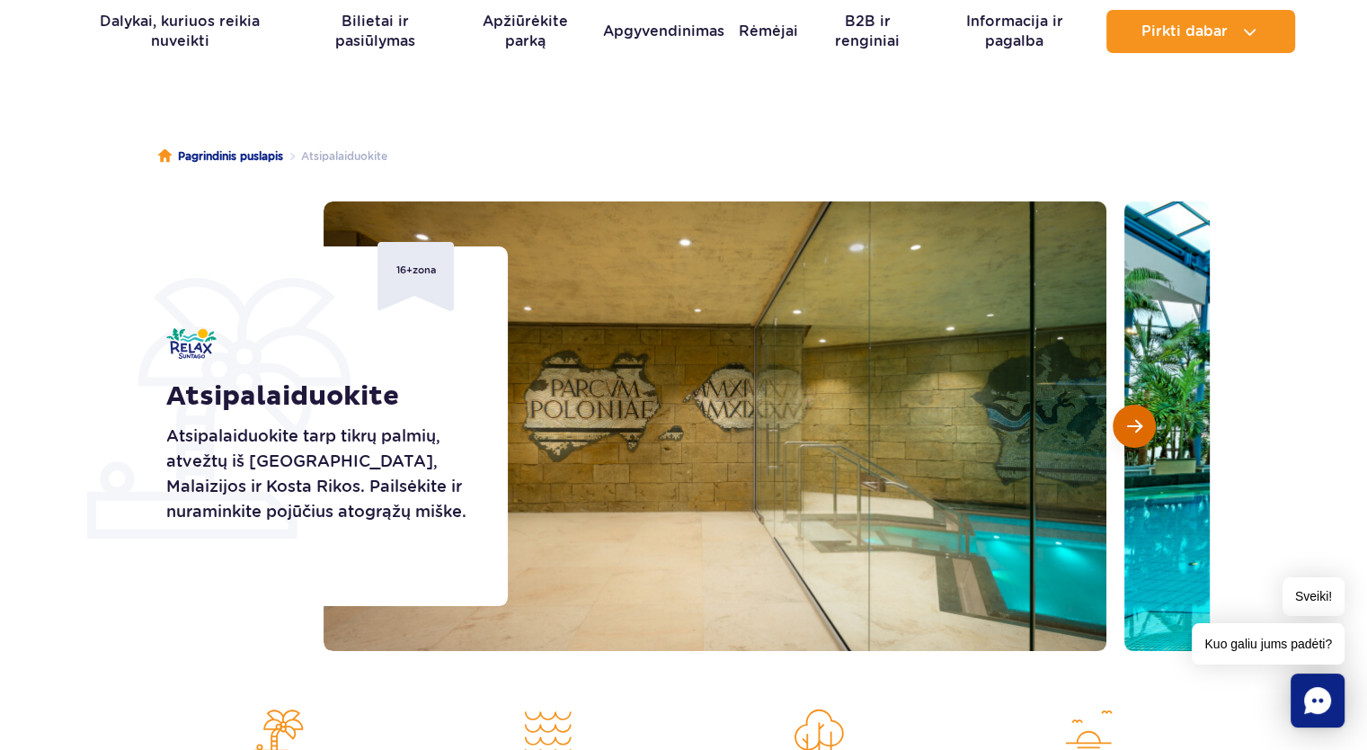
click at [1149, 432] on button "Kita skaidrė" at bounding box center [1134, 425] width 43 height 43
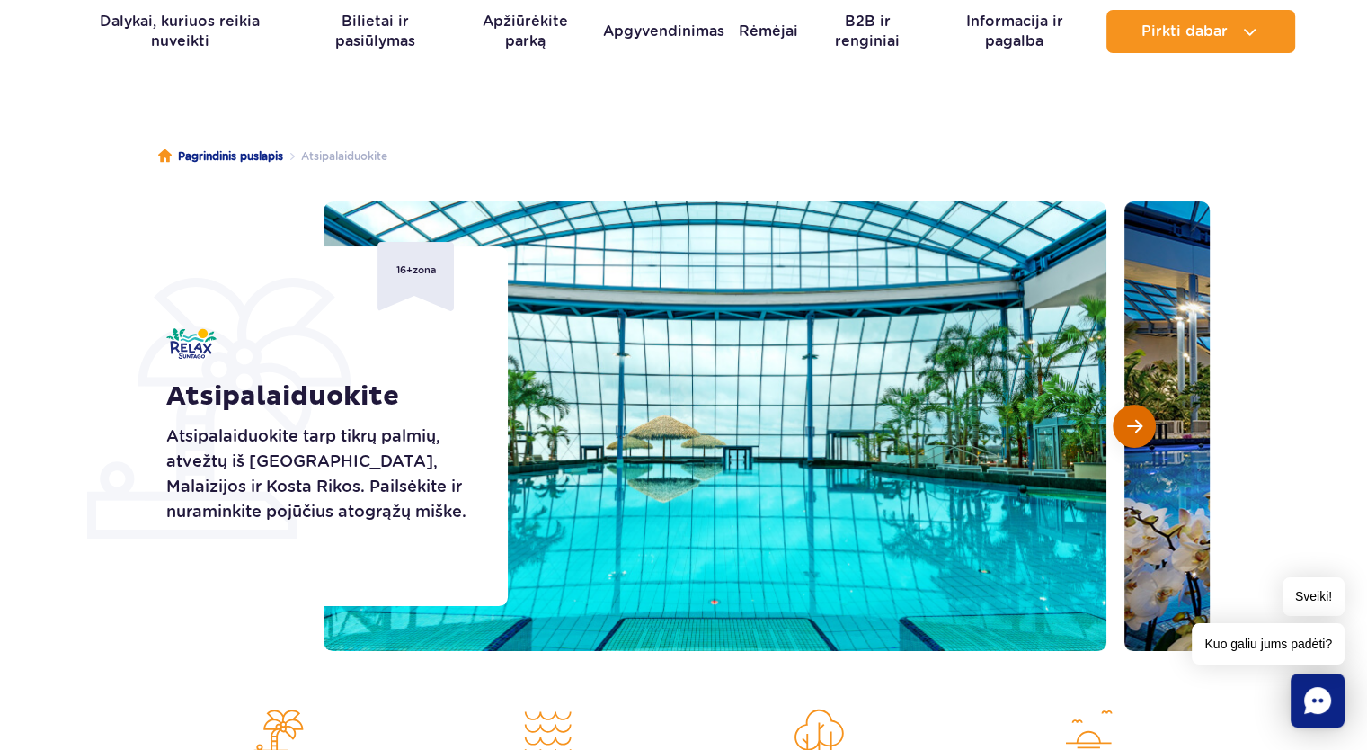
click at [1150, 431] on button "Kita skaidrė" at bounding box center [1134, 425] width 43 height 43
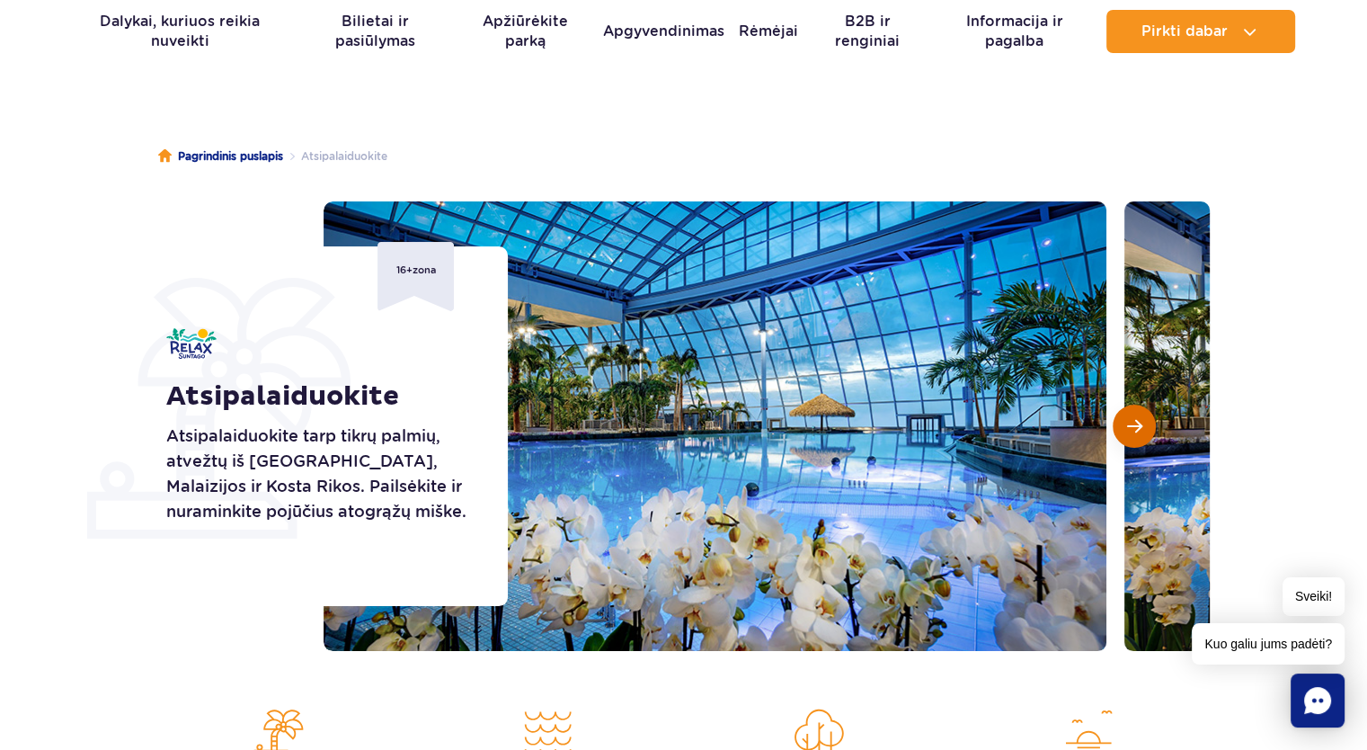
click at [1150, 429] on button "Kita skaidrė" at bounding box center [1134, 425] width 43 height 43
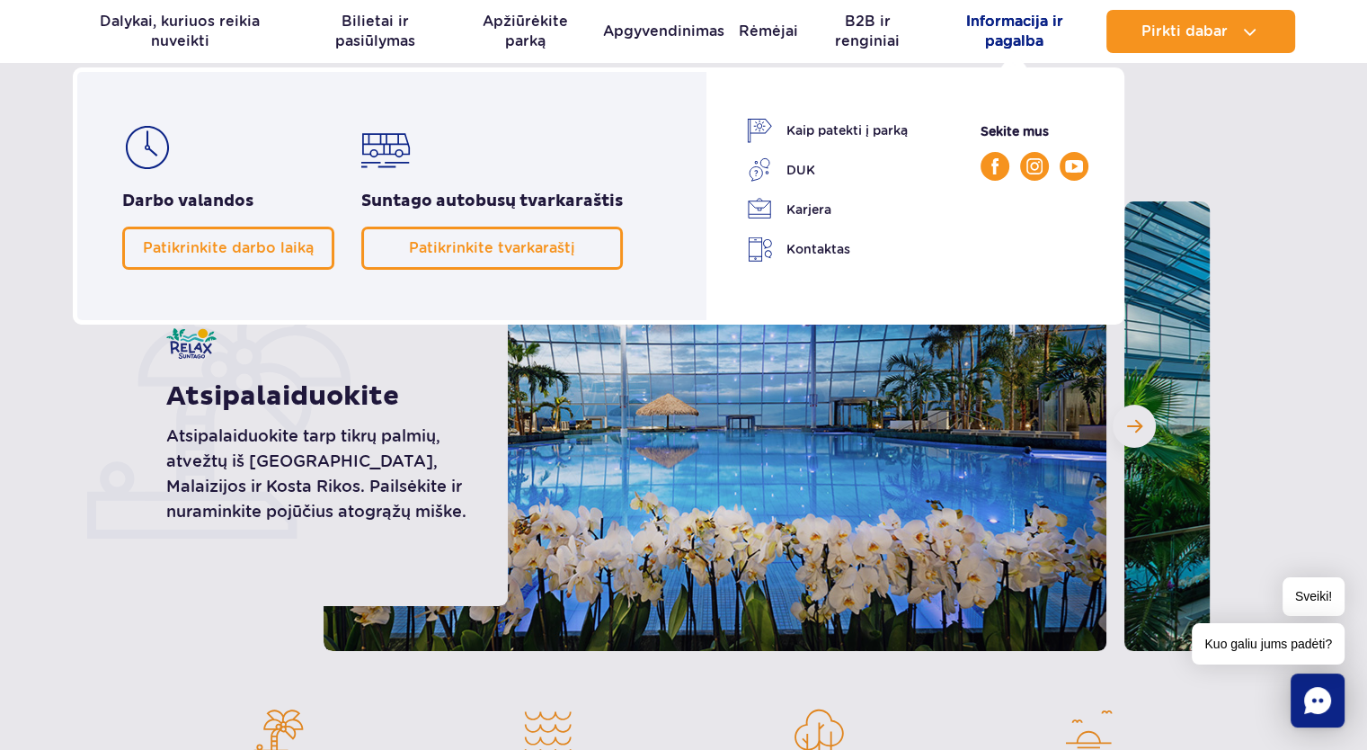
click at [1012, 47] on font "Informacija ir pagalba" at bounding box center [1014, 31] width 97 height 37
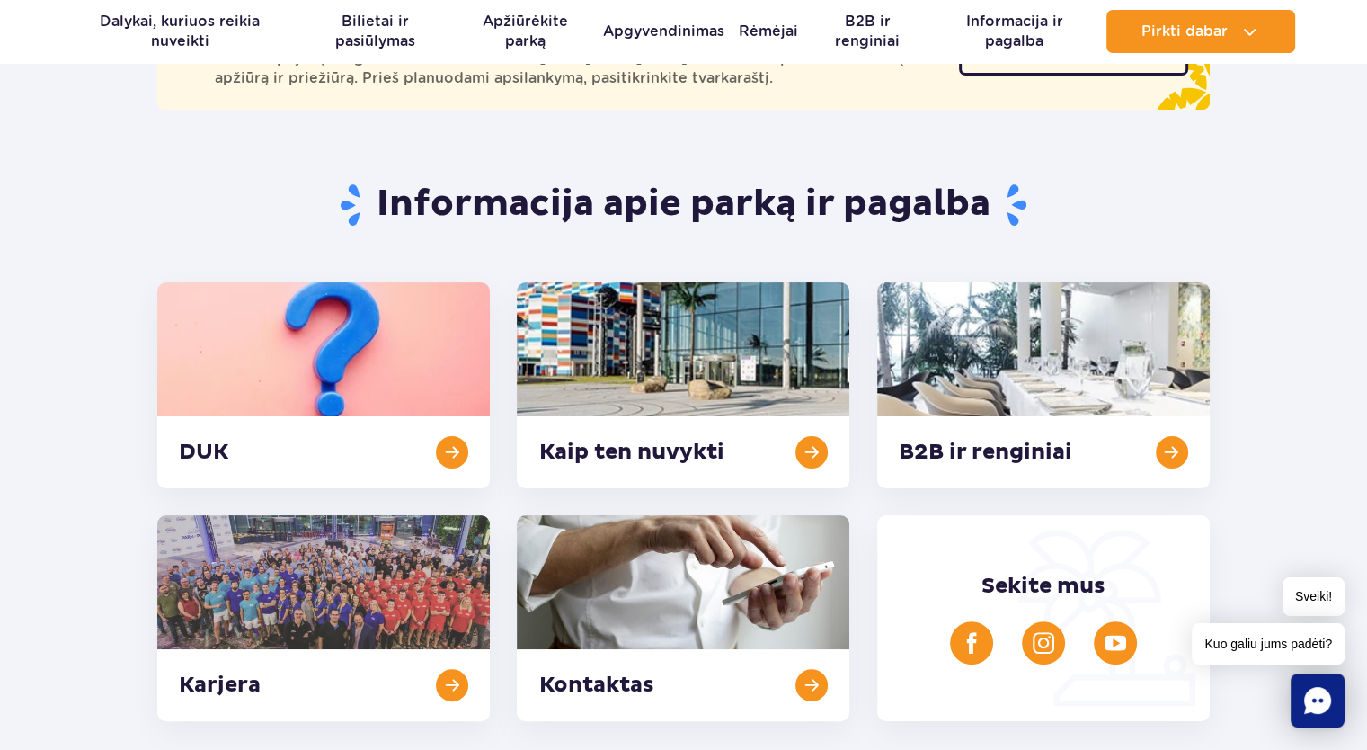
scroll to position [359, 0]
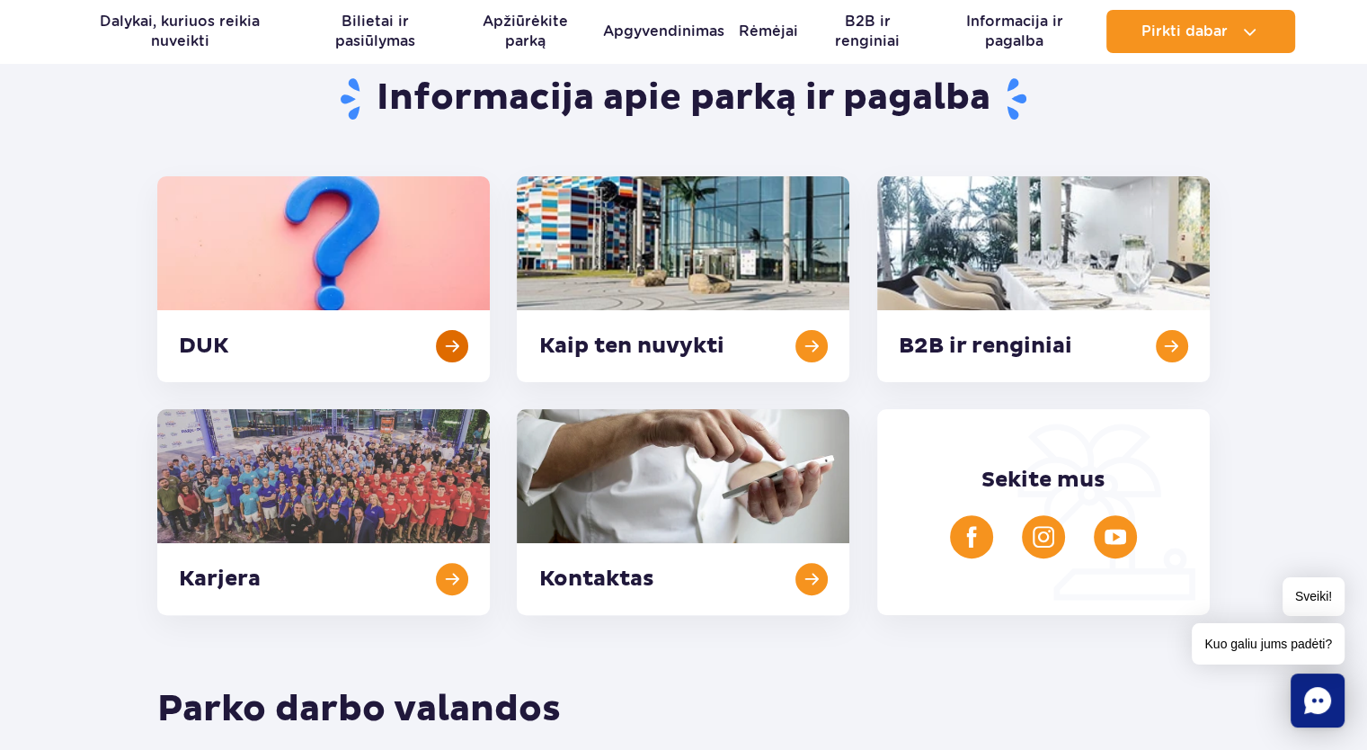
click at [266, 351] on link at bounding box center [323, 279] width 333 height 206
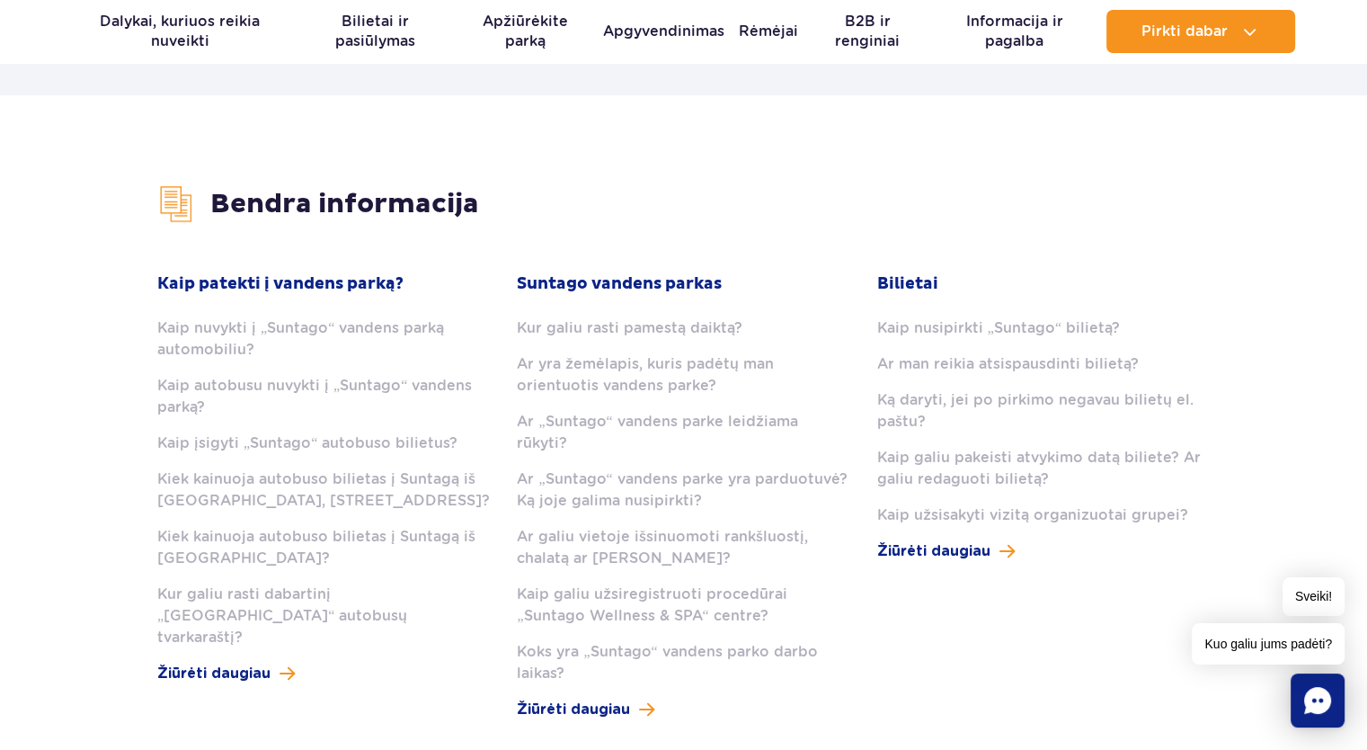
scroll to position [359, 0]
click at [936, 366] on font "Ar man reikia atsispausdinti bilietą?" at bounding box center [1008, 364] width 262 height 17
click at [923, 555] on font "Žiūrėti daugiau" at bounding box center [933, 552] width 113 height 14
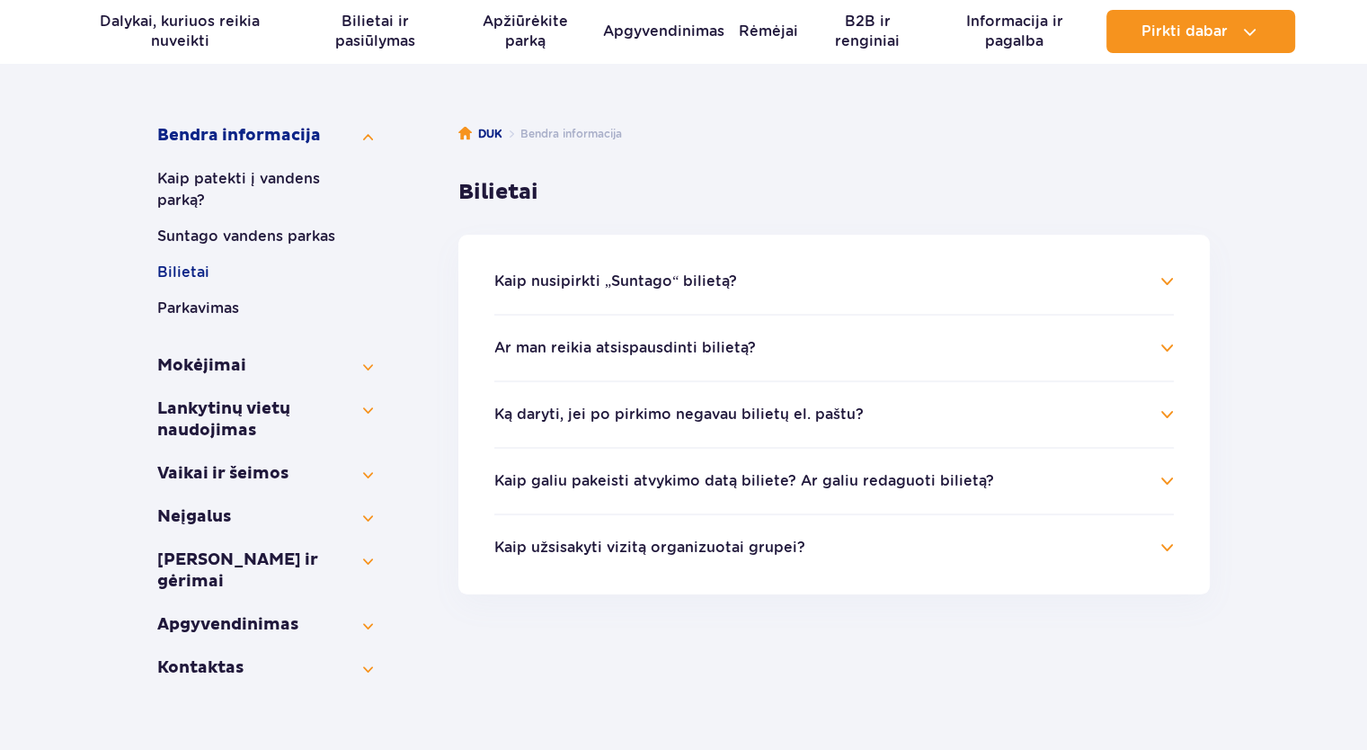
scroll to position [270, 0]
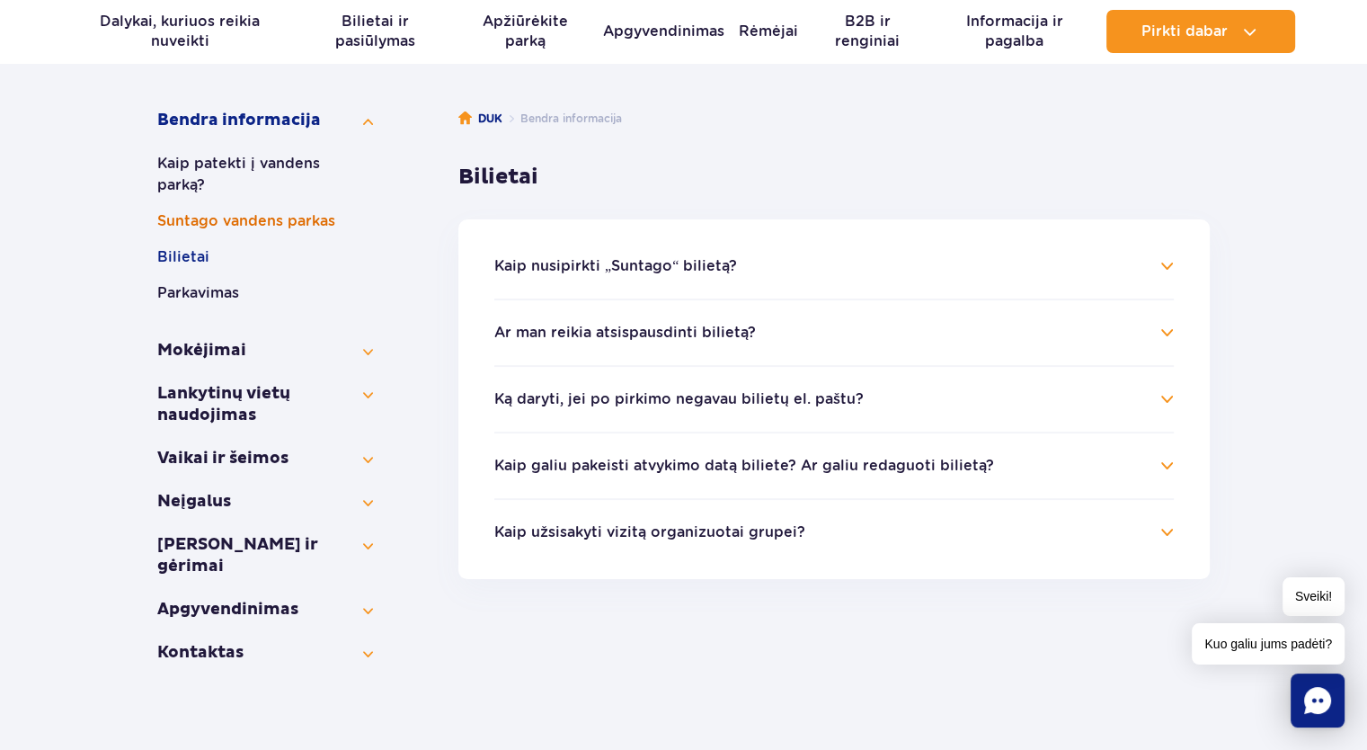
click at [256, 230] on font "Suntago vandens parkas" at bounding box center [246, 221] width 178 height 22
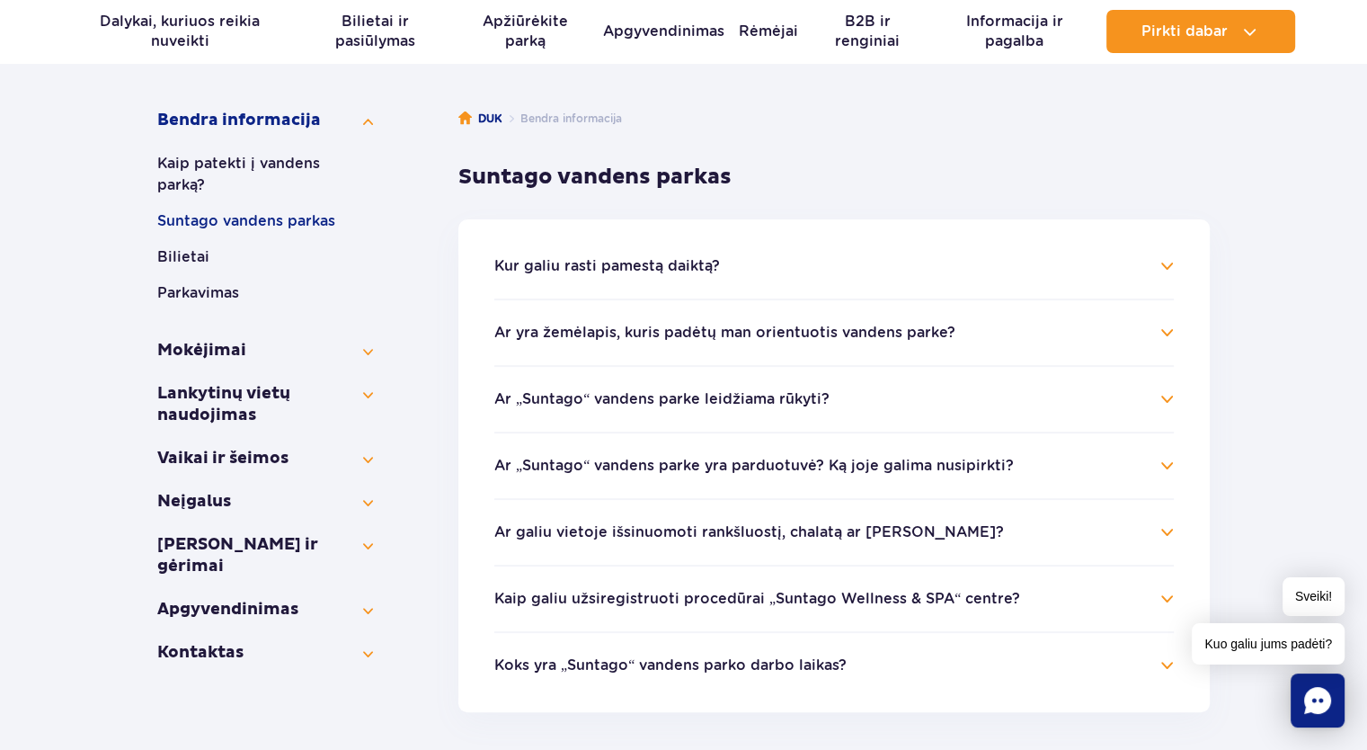
click at [732, 324] on font "Ar yra žemėlapis, kuris padėtų man orientuotis vandens parke?" at bounding box center [724, 332] width 461 height 17
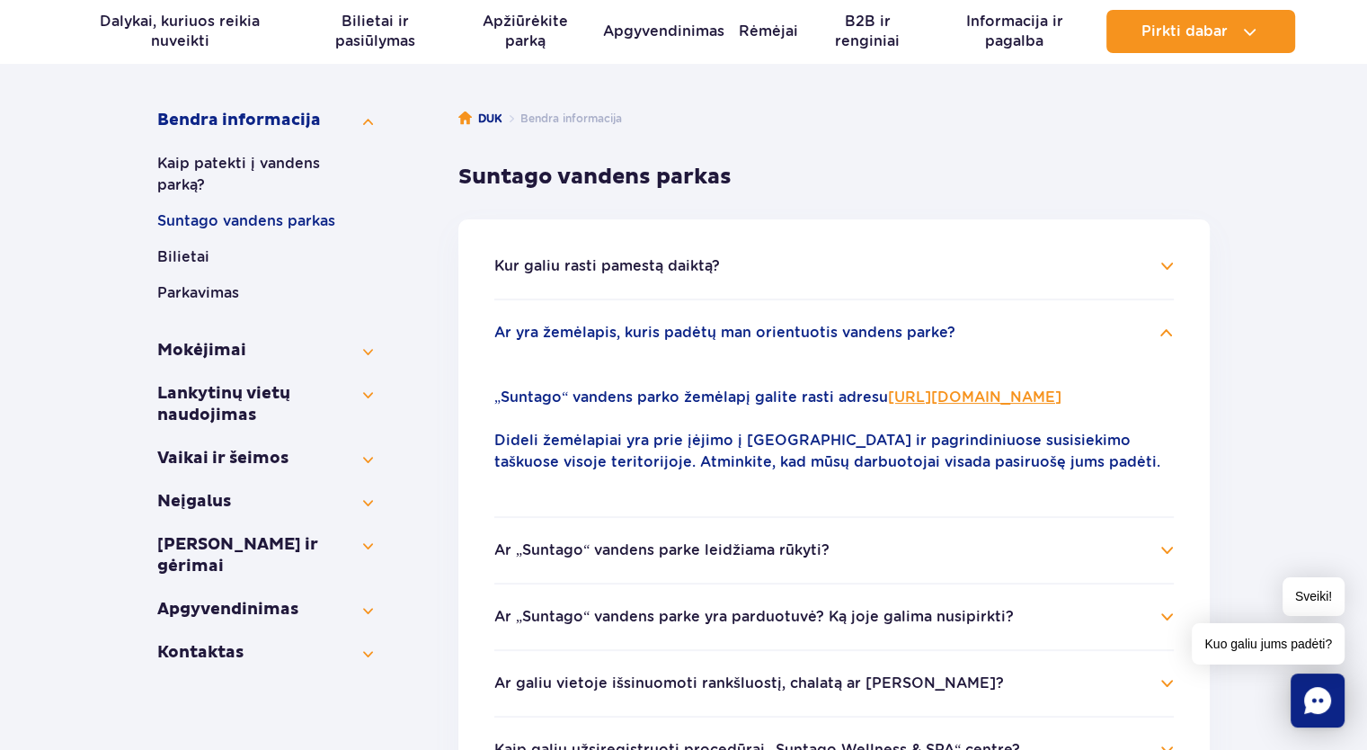
click at [902, 463] on font "Dideli žemėlapiai yra prie įėjimo į [GEOGRAPHIC_DATA] ir pagrindiniuose susisie…" at bounding box center [827, 450] width 666 height 39
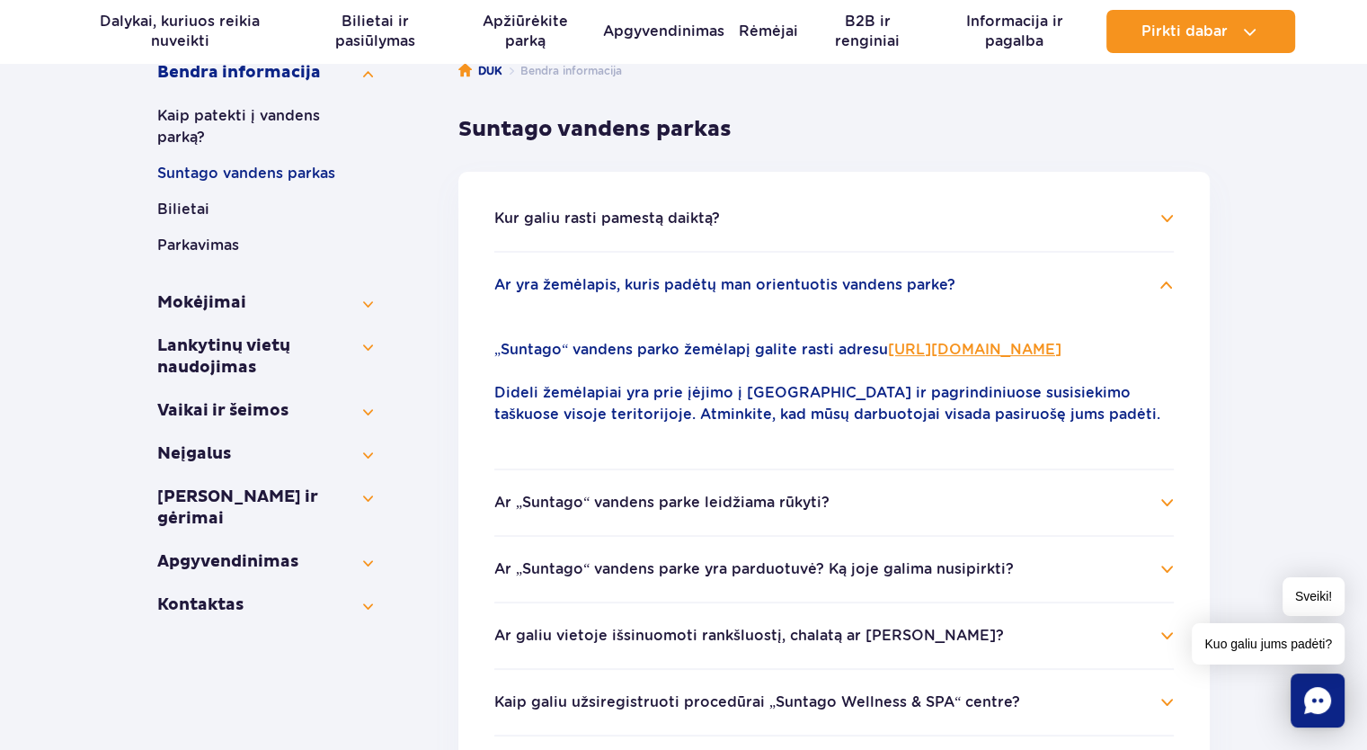
scroll to position [359, 0]
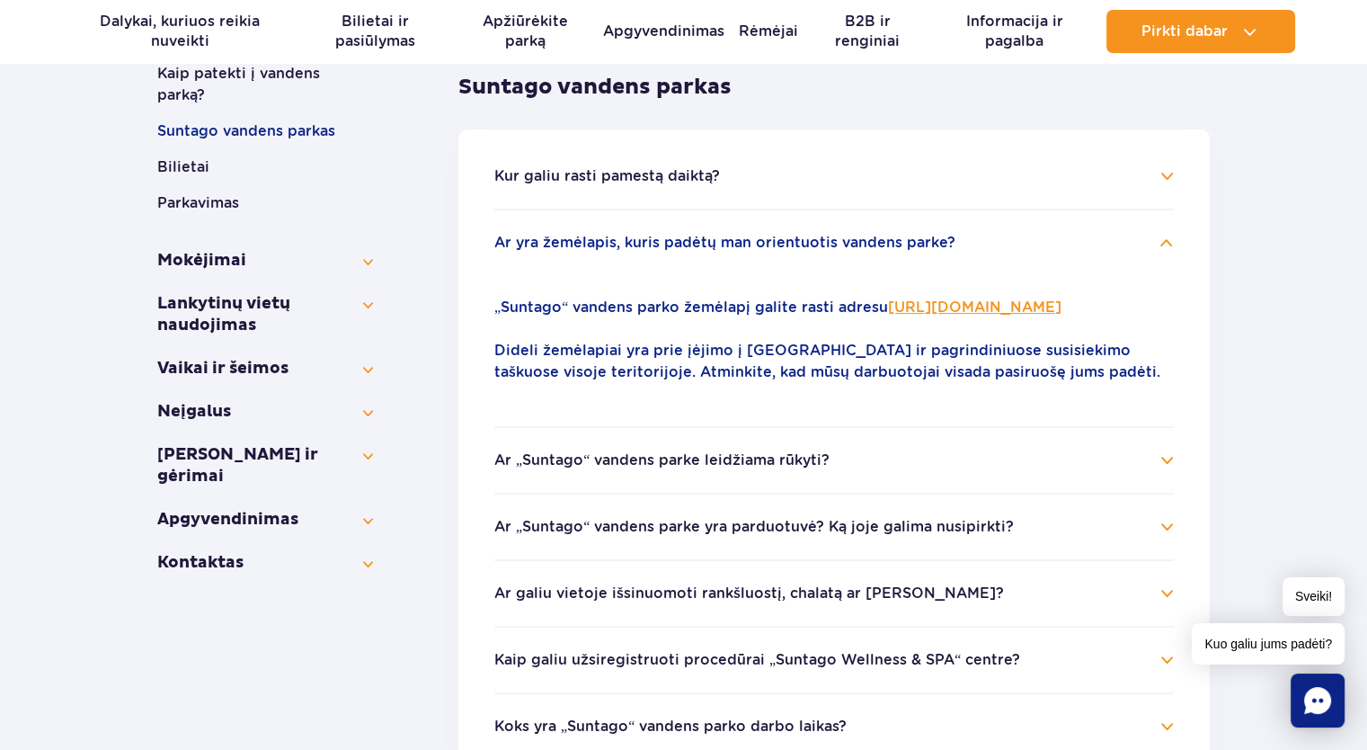
click at [661, 468] on font "Ar „Suntago“ vandens parke leidžiama rūkyti?" at bounding box center [661, 459] width 335 height 17
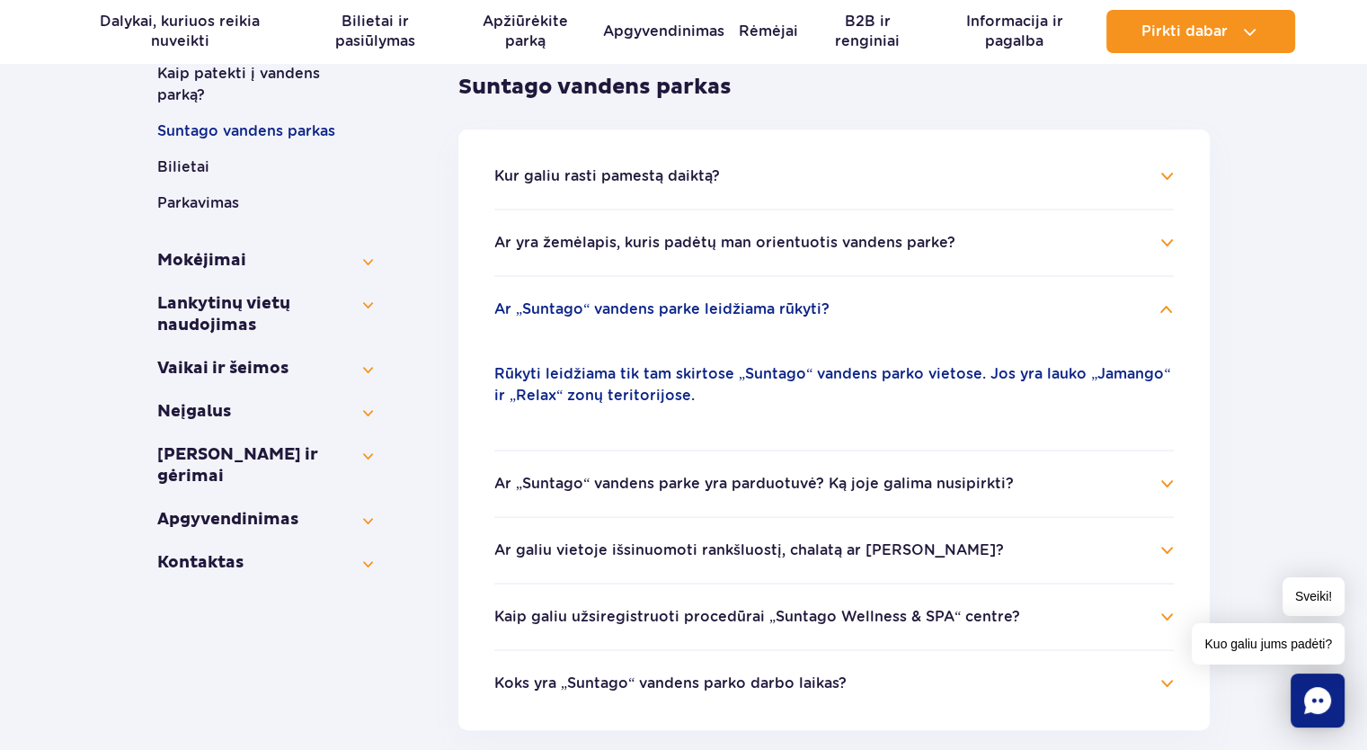
click at [676, 485] on font "Ar „Suntago“ vandens parke yra parduotuvė? Ką joje galima nusipirkti?" at bounding box center [753, 483] width 519 height 17
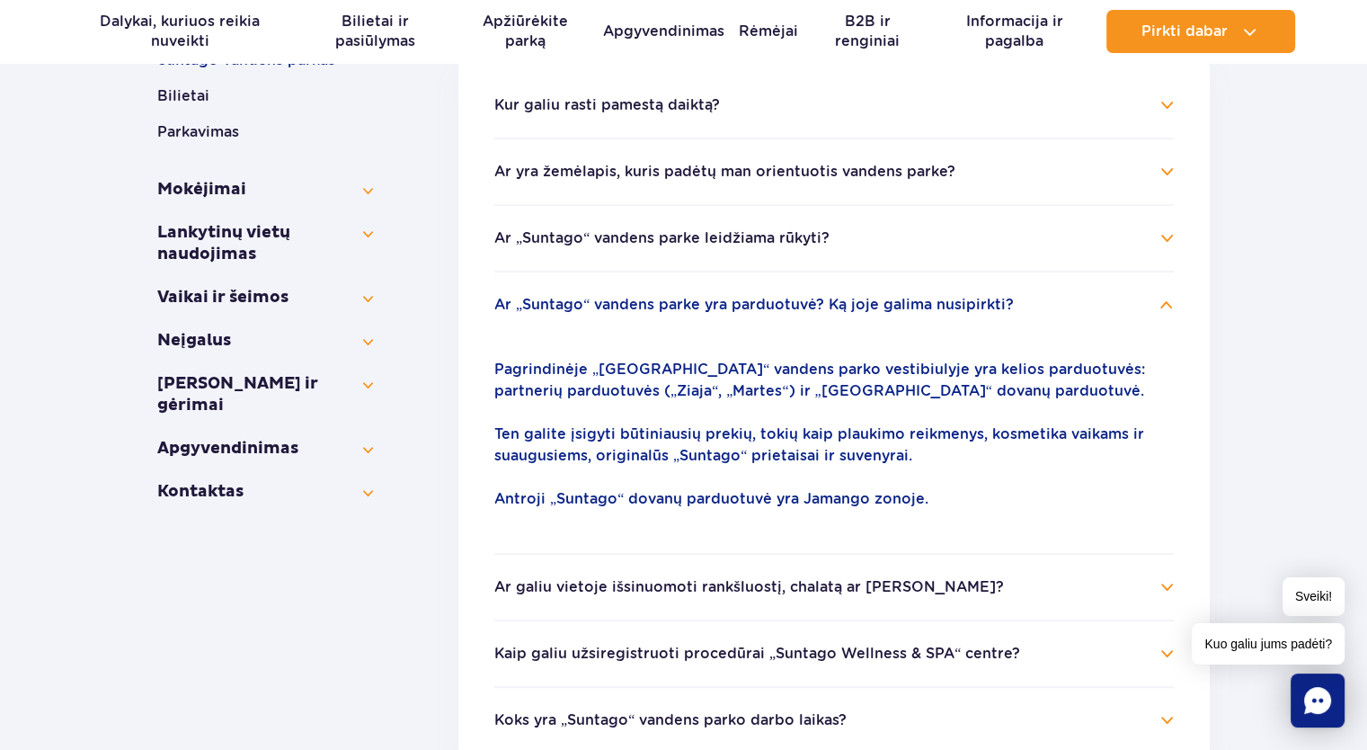
scroll to position [449, 0]
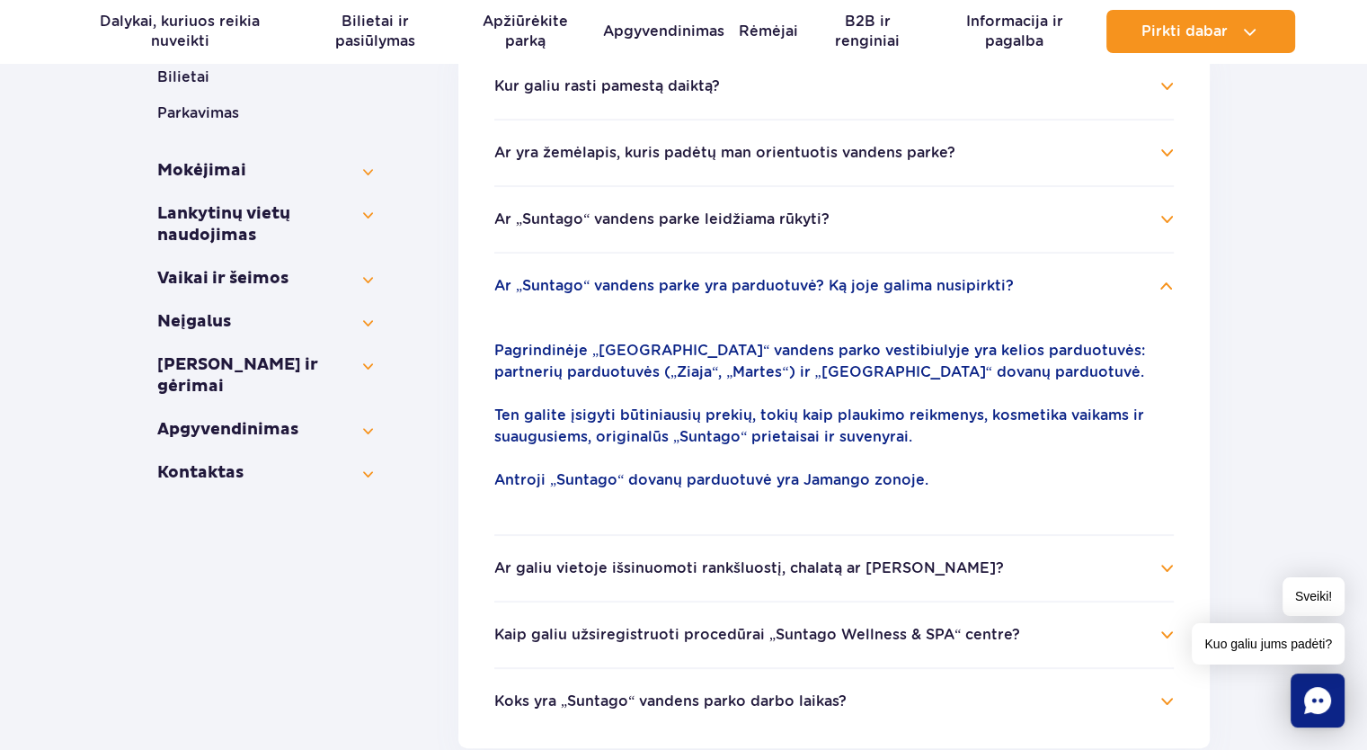
click at [799, 564] on font "Ar galiu vietoje išsinuomoti rankšluostį, chalatą ar [PERSON_NAME]?" at bounding box center [749, 567] width 510 height 17
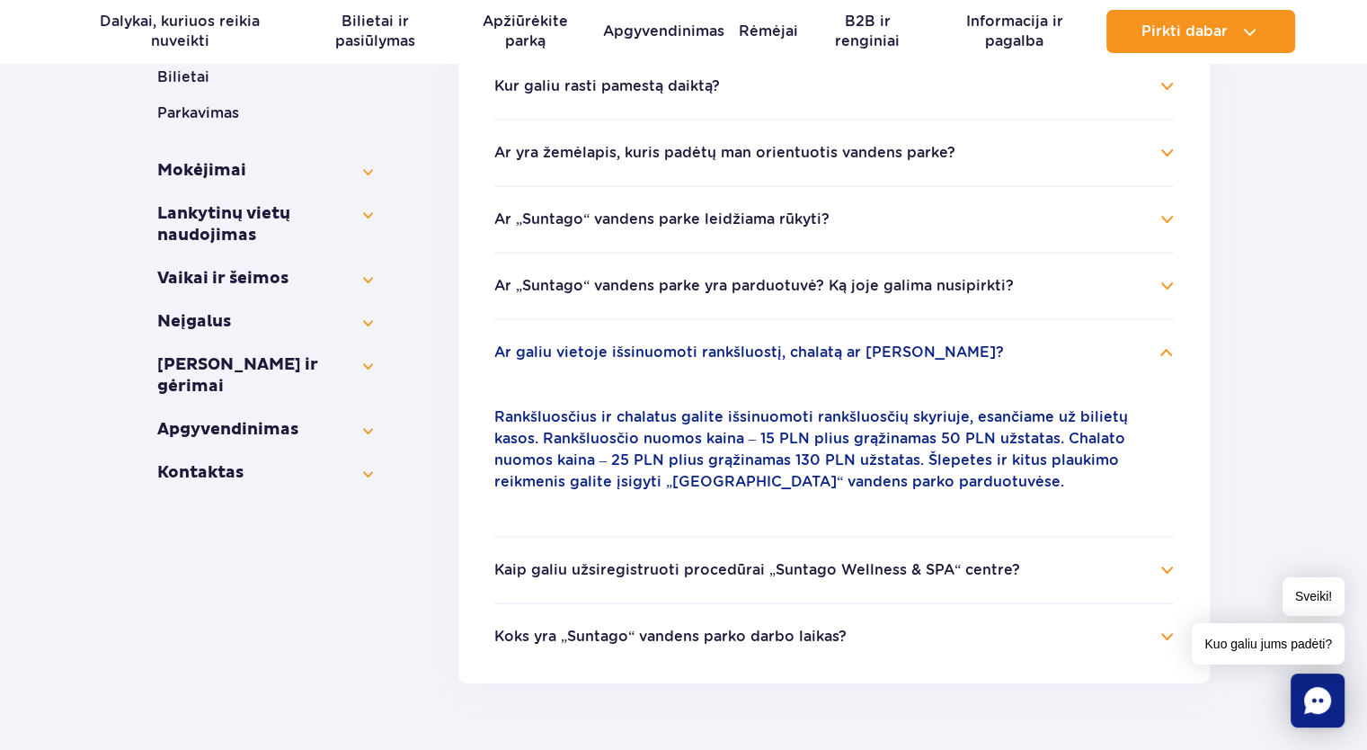
click at [793, 434] on font "Rankšluosčius ir chalatus galite išsinuomoti rankšluosčių skyriuje, esančiame u…" at bounding box center [811, 449] width 634 height 82
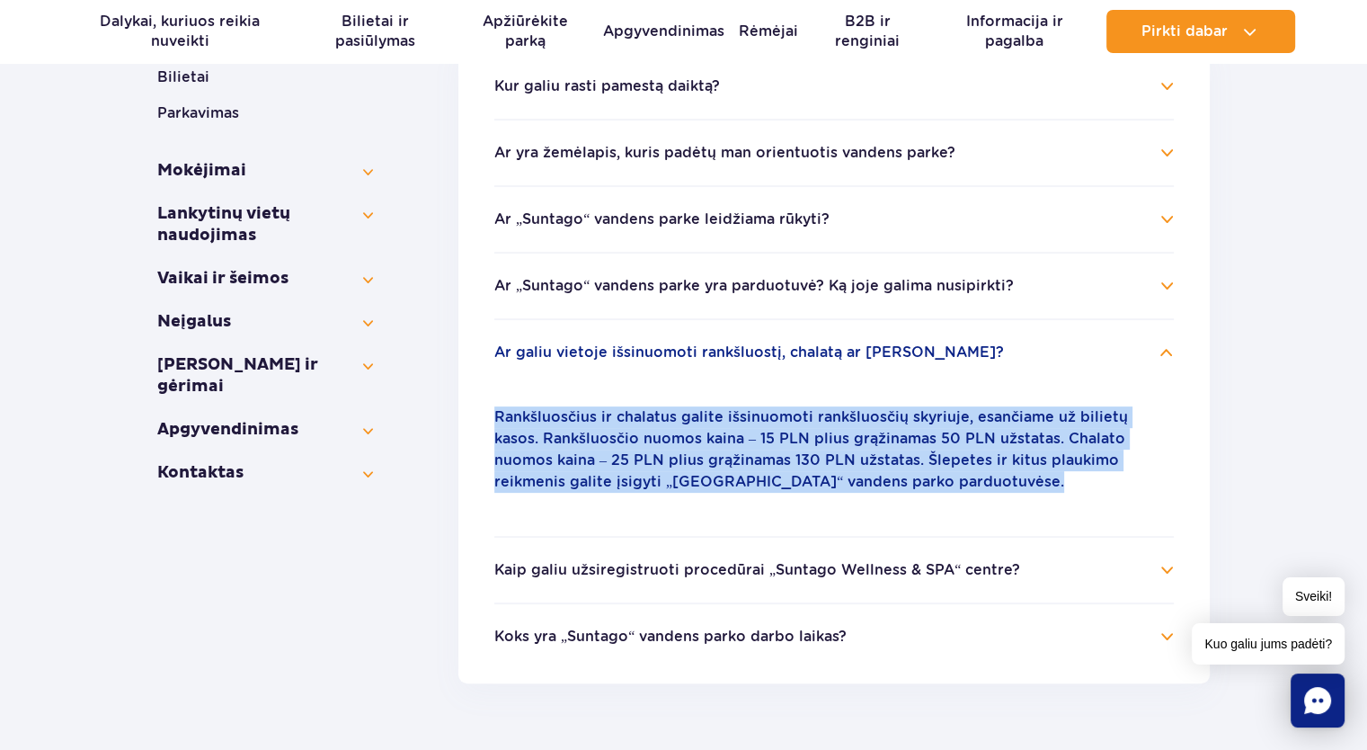
click at [793, 434] on font "Rankšluosčius ir chalatus galite išsinuomoti rankšluosčių skyriuje, esančiame u…" at bounding box center [811, 449] width 634 height 82
click at [870, 483] on p "Rankšluosčius ir chalatus galite išsinuomoti rankšluosčių skyriuje, esančiame u…" at bounding box center [833, 449] width 679 height 86
click at [710, 469] on p "Rankšluosčius ir chalatus galite išsinuomoti rankšluosčių skyriuje, esančiame u…" at bounding box center [833, 449] width 679 height 86
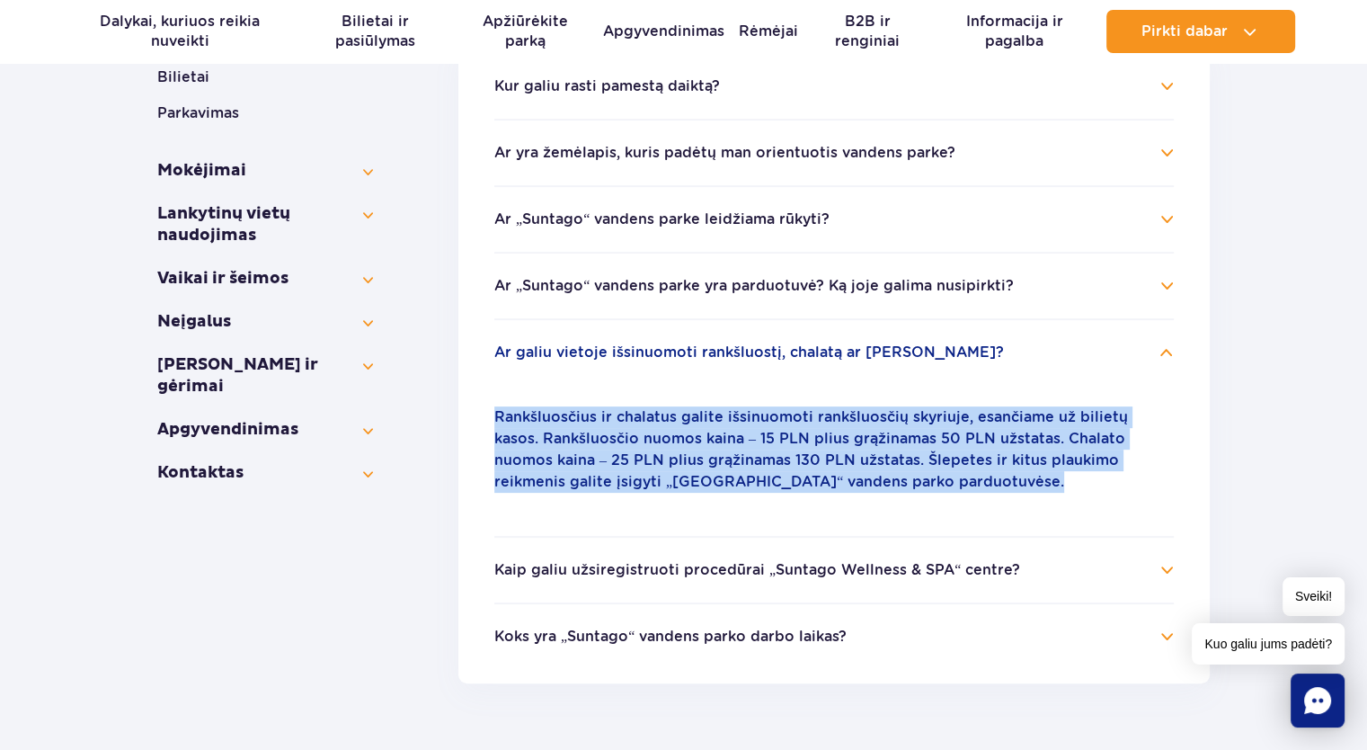
click at [690, 457] on font "Rankšluosčius ir chalatus galite išsinuomoti rankšluosčių skyriuje, esančiame u…" at bounding box center [811, 449] width 634 height 82
click at [699, 461] on font "Rankšluosčius ir chalatus galite išsinuomoti rankšluosčių skyriuje, esančiame u…" at bounding box center [811, 449] width 634 height 82
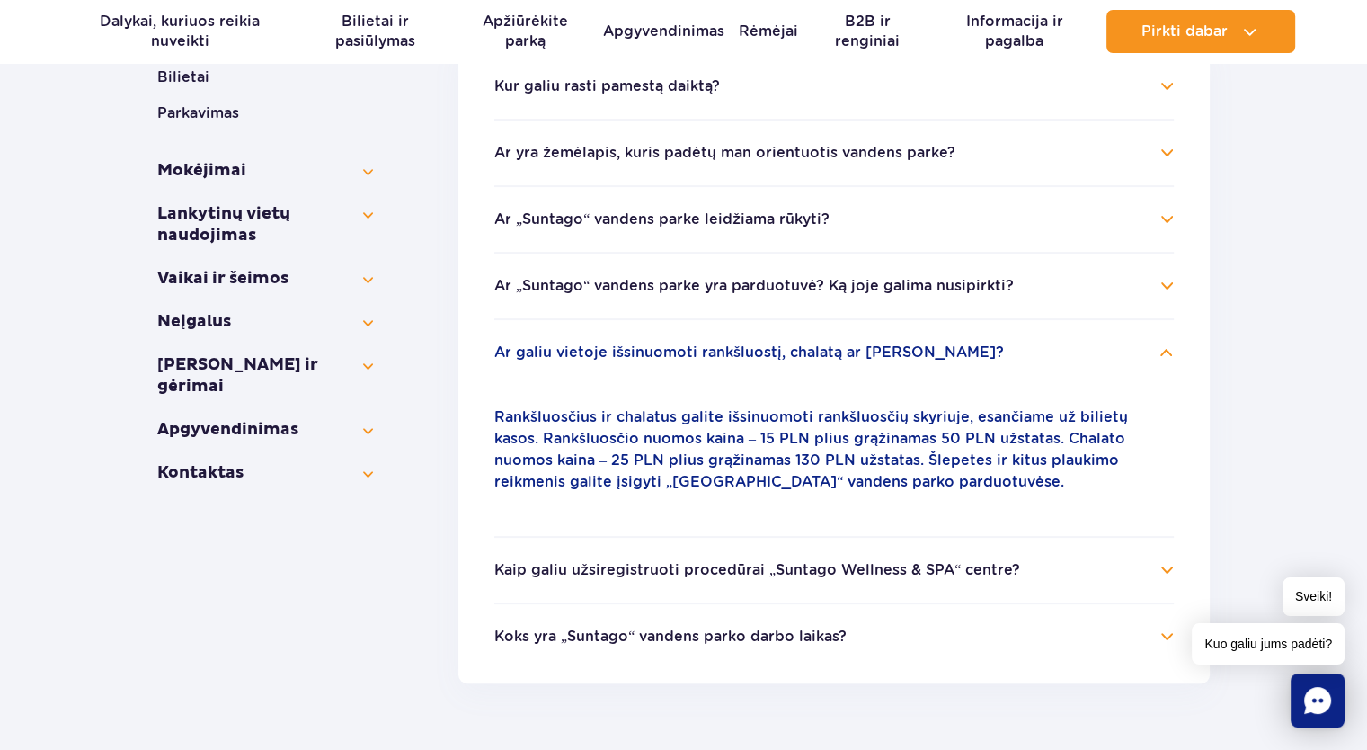
click at [736, 447] on p "Rankšluosčius ir chalatus galite išsinuomoti rankšluosčių skyriuje, esančiame u…" at bounding box center [833, 449] width 679 height 86
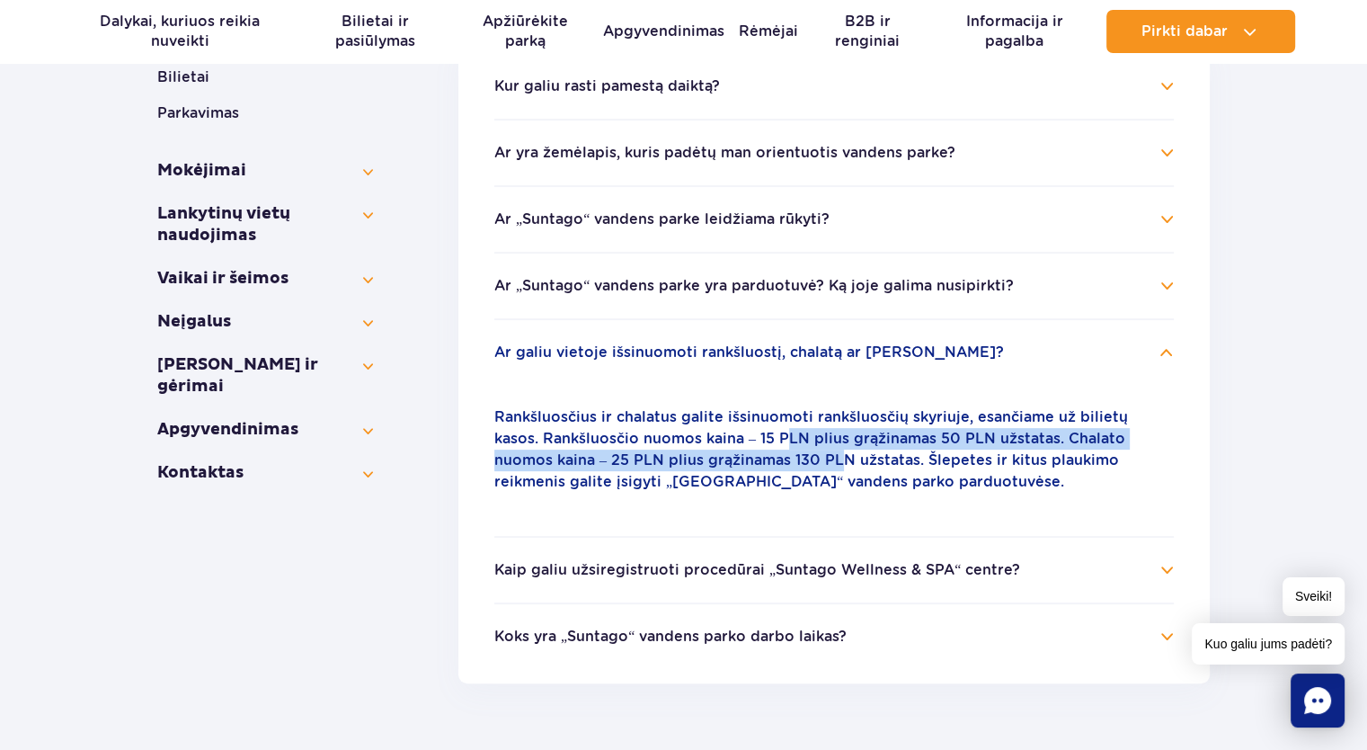
click at [736, 447] on p "Rankšluosčius ir chalatus galite išsinuomoti rankšluosčių skyriuje, esančiame u…" at bounding box center [833, 449] width 679 height 86
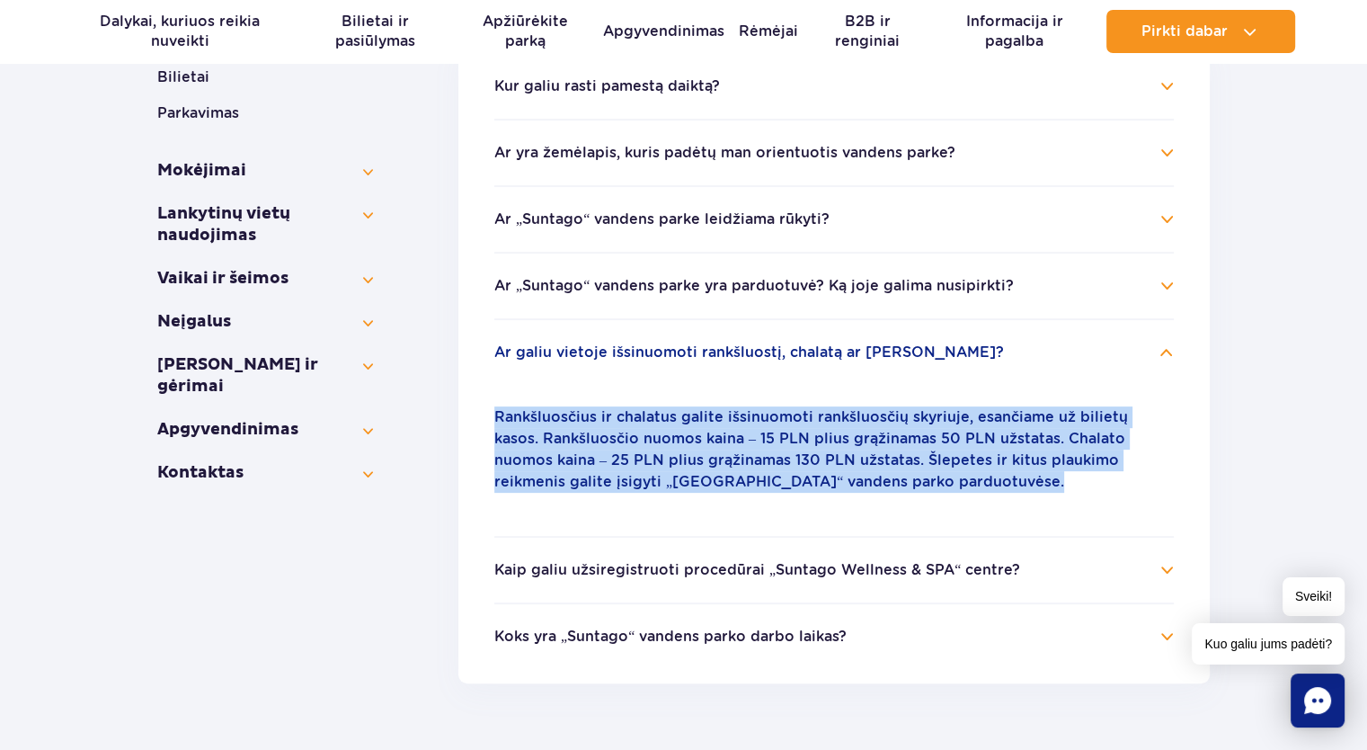
click at [736, 447] on p "Rankšluosčius ir chalatus galite išsinuomoti rankšluosčių skyriuje, esančiame u…" at bounding box center [833, 449] width 679 height 86
click at [727, 472] on font "Rankšluosčius ir chalatus galite išsinuomoti rankšluosčių skyriuje, esančiame u…" at bounding box center [811, 449] width 634 height 82
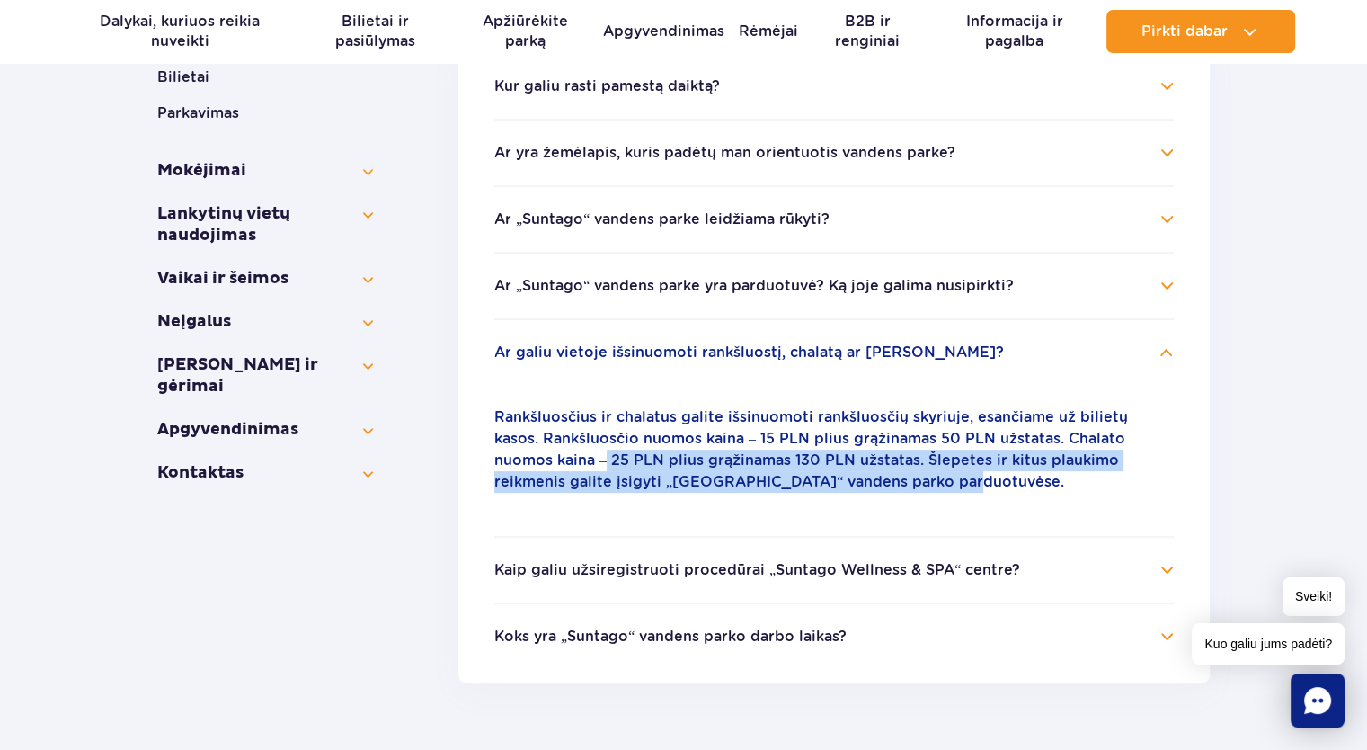
drag, startPoint x: 501, startPoint y: 464, endPoint x: 807, endPoint y: 489, distance: 306.6
click at [807, 489] on p "Rankšluosčius ir chalatus galite išsinuomoti rankšluosčių skyriuje, esančiame u…" at bounding box center [833, 449] width 679 height 86
click at [681, 465] on font "Rankšluosčius ir chalatus galite išsinuomoti rankšluosčių skyriuje, esančiame u…" at bounding box center [811, 449] width 634 height 82
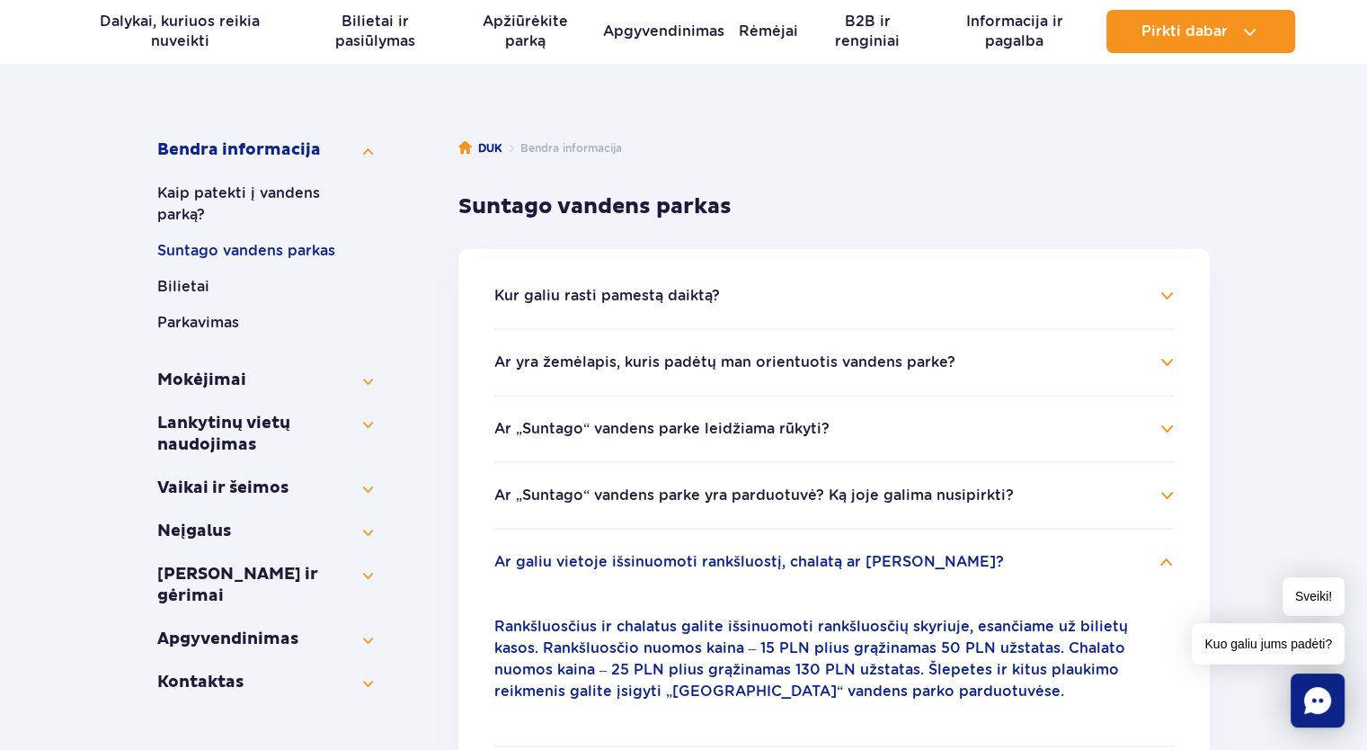
scroll to position [270, 0]
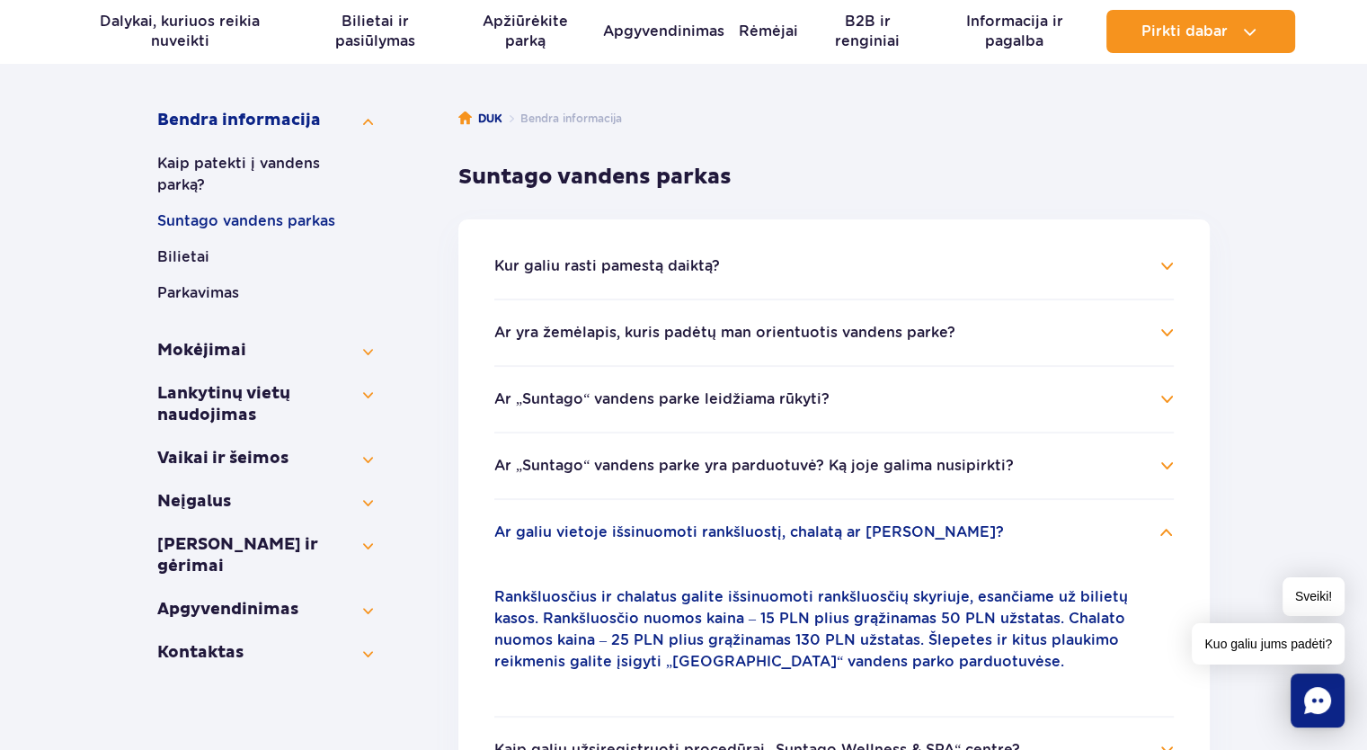
click at [617, 342] on li "Ar yra žemėlapis, kuris padėtų man orientuotis vandens parke? „Suntago“ vandens…" at bounding box center [833, 331] width 679 height 67
click at [617, 337] on font "Ar yra žemėlapis, kuris padėtų man orientuotis vandens parke?" at bounding box center [724, 332] width 461 height 17
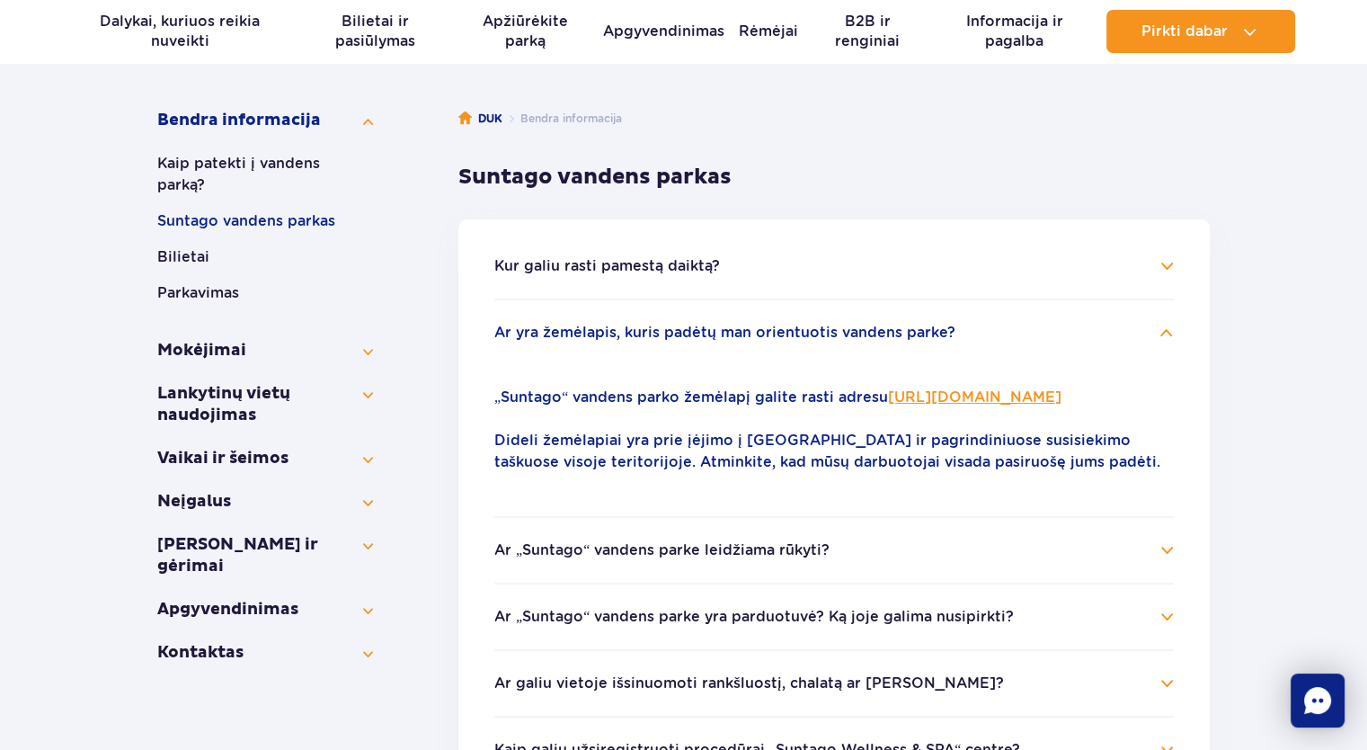
click at [940, 399] on font "[URL][DOMAIN_NAME]" at bounding box center [974, 396] width 173 height 17
click at [191, 417] on font "Lankytinų vietų naudojimas" at bounding box center [223, 404] width 133 height 42
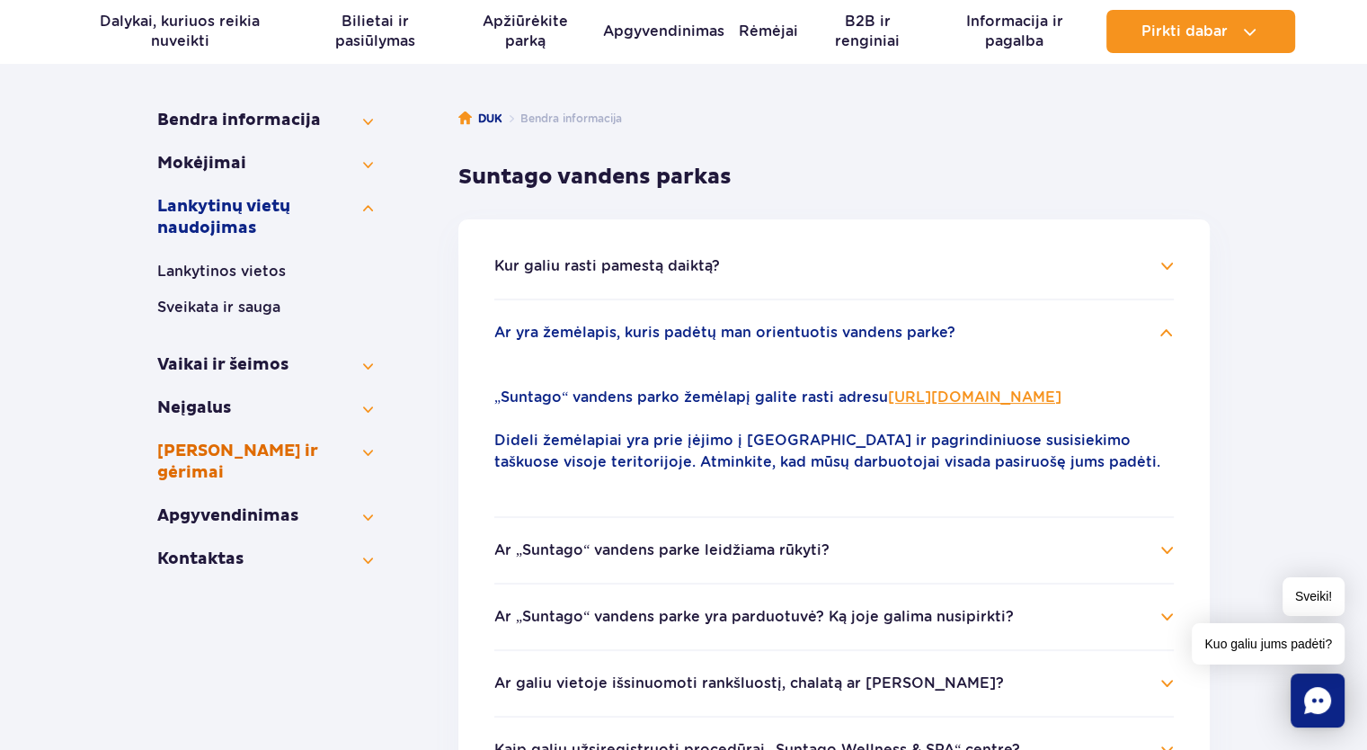
click at [210, 458] on font "[PERSON_NAME] ir gėrimai" at bounding box center [237, 461] width 161 height 42
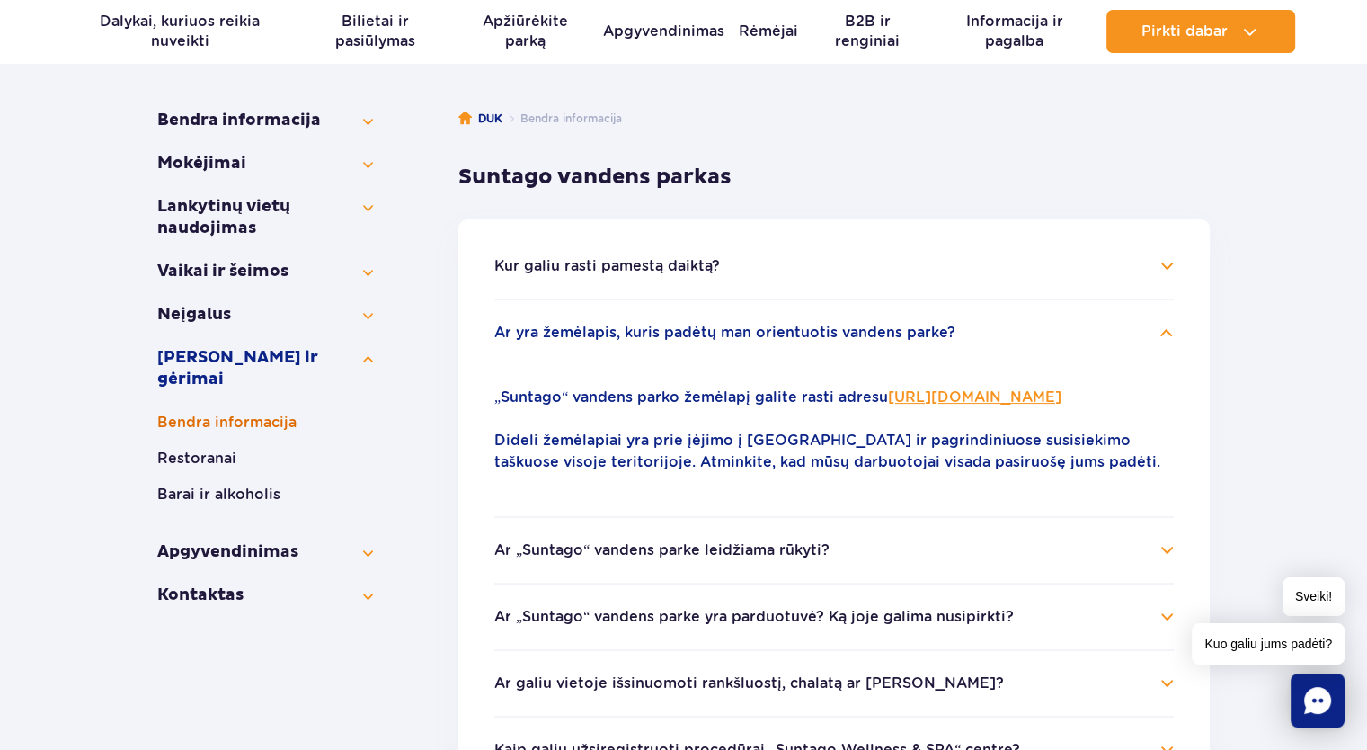
click at [192, 413] on font "Bendra informacija" at bounding box center [226, 421] width 139 height 17
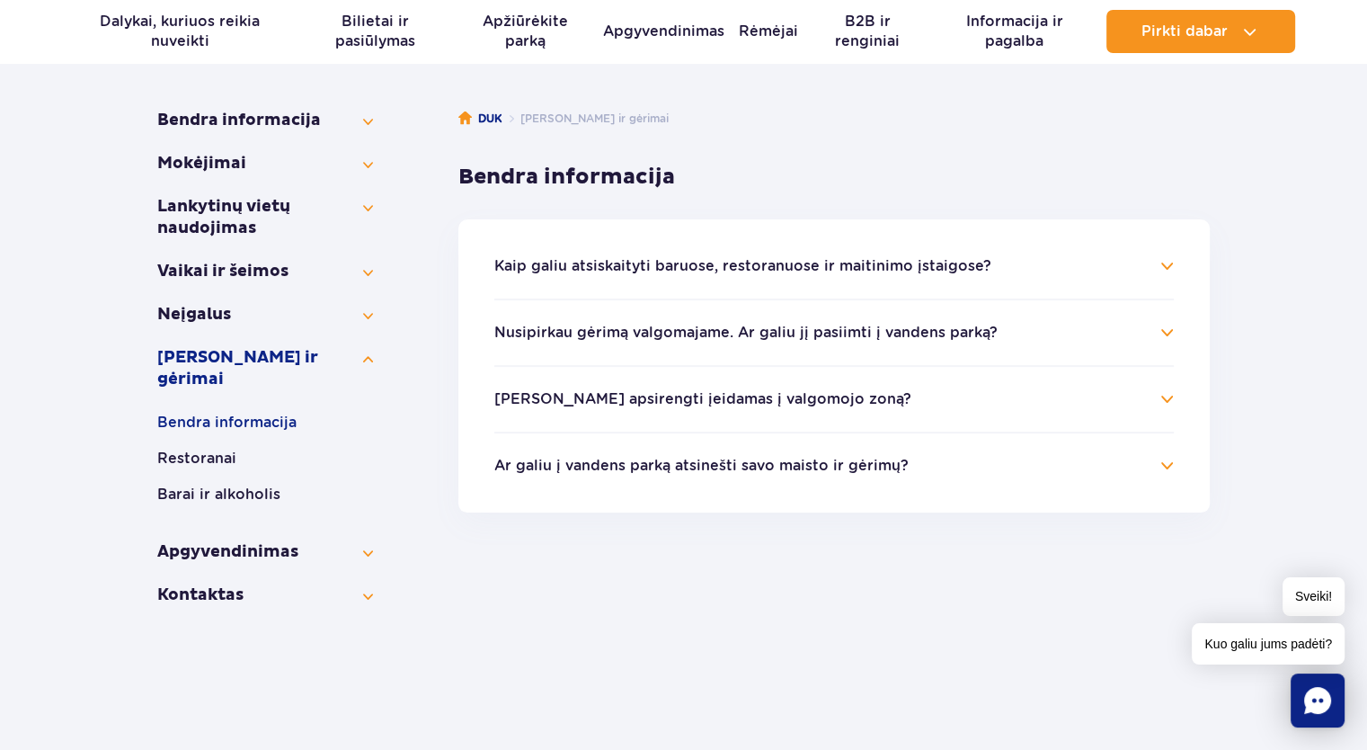
click at [723, 268] on font "Kaip galiu atsiskaityti baruose, restoranuose ir maitinimo įstaigose?" at bounding box center [742, 265] width 497 height 17
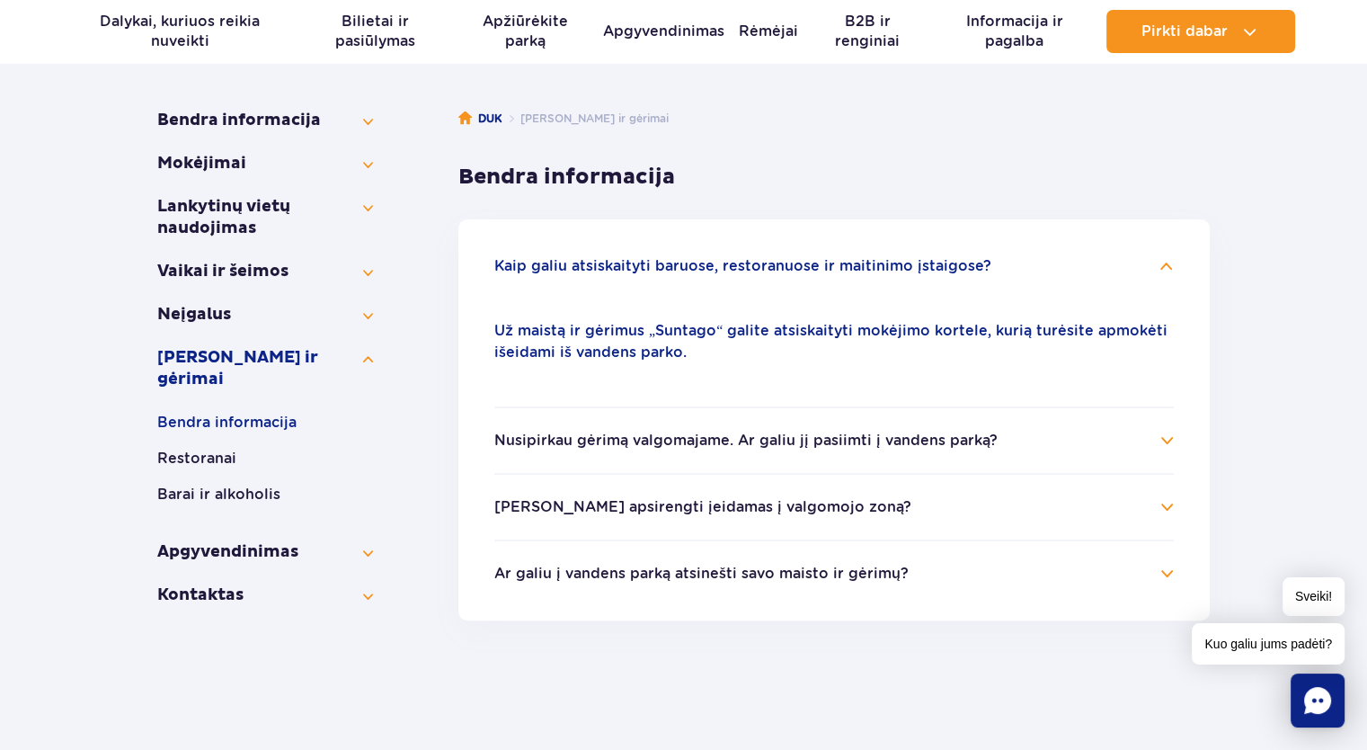
click at [784, 443] on font "Nusipirkau gėrimą valgomajame. Ar galiu jį pasiimti į vandens parką?" at bounding box center [745, 439] width 503 height 17
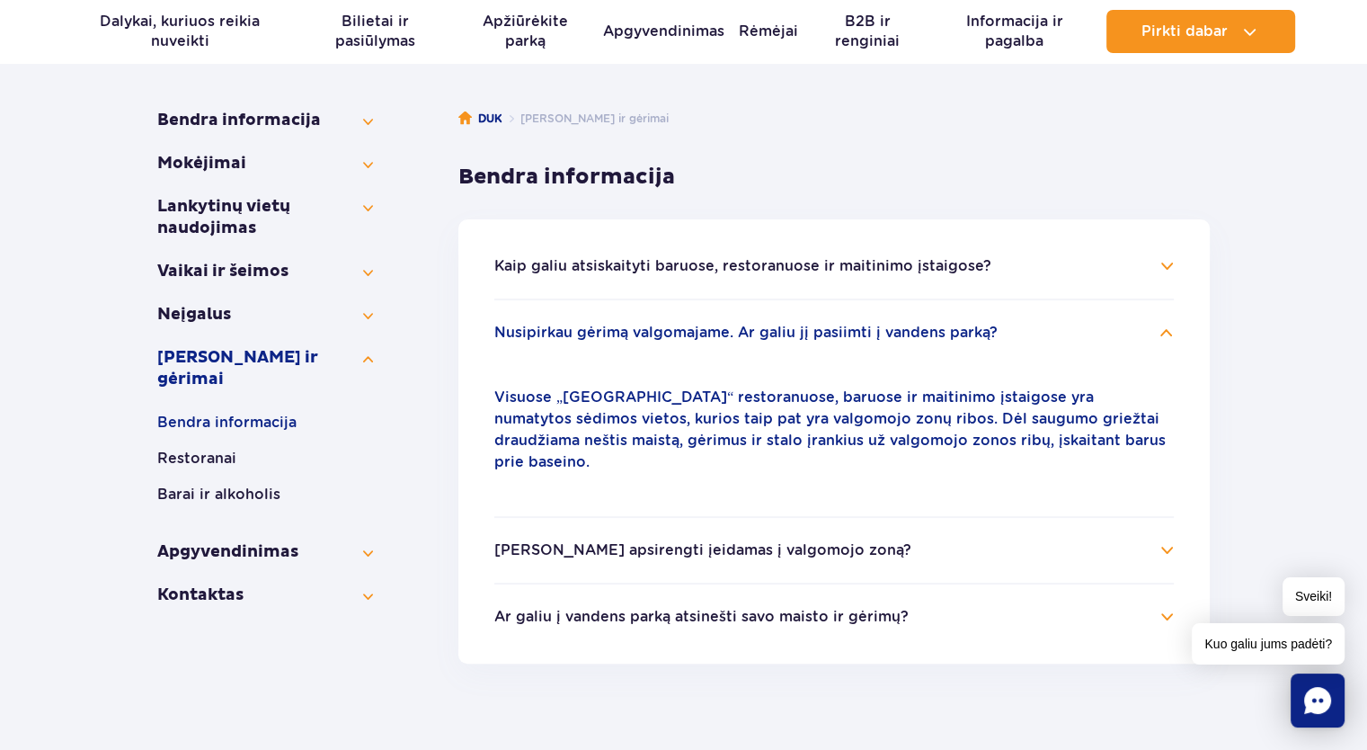
click at [701, 541] on font "[PERSON_NAME] apsirengti įeidamas į valgomojo zoną?" at bounding box center [702, 549] width 417 height 17
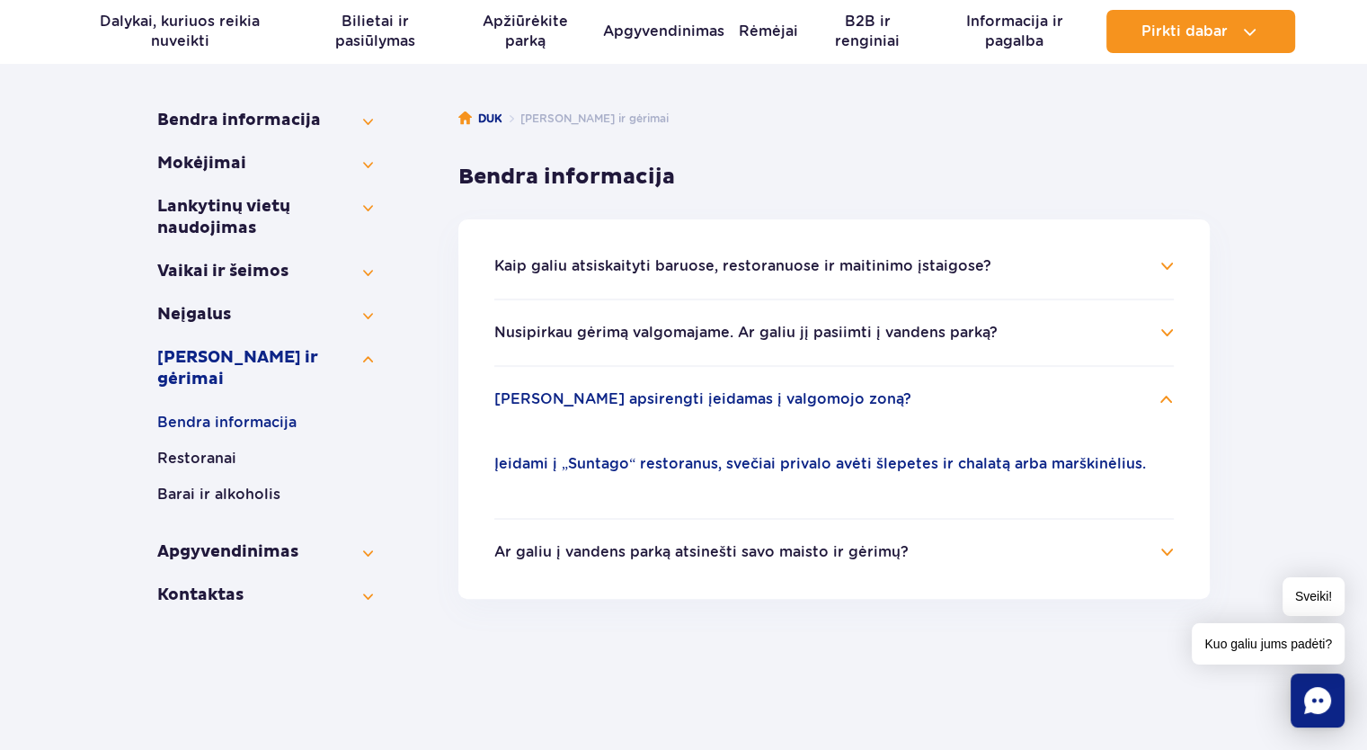
click at [732, 546] on font "Ar galiu į vandens parką atsinešti savo maisto ir gėrimų?" at bounding box center [701, 551] width 414 height 17
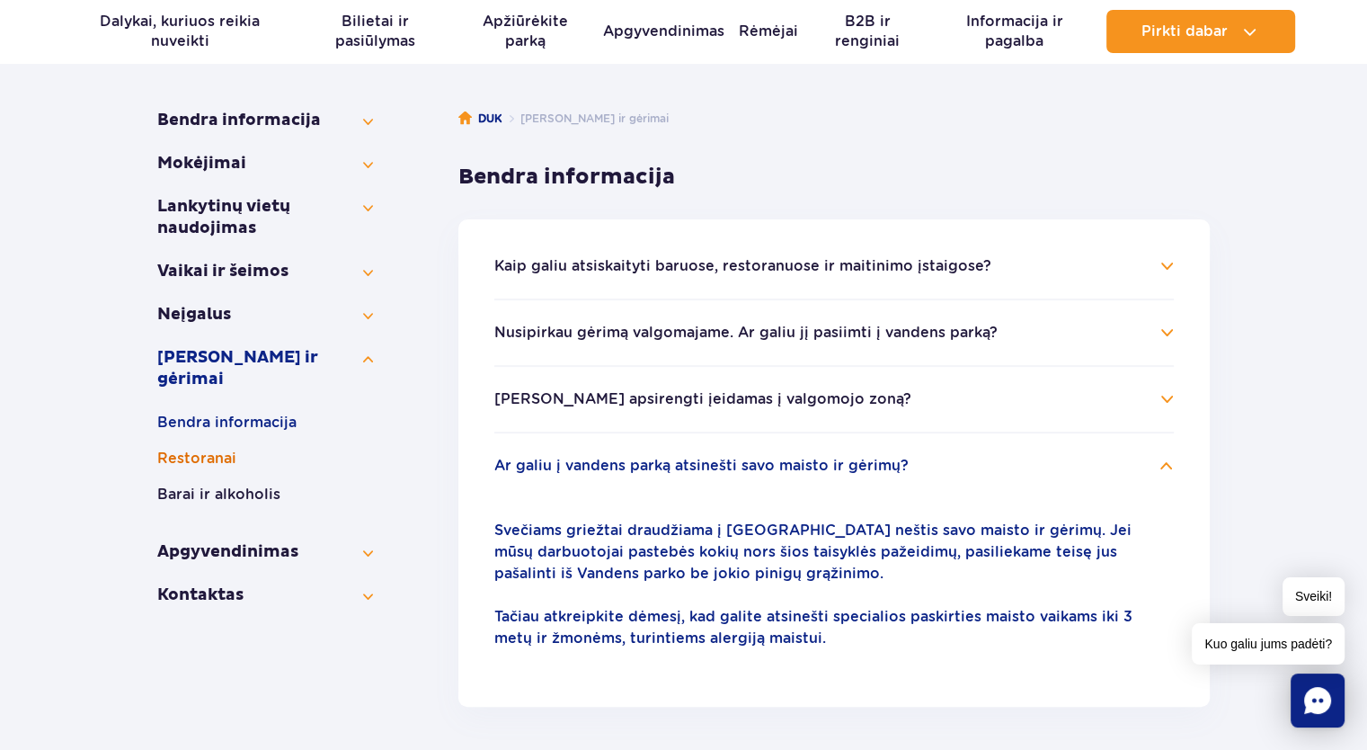
click at [195, 449] on font "Restoranai" at bounding box center [196, 457] width 79 height 17
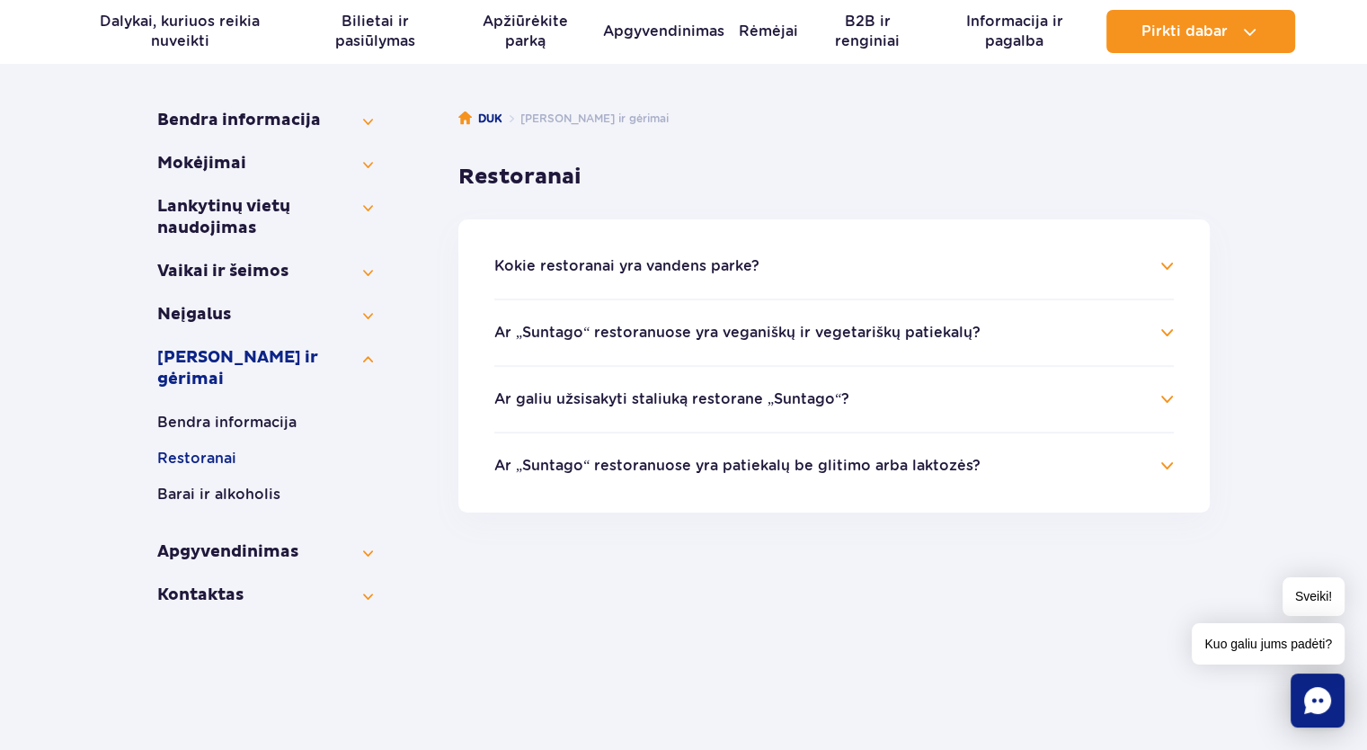
click at [667, 266] on font "Kokie restoranai yra vandens parke?" at bounding box center [626, 265] width 265 height 17
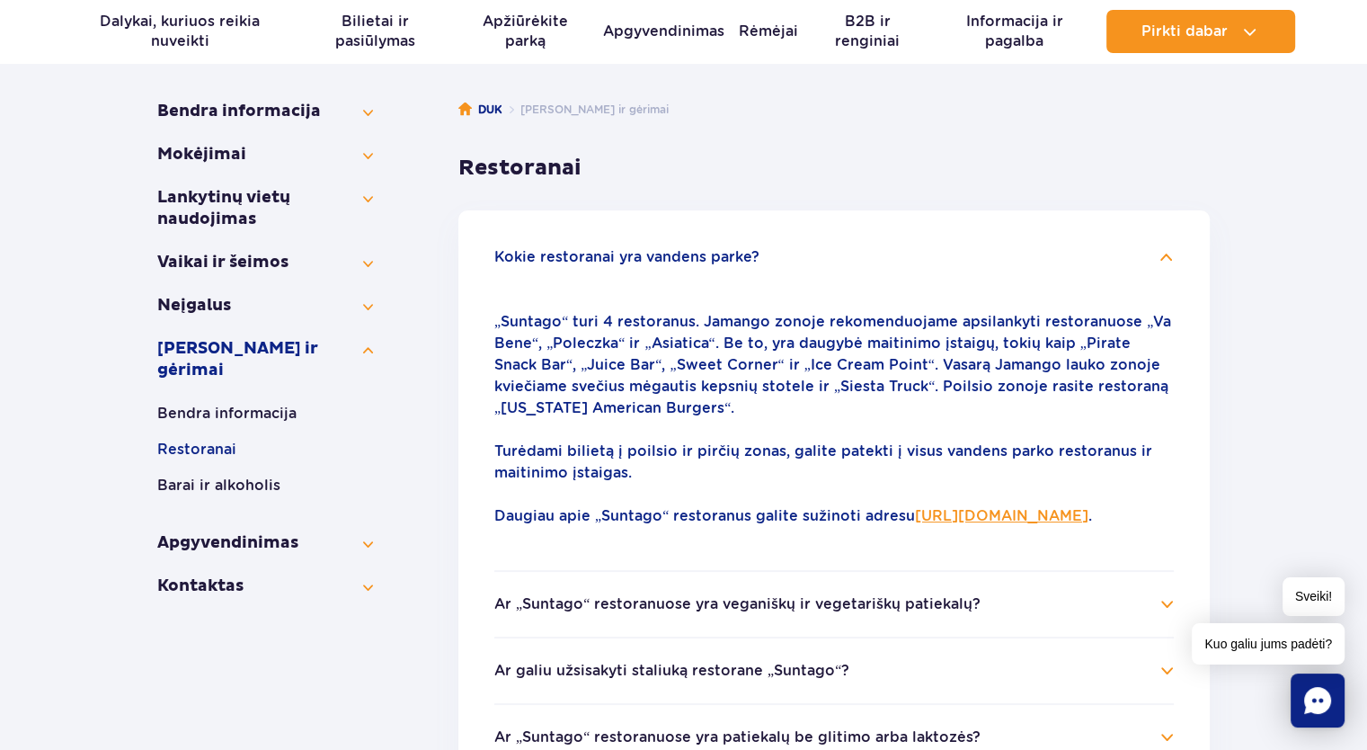
scroll to position [270, 0]
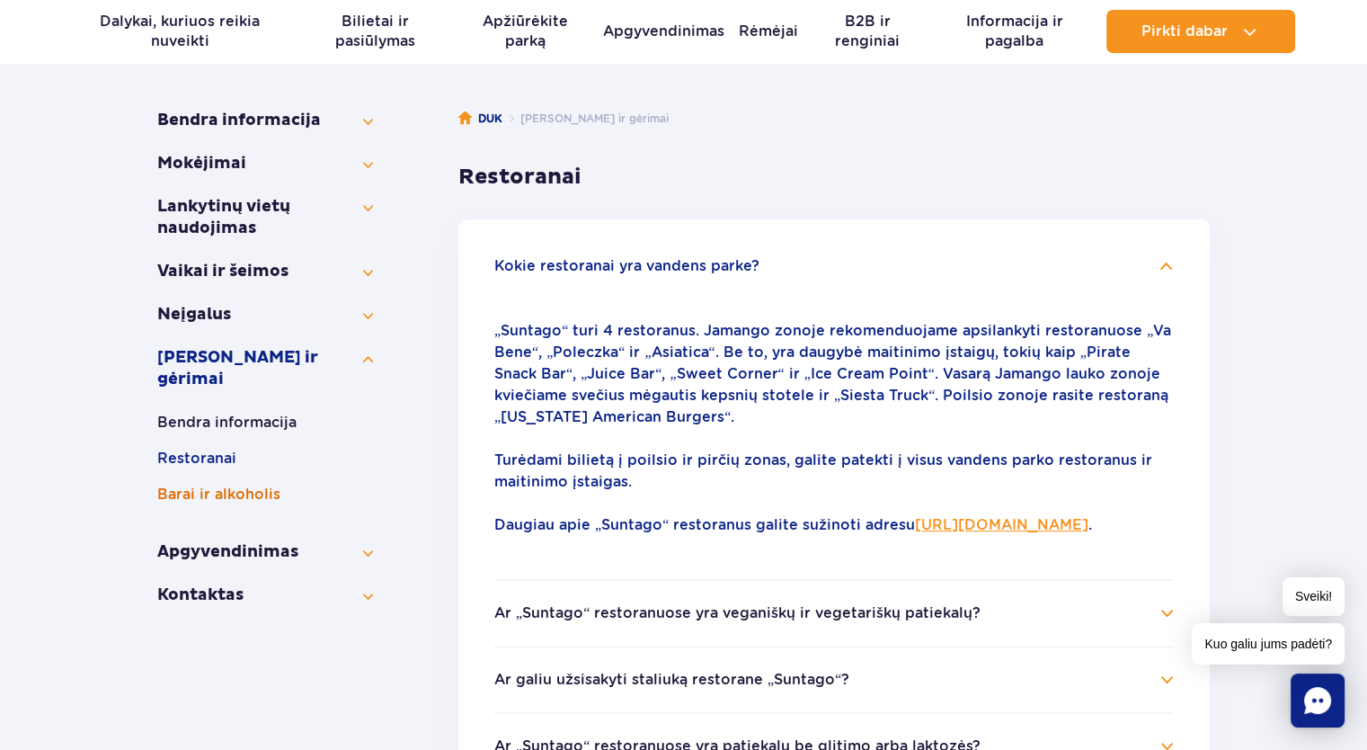
click at [202, 485] on font "Barai ir alkoholis" at bounding box center [218, 493] width 123 height 17
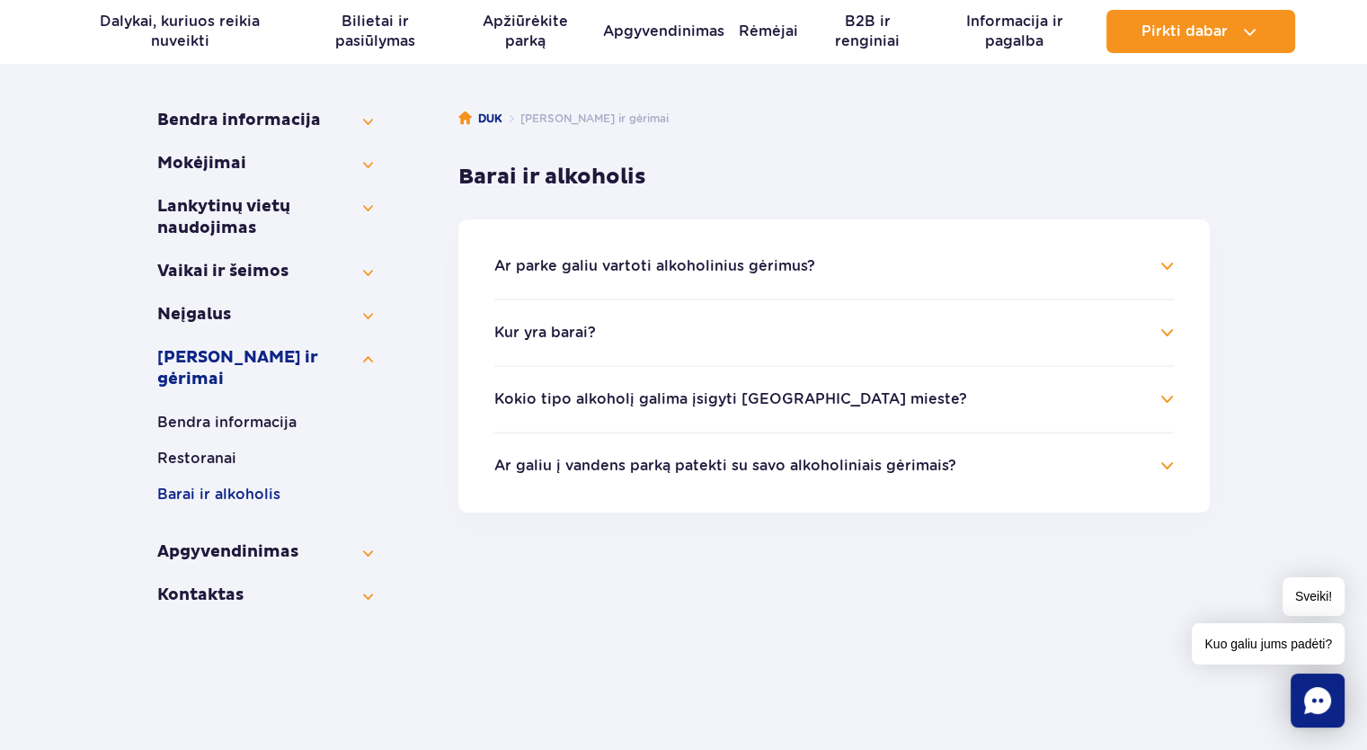
click at [653, 259] on font "Ar parke galiu vartoti alkoholinius gėrimus?" at bounding box center [654, 265] width 321 height 17
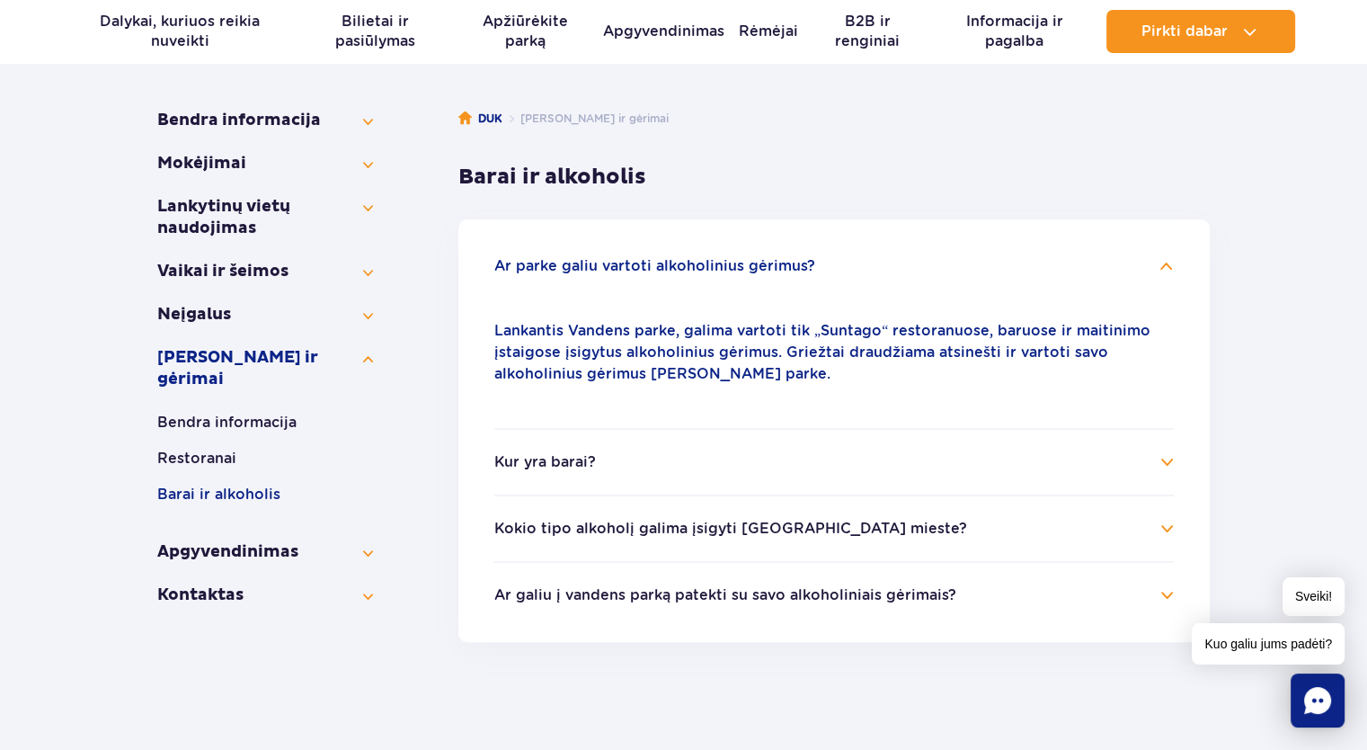
click at [647, 456] on h4 "Kur yra barai?" at bounding box center [833, 462] width 679 height 22
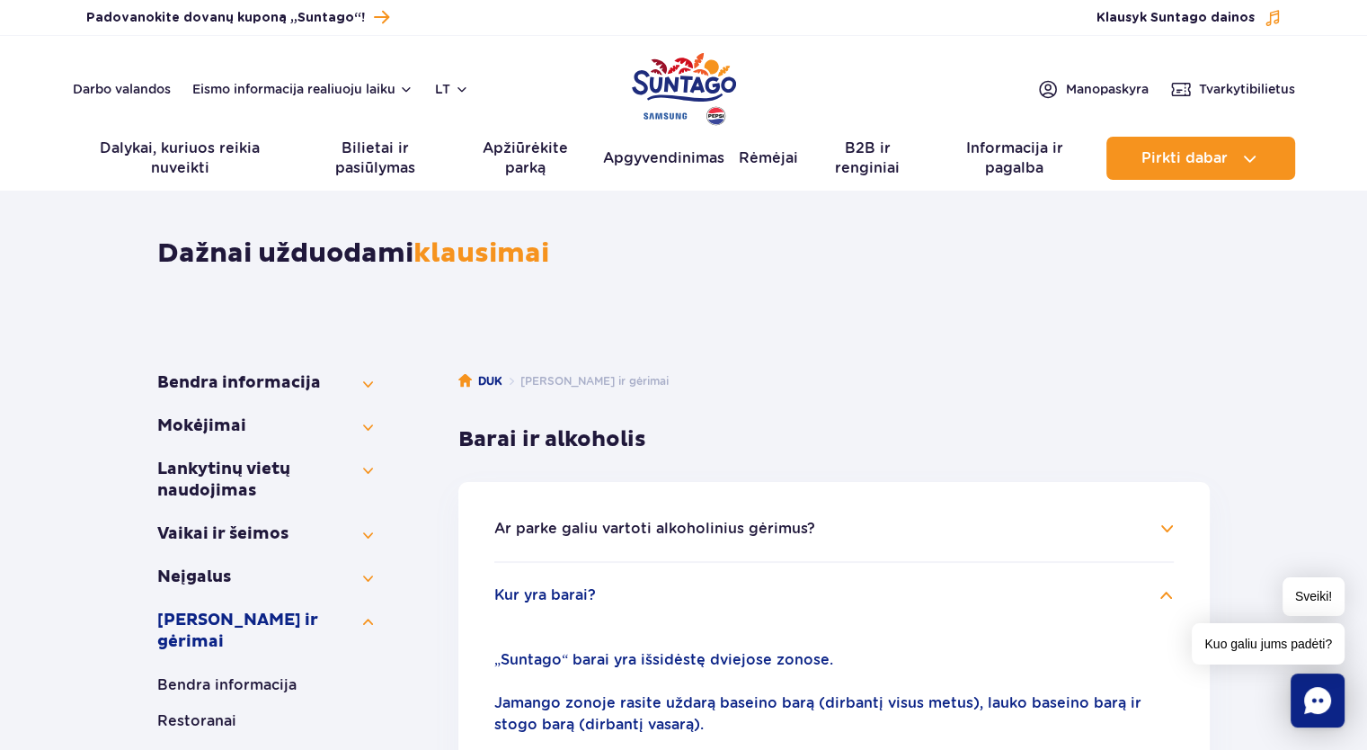
scroll to position [449, 0]
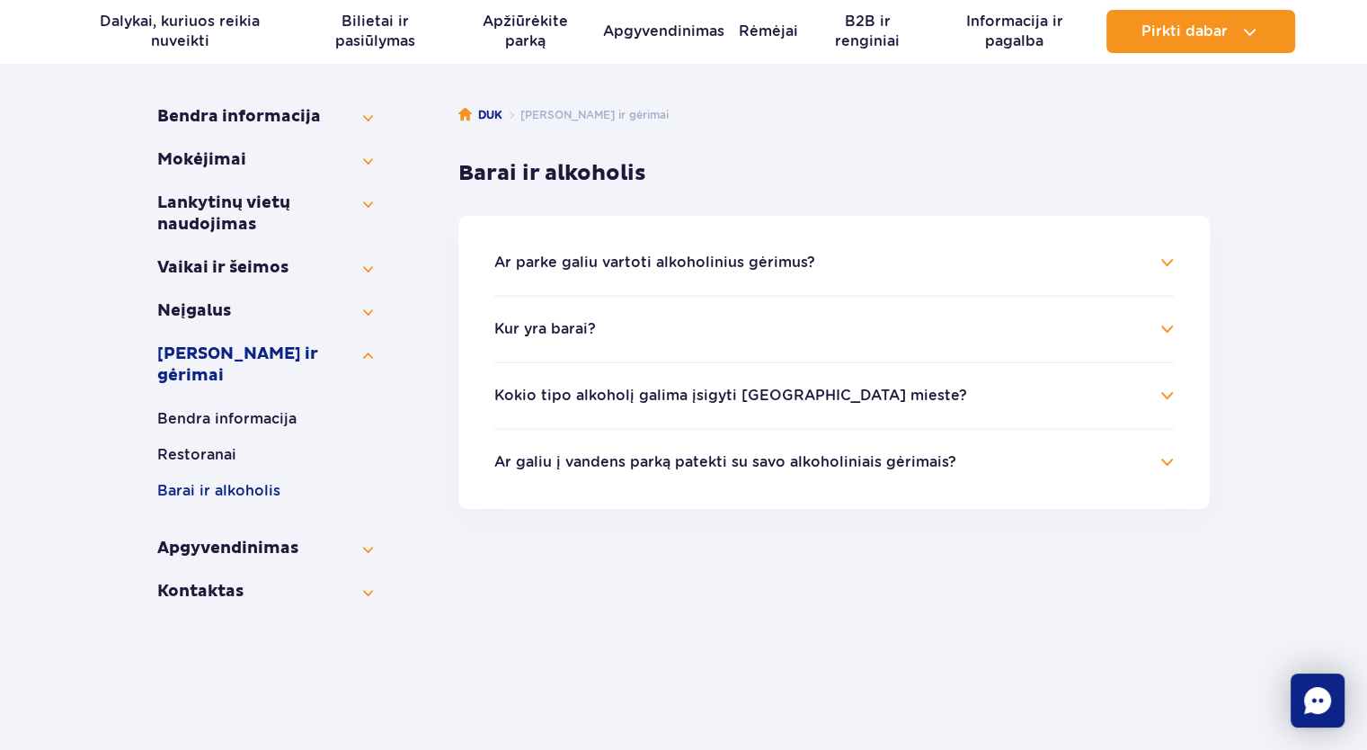
scroll to position [270, 0]
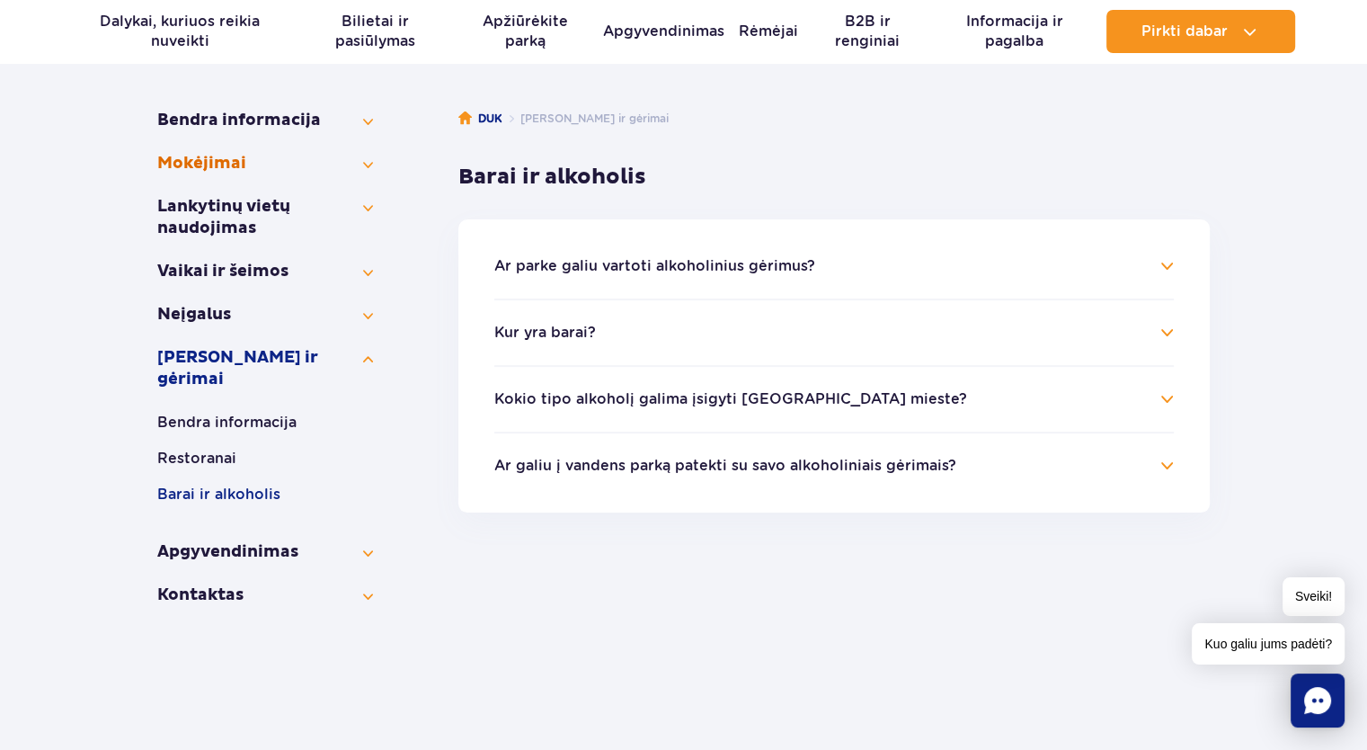
click at [215, 162] on font "Mokėjimai" at bounding box center [201, 163] width 89 height 21
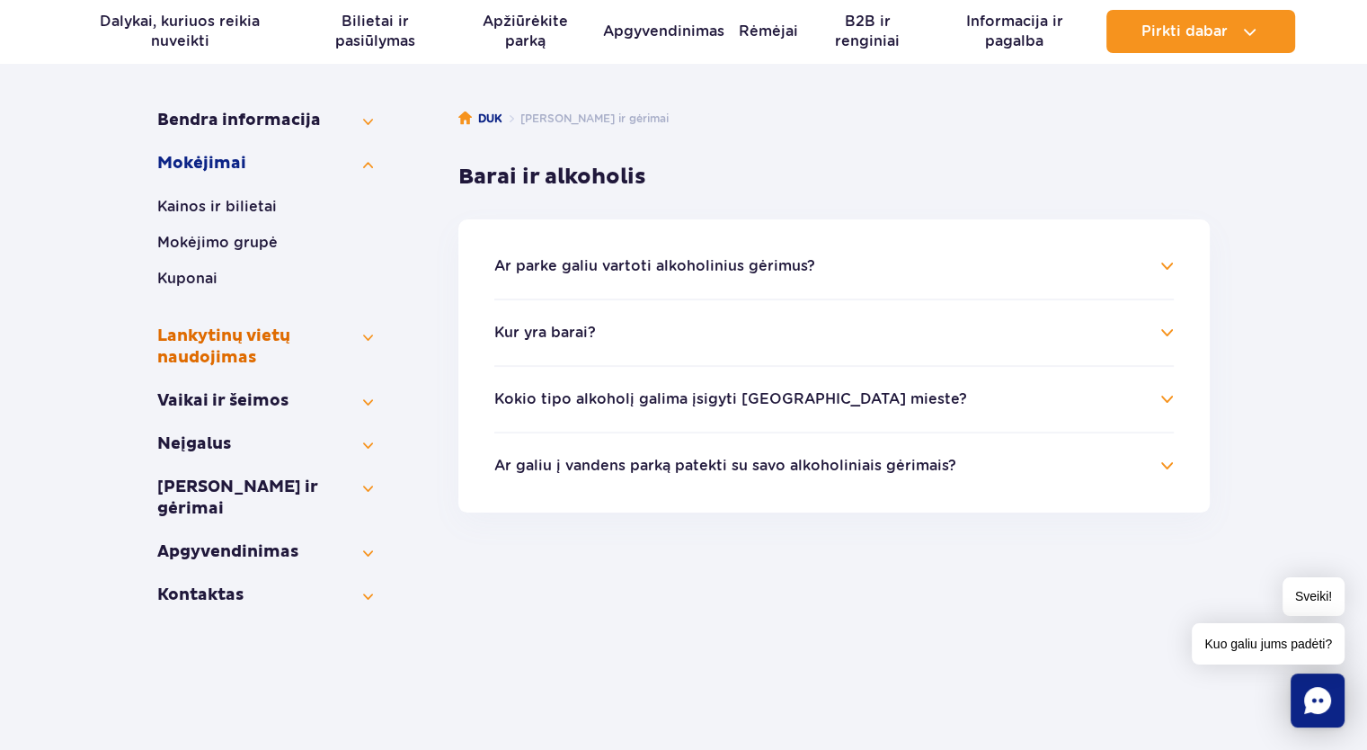
click at [271, 351] on button "Lankytinų vietų naudojimas" at bounding box center [265, 346] width 216 height 43
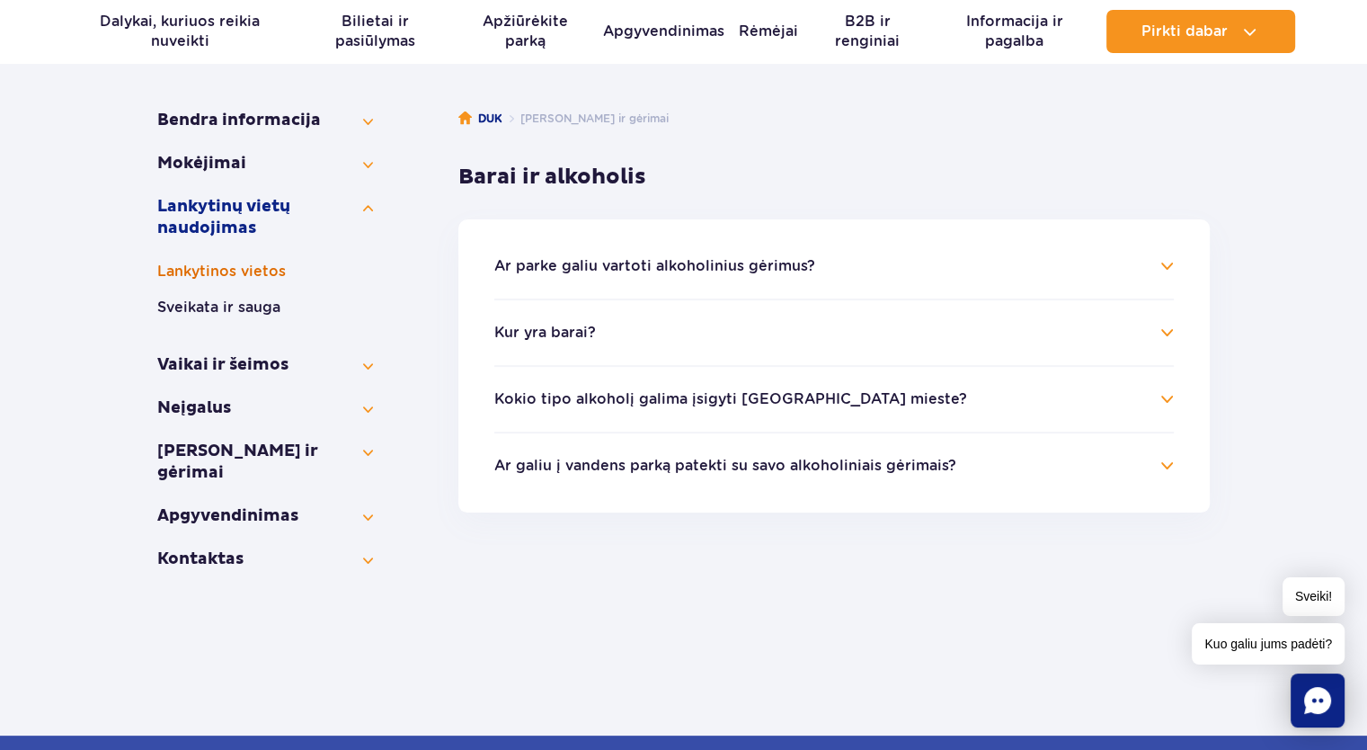
click at [228, 270] on font "Lankytinos vietos" at bounding box center [221, 270] width 129 height 17
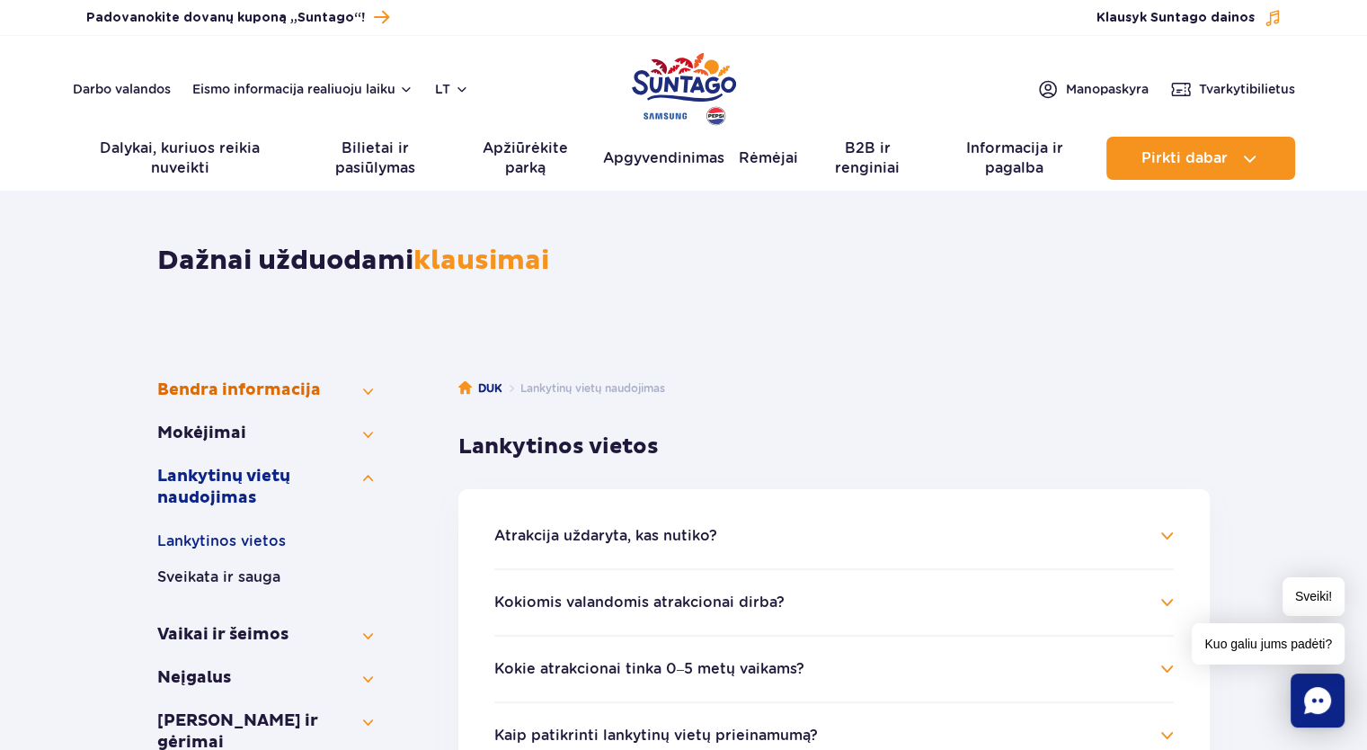
click at [255, 391] on font "Bendra informacija" at bounding box center [239, 389] width 164 height 21
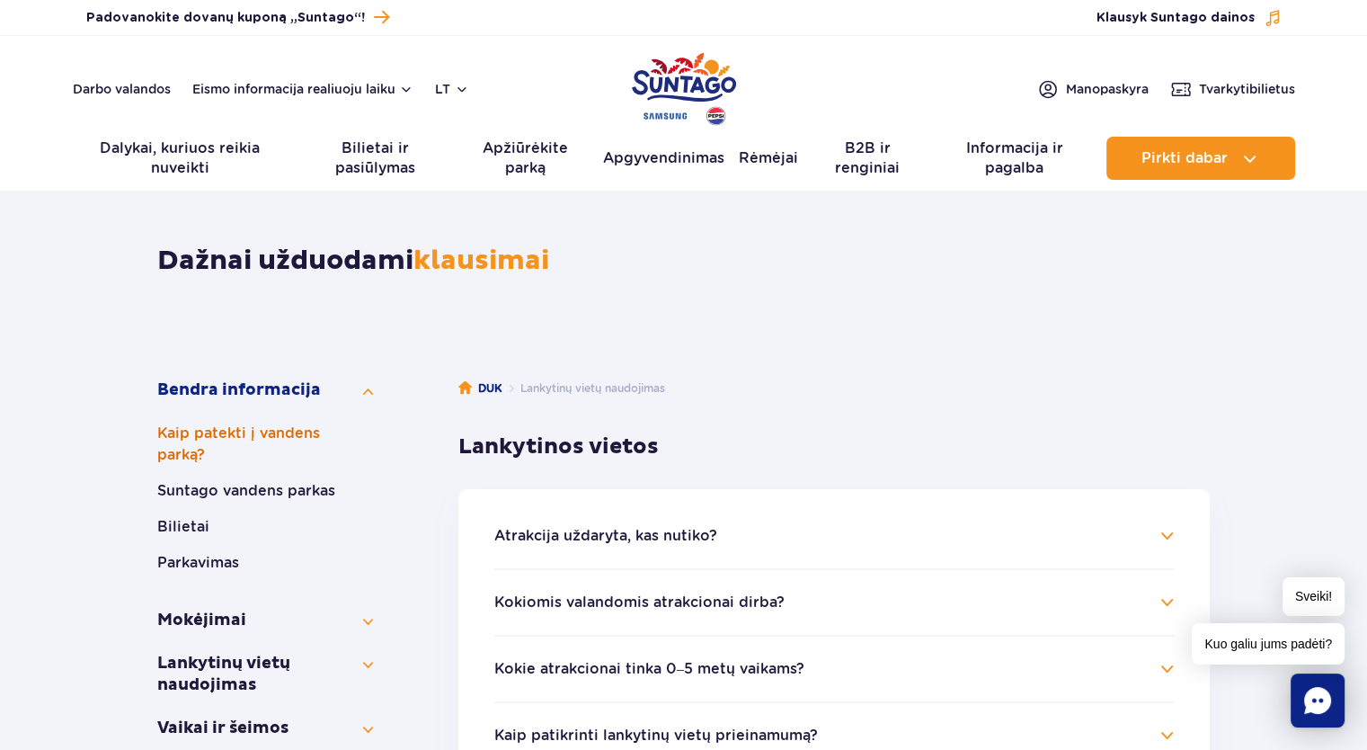
click at [194, 450] on font "Kaip patekti į vandens parką?" at bounding box center [238, 443] width 163 height 39
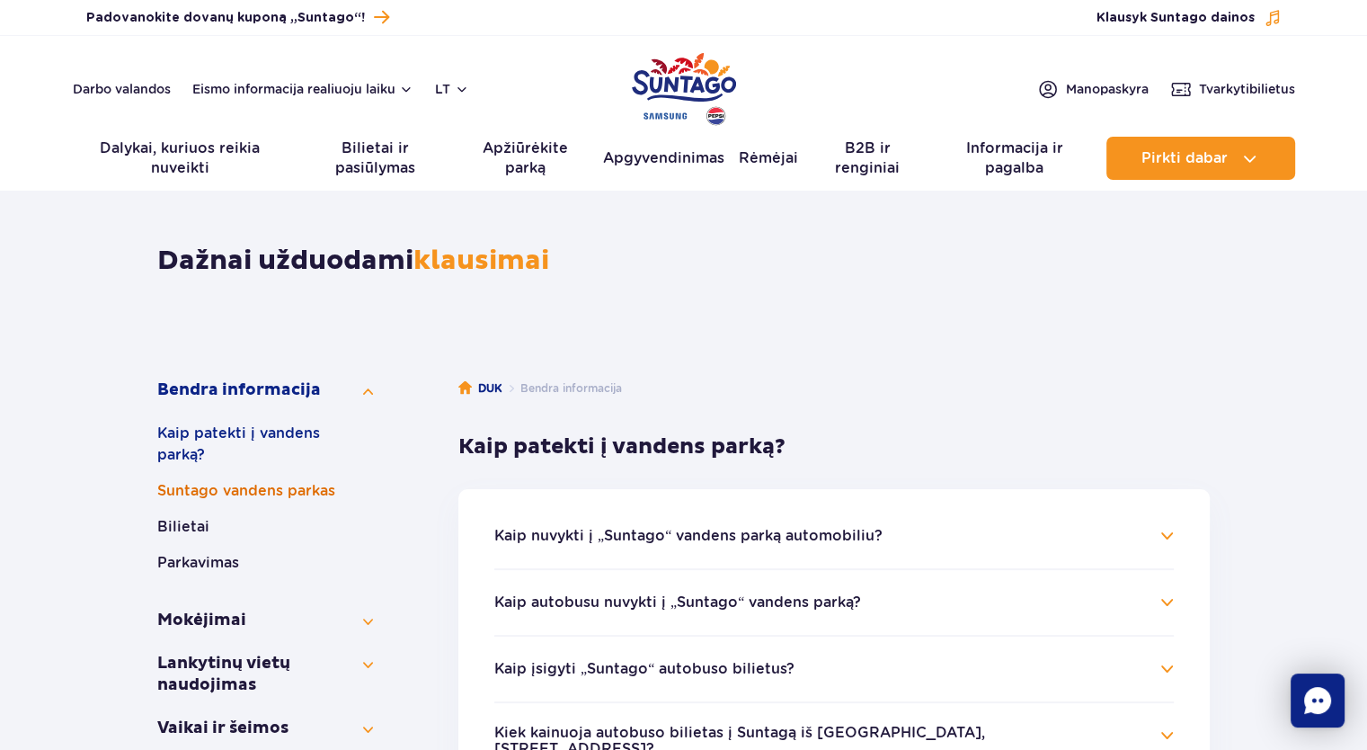
click at [272, 495] on font "Suntago vandens parkas" at bounding box center [246, 490] width 178 height 17
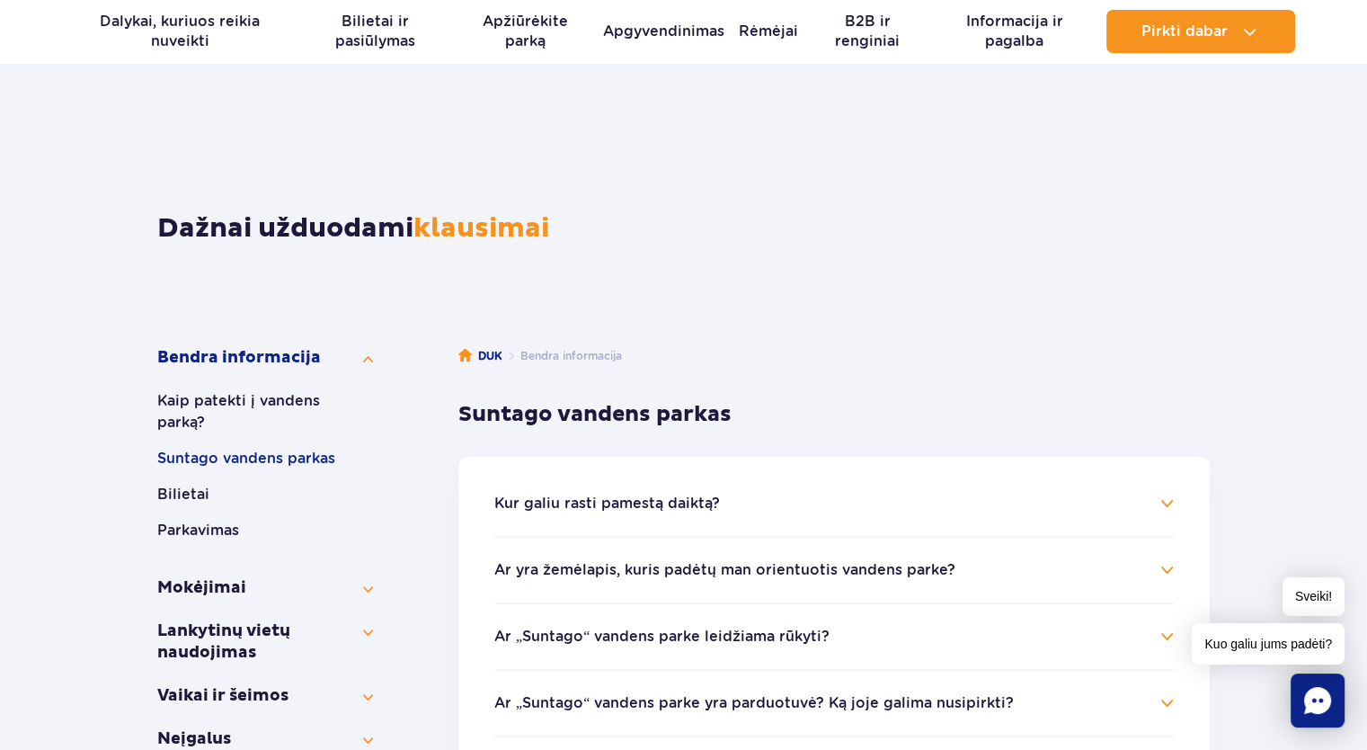
scroll to position [90, 0]
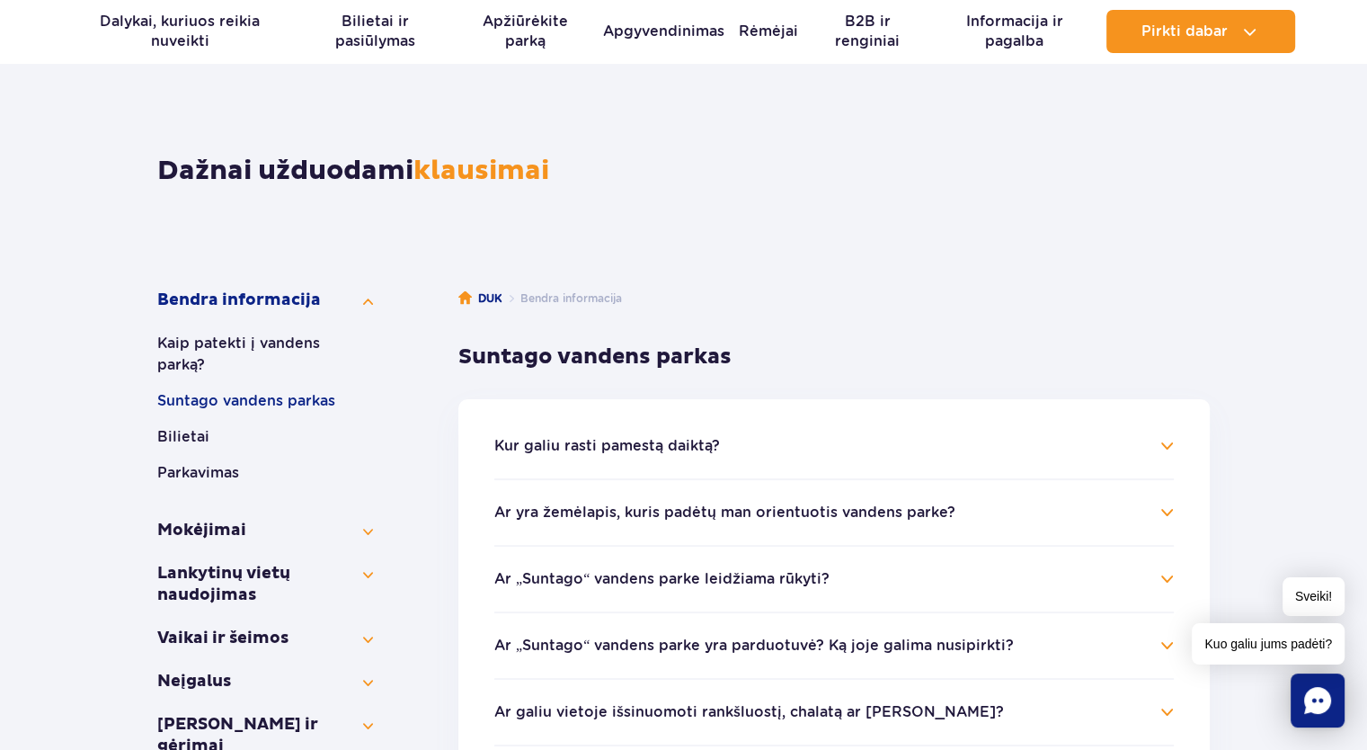
click at [684, 514] on font "Ar yra žemėlapis, kuris padėtų man orientuotis vandens parke?" at bounding box center [724, 511] width 461 height 17
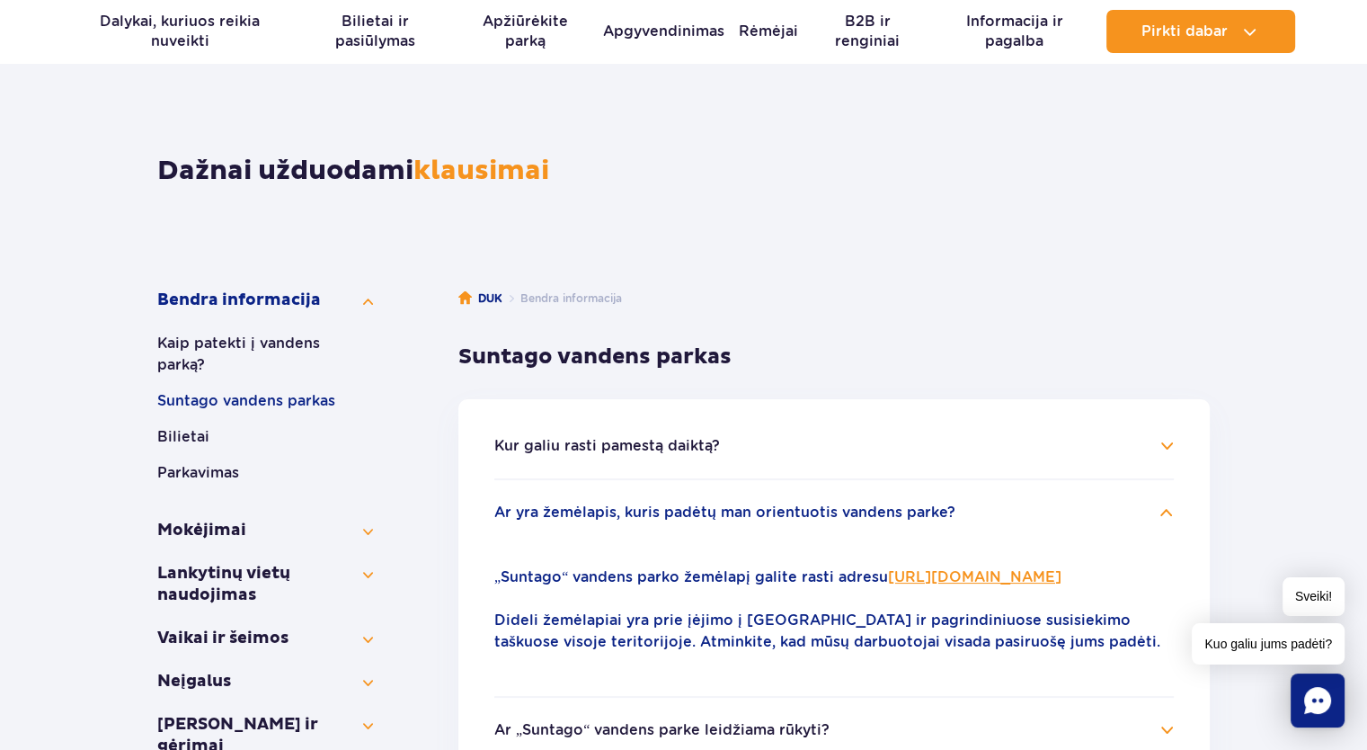
click at [888, 585] on font "[URL][DOMAIN_NAME]" at bounding box center [974, 576] width 173 height 17
